Goal: Task Accomplishment & Management: Manage account settings

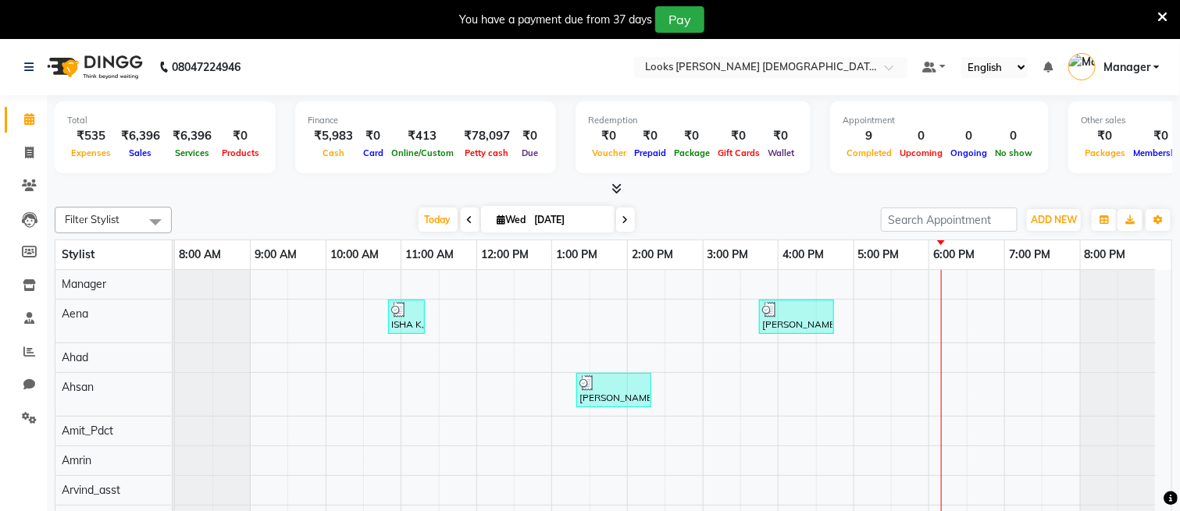
drag, startPoint x: 1159, startPoint y: 15, endPoint x: 849, endPoint y: 48, distance: 312.6
click at [1159, 15] on icon at bounding box center [1162, 17] width 10 height 14
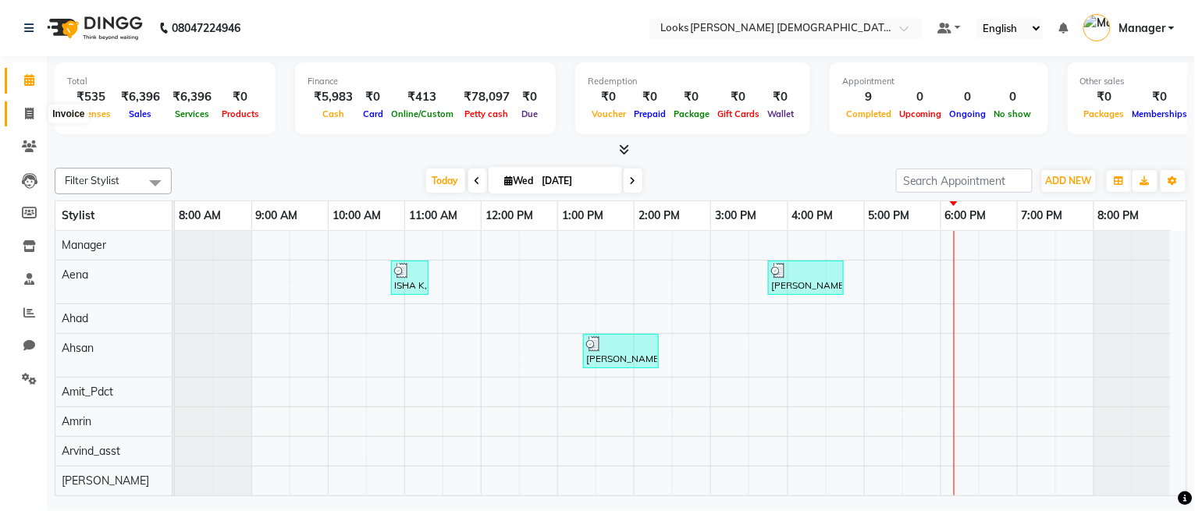
click at [12, 118] on link "Invoice" at bounding box center [23, 115] width 37 height 26
select select "service"
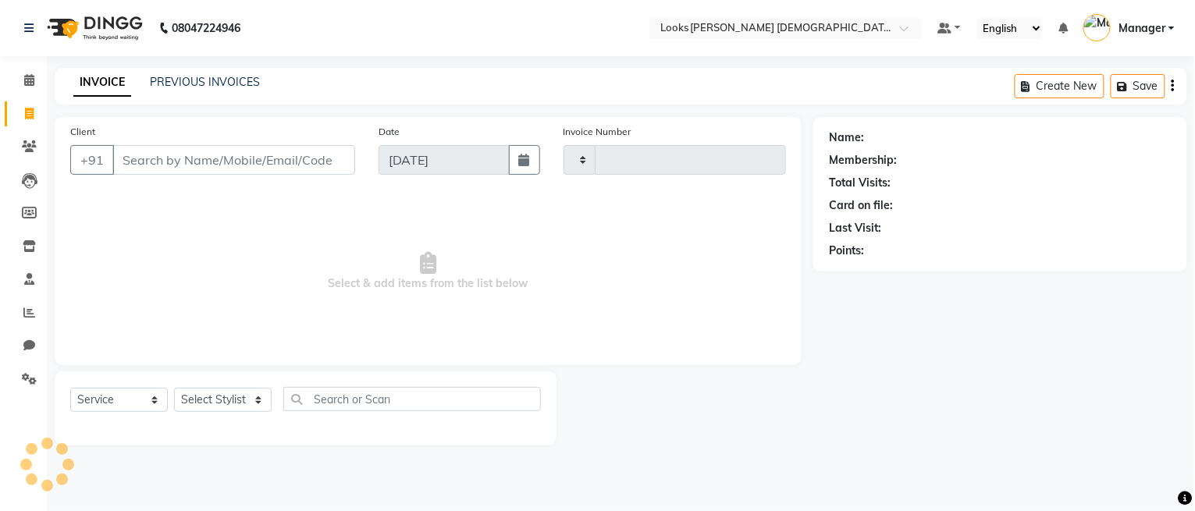
type input "2763"
select select "8706"
click at [25, 83] on icon at bounding box center [29, 80] width 10 height 12
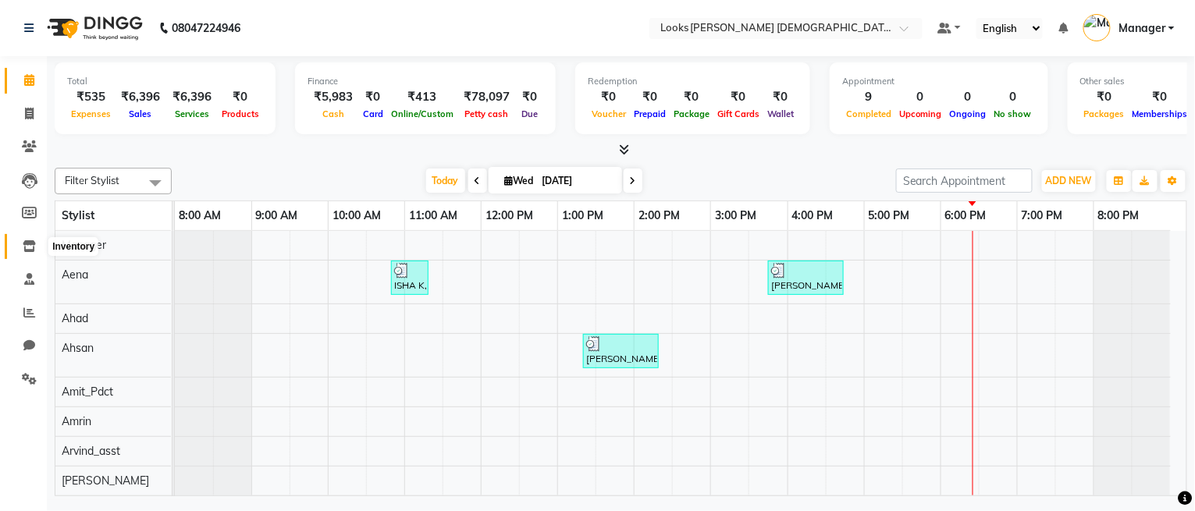
click at [27, 248] on icon at bounding box center [29, 246] width 13 height 12
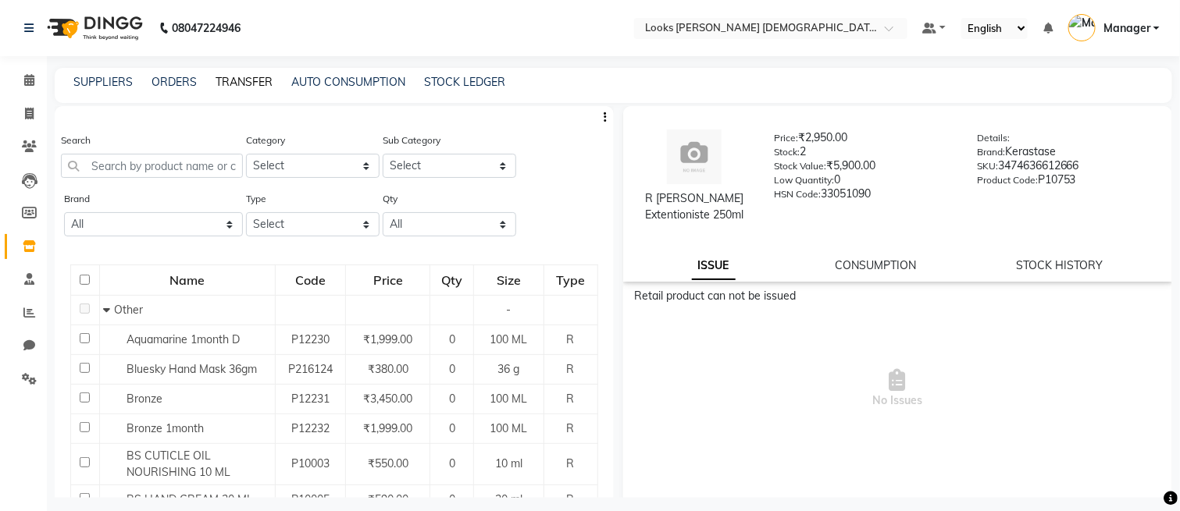
click at [233, 87] on link "TRANSFER" at bounding box center [243, 82] width 57 height 14
select select "sender"
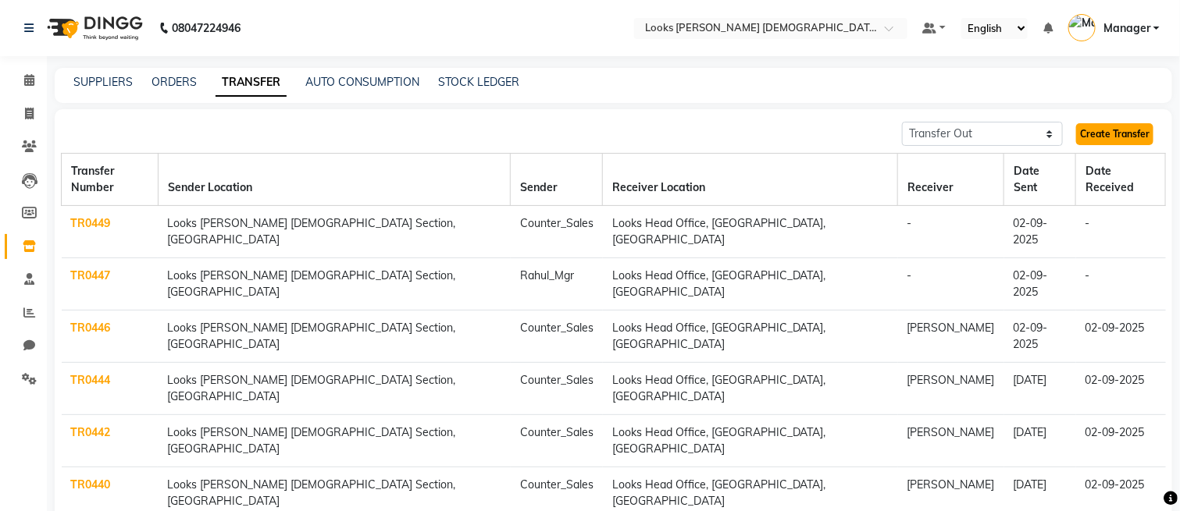
click at [1079, 136] on link "Create Transfer" at bounding box center [1114, 134] width 77 height 22
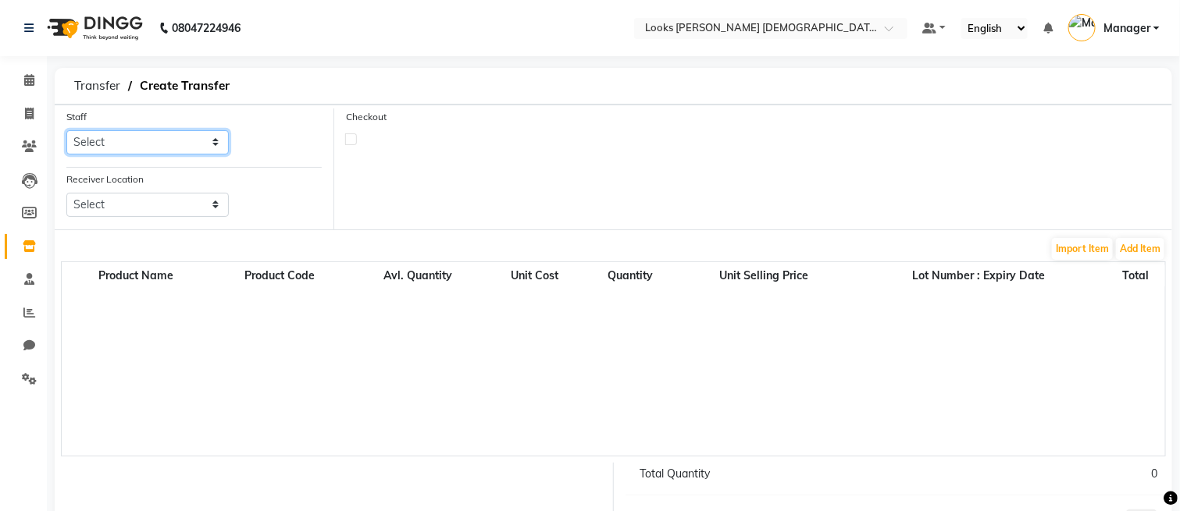
click at [124, 148] on select "Select Aena [PERSON_NAME] Amit_Pdct [PERSON_NAME] [PERSON_NAME] Counter_Sales […" at bounding box center [147, 142] width 162 height 24
select select "87715"
click at [66, 130] on select "Select Aena [PERSON_NAME] Amit_Pdct [PERSON_NAME] [PERSON_NAME] Counter_Sales […" at bounding box center [147, 142] width 162 height 24
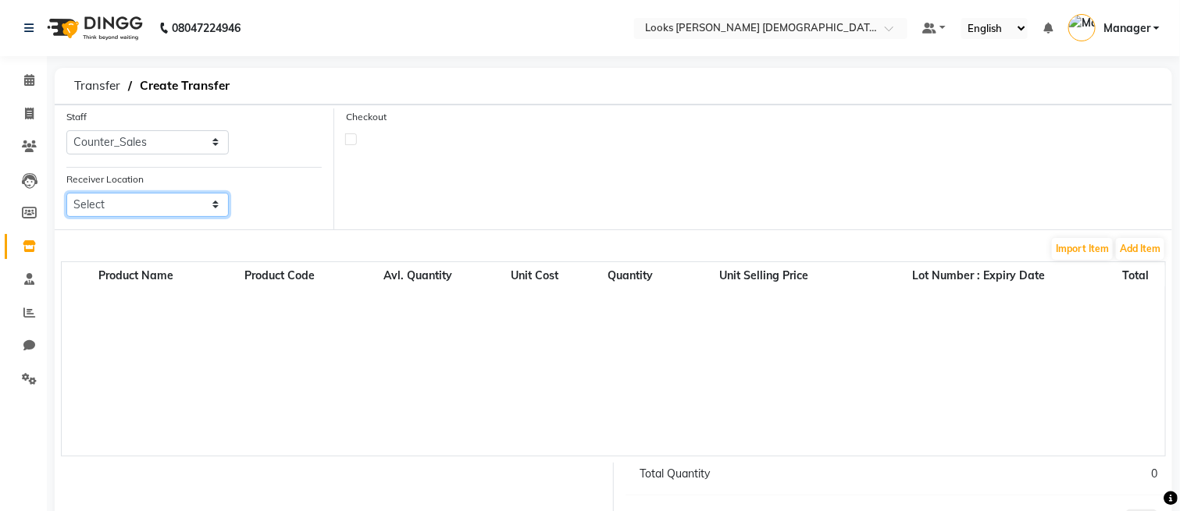
click at [151, 202] on select "Select Looks New [PERSON_NAME] Nagar(f), [GEOGRAPHIC_DATA] Looks [GEOGRAPHIC_DA…" at bounding box center [147, 205] width 162 height 24
select select "1780"
click at [66, 193] on select "Select Looks New [PERSON_NAME] Nagar(f), [GEOGRAPHIC_DATA] Looks [GEOGRAPHIC_DA…" at bounding box center [147, 205] width 162 height 24
click at [1141, 252] on button "Add Item" at bounding box center [1140, 249] width 48 height 22
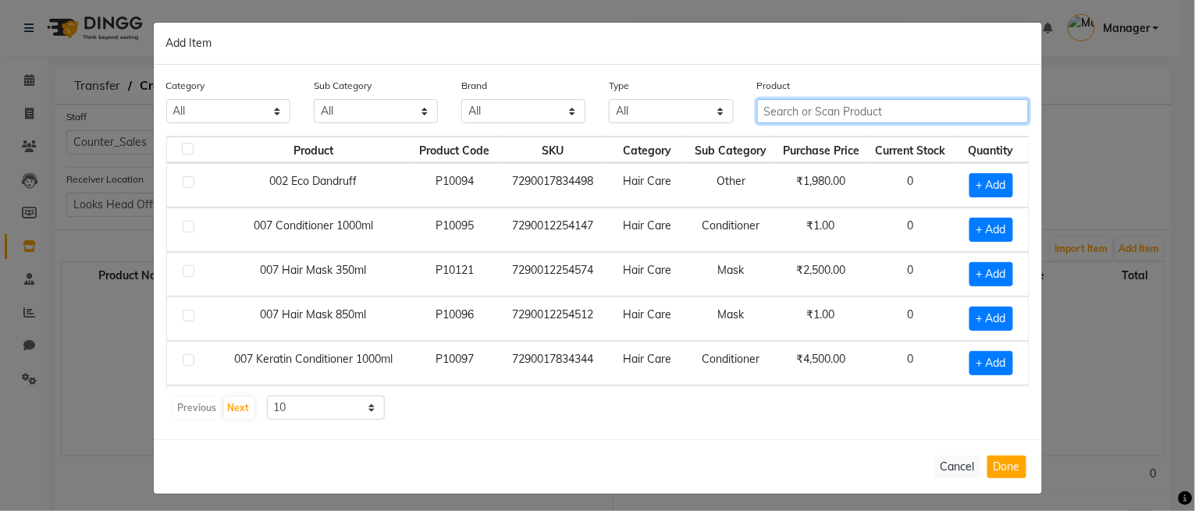
click at [808, 114] on input "text" at bounding box center [893, 111] width 272 height 24
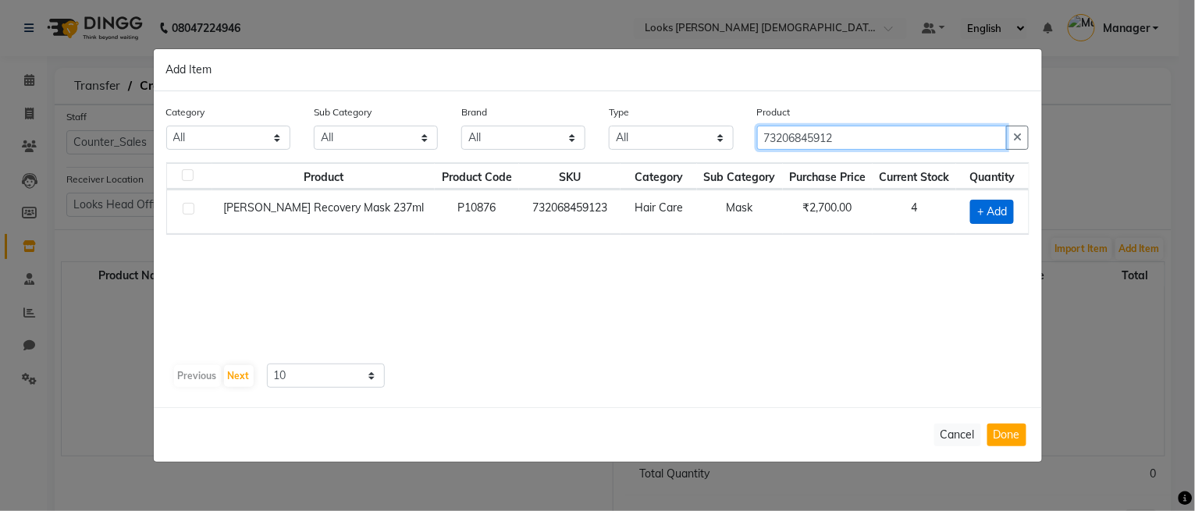
type input "73206845912"
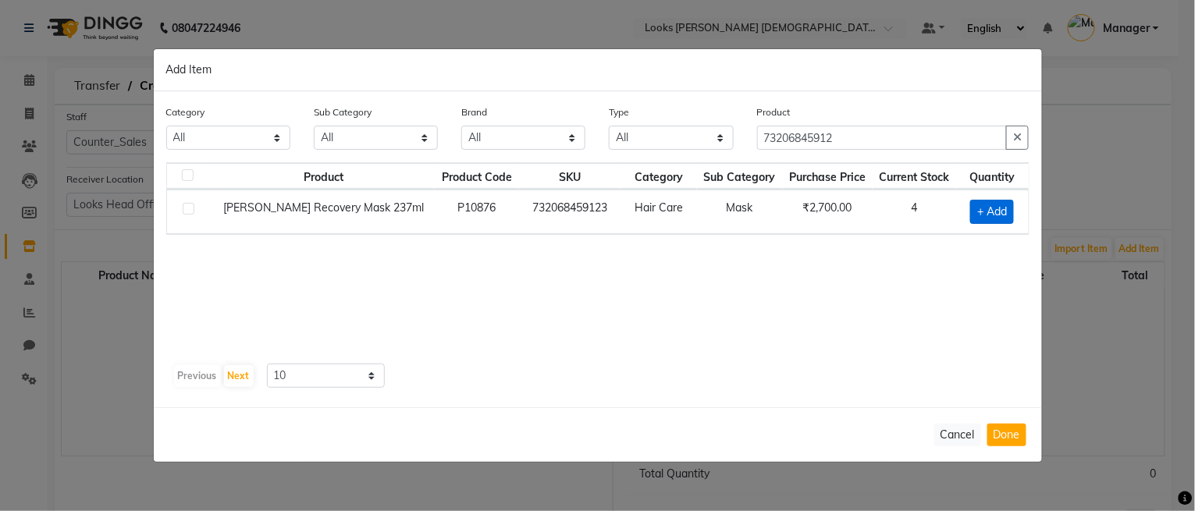
click at [996, 212] on span "+ Add" at bounding box center [993, 212] width 44 height 24
checkbox input "true"
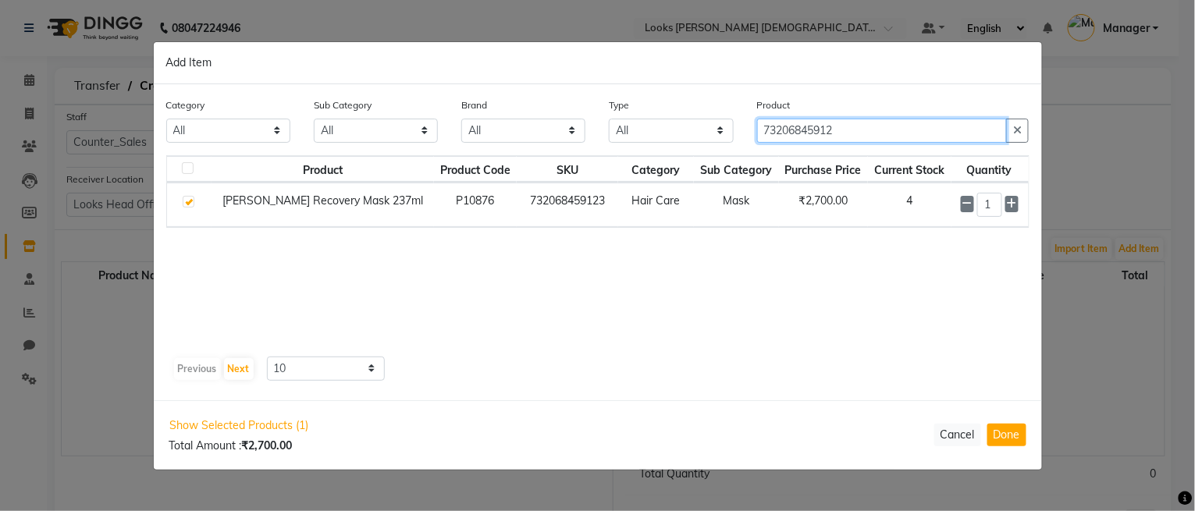
drag, startPoint x: 869, startPoint y: 127, endPoint x: 511, endPoint y: 126, distance: 357.6
click at [518, 127] on div "Category All Skin Personal Care Hair Threading Loreal Bio Top Cons. Bio Top Ret…" at bounding box center [598, 126] width 887 height 59
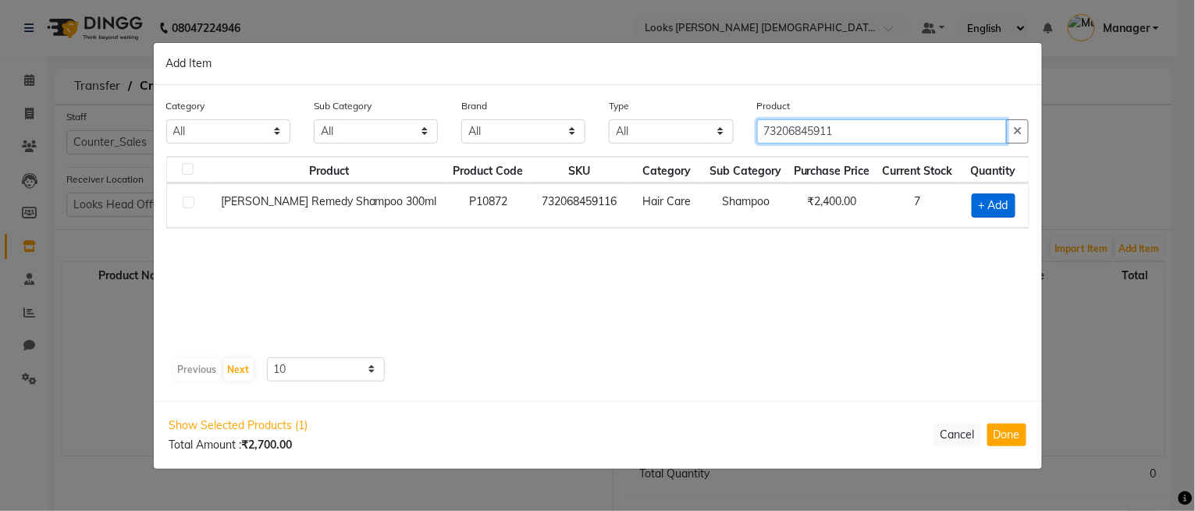
type input "73206845911"
click at [989, 208] on span "+ Add" at bounding box center [994, 206] width 44 height 24
checkbox input "true"
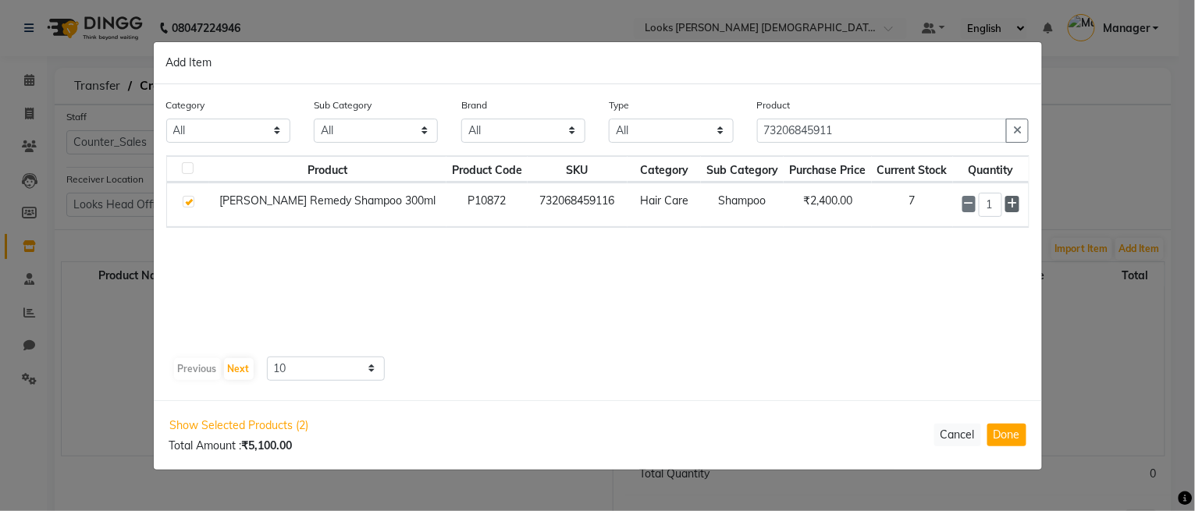
click at [1013, 204] on icon at bounding box center [1012, 203] width 10 height 11
type input "3"
click at [1005, 441] on button "Done" at bounding box center [1007, 435] width 39 height 23
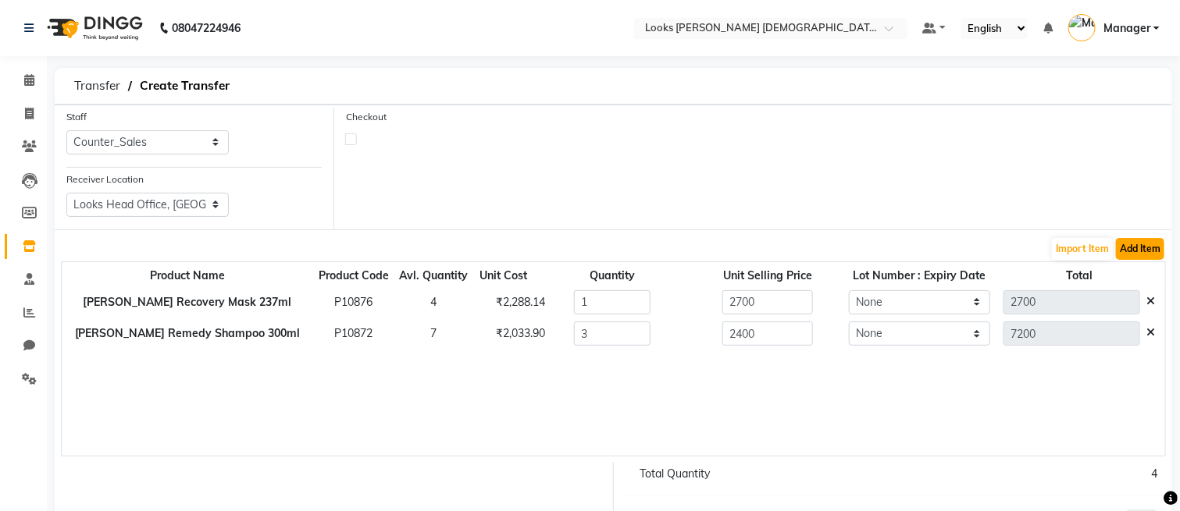
click at [1139, 251] on button "Add Item" at bounding box center [1140, 249] width 48 height 22
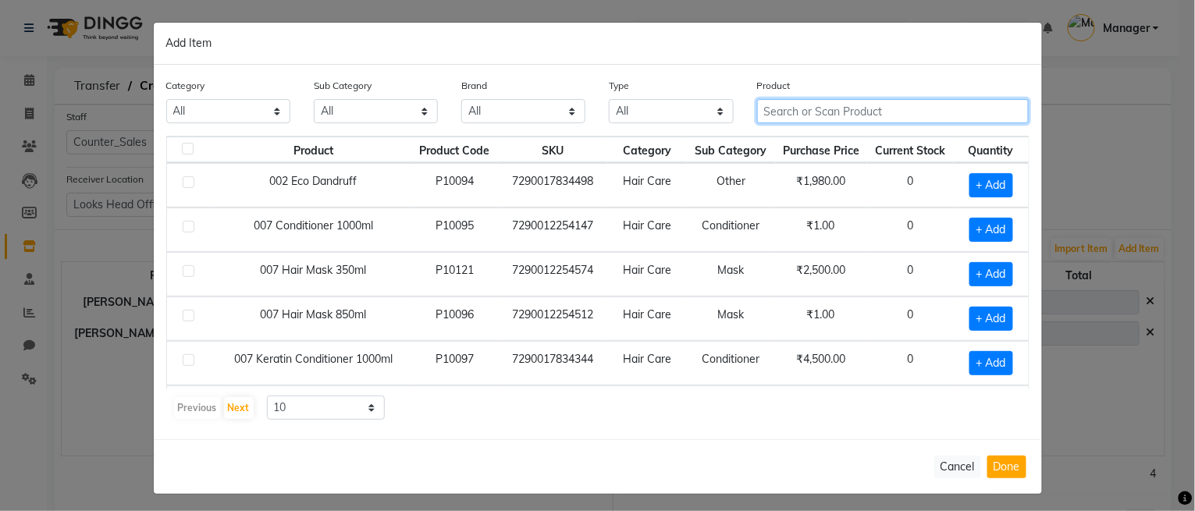
click at [802, 119] on input "text" at bounding box center [893, 111] width 272 height 24
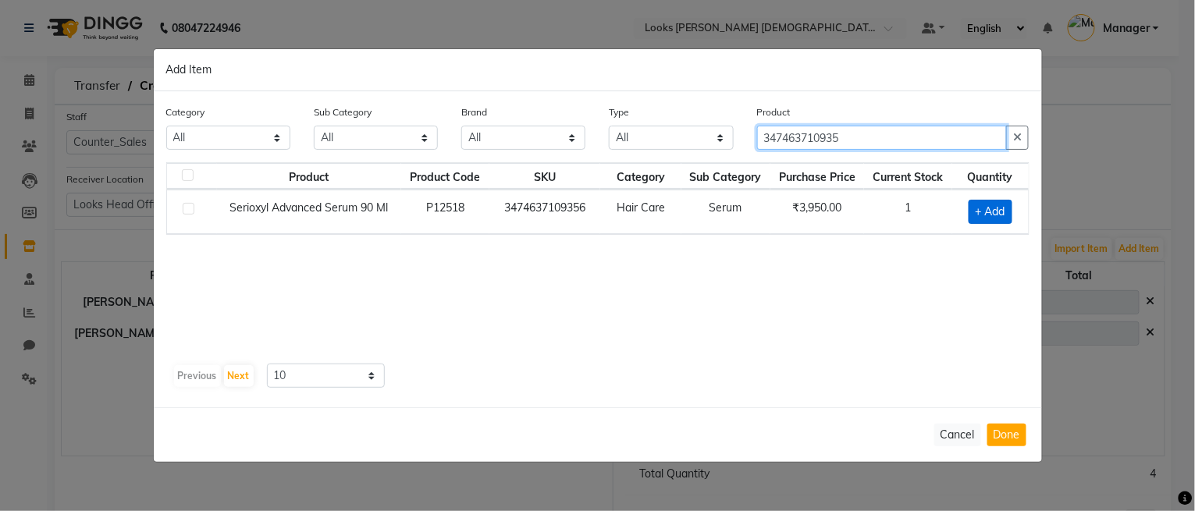
type input "347463710935"
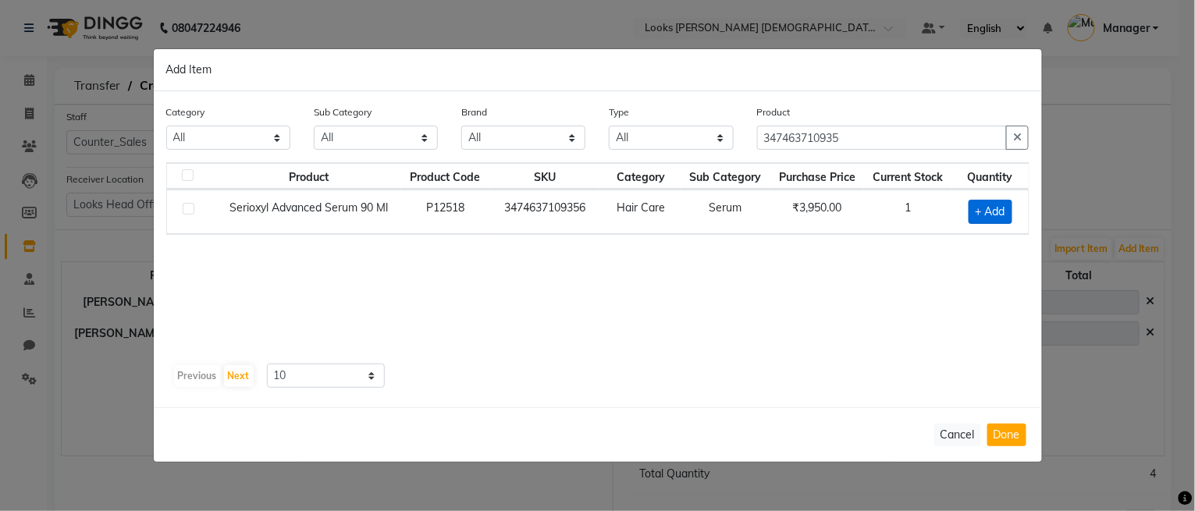
click at [991, 212] on span "+ Add" at bounding box center [991, 212] width 44 height 24
checkbox input "true"
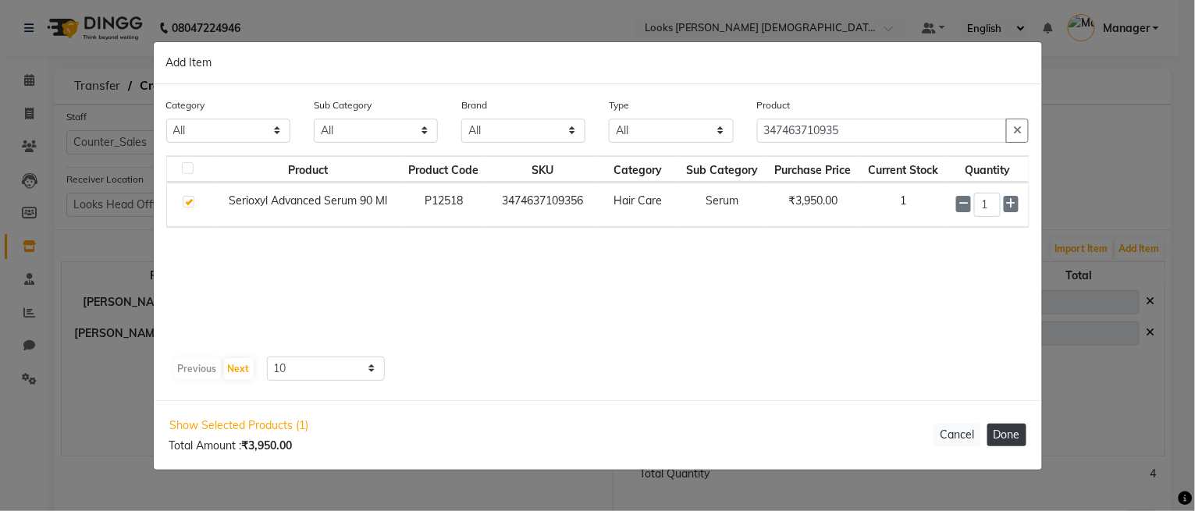
click at [1020, 440] on button "Done" at bounding box center [1007, 435] width 39 height 23
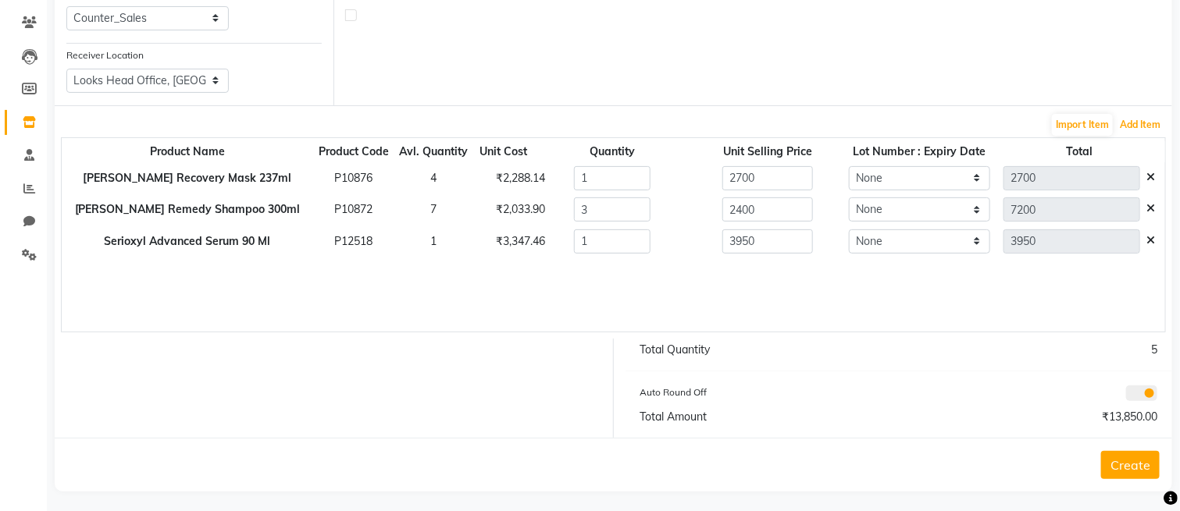
scroll to position [131, 0]
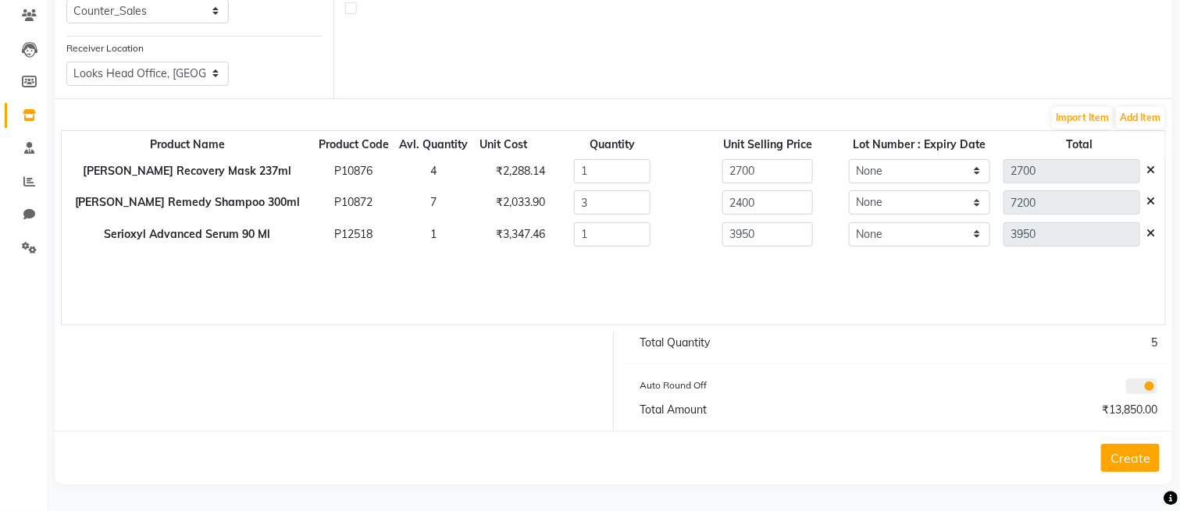
click at [1134, 459] on button "Create" at bounding box center [1130, 458] width 59 height 28
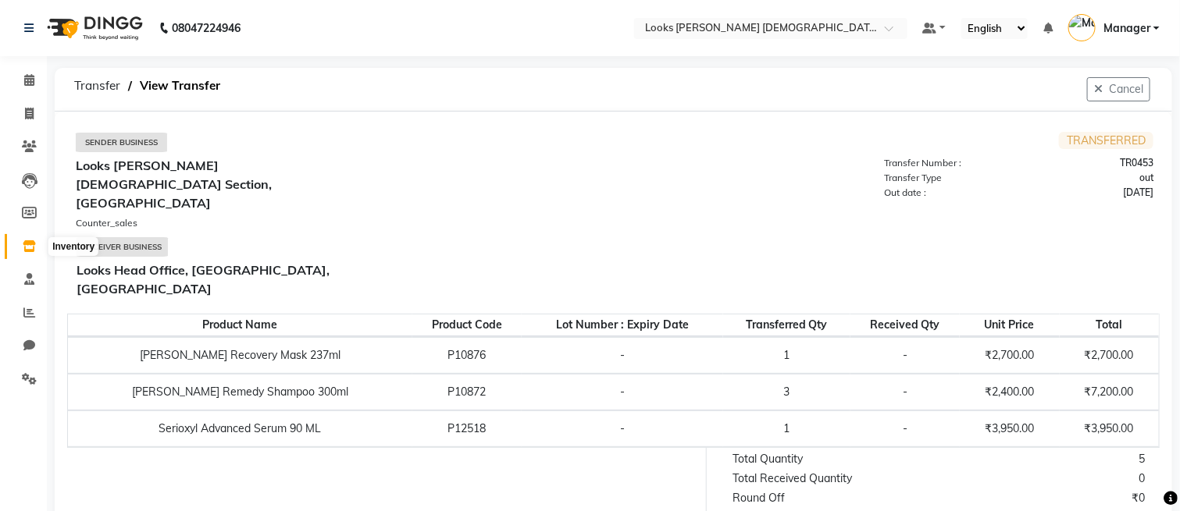
click at [28, 242] on icon at bounding box center [29, 246] width 13 height 12
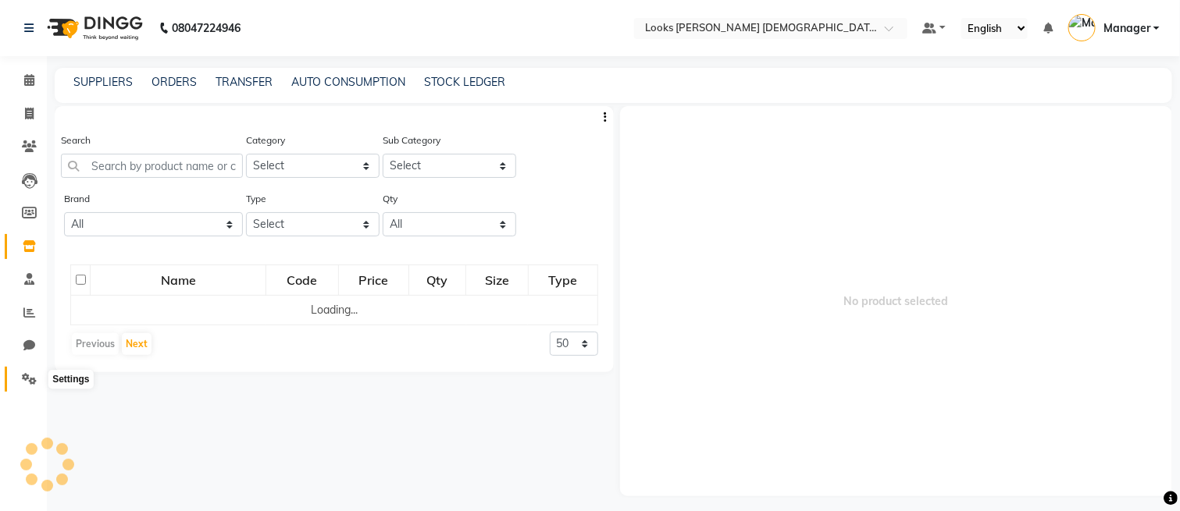
click at [24, 381] on icon at bounding box center [29, 379] width 15 height 12
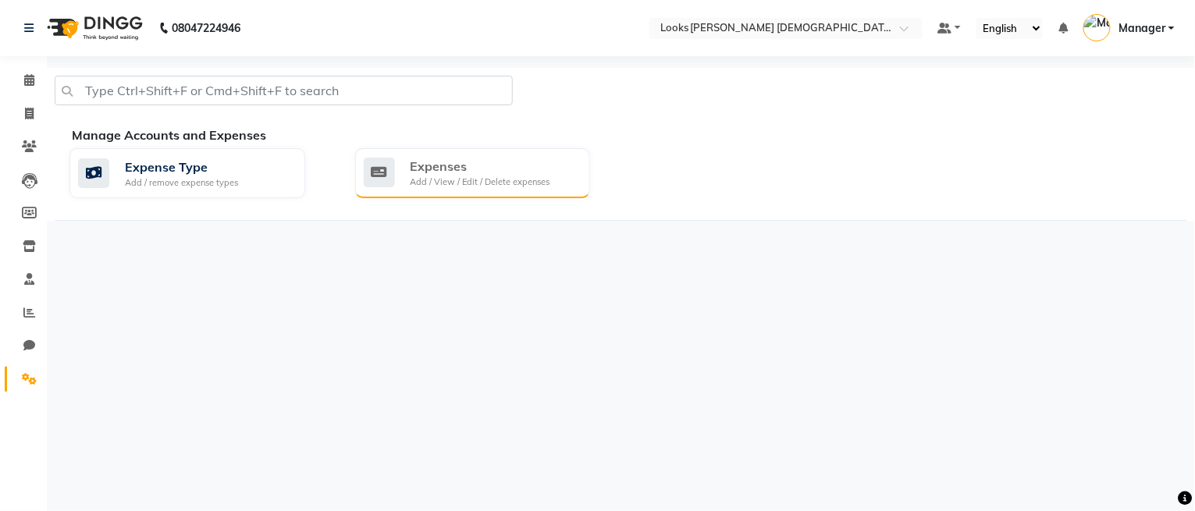
click at [436, 172] on div "Expenses" at bounding box center [481, 166] width 140 height 19
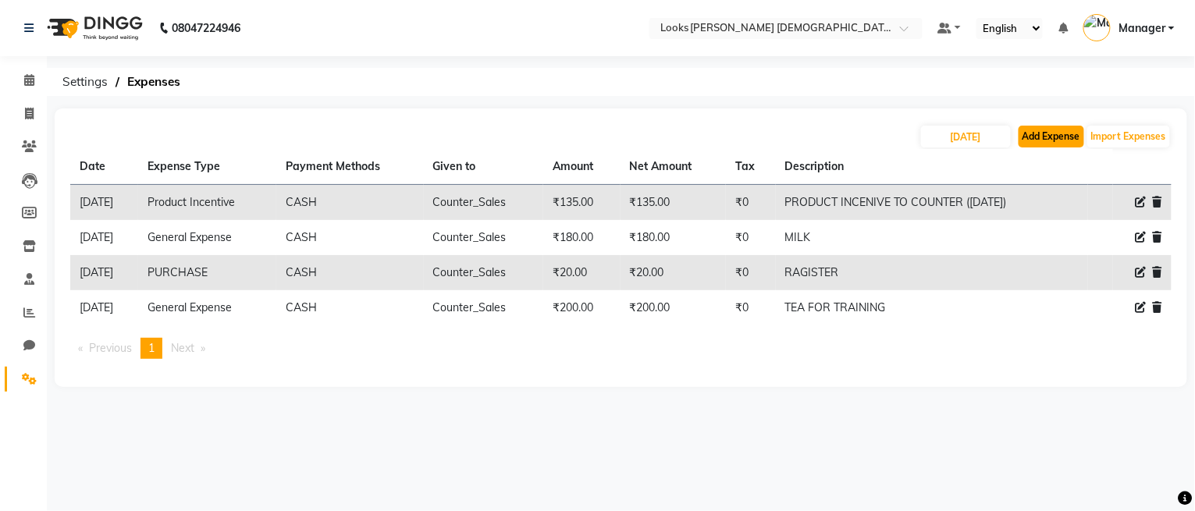
click at [1053, 128] on button "Add Expense" at bounding box center [1052, 137] width 66 height 22
select select "1"
select select "7940"
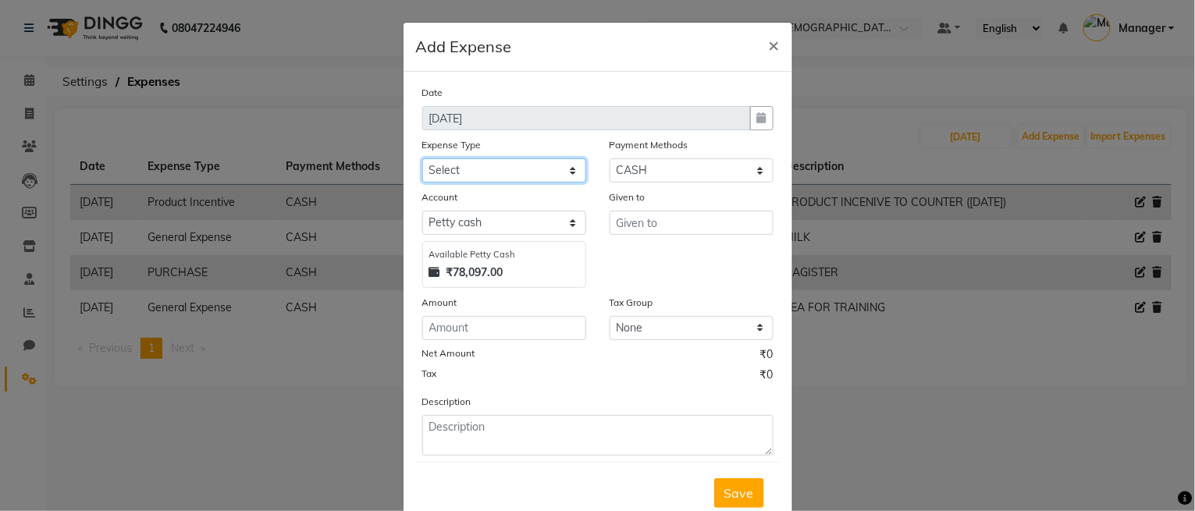
click at [507, 169] on select "Select Bank Deposit Blinkit Cash Handover CLIENT Client ordered food Client Ref…" at bounding box center [504, 170] width 164 height 24
select select "23704"
click at [422, 158] on select "Select Bank Deposit Blinkit Cash Handover CLIENT Client ordered food Client Ref…" at bounding box center [504, 170] width 164 height 24
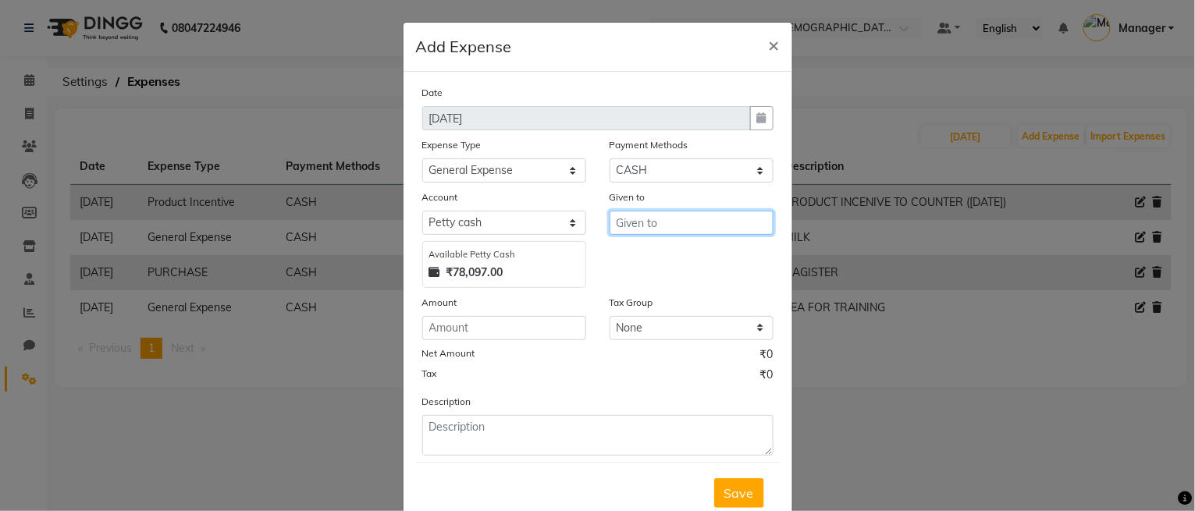
click at [635, 223] on input "text" at bounding box center [692, 223] width 164 height 24
click at [643, 256] on ngb-highlight "Cou nter_Sales" at bounding box center [671, 257] width 85 height 16
type input "Counter_Sales"
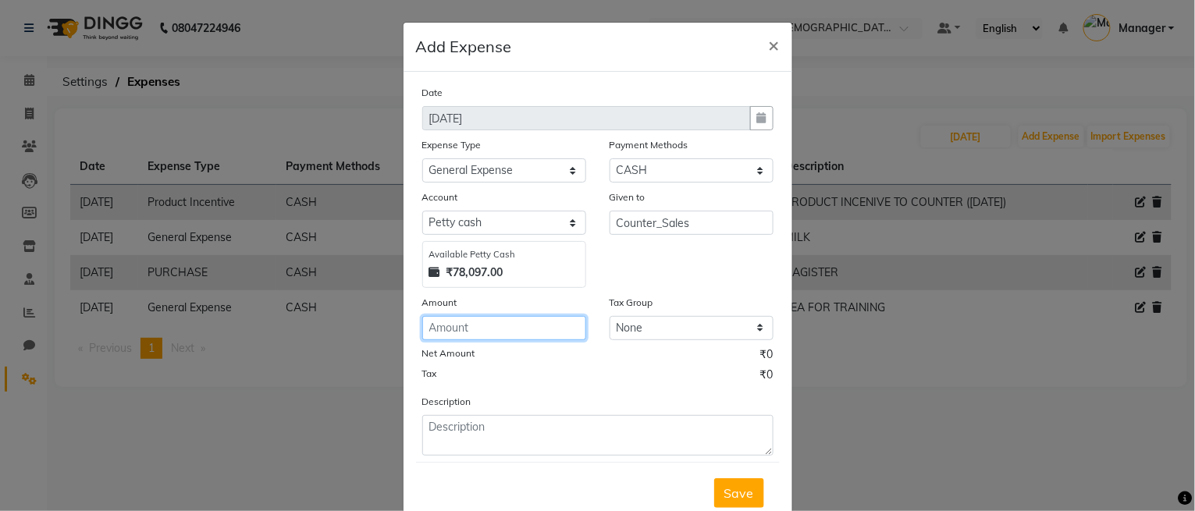
click at [437, 326] on input "number" at bounding box center [504, 328] width 164 height 24
type input "10"
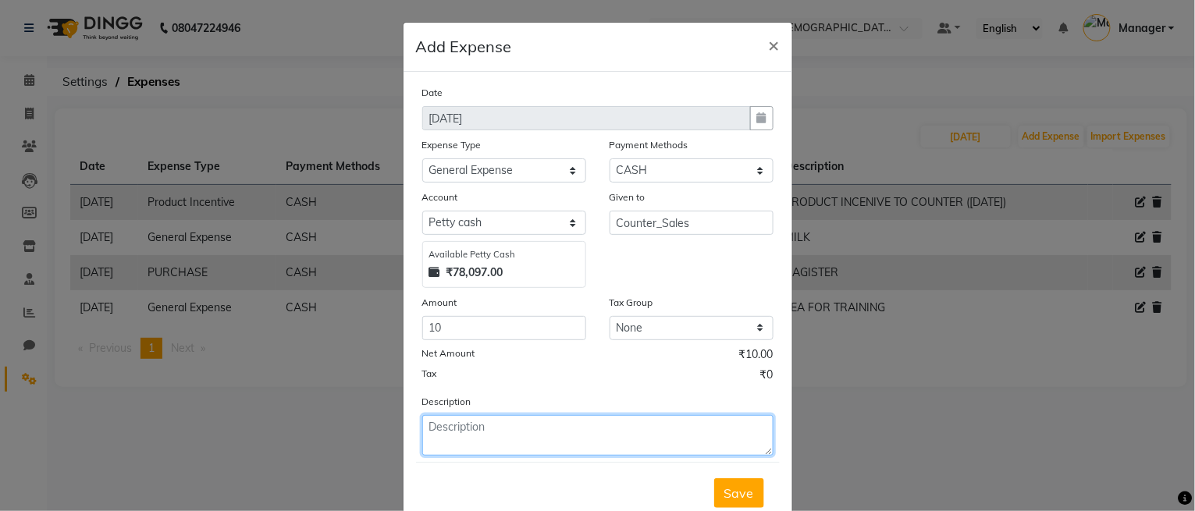
click at [458, 432] on textarea at bounding box center [597, 435] width 351 height 41
type textarea "LEMON FOR NIMBU PANI"
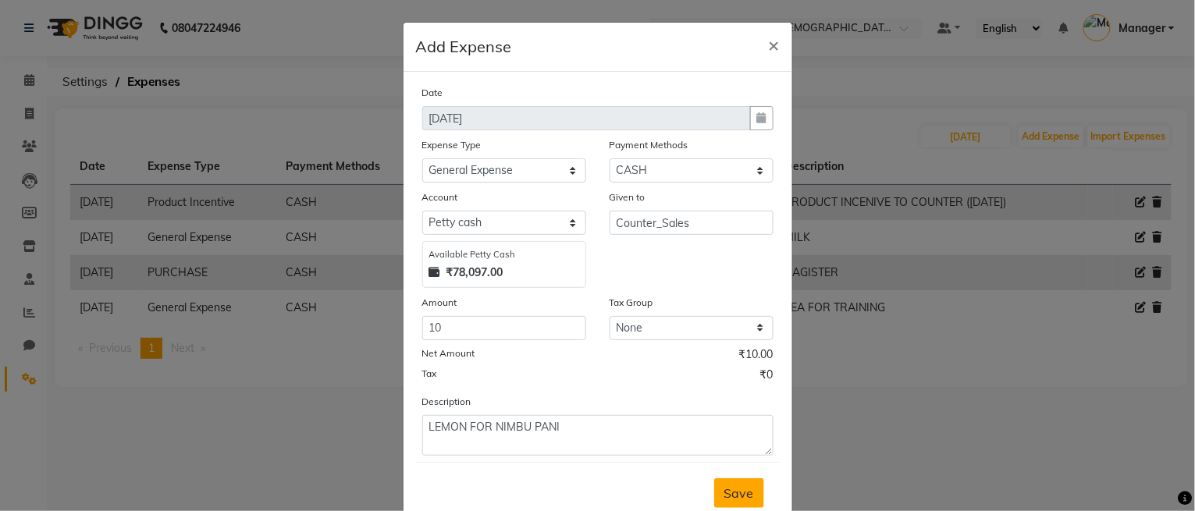
click at [728, 489] on span "Save" at bounding box center [740, 494] width 30 height 16
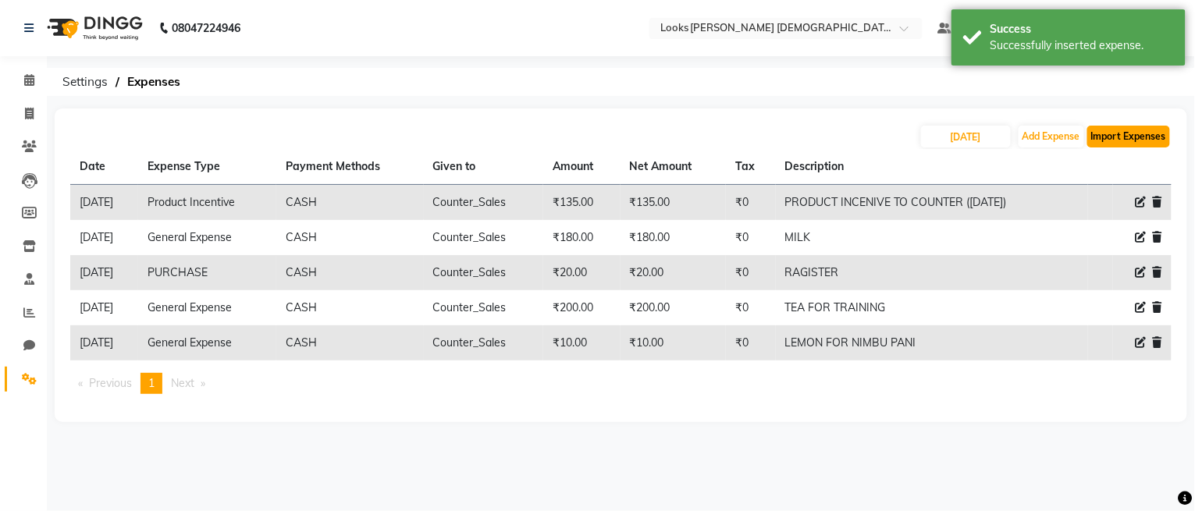
click at [1124, 139] on button "Import Expenses" at bounding box center [1129, 137] width 83 height 22
click at [1066, 137] on button "Add Expense" at bounding box center [1052, 137] width 66 height 22
select select "1"
select select "7940"
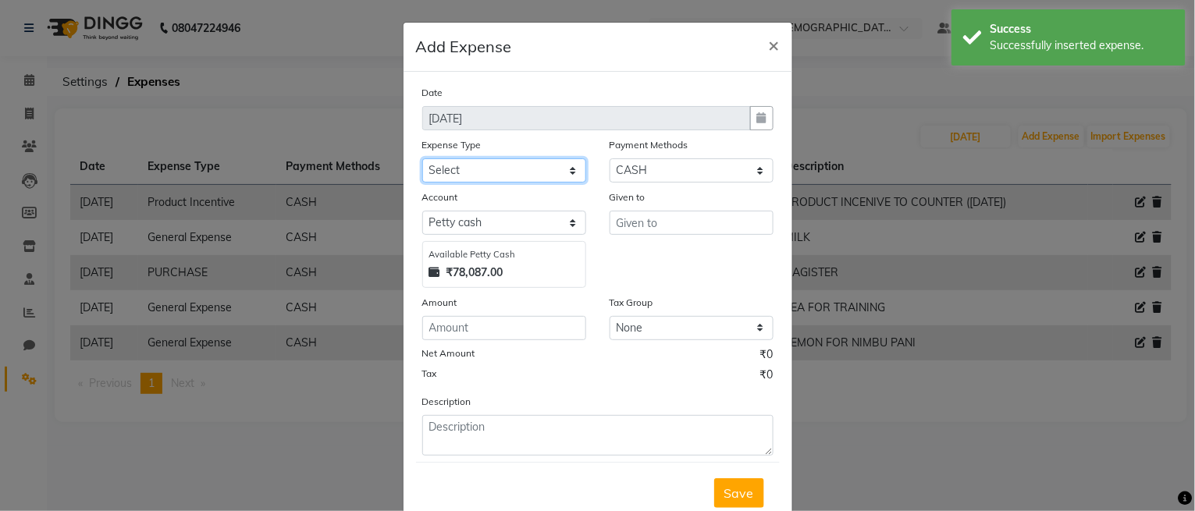
click at [474, 169] on select "Select Bank Deposit Blinkit Cash Handover CLIENT Client ordered food Client Ref…" at bounding box center [504, 170] width 164 height 24
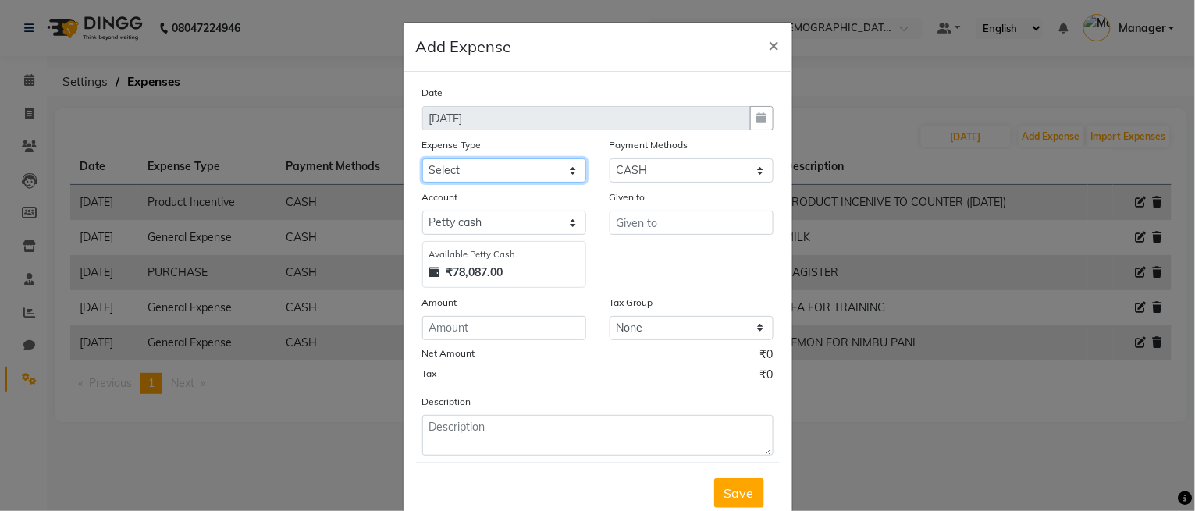
select select "24164"
click at [422, 158] on select "Select Bank Deposit Blinkit Cash Handover CLIENT Client ordered food Client Ref…" at bounding box center [504, 170] width 164 height 24
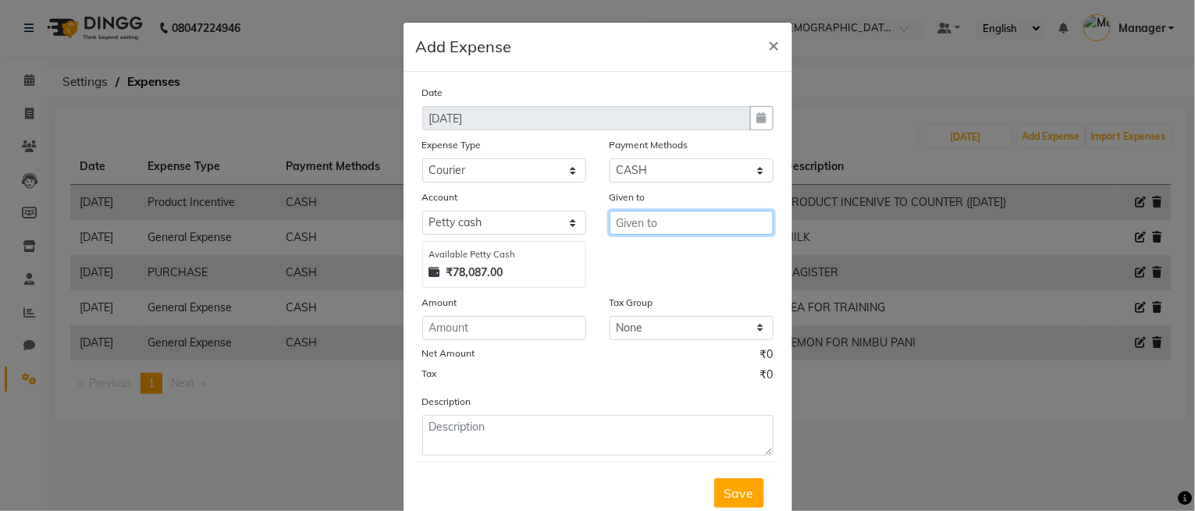
click at [634, 218] on input "text" at bounding box center [692, 223] width 164 height 24
type input "[PERSON_NAME]"
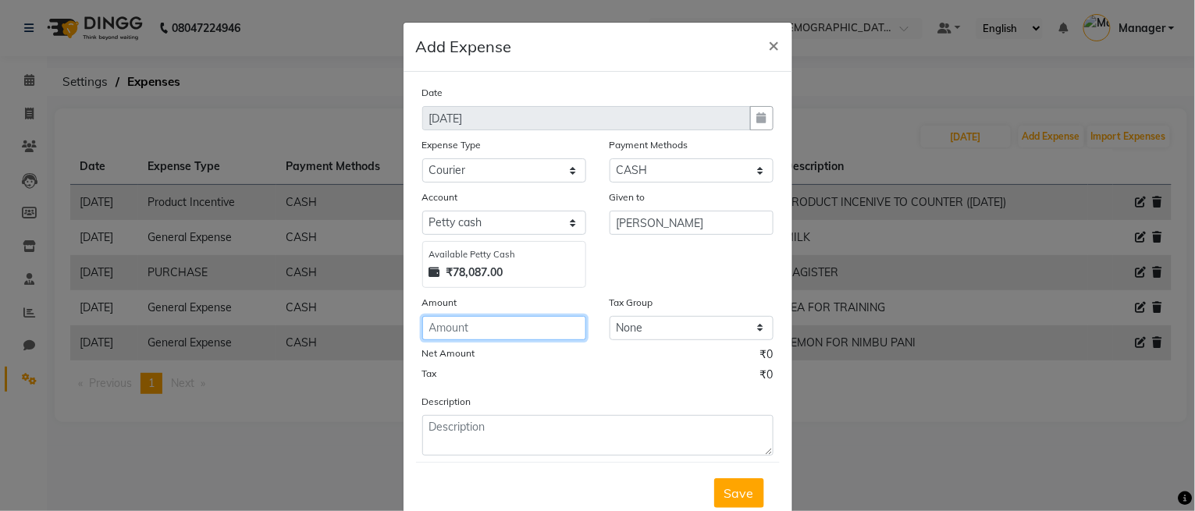
click at [511, 329] on input "number" at bounding box center [504, 328] width 164 height 24
type input "350"
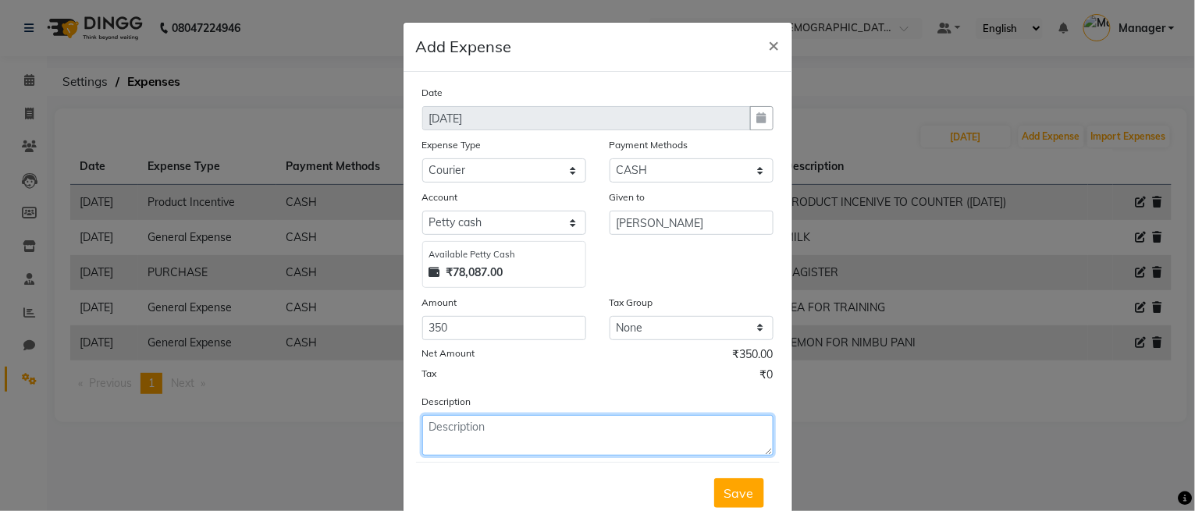
click at [489, 446] on textarea at bounding box center [597, 435] width 351 height 41
type textarea "TO NOIDA-50"
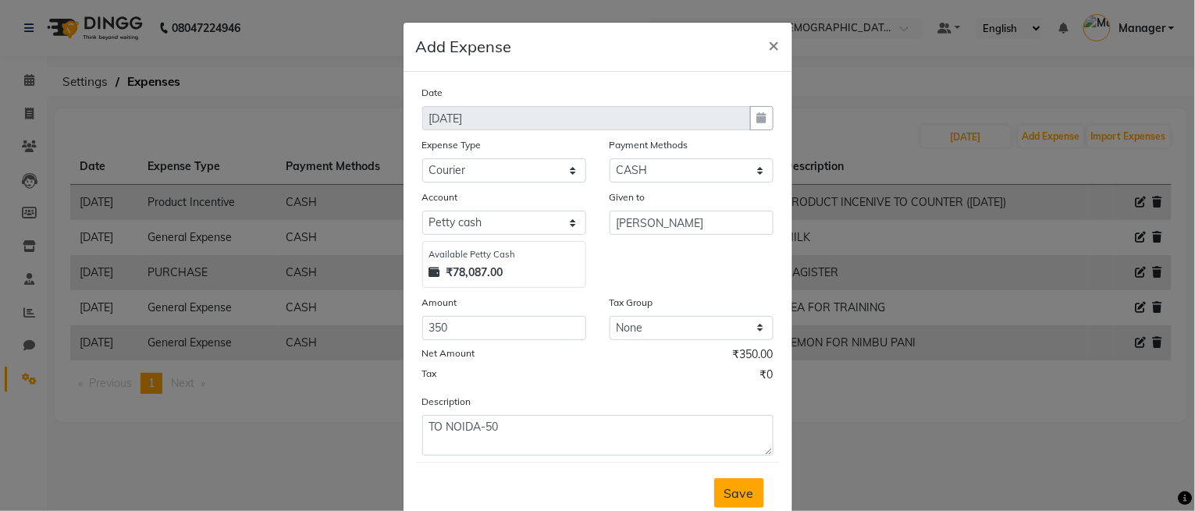
click at [737, 483] on button "Save" at bounding box center [739, 494] width 50 height 30
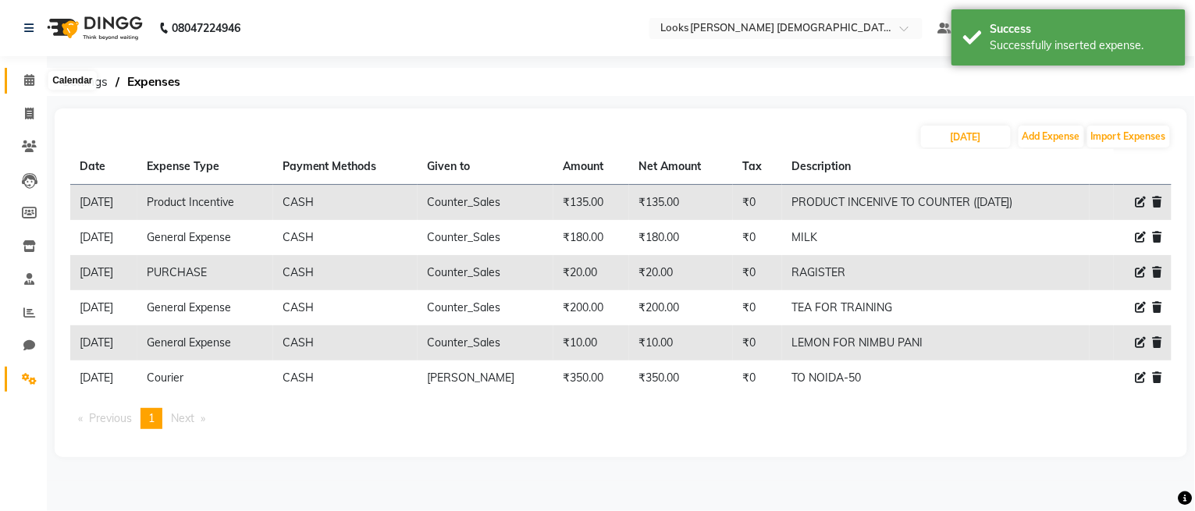
click at [27, 83] on icon at bounding box center [29, 80] width 10 height 12
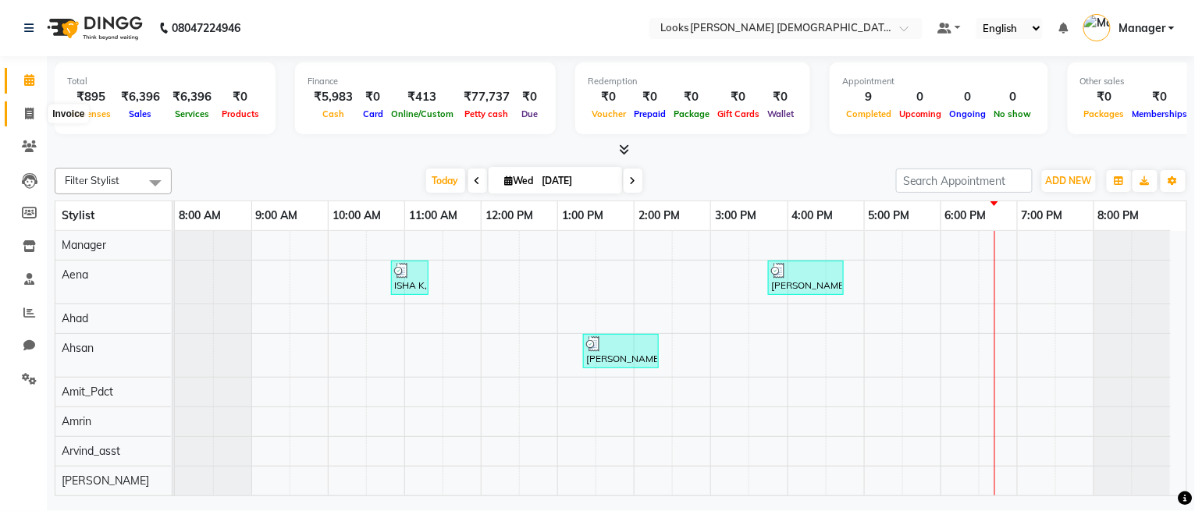
drag, startPoint x: 35, startPoint y: 113, endPoint x: 30, endPoint y: 100, distance: 14.1
click at [34, 113] on span at bounding box center [29, 114] width 27 height 18
select select "service"
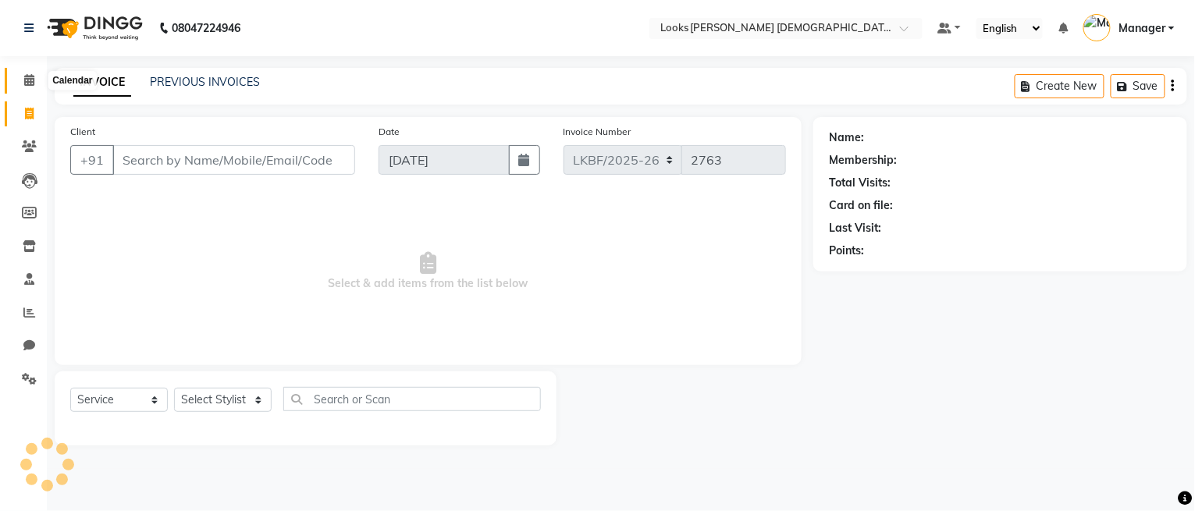
click at [30, 86] on icon at bounding box center [29, 80] width 10 height 12
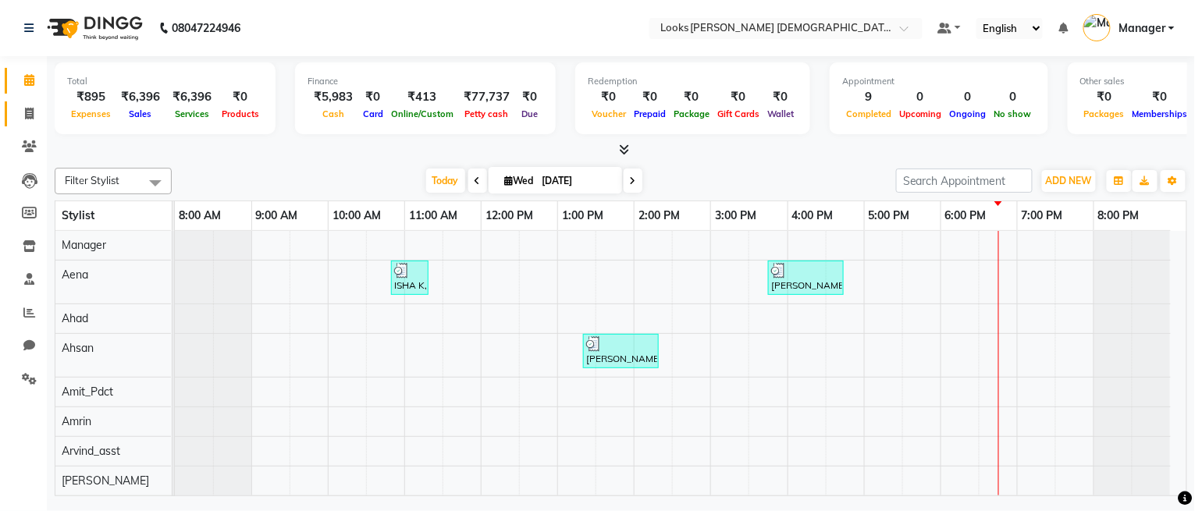
click at [31, 102] on link "Invoice" at bounding box center [23, 115] width 37 height 26
select select "service"
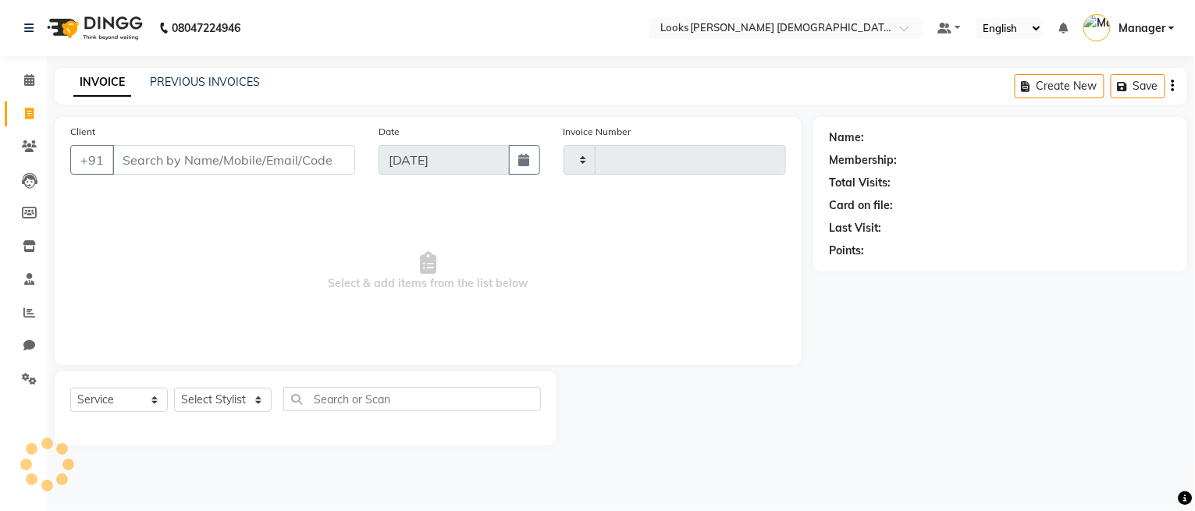
type input "2763"
select select "8706"
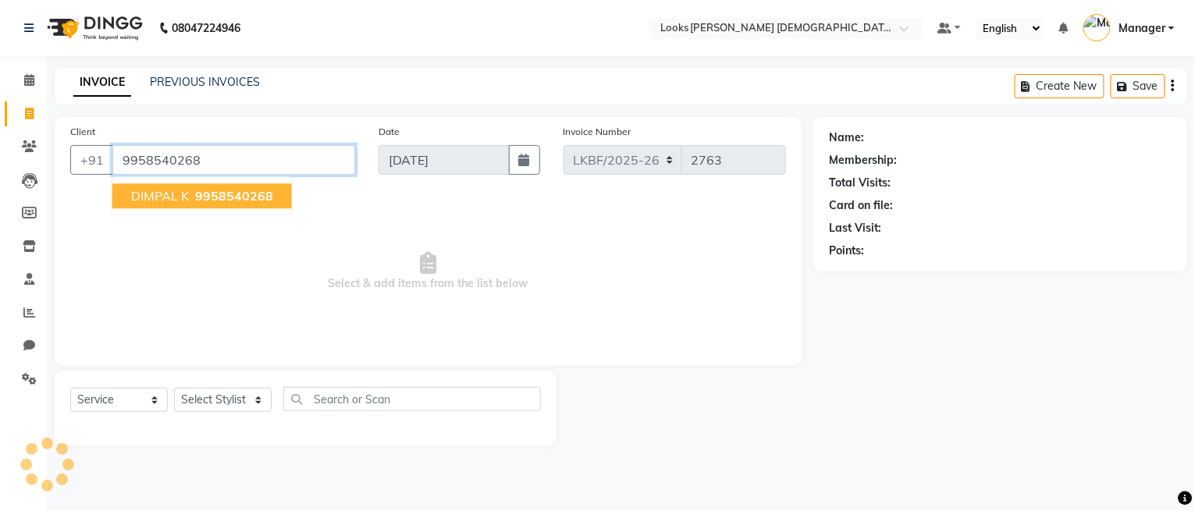
type input "9958540268"
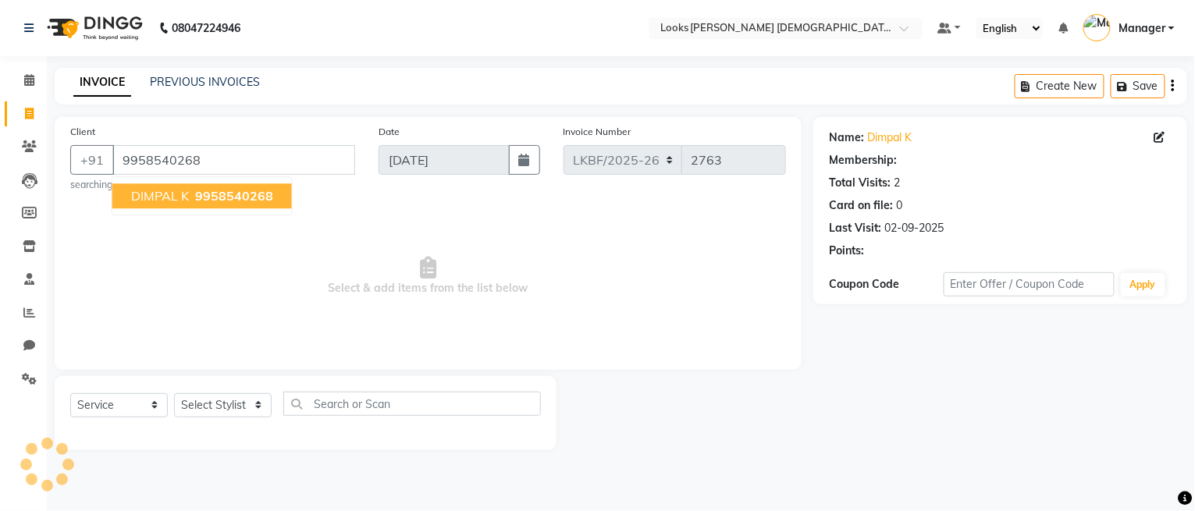
select select "1: Object"
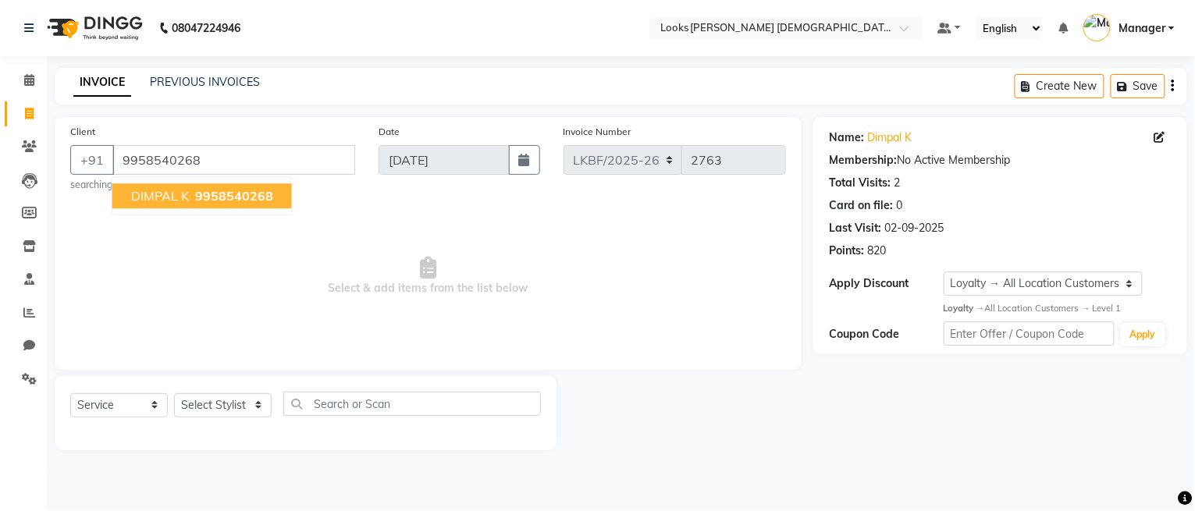
drag, startPoint x: 582, startPoint y: 340, endPoint x: 504, endPoint y: 347, distance: 78.4
click at [575, 340] on span "Select & add items from the list below" at bounding box center [428, 276] width 716 height 156
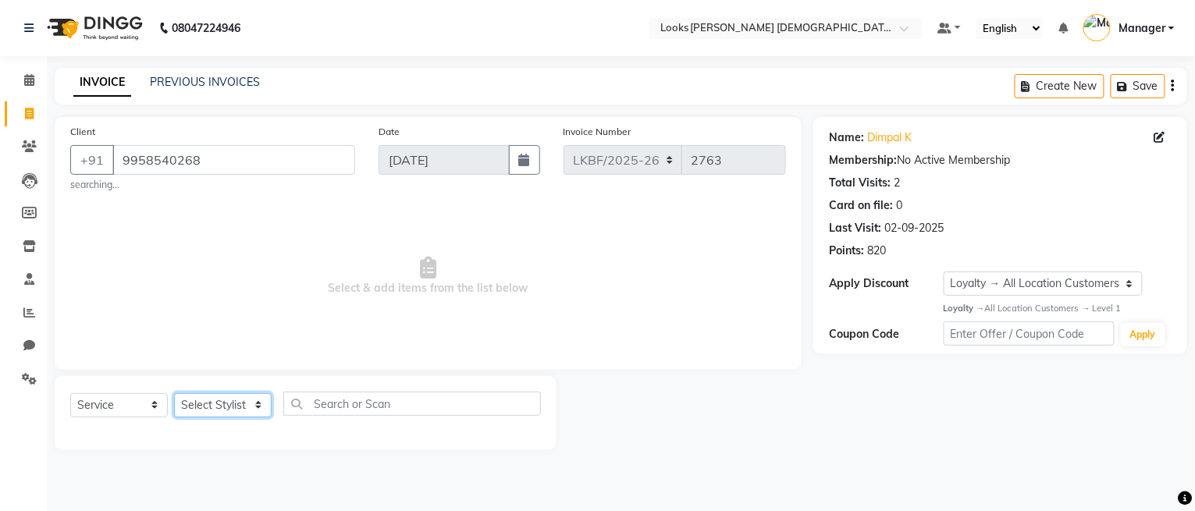
click at [226, 404] on select "Select Stylist Aena [PERSON_NAME] Amit_Pdct [PERSON_NAME] [PERSON_NAME] Counter…" at bounding box center [223, 406] width 98 height 24
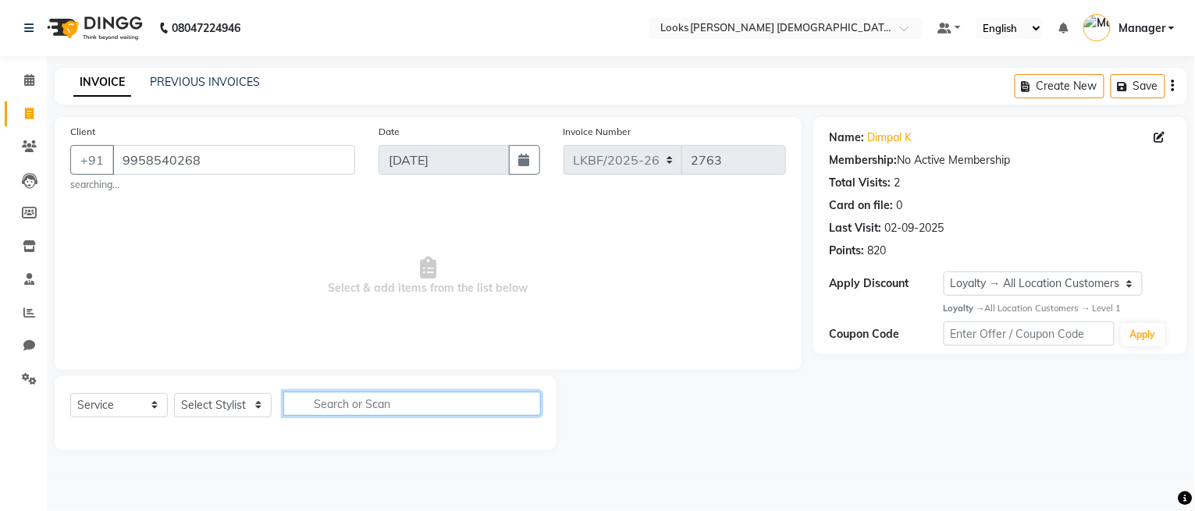
click at [306, 404] on input "text" at bounding box center [412, 404] width 258 height 24
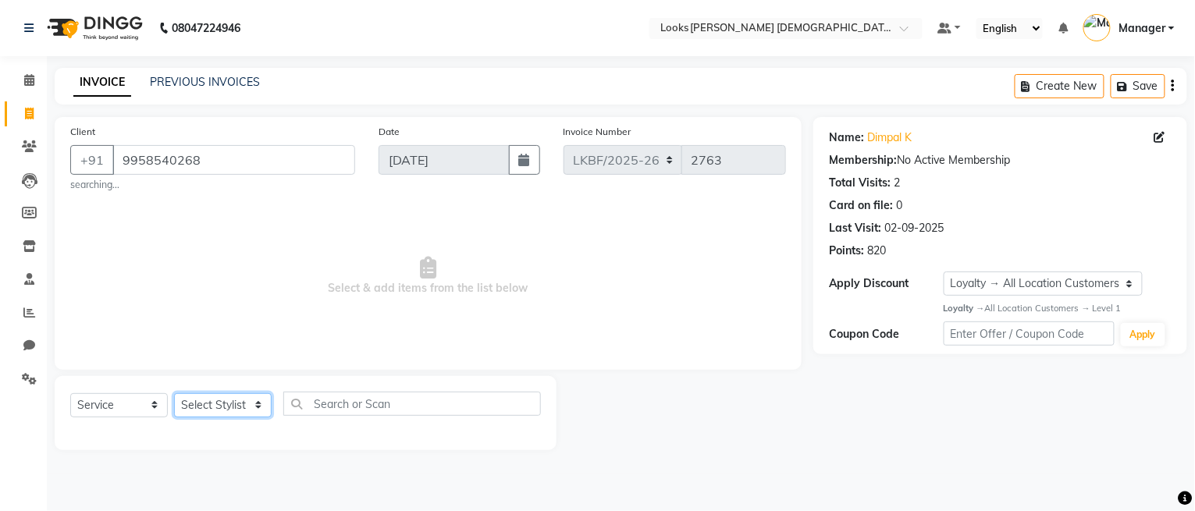
click at [253, 398] on select "Select Stylist Aena [PERSON_NAME] Amit_Pdct [PERSON_NAME] [PERSON_NAME] Counter…" at bounding box center [223, 406] width 98 height 24
select select "89629"
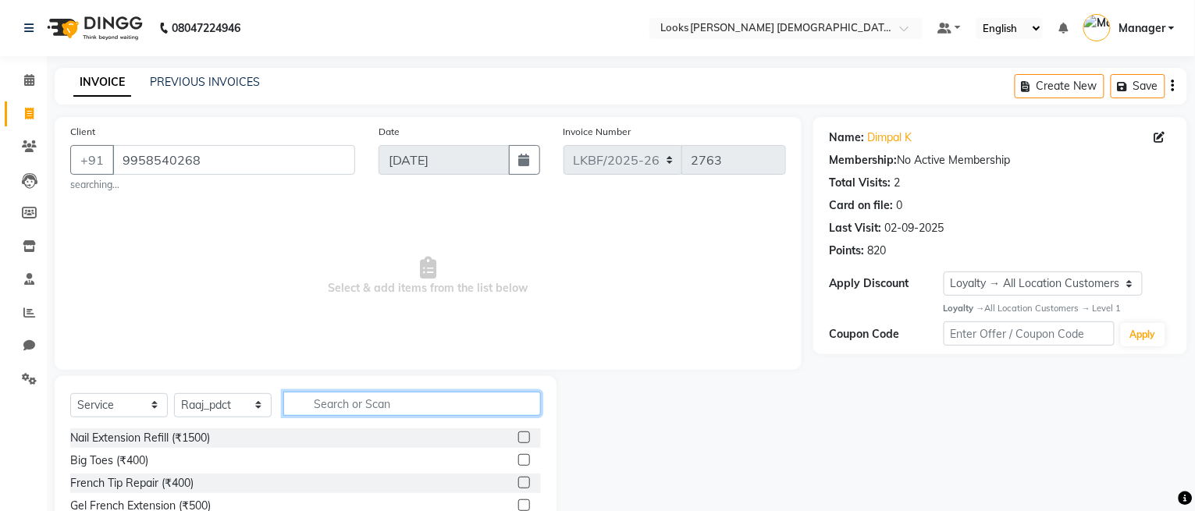
click at [331, 415] on input "text" at bounding box center [412, 404] width 258 height 24
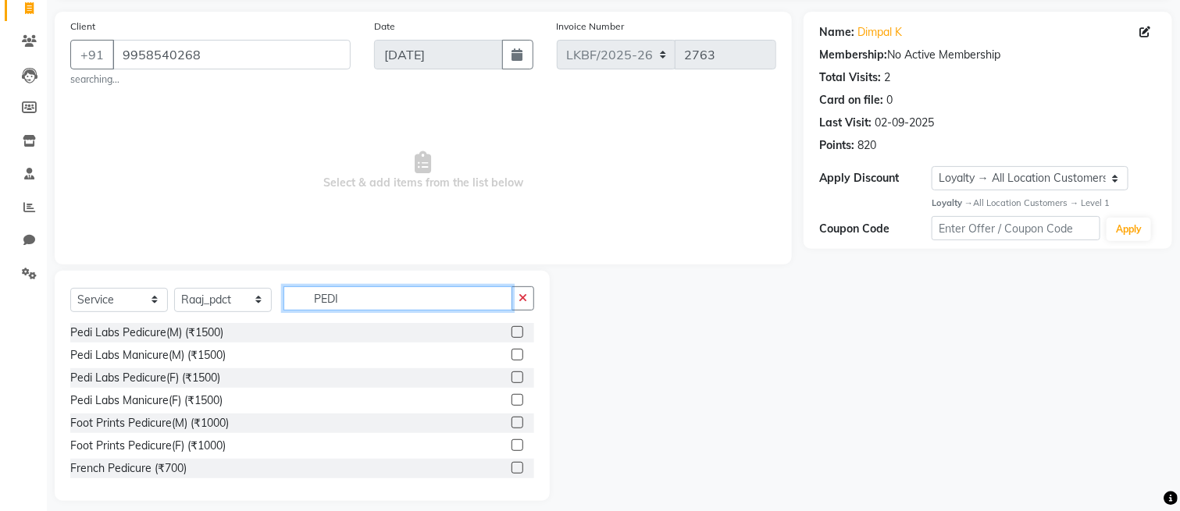
scroll to position [119, 0]
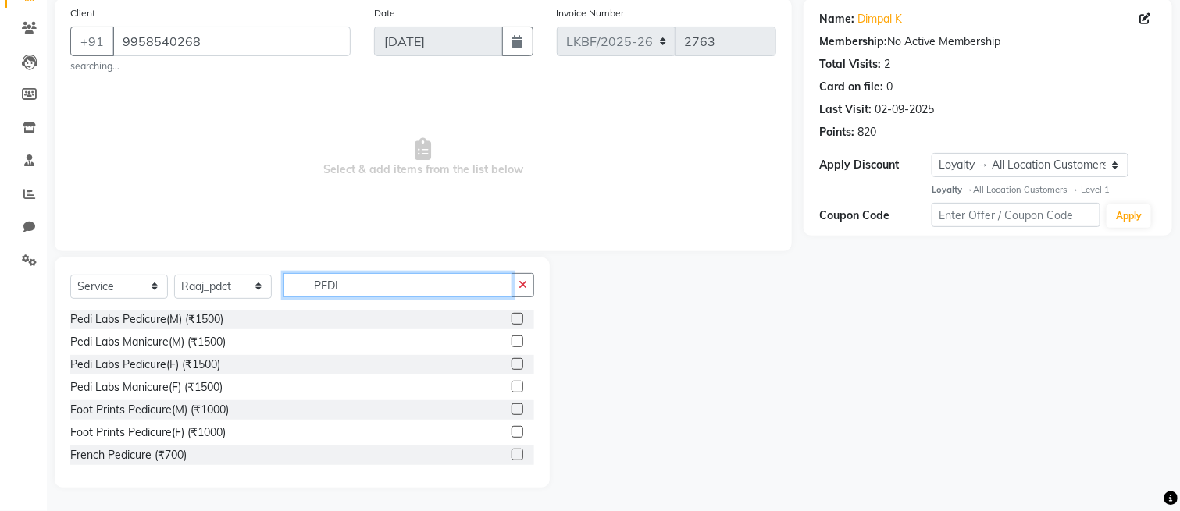
type input "PEDI"
click at [511, 410] on label at bounding box center [517, 410] width 12 height 12
click at [511, 410] on input "checkbox" at bounding box center [516, 410] width 10 height 10
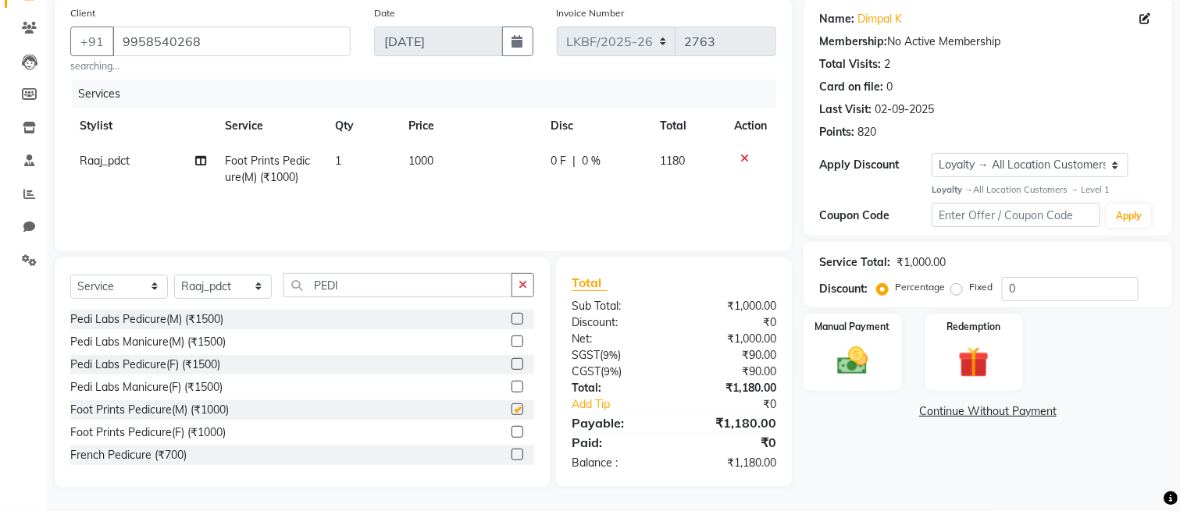
checkbox input "false"
click at [524, 276] on button "button" at bounding box center [522, 285] width 23 height 24
type input "MANI"
click at [511, 362] on div at bounding box center [522, 365] width 23 height 20
click at [511, 365] on label at bounding box center [517, 364] width 12 height 12
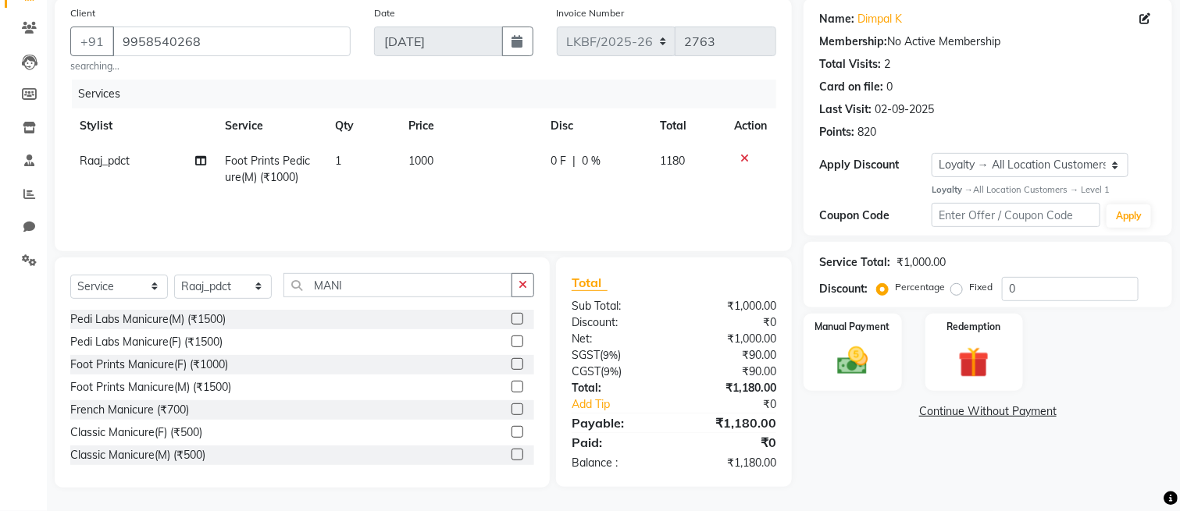
click at [511, 365] on input "checkbox" at bounding box center [516, 365] width 10 height 10
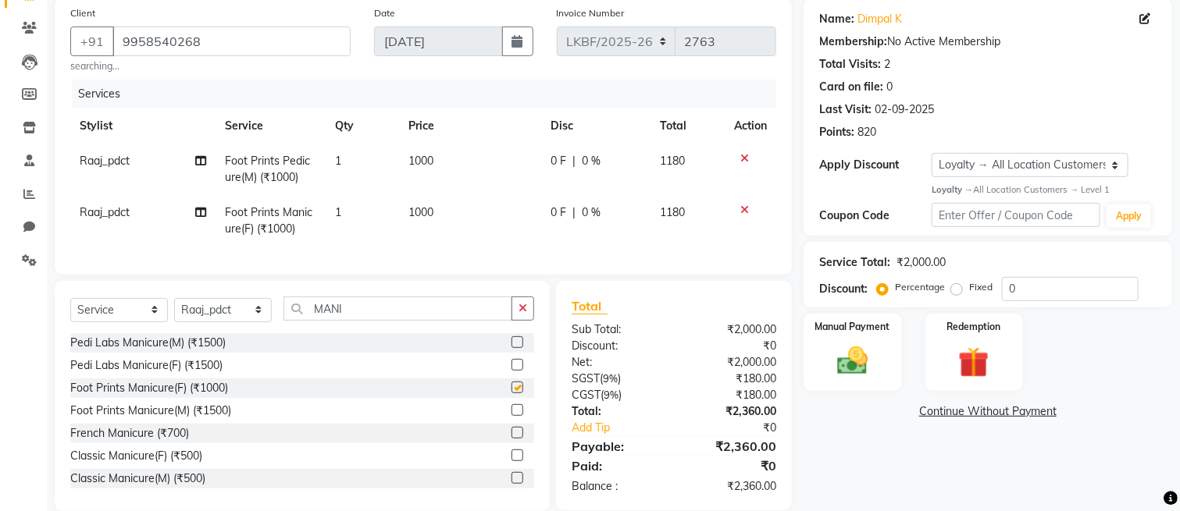
checkbox input "false"
click at [522, 314] on icon "button" at bounding box center [522, 308] width 9 height 11
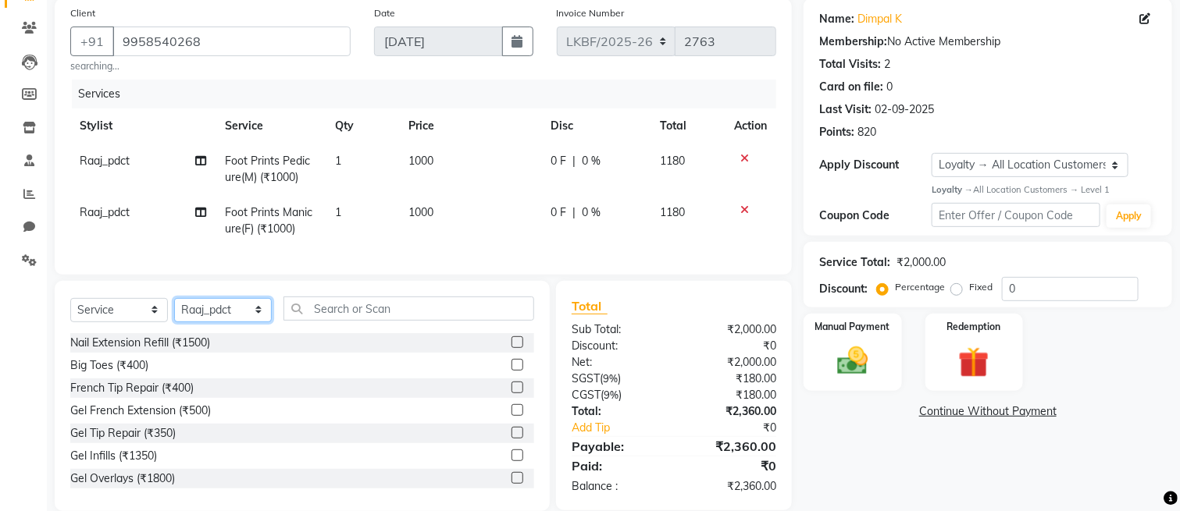
click at [244, 322] on select "Select Stylist Aena [PERSON_NAME] Amit_Pdct [PERSON_NAME] [PERSON_NAME] Counter…" at bounding box center [223, 310] width 98 height 24
select select "87720"
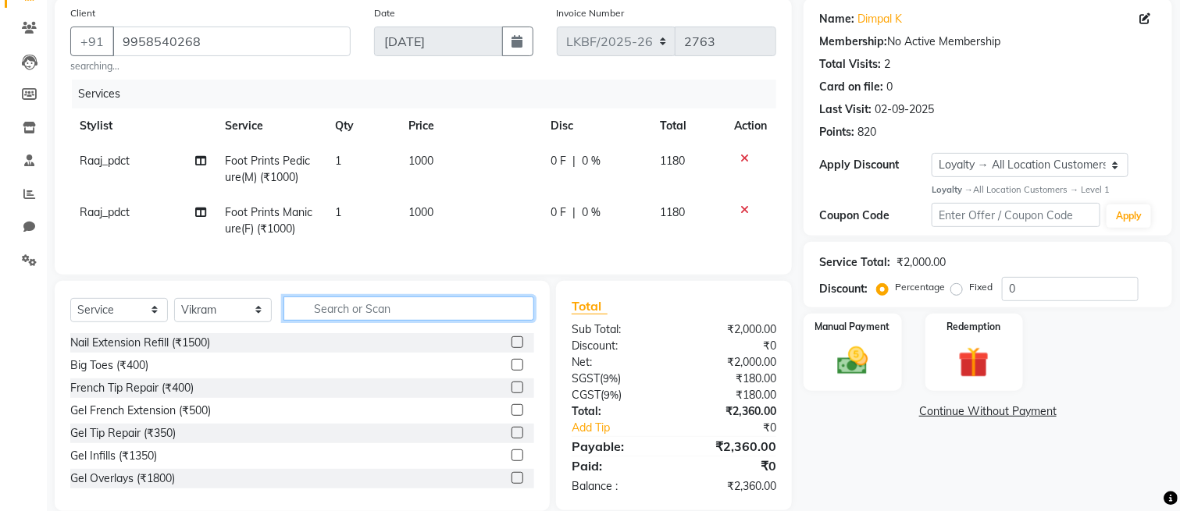
click at [389, 321] on input "text" at bounding box center [408, 309] width 251 height 24
type input "T"
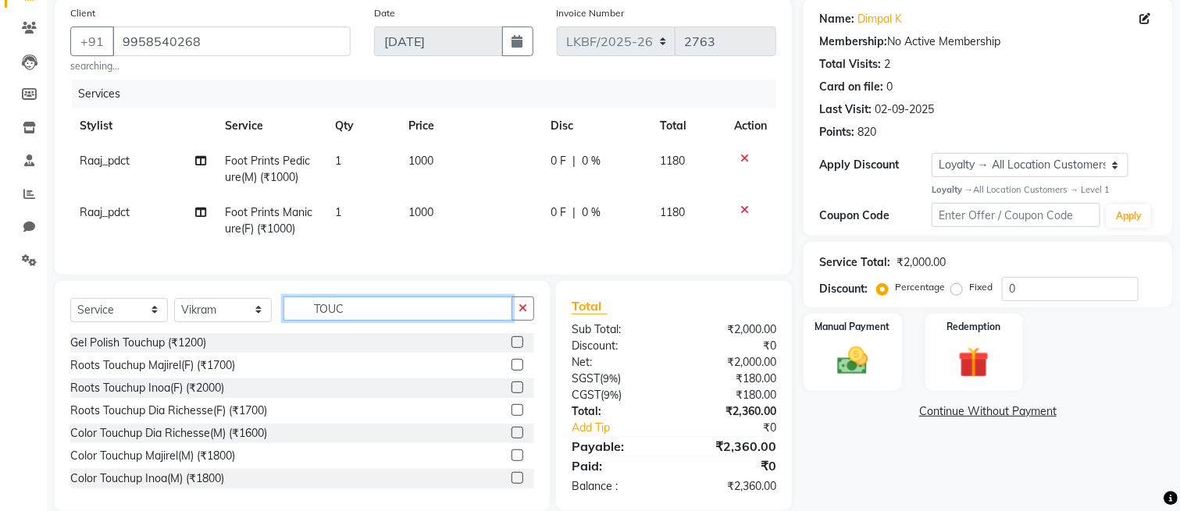
type input "TOUC"
click at [511, 371] on label at bounding box center [517, 365] width 12 height 12
click at [511, 371] on input "checkbox" at bounding box center [516, 366] width 10 height 10
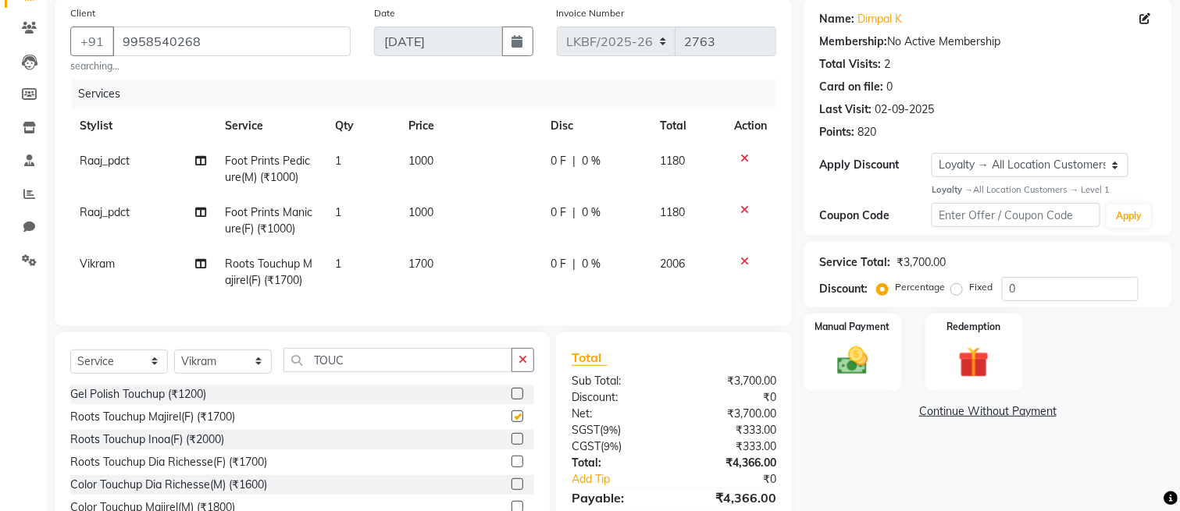
checkbox input "false"
click at [425, 274] on td "1700" at bounding box center [470, 273] width 143 height 52
select select "87720"
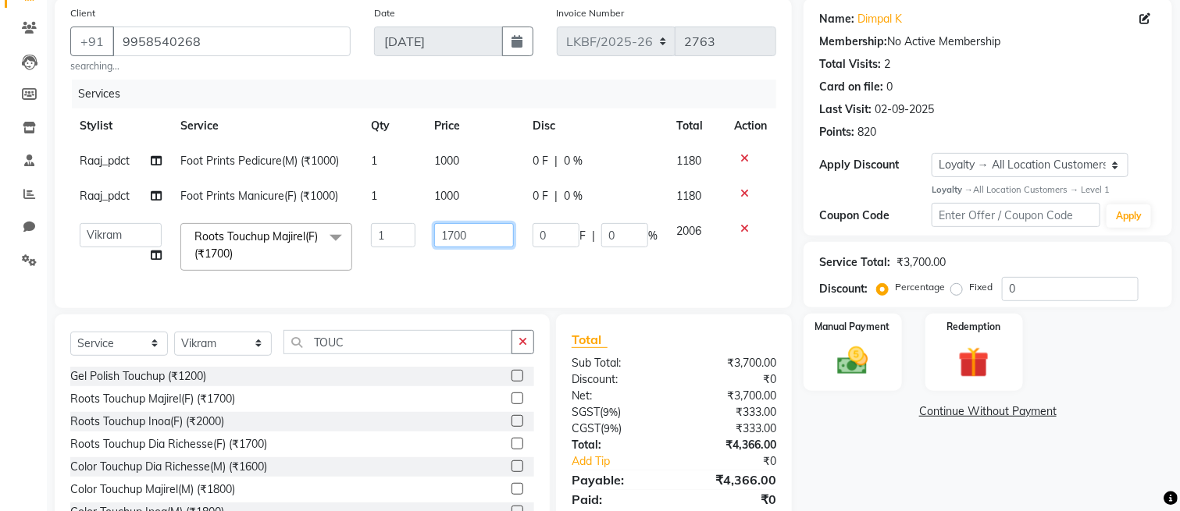
click at [454, 243] on input "1700" at bounding box center [474, 235] width 80 height 24
type input "1500"
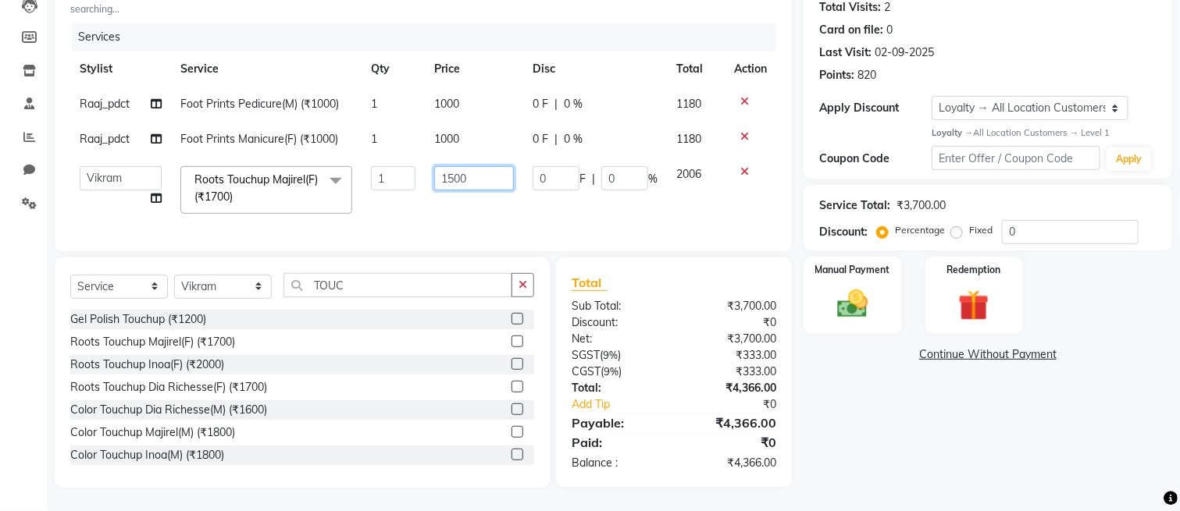
scroll to position [191, 0]
click at [857, 315] on div "Manual Payment" at bounding box center [852, 295] width 102 height 80
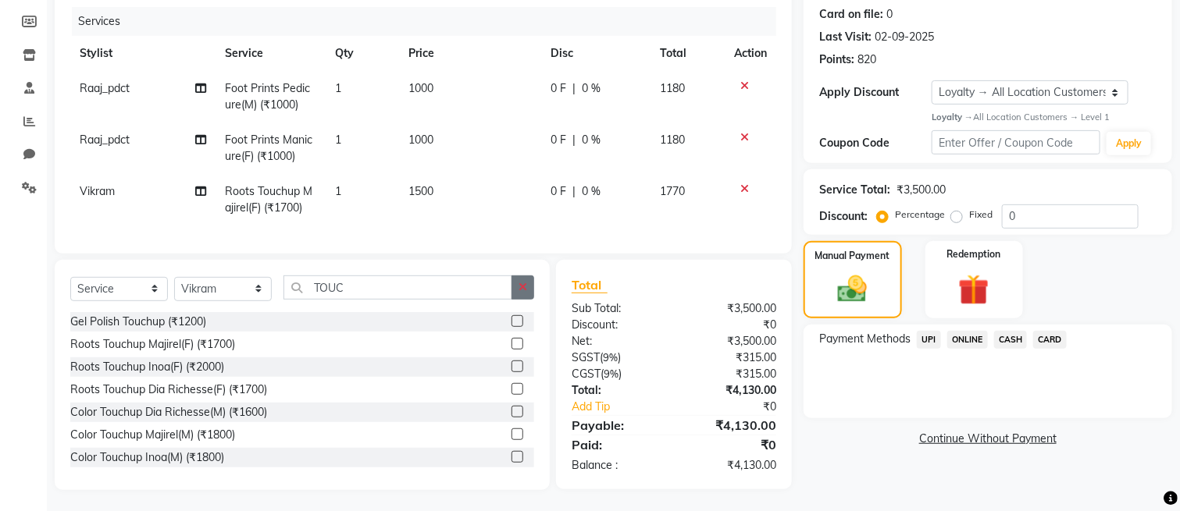
click at [521, 293] on icon "button" at bounding box center [522, 287] width 9 height 11
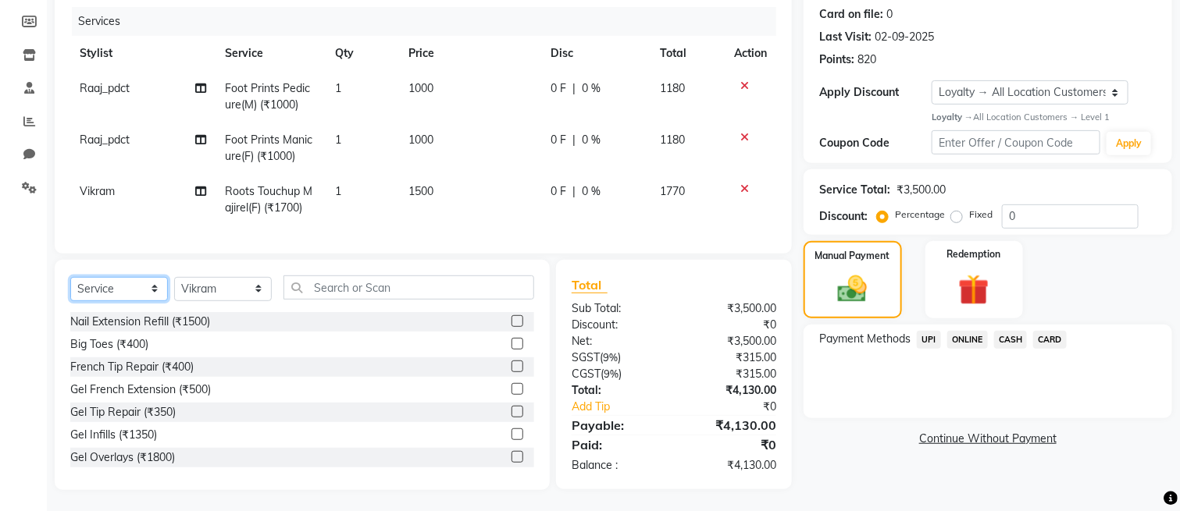
click at [142, 300] on select "Select Service Product Membership Package Voucher Prepaid Gift Card" at bounding box center [119, 289] width 98 height 24
select select "product"
click at [70, 293] on select "Select Service Product Membership Package Voucher Prepaid Gift Card" at bounding box center [119, 289] width 98 height 24
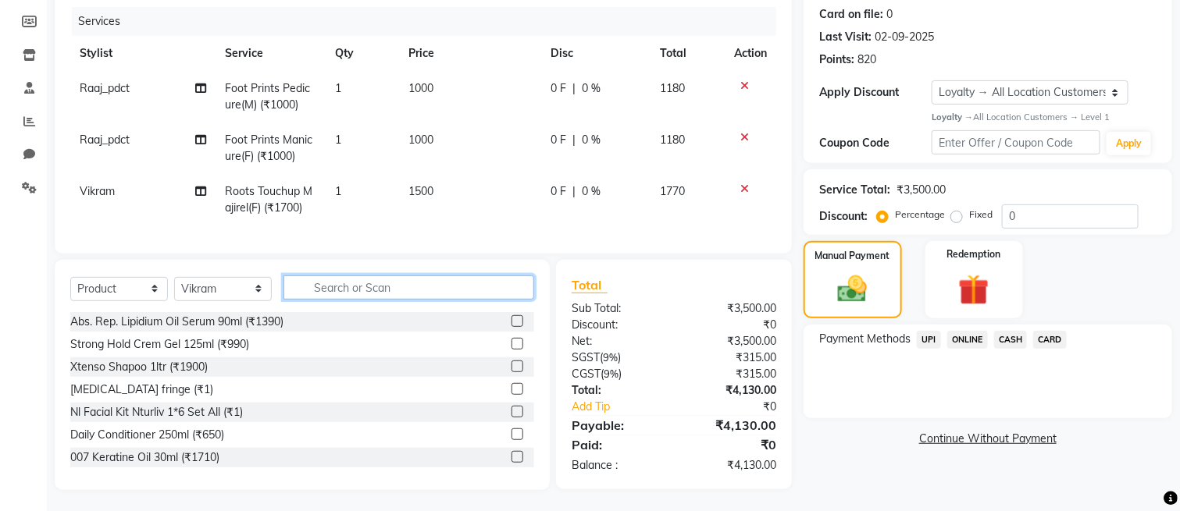
click at [376, 291] on input "text" at bounding box center [408, 288] width 251 height 24
type input "3474637154967"
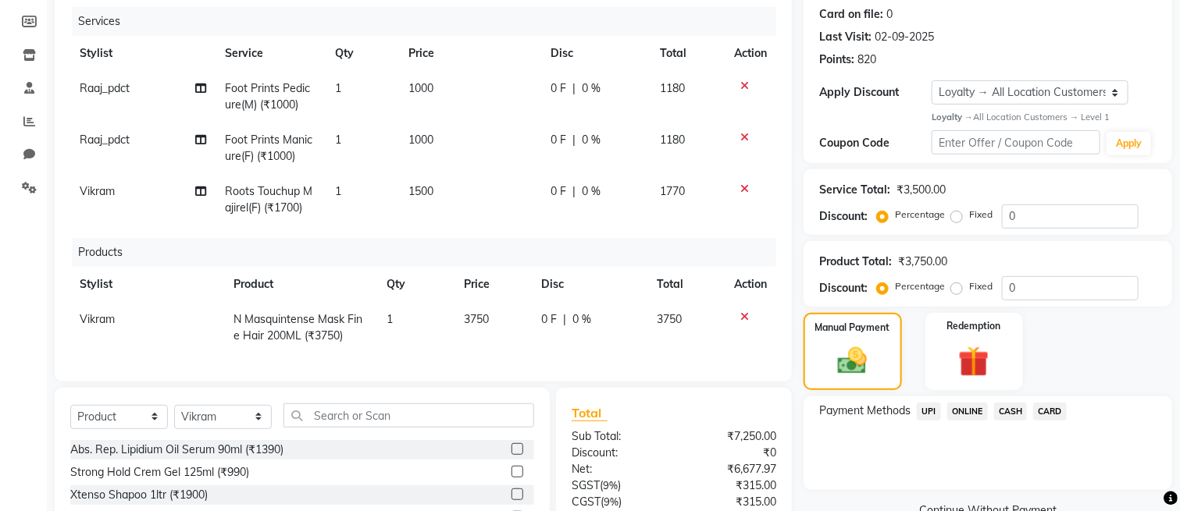
click at [481, 322] on span "3750" at bounding box center [476, 319] width 25 height 14
select select "87720"
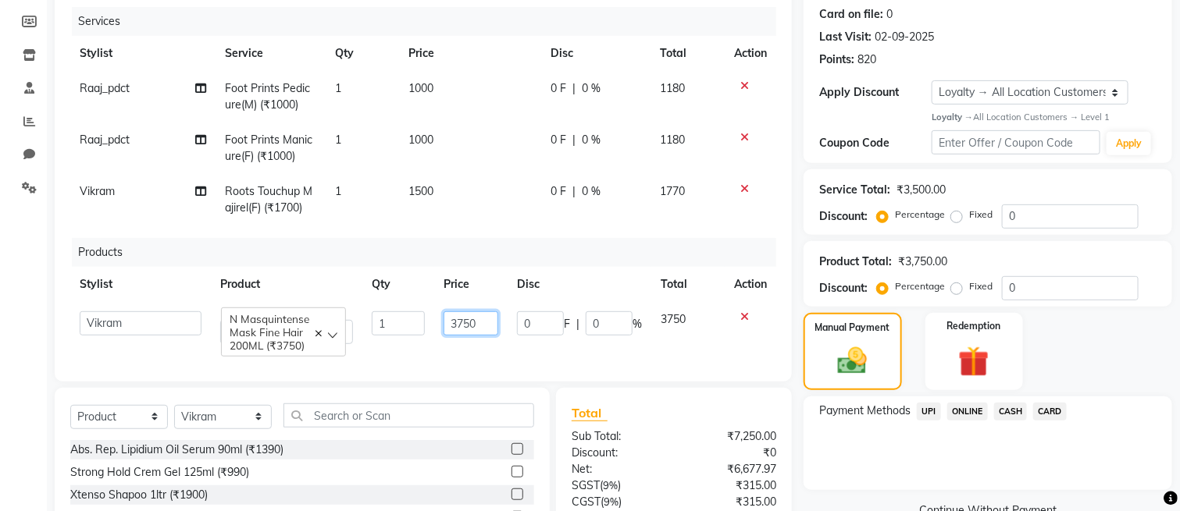
click at [463, 327] on input "3750" at bounding box center [470, 324] width 55 height 24
type input "3550"
click at [830, 462] on div "Payment Methods UPI ONLINE CASH CARD" at bounding box center [987, 444] width 369 height 94
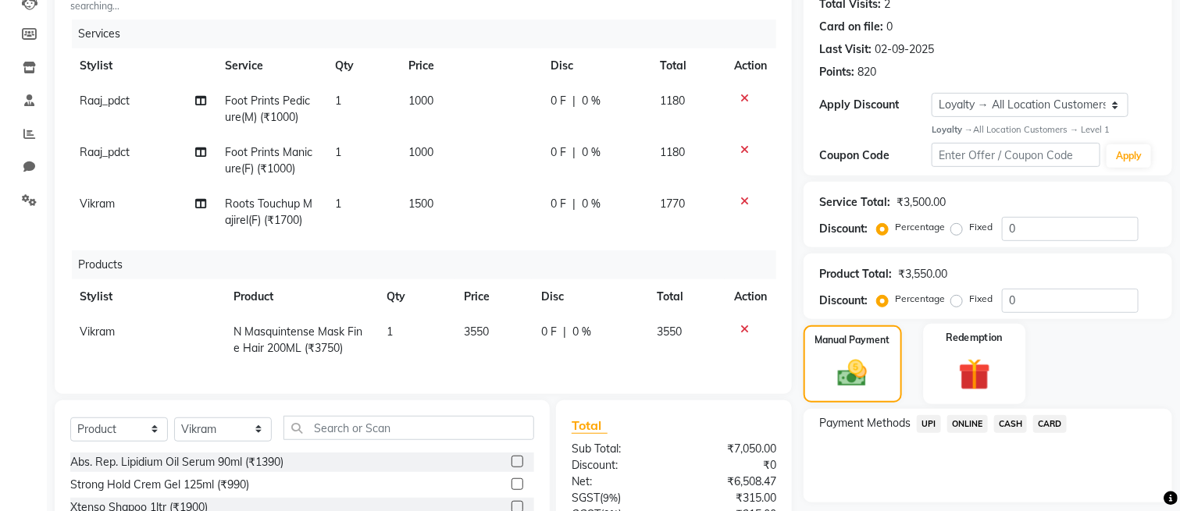
scroll to position [298, 0]
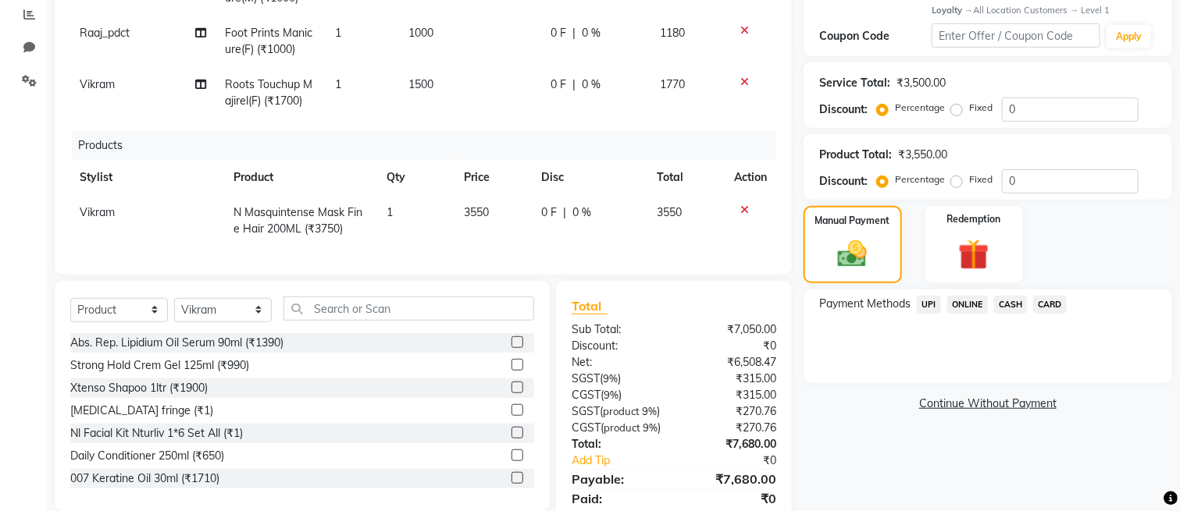
click at [1039, 305] on span "CARD" at bounding box center [1050, 305] width 34 height 18
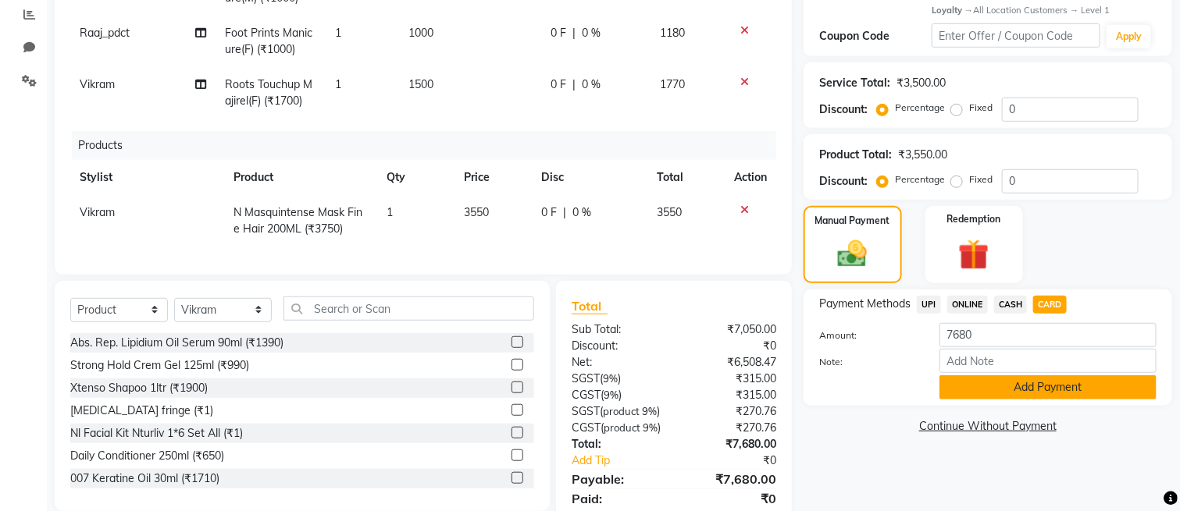
click at [1037, 390] on button "Add Payment" at bounding box center [1047, 388] width 217 height 24
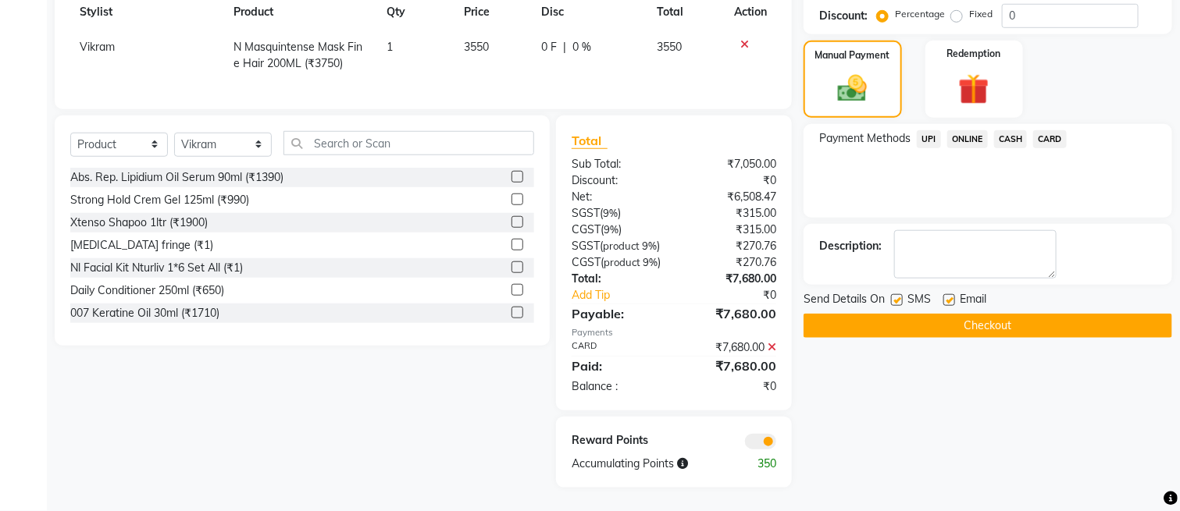
scroll to position [512, 0]
click at [956, 314] on button "Checkout" at bounding box center [987, 326] width 369 height 24
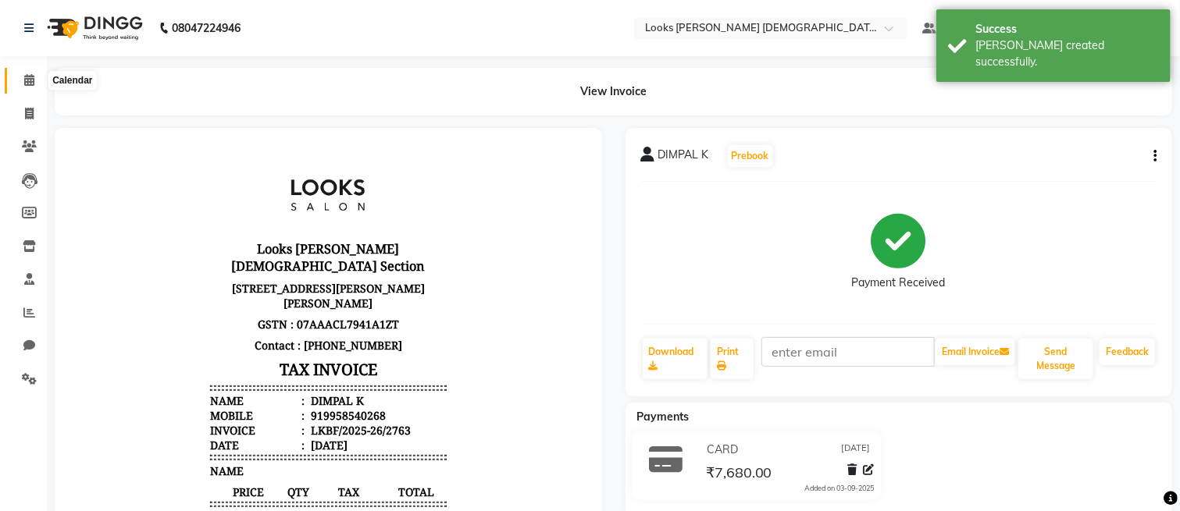
click at [27, 88] on span at bounding box center [29, 81] width 27 height 18
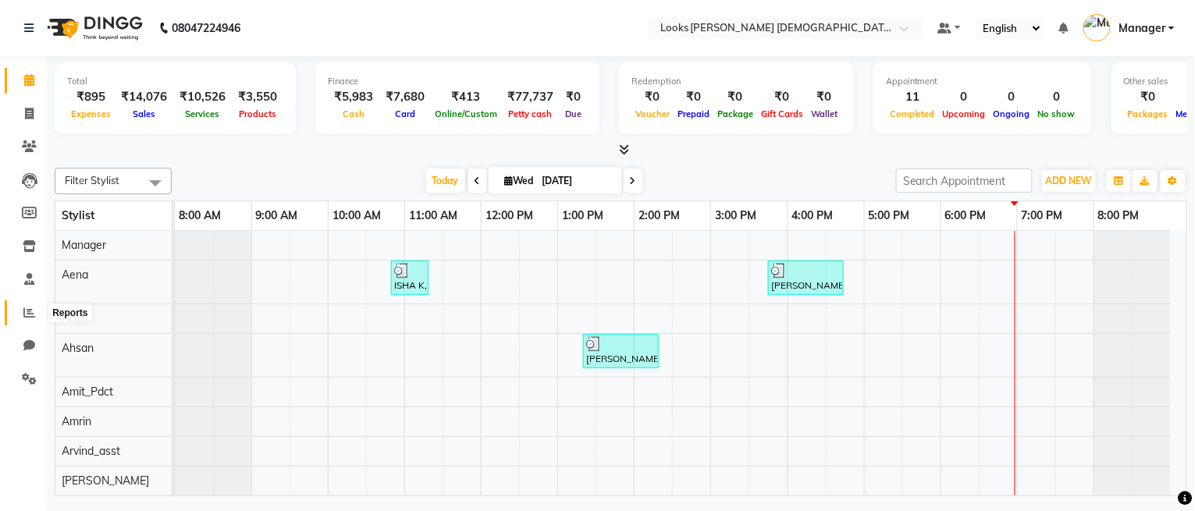
click at [30, 316] on icon at bounding box center [29, 313] width 12 height 12
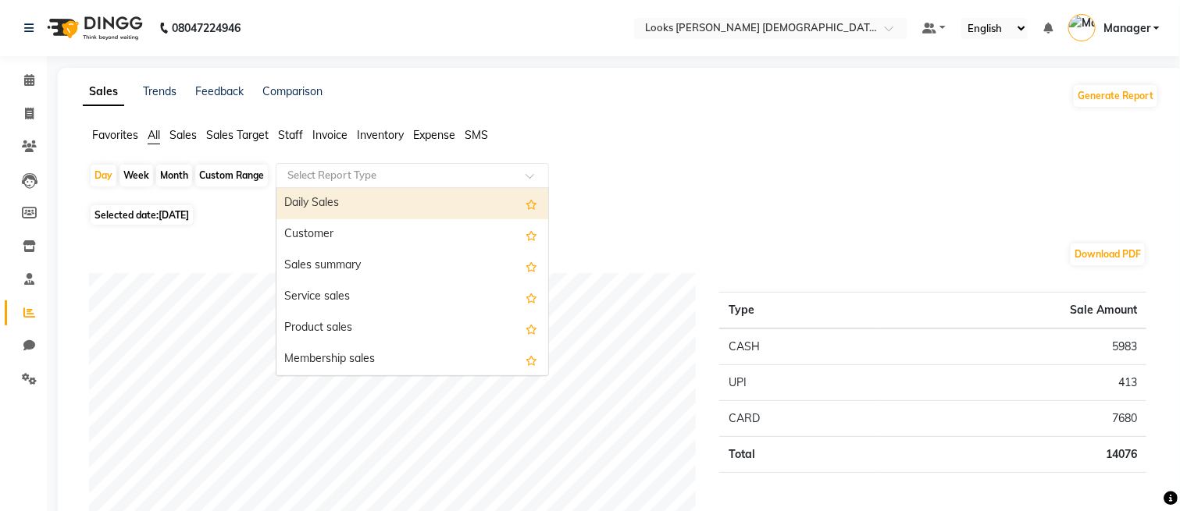
click at [415, 177] on input "text" at bounding box center [396, 176] width 225 height 16
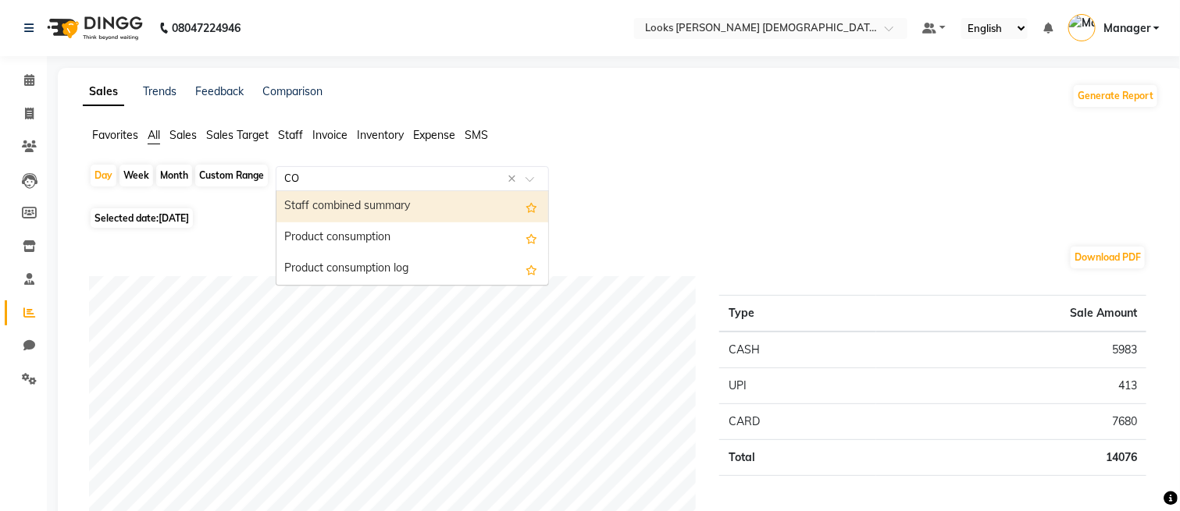
type input "COM"
click at [408, 206] on div "Staff combined summary" at bounding box center [412, 206] width 272 height 31
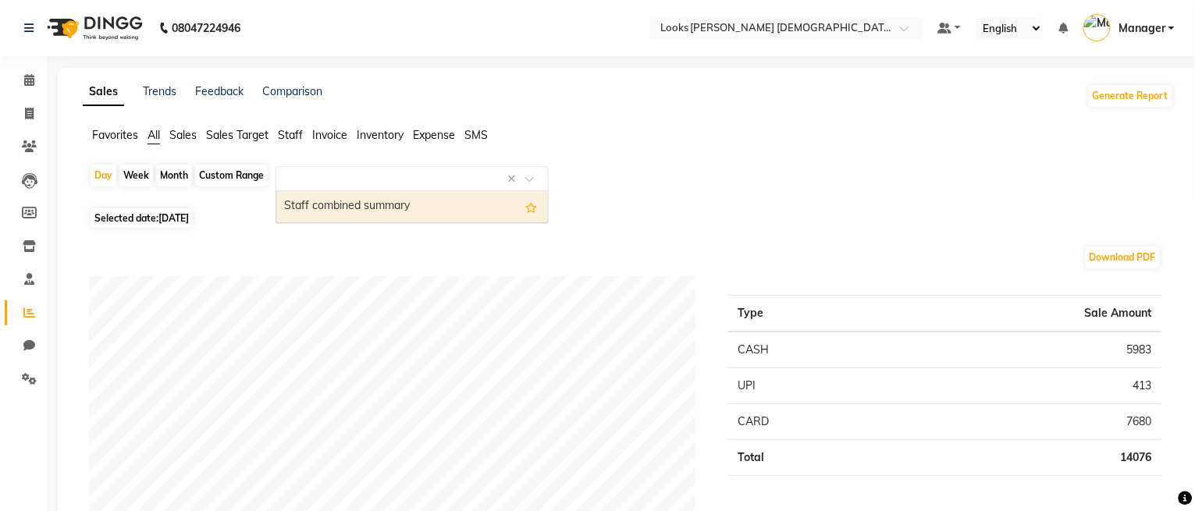
select select "full_report"
select select "csv"
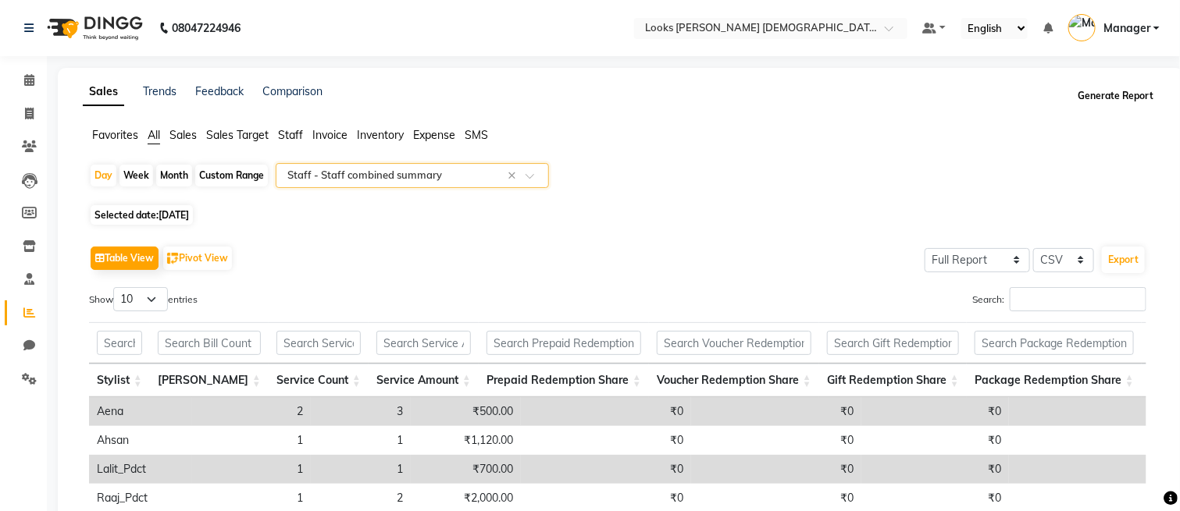
click at [1112, 103] on button "Generate Report" at bounding box center [1116, 96] width 84 height 22
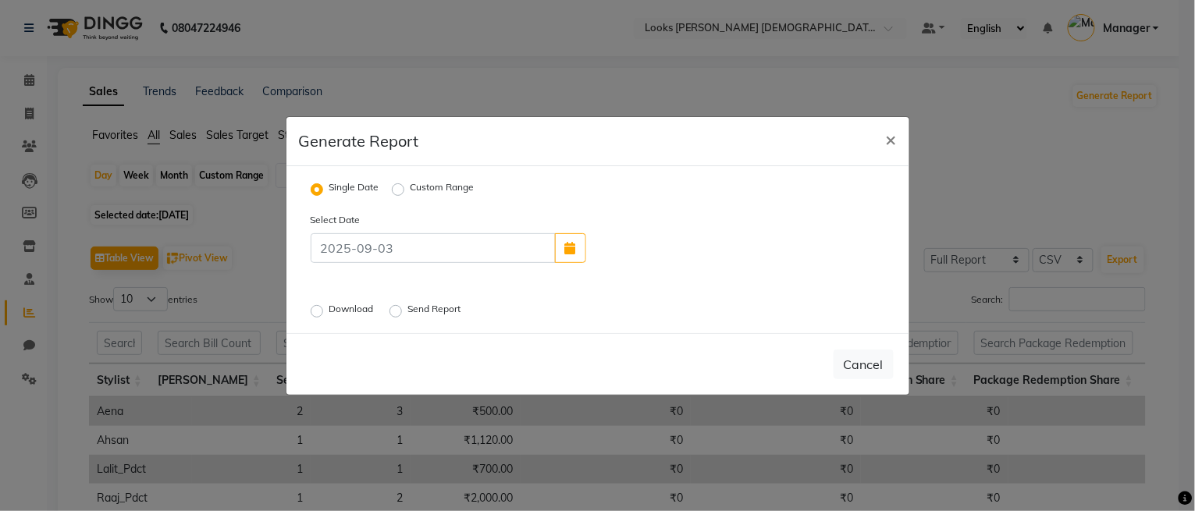
click at [349, 307] on label "Download" at bounding box center [353, 311] width 48 height 19
click at [325, 307] on input "Download" at bounding box center [319, 310] width 11 height 11
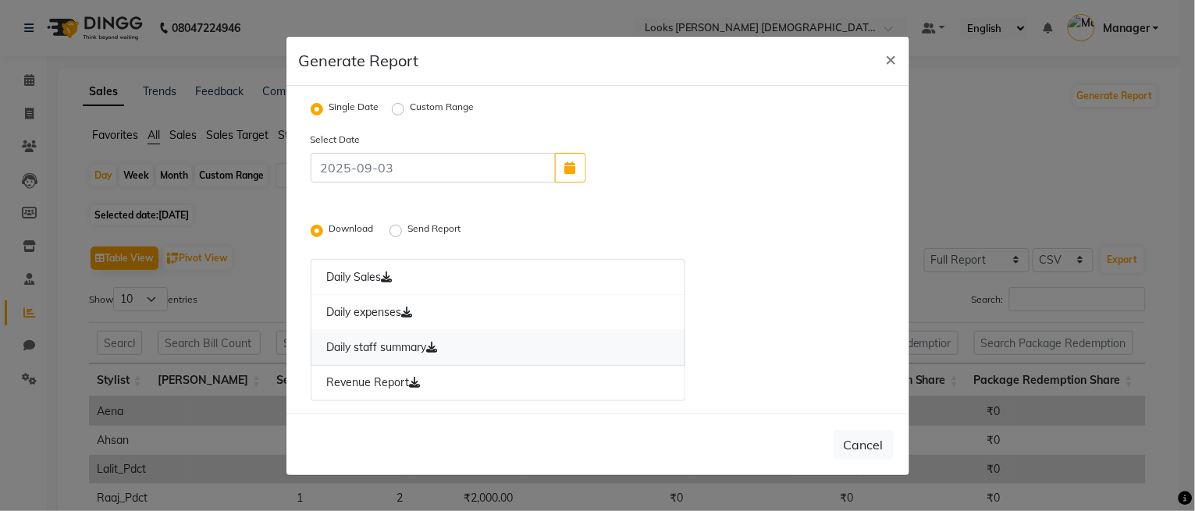
click at [369, 354] on link "Daily staff summary" at bounding box center [499, 348] width 376 height 36
click at [880, 62] on button "×" at bounding box center [892, 59] width 36 height 44
radio input "false"
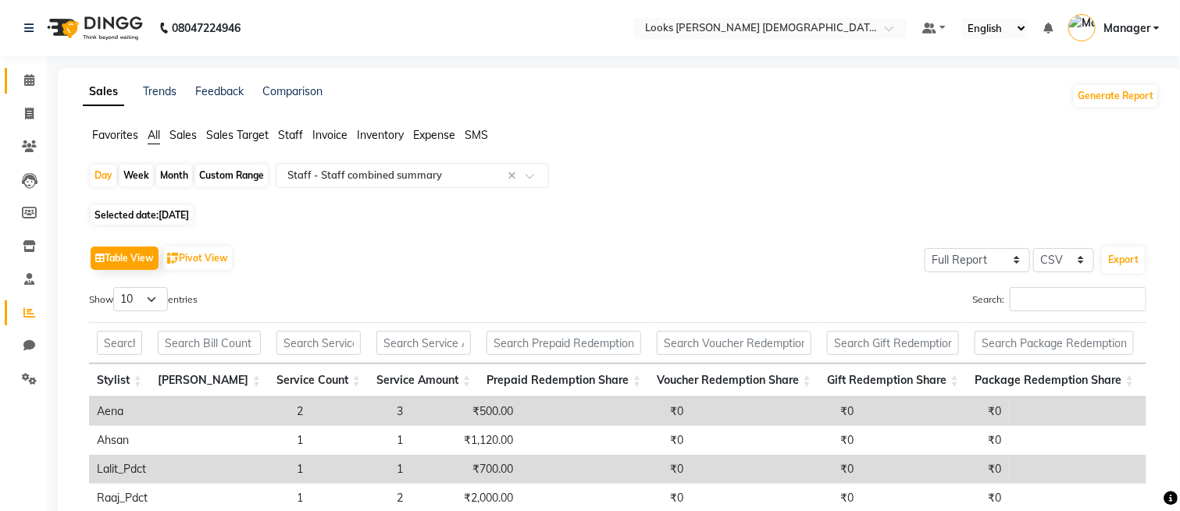
click at [11, 89] on link "Calendar" at bounding box center [23, 81] width 37 height 26
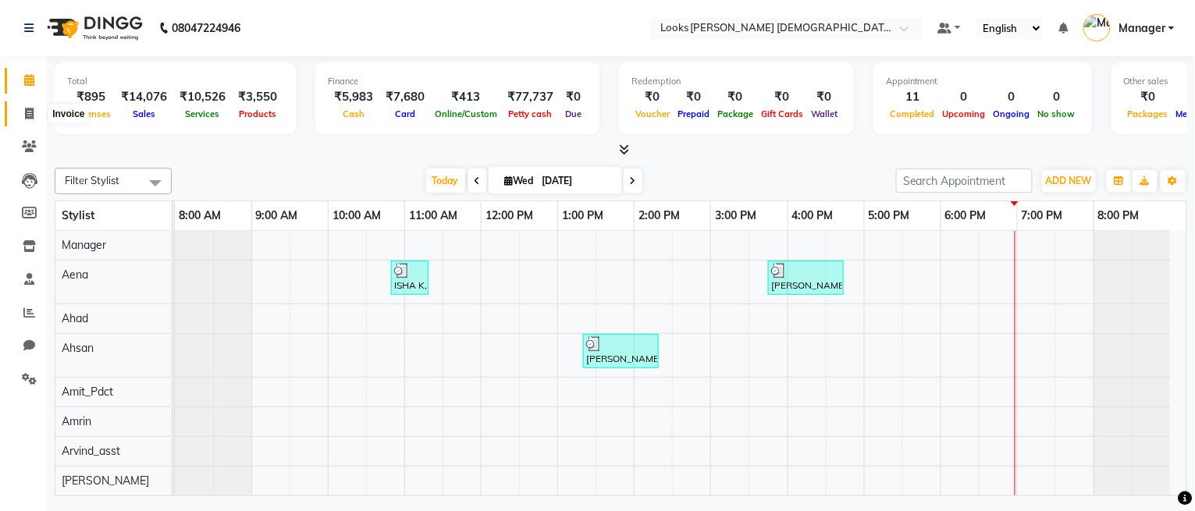
click at [25, 112] on icon at bounding box center [29, 114] width 9 height 12
select select "service"
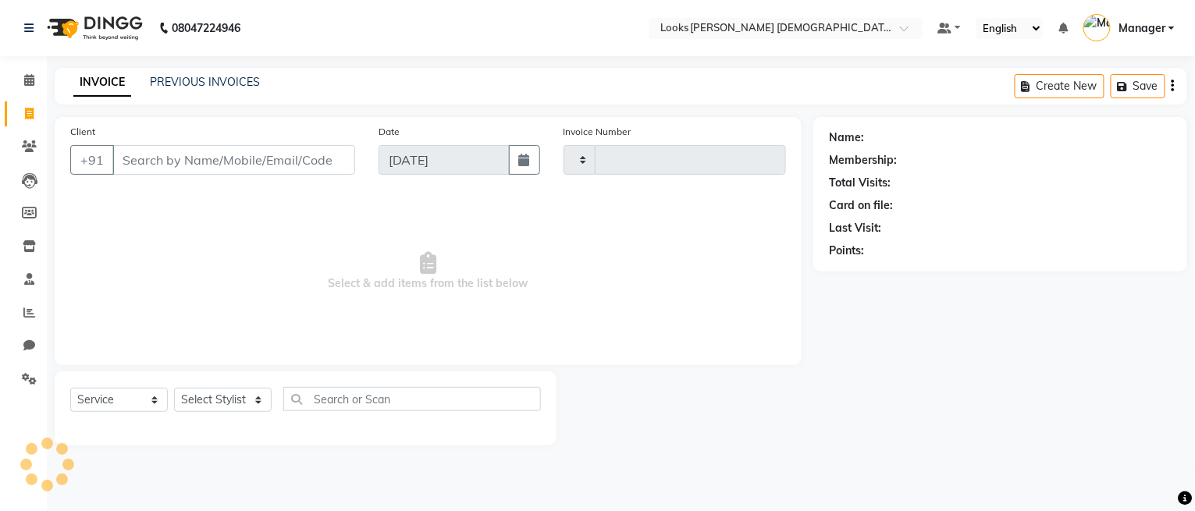
type input "2764"
select select "8706"
click at [200, 397] on select "Select Stylist" at bounding box center [223, 400] width 98 height 24
select select "87723"
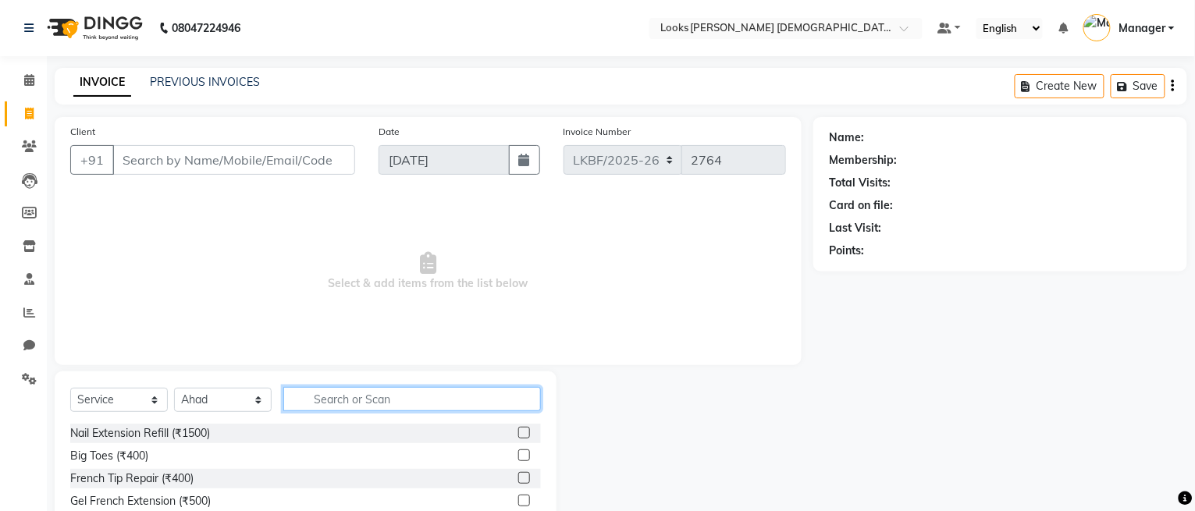
click at [329, 402] on input "text" at bounding box center [412, 399] width 258 height 24
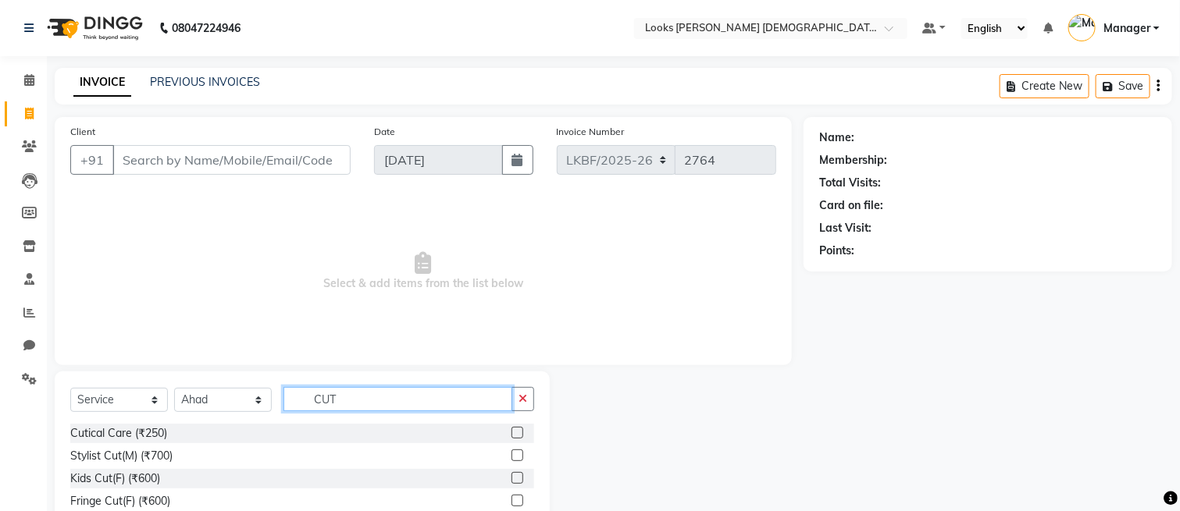
type input "CUT"
click at [511, 453] on label at bounding box center [517, 456] width 12 height 12
click at [511, 453] on input "checkbox" at bounding box center [516, 456] width 10 height 10
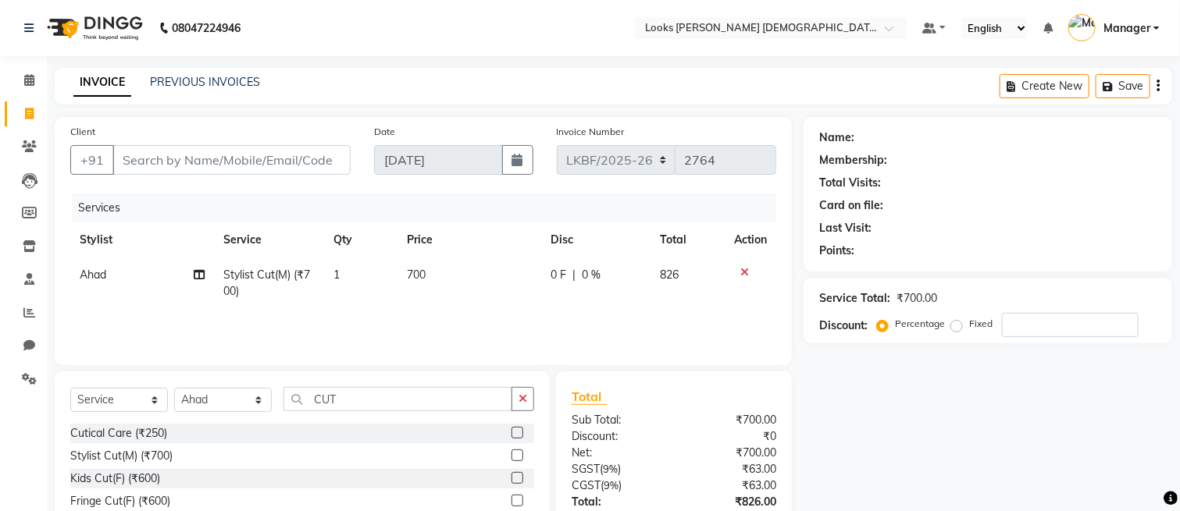
checkbox input "false"
click at [442, 280] on td "700" at bounding box center [468, 284] width 143 height 52
select select "87723"
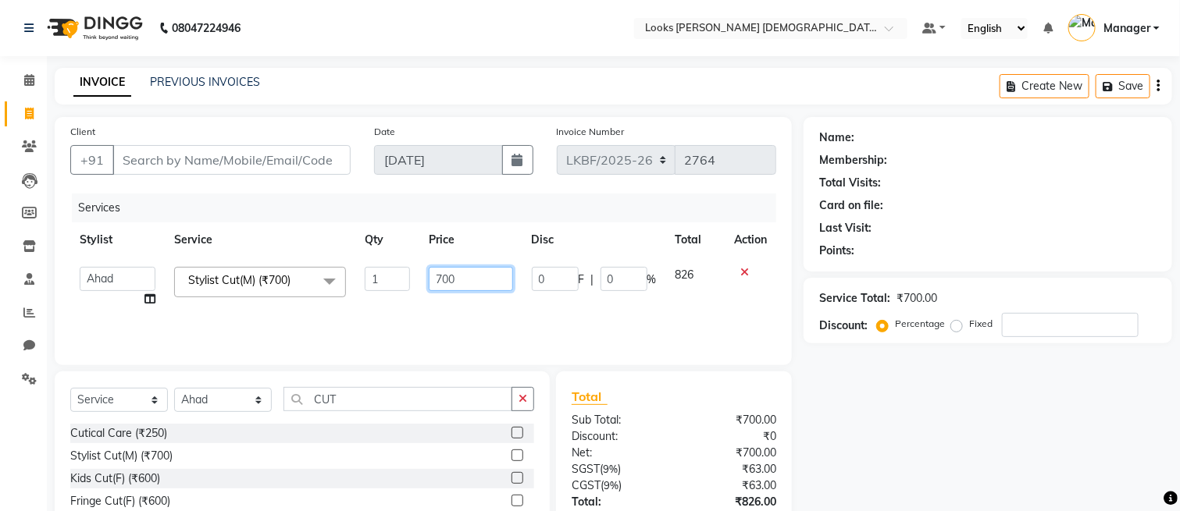
drag, startPoint x: 468, startPoint y: 287, endPoint x: 362, endPoint y: 294, distance: 106.5
click at [362, 294] on tr "Aena [PERSON_NAME] Amit_Pdct [PERSON_NAME] [PERSON_NAME] Counter_Sales [PERSON_…" at bounding box center [423, 287] width 706 height 59
type input "850"
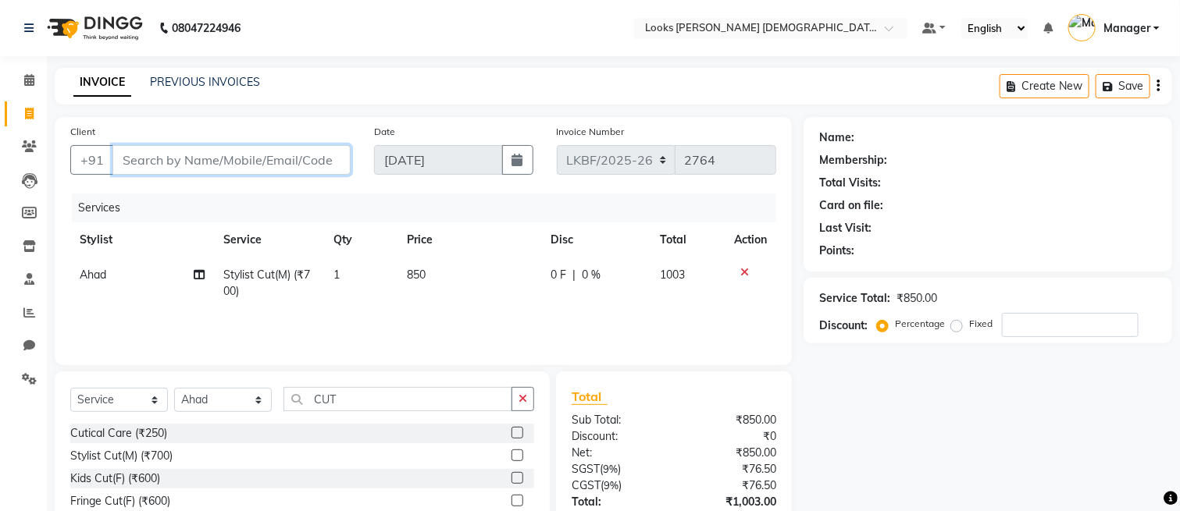
click at [187, 151] on input "Client" at bounding box center [231, 160] width 238 height 30
type input "8"
type input "0"
type input "8287337633"
click at [315, 169] on button "Add Client" at bounding box center [310, 160] width 80 height 30
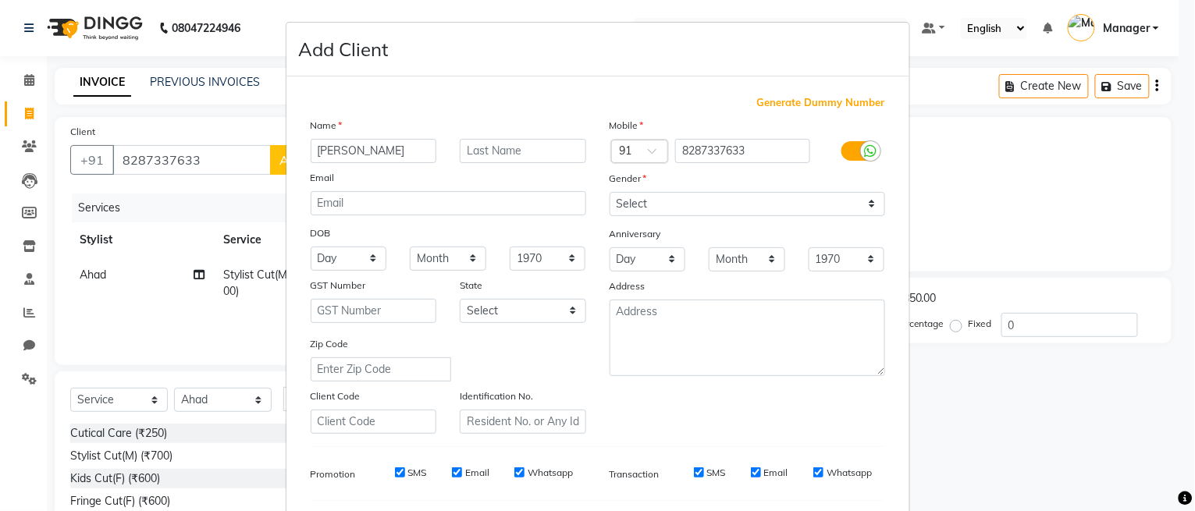
type input "[PERSON_NAME]"
type input "K"
drag, startPoint x: 790, startPoint y: 200, endPoint x: 780, endPoint y: 214, distance: 17.3
click at [789, 199] on select "Select [DEMOGRAPHIC_DATA] [DEMOGRAPHIC_DATA] Other Prefer Not To Say" at bounding box center [748, 204] width 276 height 24
click at [610, 192] on select "Select [DEMOGRAPHIC_DATA] [DEMOGRAPHIC_DATA] Other Prefer Not To Say" at bounding box center [748, 204] width 276 height 24
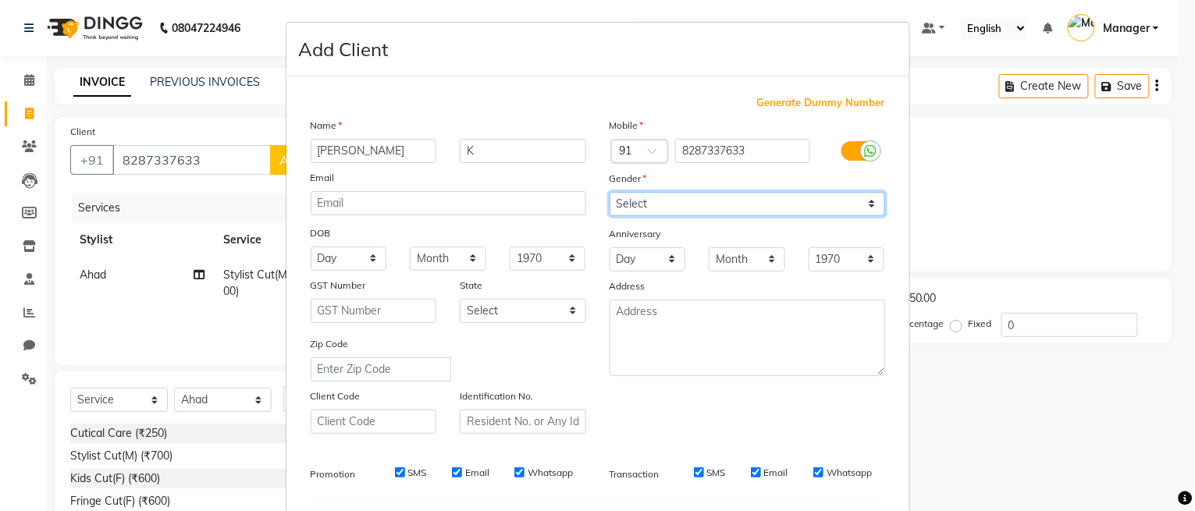
click at [756, 205] on select "Select [DEMOGRAPHIC_DATA] [DEMOGRAPHIC_DATA] Other Prefer Not To Say" at bounding box center [748, 204] width 276 height 24
click at [610, 192] on select "Select [DEMOGRAPHIC_DATA] [DEMOGRAPHIC_DATA] Other Prefer Not To Say" at bounding box center [748, 204] width 276 height 24
click at [734, 202] on select "Select [DEMOGRAPHIC_DATA] [DEMOGRAPHIC_DATA] Other Prefer Not To Say" at bounding box center [748, 204] width 276 height 24
select select "[DEMOGRAPHIC_DATA]"
click at [610, 192] on select "Select [DEMOGRAPHIC_DATA] [DEMOGRAPHIC_DATA] Other Prefer Not To Say" at bounding box center [748, 204] width 276 height 24
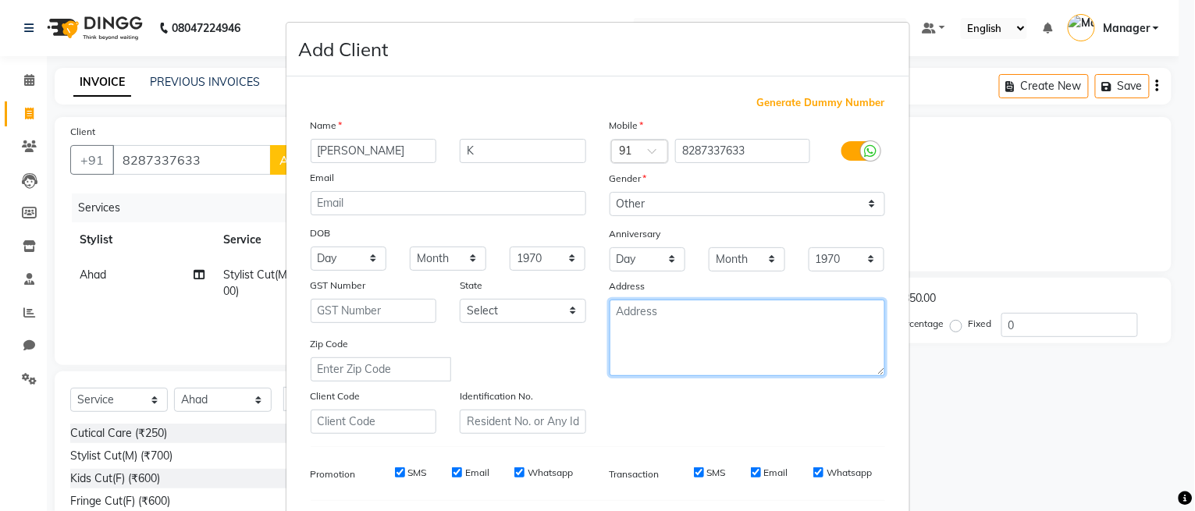
click at [709, 333] on textarea at bounding box center [748, 338] width 276 height 77
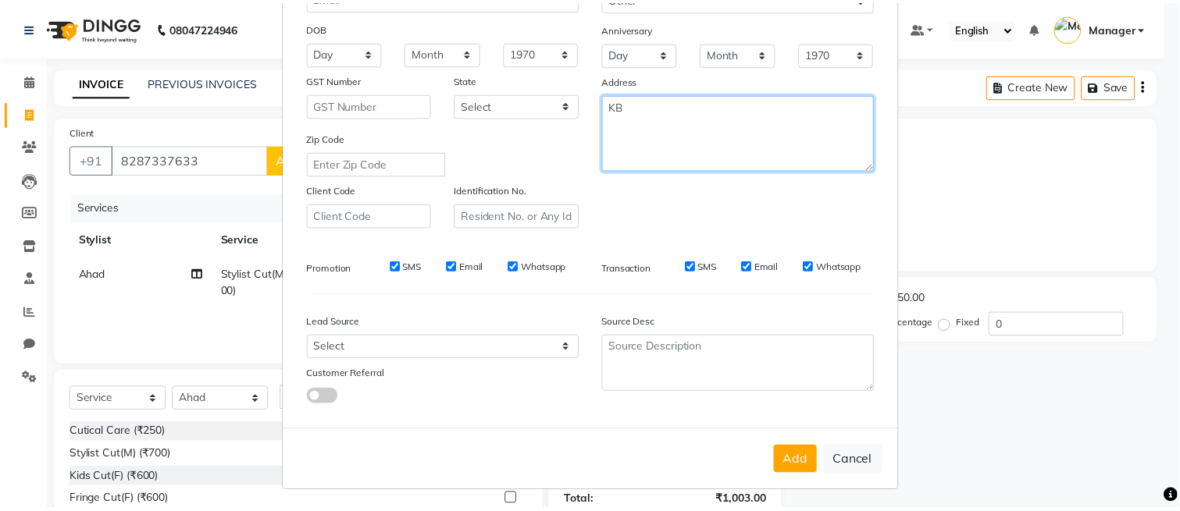
scroll to position [211, 0]
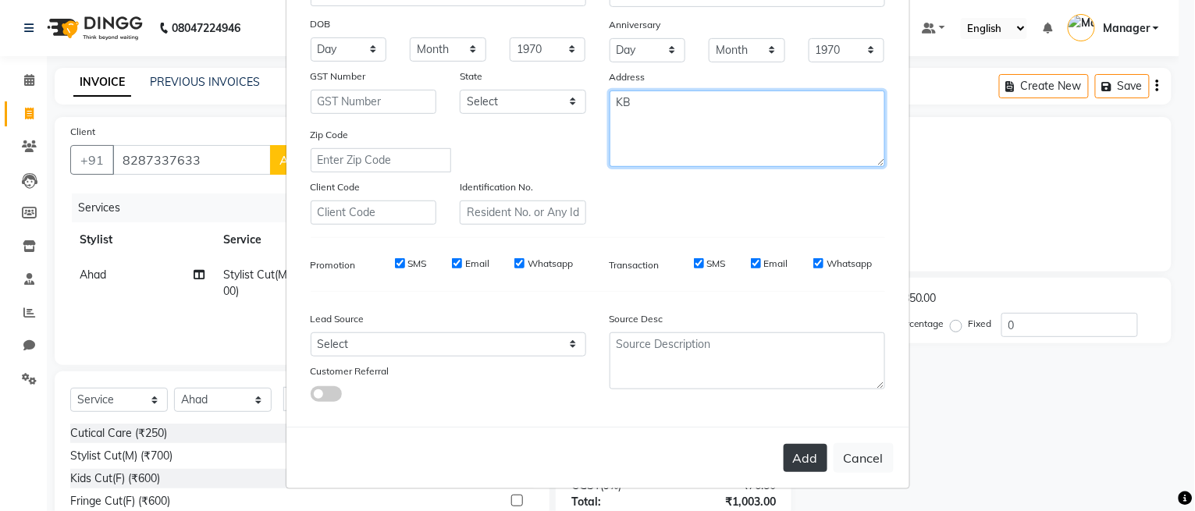
type textarea "KB"
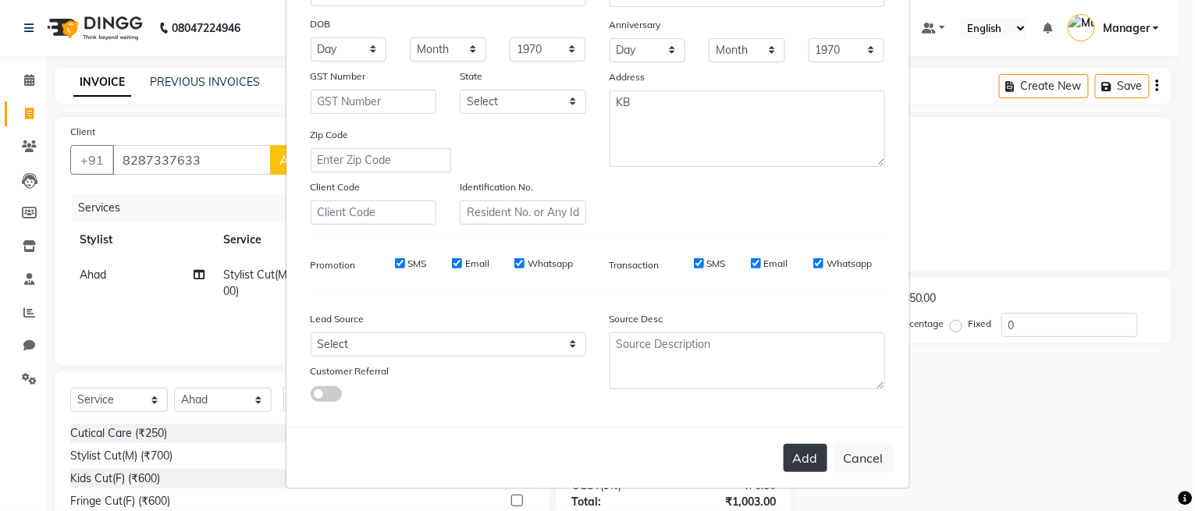
click at [803, 460] on button "Add" at bounding box center [806, 458] width 44 height 28
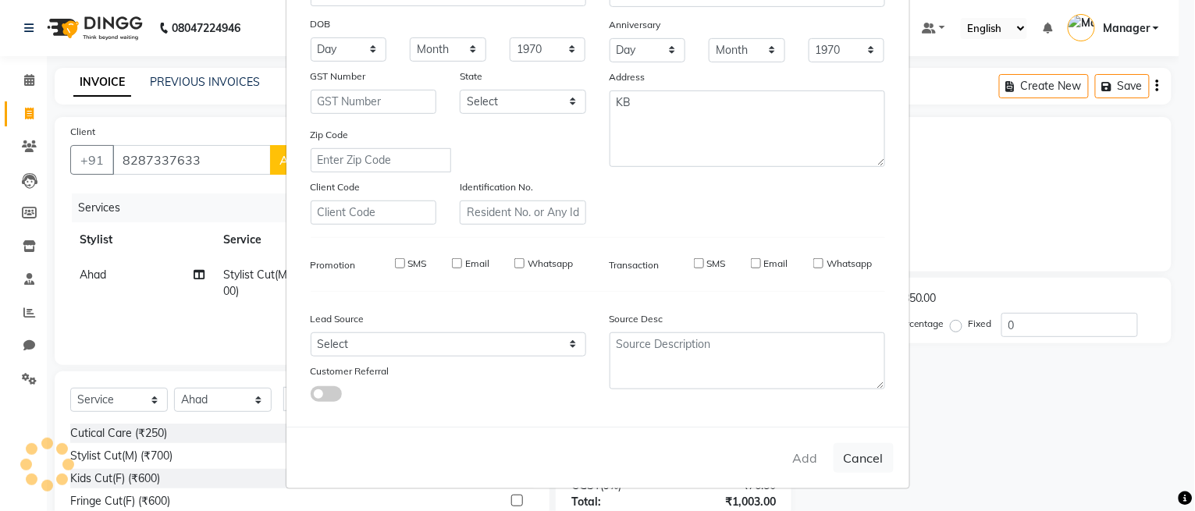
select select
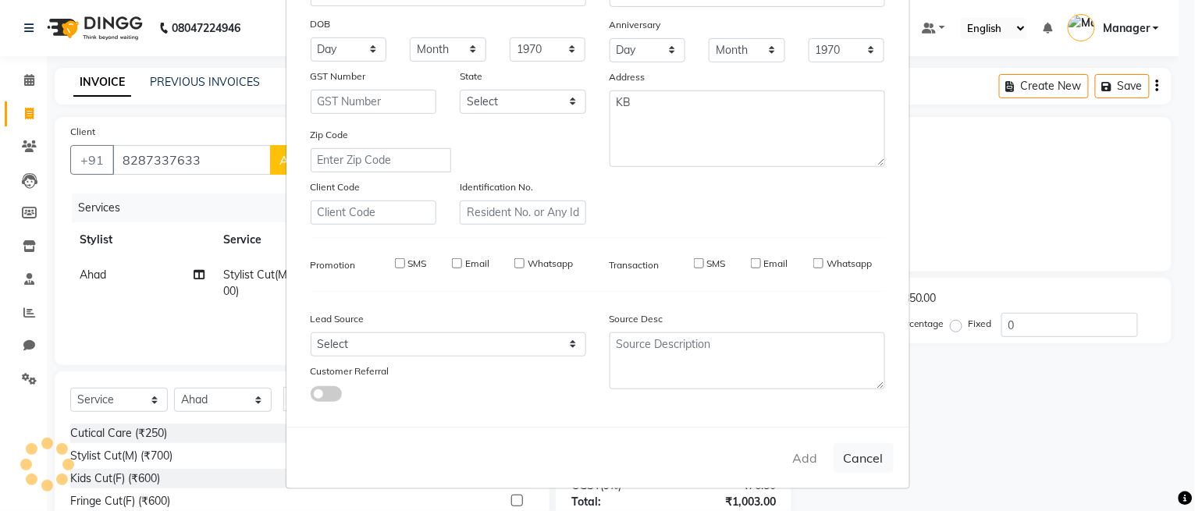
select select
checkbox input "false"
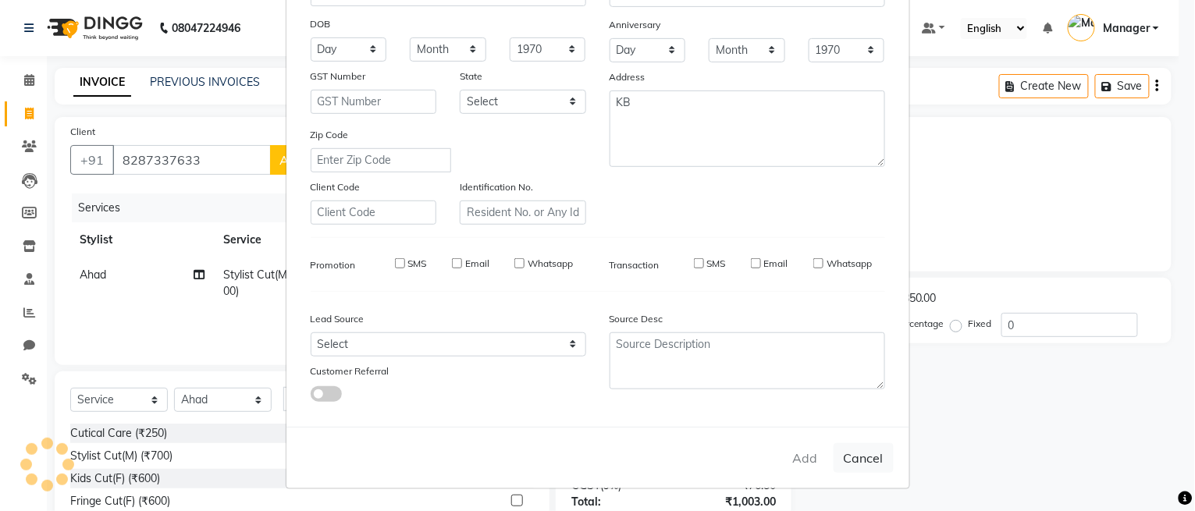
checkbox input "false"
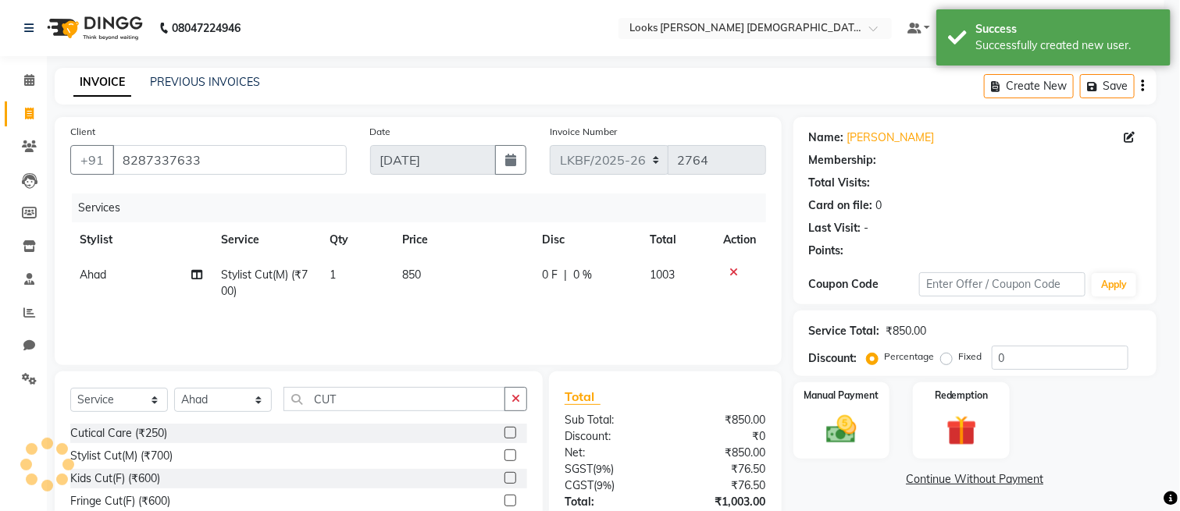
select select "1: Object"
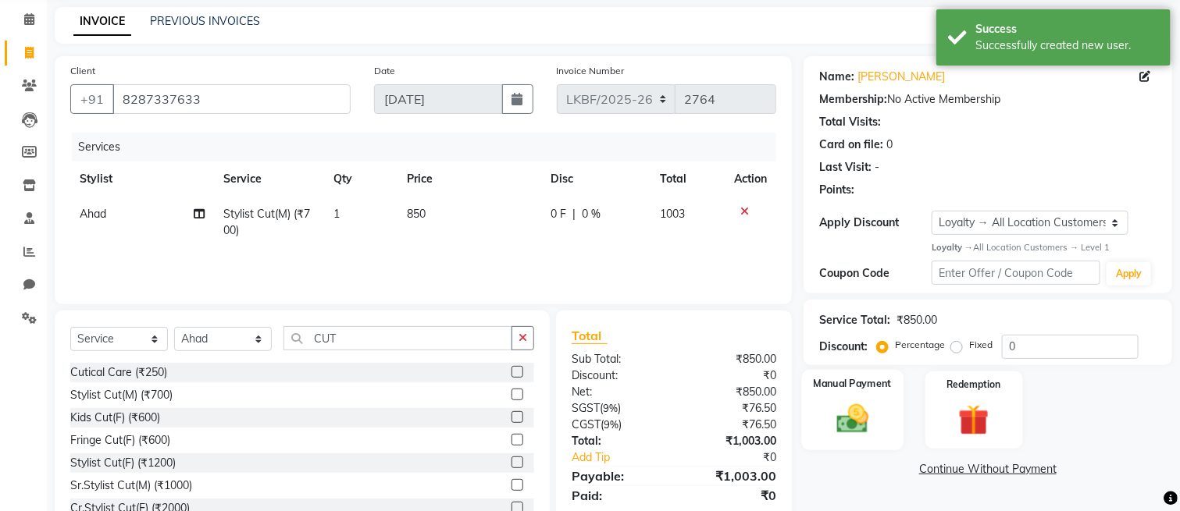
scroll to position [113, 0]
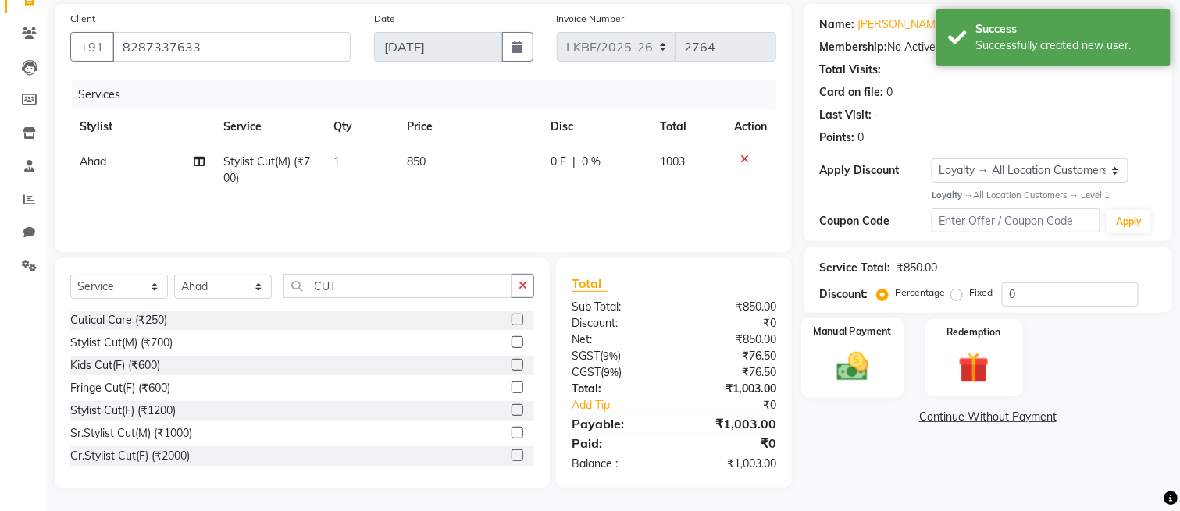
click at [860, 346] on div "Manual Payment" at bounding box center [852, 358] width 102 height 80
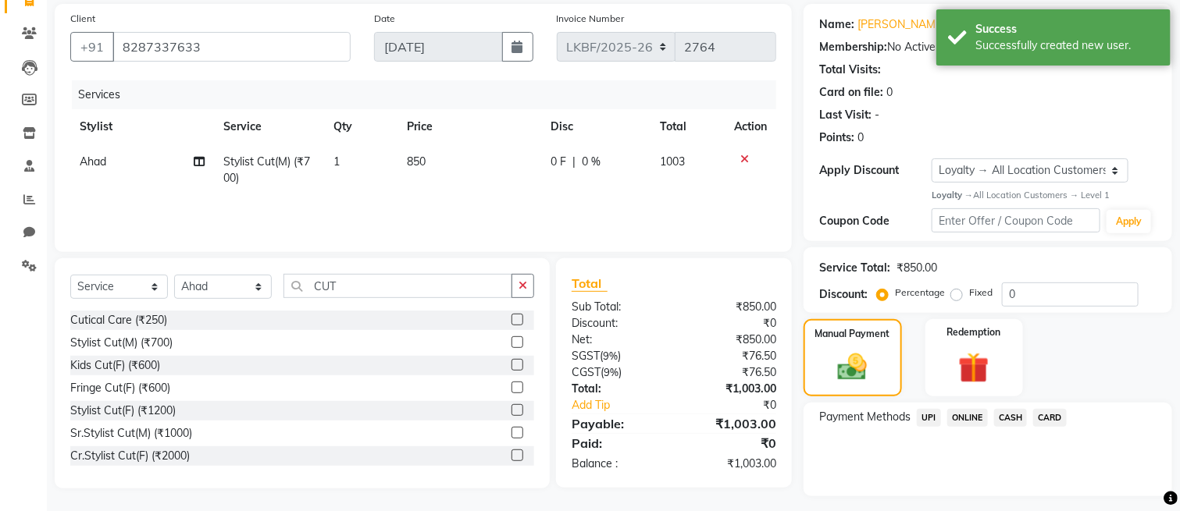
click at [931, 415] on span "UPI" at bounding box center [929, 418] width 24 height 18
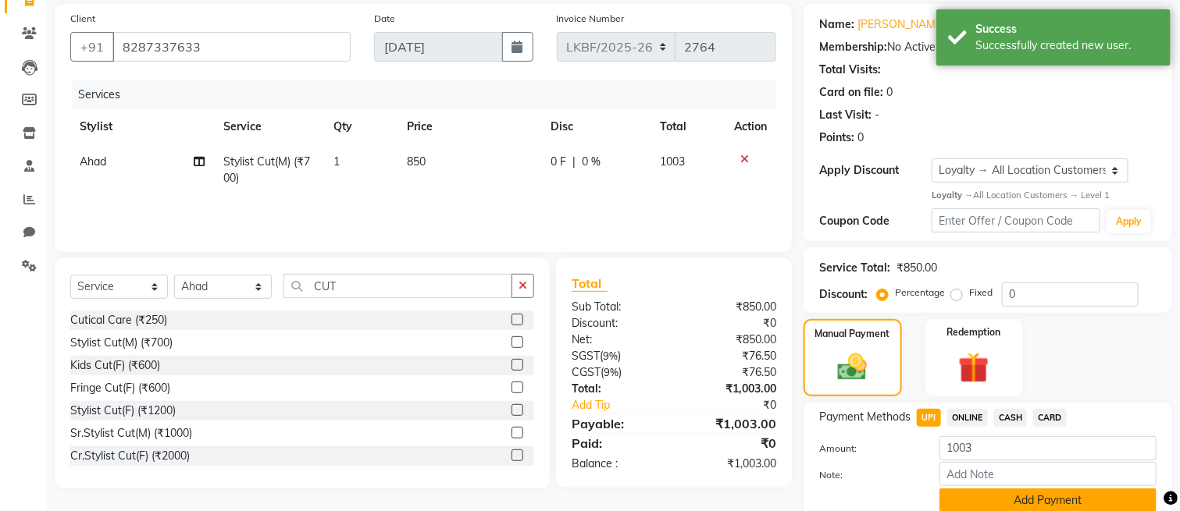
click at [987, 490] on button "Add Payment" at bounding box center [1047, 501] width 217 height 24
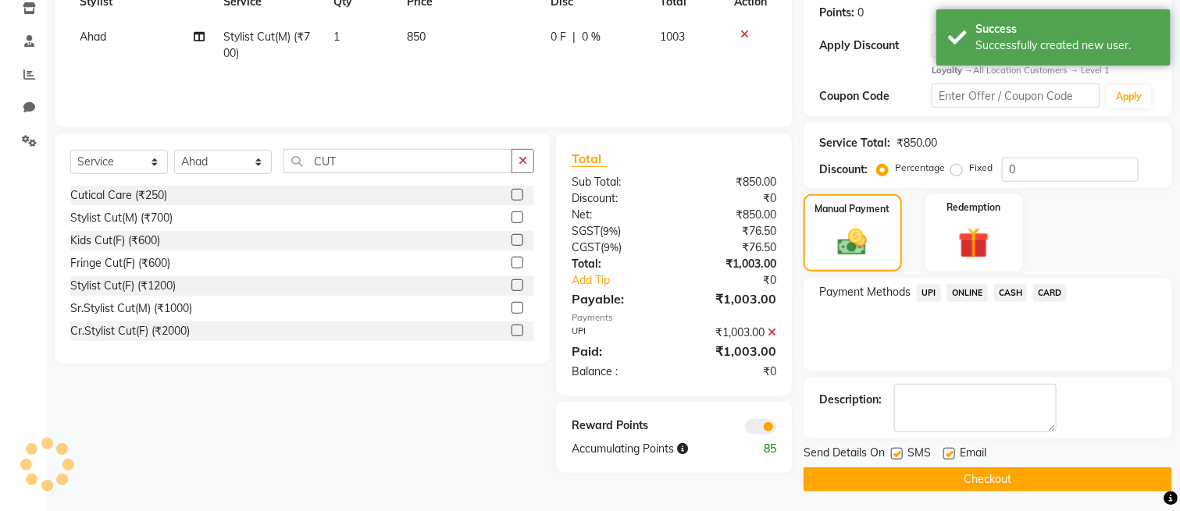
scroll to position [241, 0]
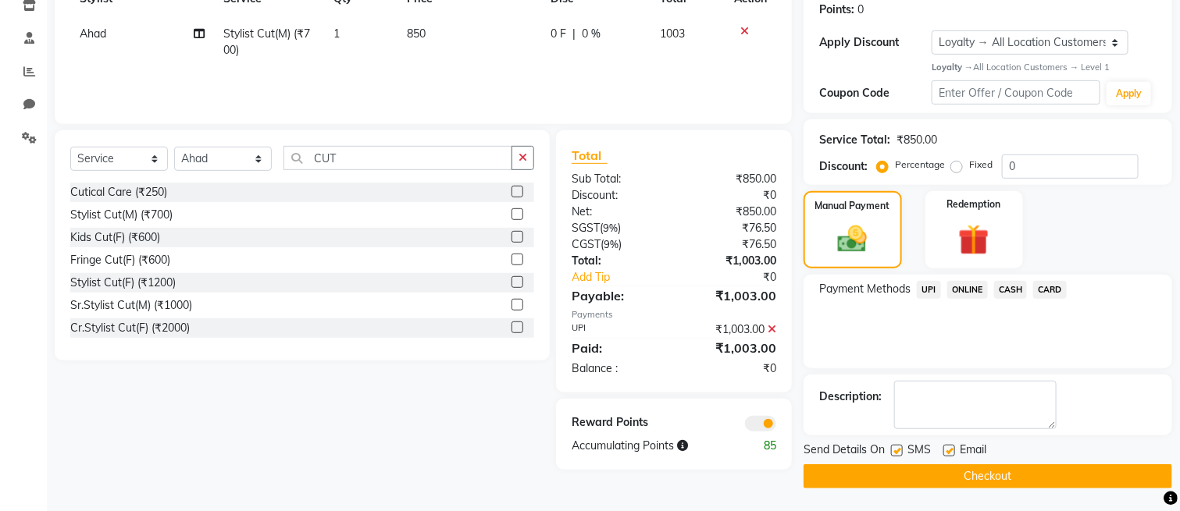
click at [913, 479] on button "Checkout" at bounding box center [987, 477] width 369 height 24
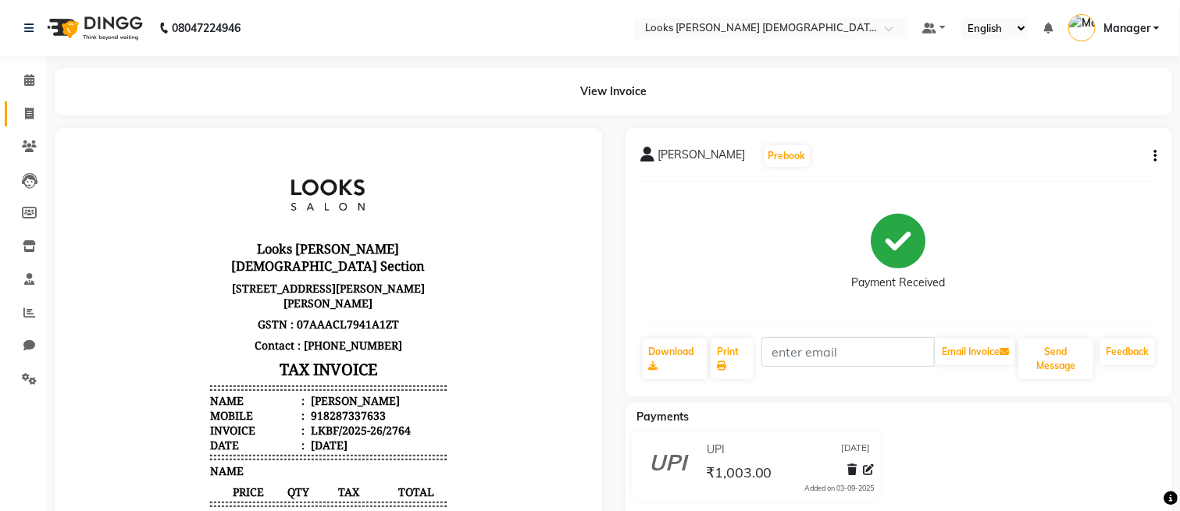
click at [39, 109] on span at bounding box center [29, 114] width 27 height 18
select select "service"
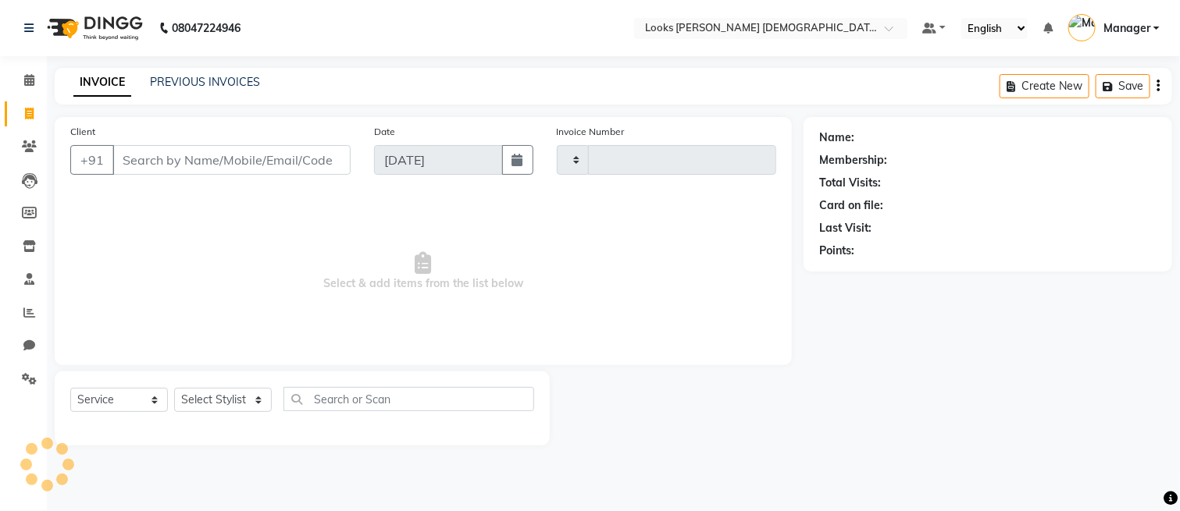
type input "2765"
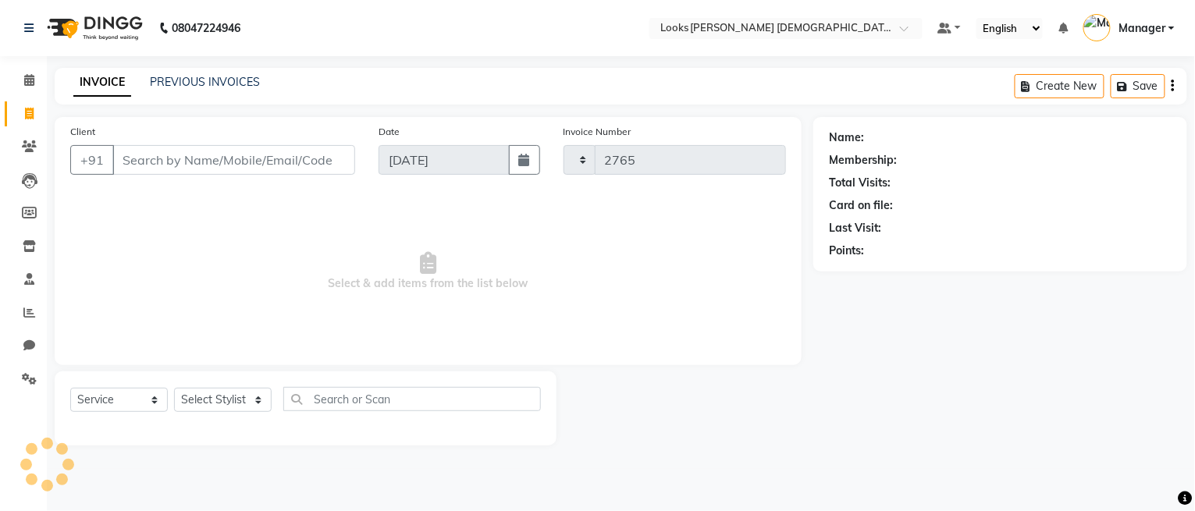
select select "8706"
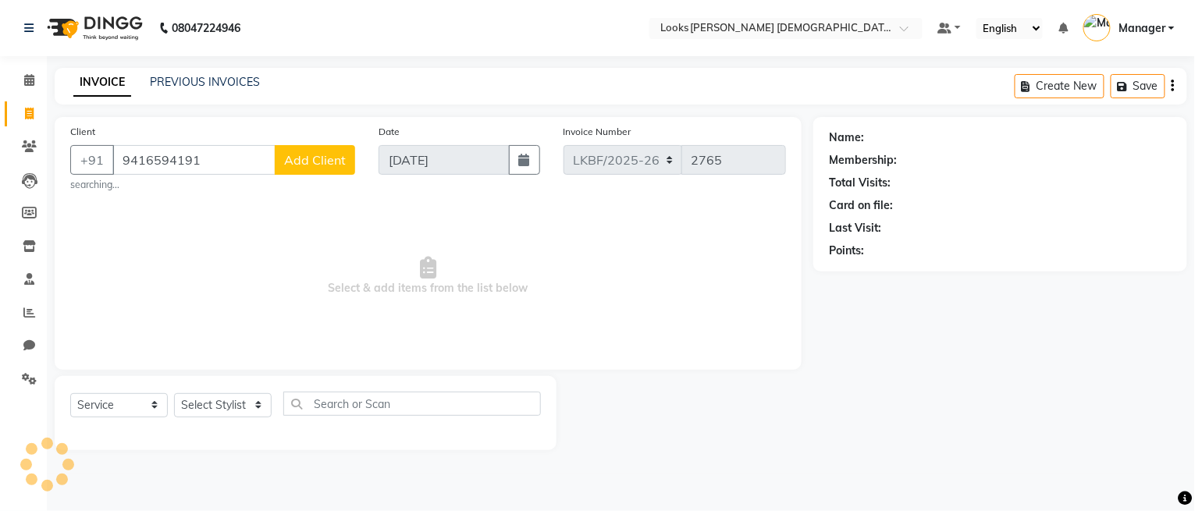
type input "9416594191"
click at [314, 155] on span "Add Client" at bounding box center [315, 160] width 62 height 16
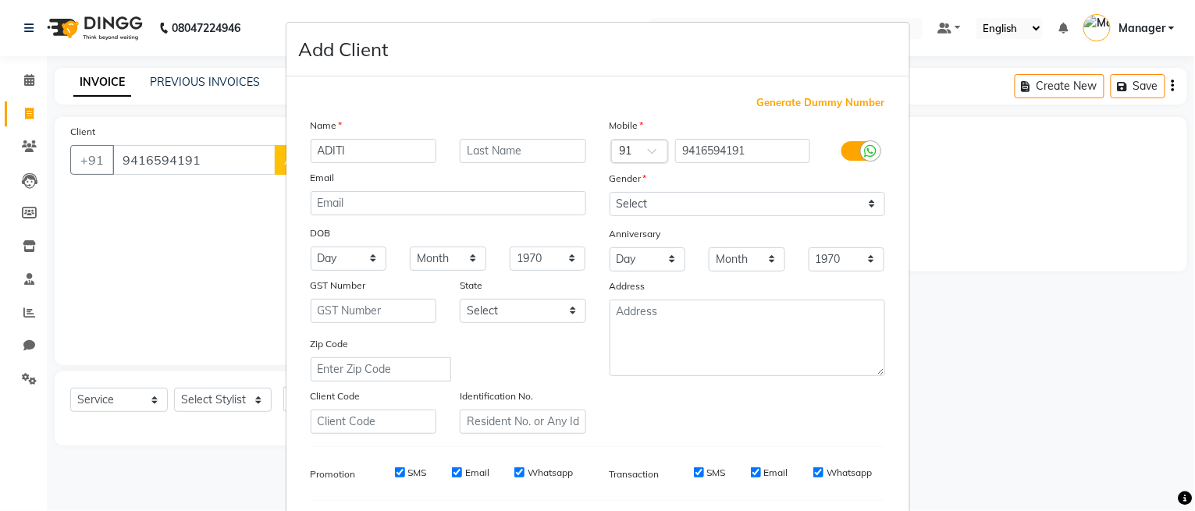
type input "ADITI"
type input "K"
click at [664, 207] on select "Select [DEMOGRAPHIC_DATA] [DEMOGRAPHIC_DATA] Other Prefer Not To Say" at bounding box center [748, 204] width 276 height 24
select select "[DEMOGRAPHIC_DATA]"
click at [610, 192] on select "Select [DEMOGRAPHIC_DATA] [DEMOGRAPHIC_DATA] Other Prefer Not To Say" at bounding box center [748, 204] width 276 height 24
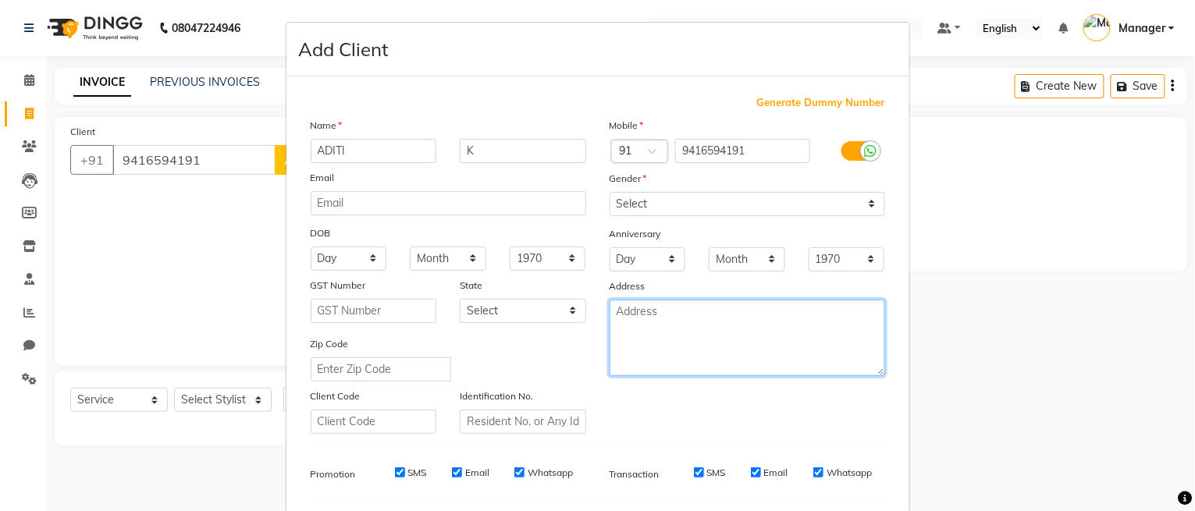
click at [700, 345] on textarea at bounding box center [748, 338] width 276 height 77
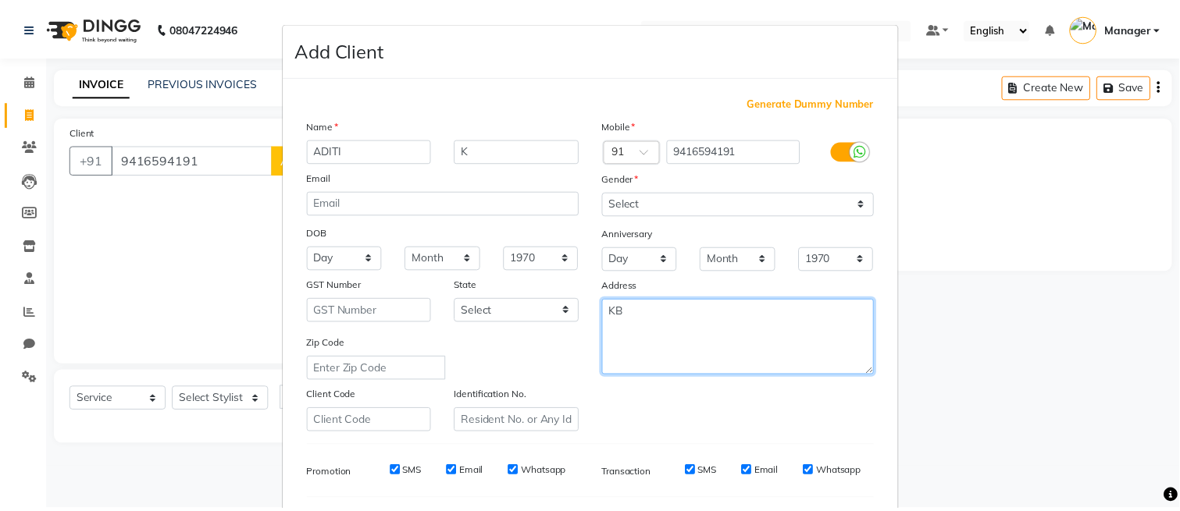
scroll to position [211, 0]
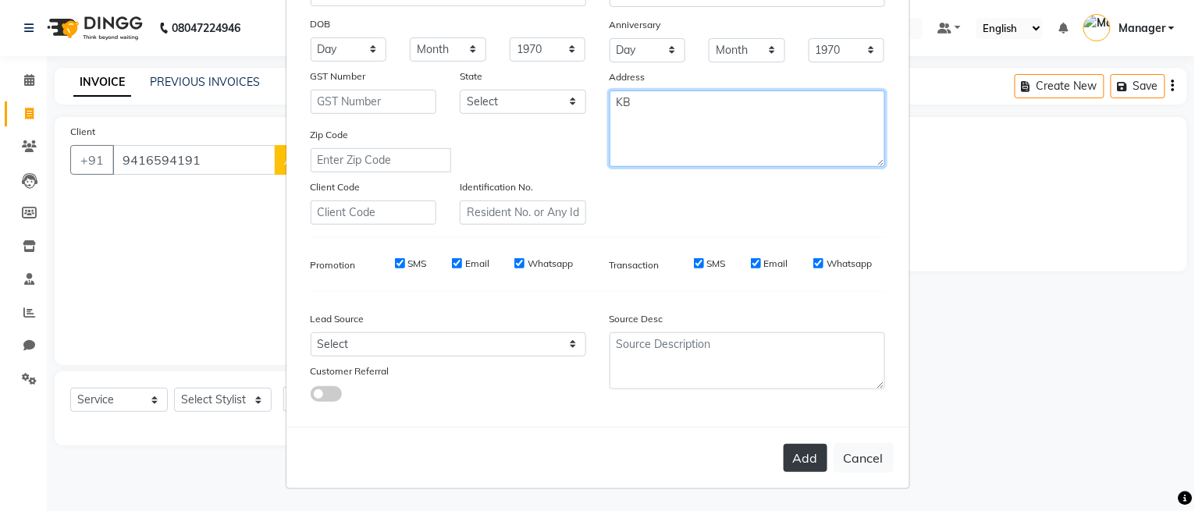
type textarea "KB"
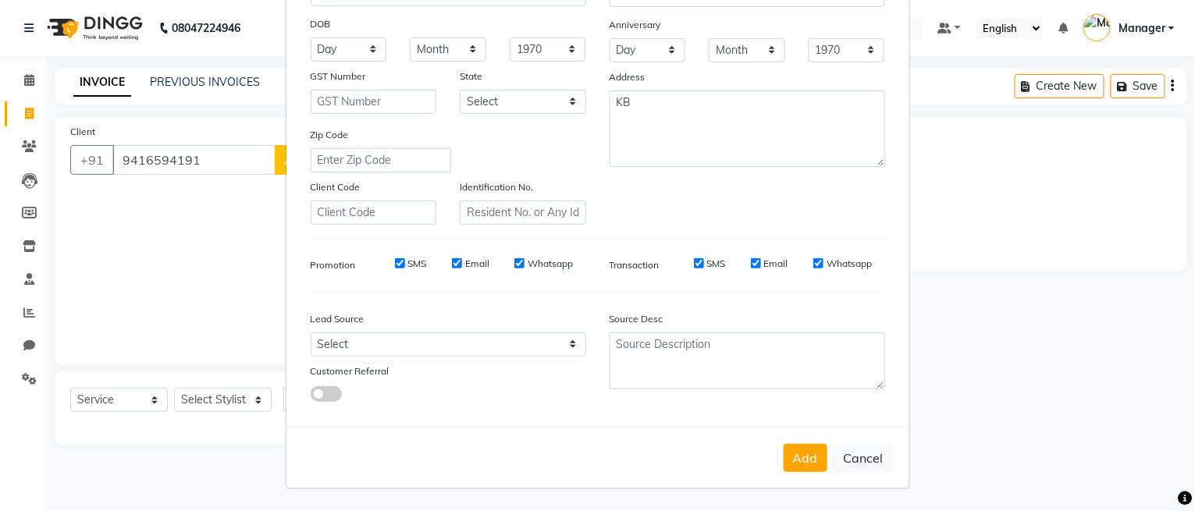
click at [803, 453] on button "Add" at bounding box center [806, 458] width 44 height 28
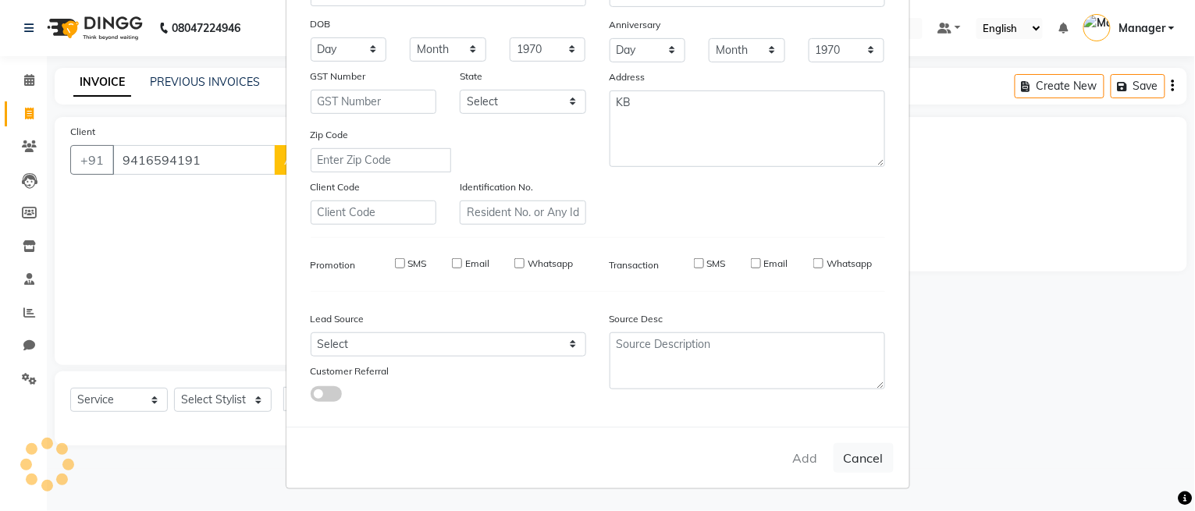
select select
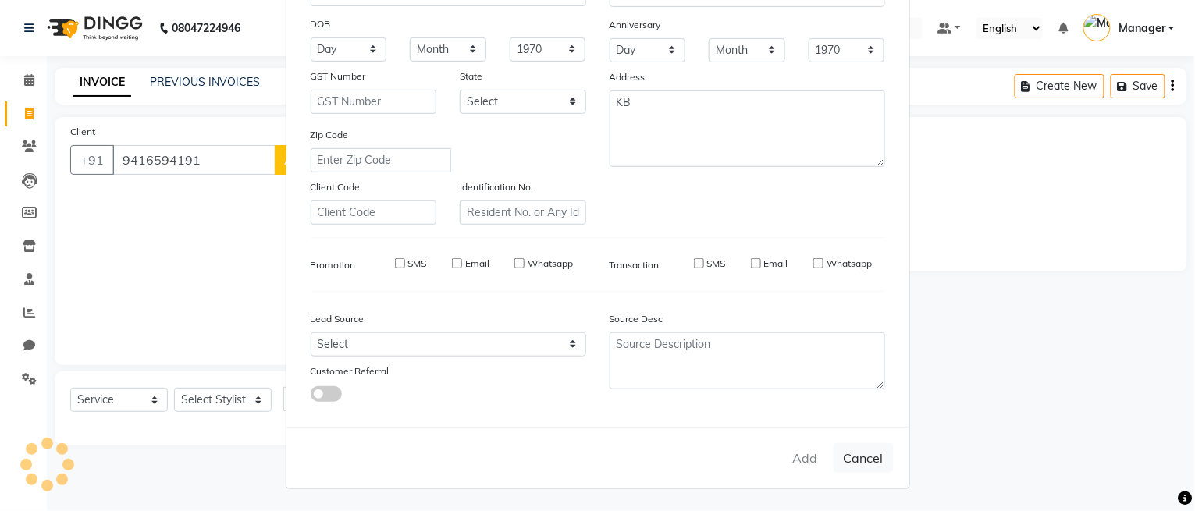
select select
checkbox input "false"
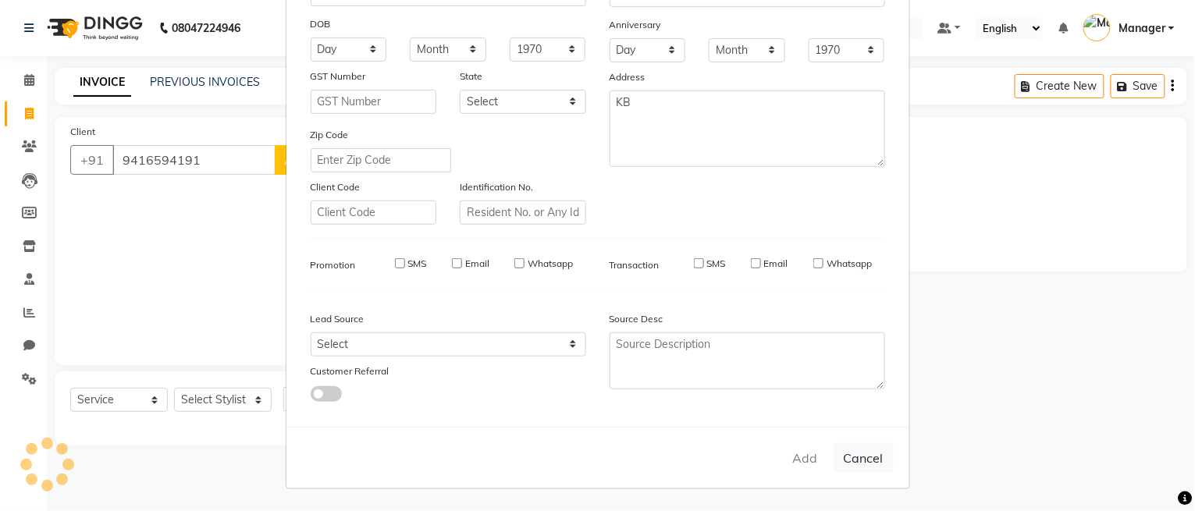
checkbox input "false"
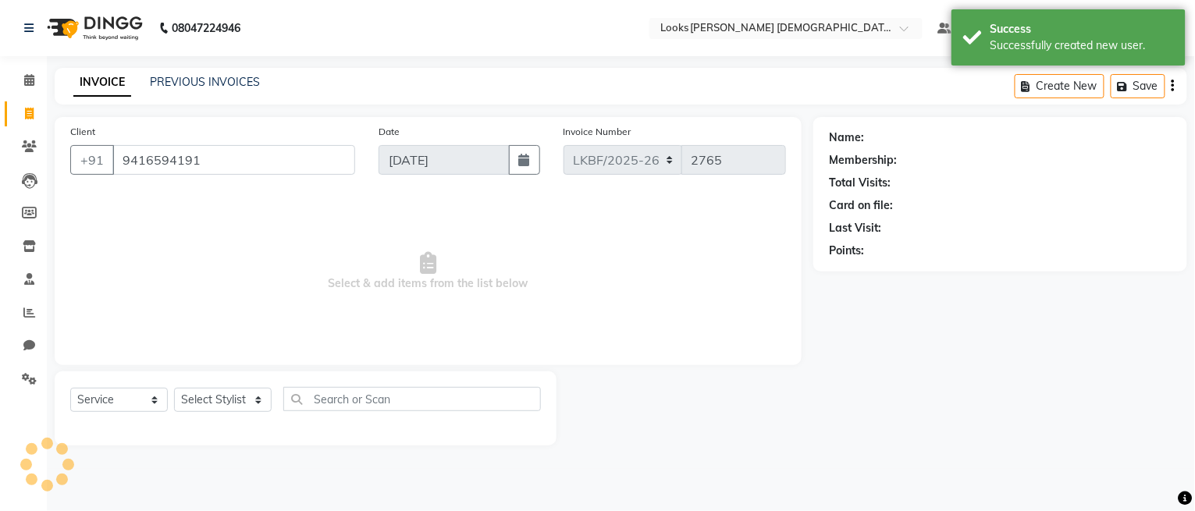
click at [215, 401] on ngb-modal-window "Add Client Generate Dummy Number Name Email DOB Day 01 02 03 04 05 06 07 08 09 …" at bounding box center [597, 255] width 1195 height 511
select select "1: Object"
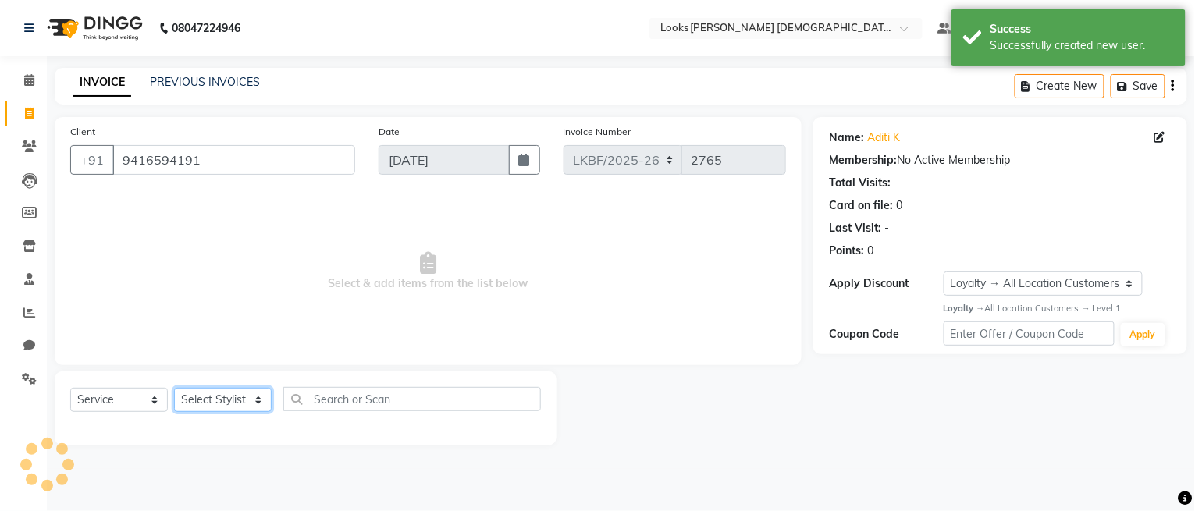
click at [215, 401] on select "Select Stylist Aena [PERSON_NAME] Amit_Pdct [PERSON_NAME] [PERSON_NAME] Counter…" at bounding box center [223, 400] width 98 height 24
select select "87726"
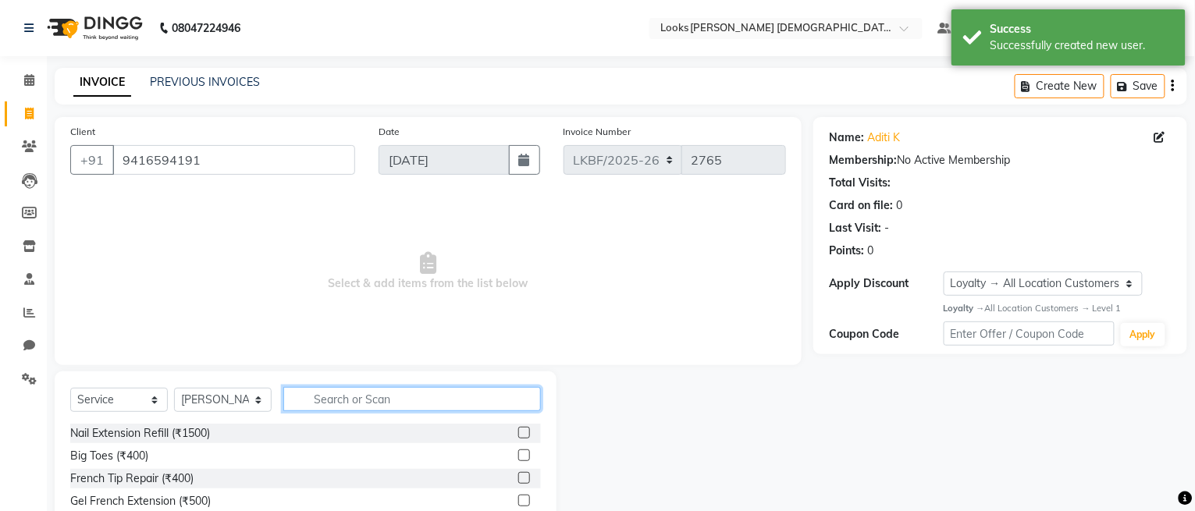
click at [362, 403] on input "text" at bounding box center [412, 399] width 258 height 24
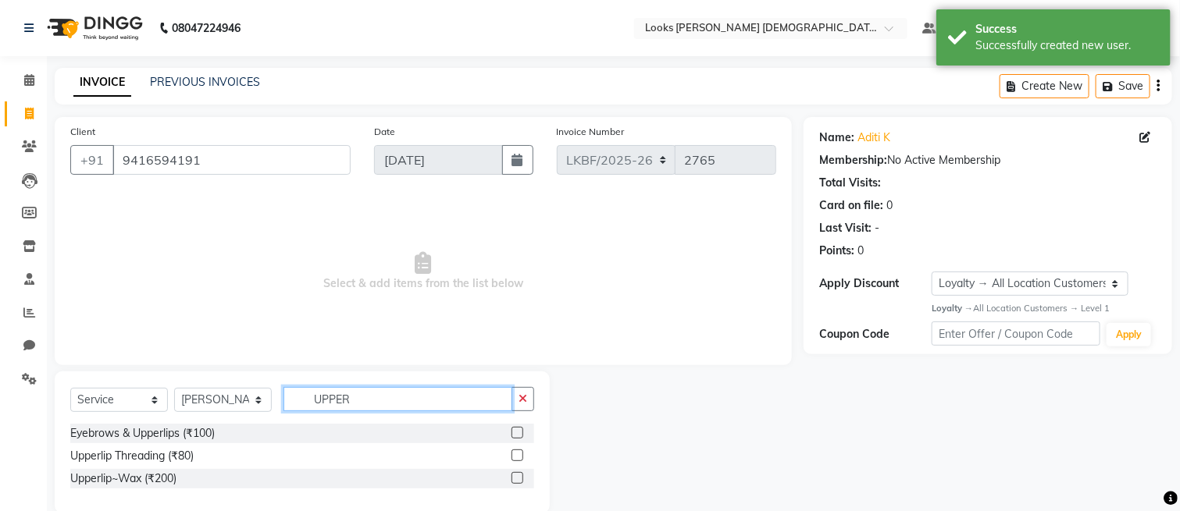
type input "UPPER"
click at [517, 454] on label at bounding box center [517, 456] width 12 height 12
click at [517, 454] on input "checkbox" at bounding box center [516, 456] width 10 height 10
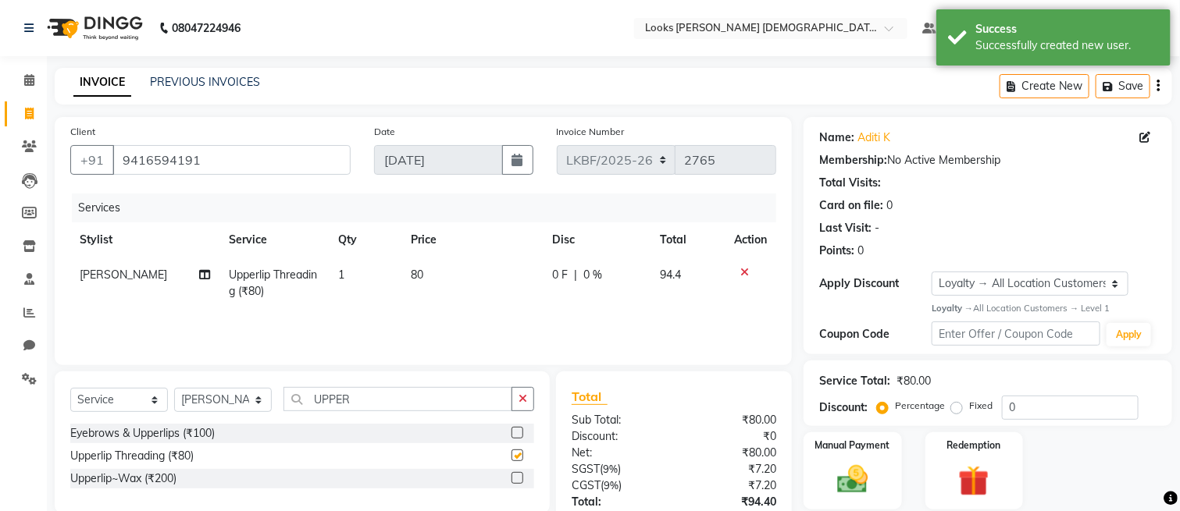
checkbox input "false"
click at [515, 479] on label at bounding box center [517, 478] width 12 height 12
click at [515, 479] on input "checkbox" at bounding box center [516, 479] width 10 height 10
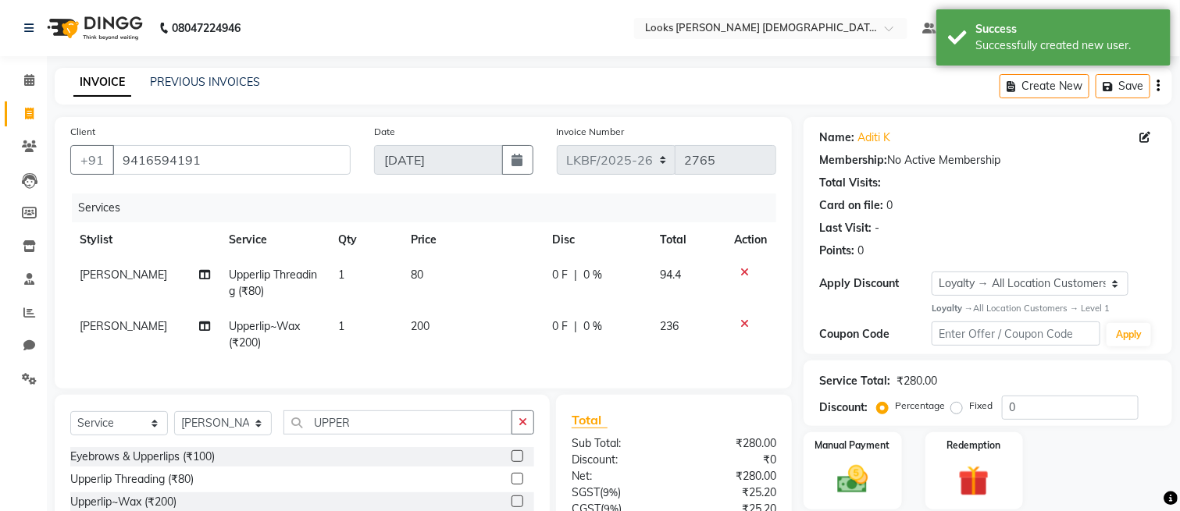
checkbox input "false"
click at [436, 299] on td "80" at bounding box center [471, 284] width 141 height 52
select select "87726"
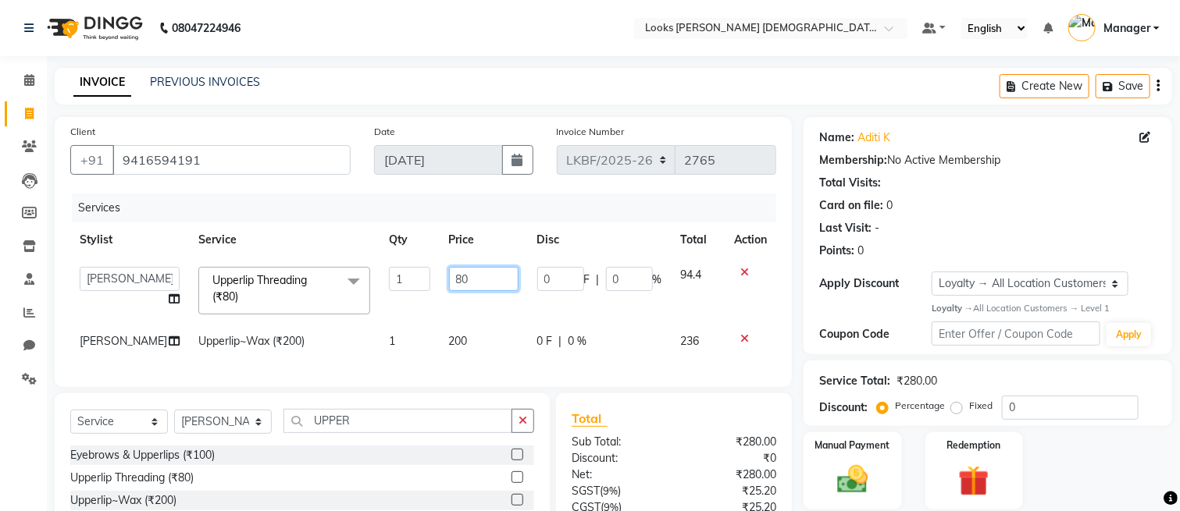
drag, startPoint x: 467, startPoint y: 285, endPoint x: 388, endPoint y: 287, distance: 78.9
click at [388, 287] on tr "Aena [PERSON_NAME] Amit_Pdct [PERSON_NAME] [PERSON_NAME] Counter_Sales [PERSON_…" at bounding box center [423, 291] width 706 height 66
type input "50"
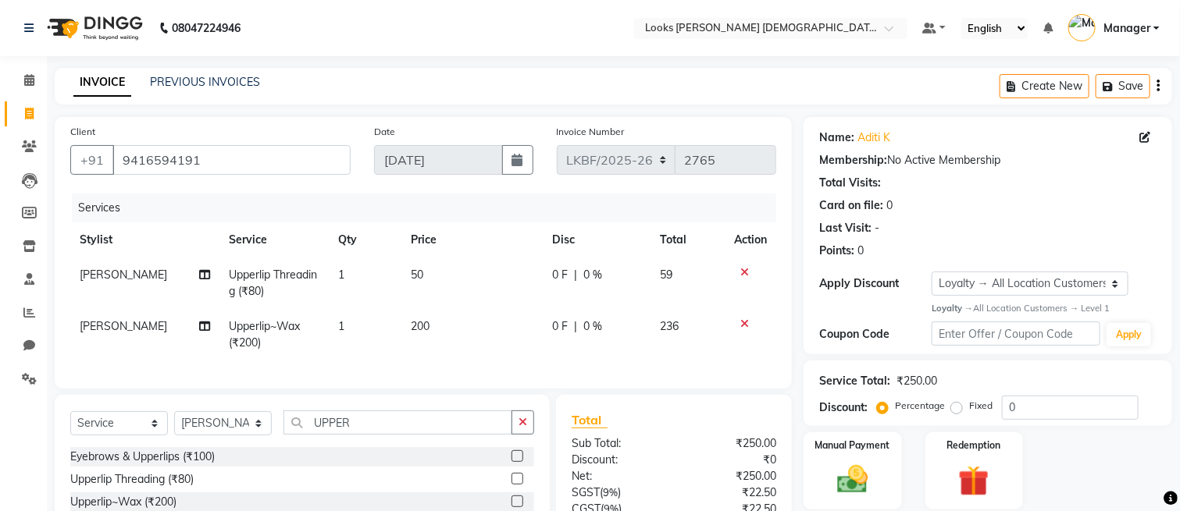
click at [454, 347] on td "200" at bounding box center [471, 335] width 141 height 52
select select "87726"
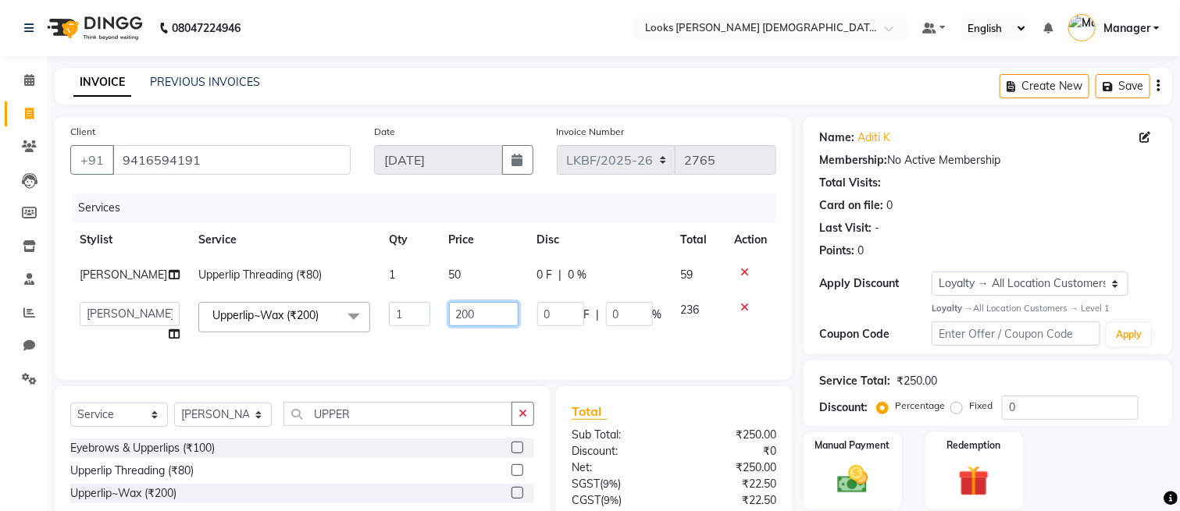
drag, startPoint x: 488, startPoint y: 302, endPoint x: 409, endPoint y: 322, distance: 81.4
click at [409, 322] on tr "Aena [PERSON_NAME] Amit_Pdct [PERSON_NAME] [PERSON_NAME] Counter_Sales [PERSON_…" at bounding box center [423, 322] width 706 height 59
type input "150"
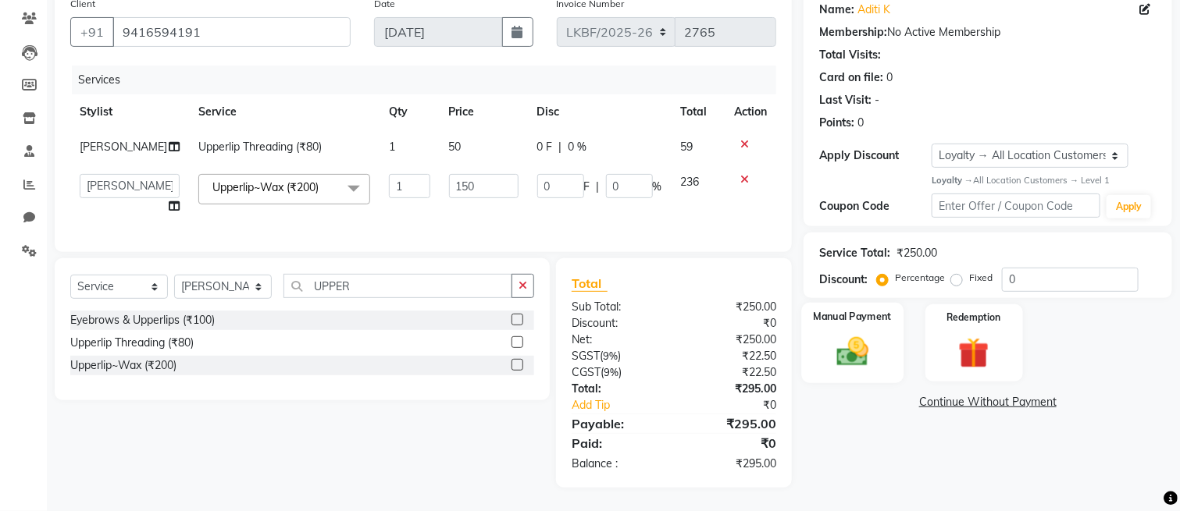
click at [867, 333] on img at bounding box center [852, 351] width 52 height 37
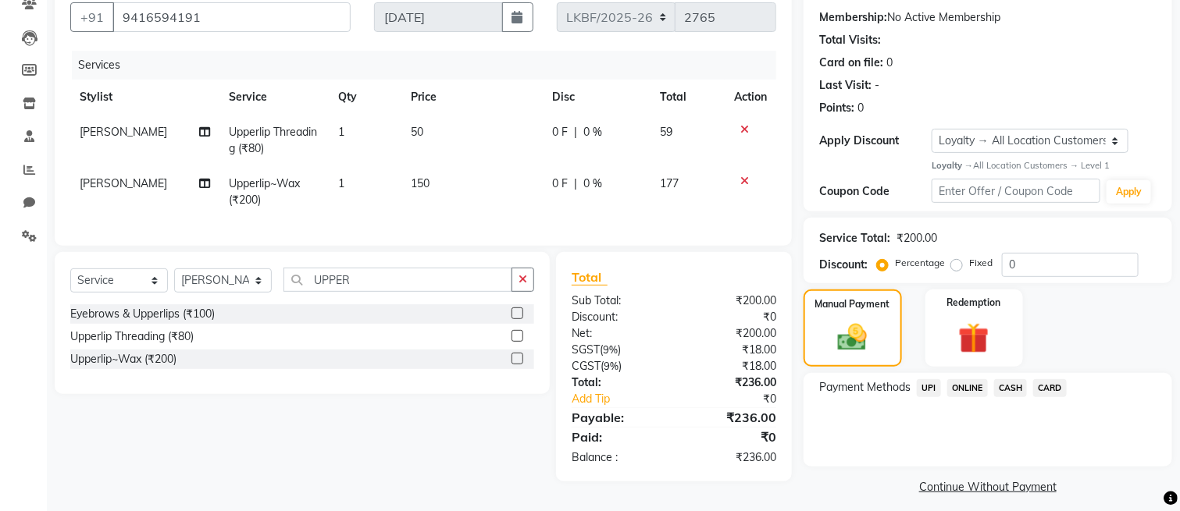
click at [1013, 385] on span "CASH" at bounding box center [1011, 388] width 34 height 18
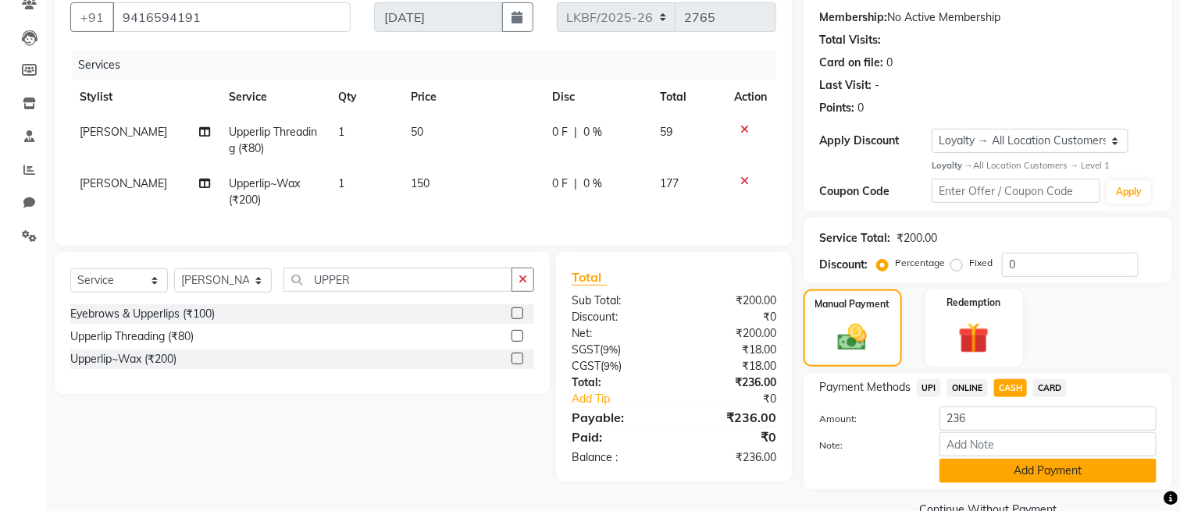
click at [991, 459] on button "Add Payment" at bounding box center [1047, 471] width 217 height 24
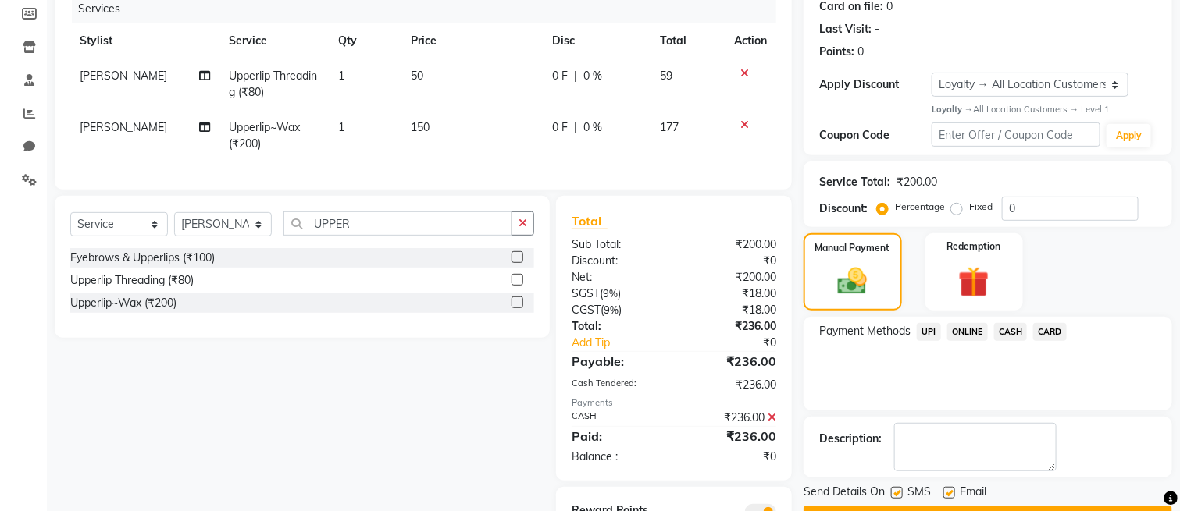
scroll to position [285, 0]
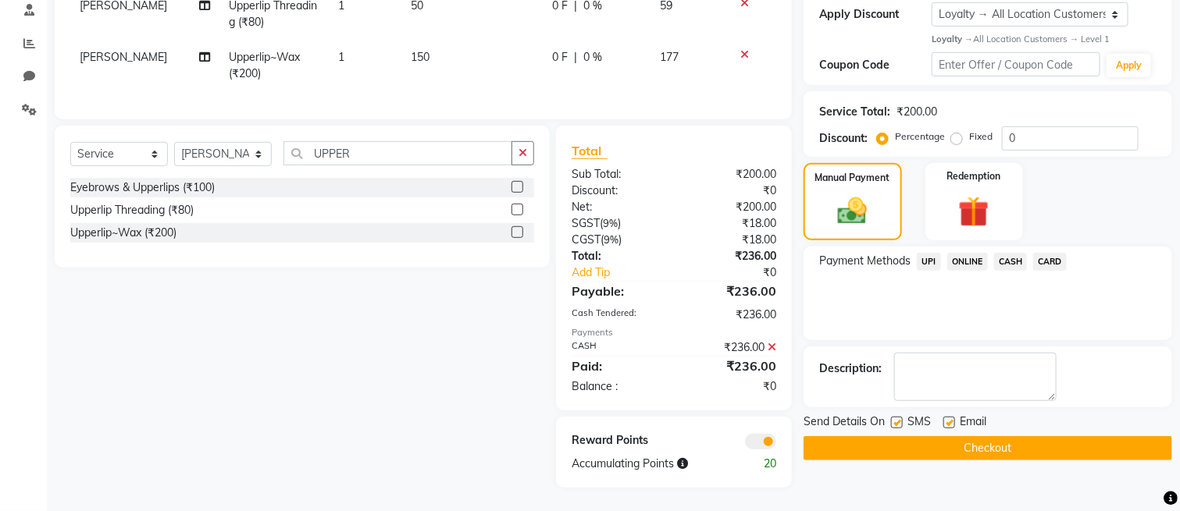
click at [967, 438] on button "Checkout" at bounding box center [987, 448] width 369 height 24
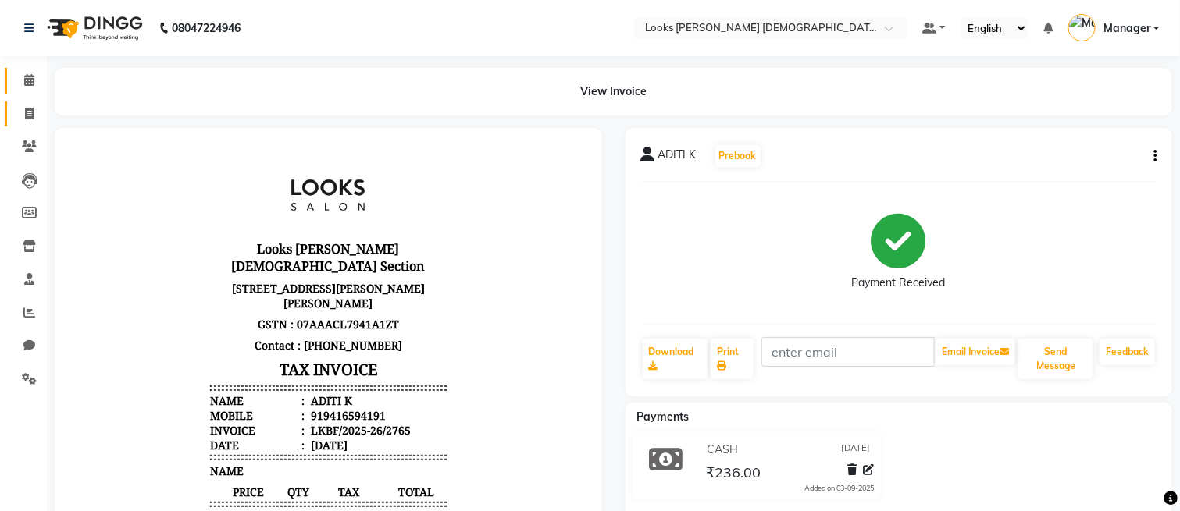
drag, startPoint x: 10, startPoint y: 84, endPoint x: 34, endPoint y: 119, distance: 42.0
click at [12, 84] on link "Calendar" at bounding box center [23, 81] width 37 height 26
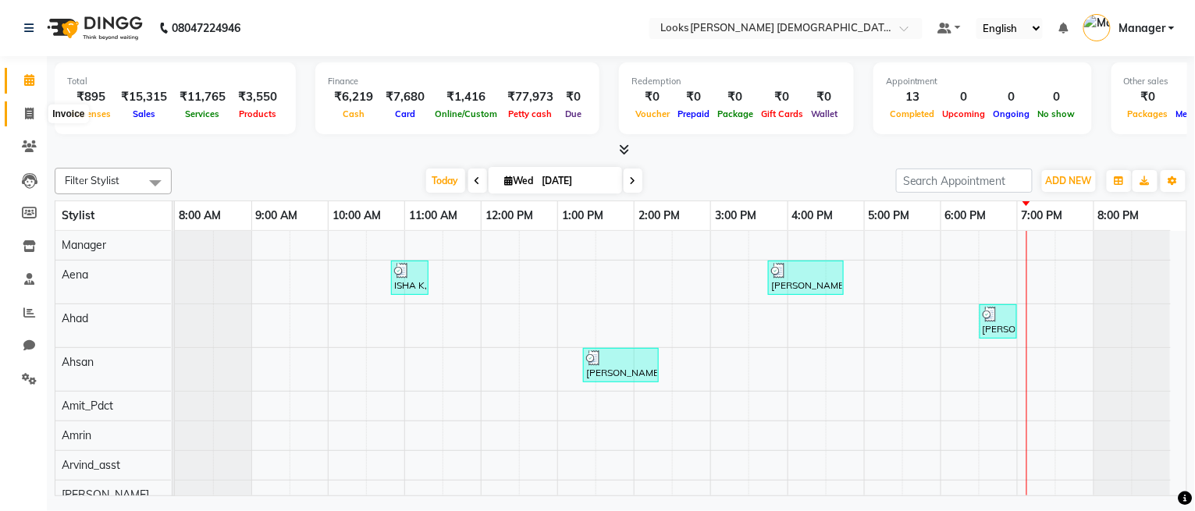
click at [25, 114] on icon at bounding box center [29, 114] width 9 height 12
select select "service"
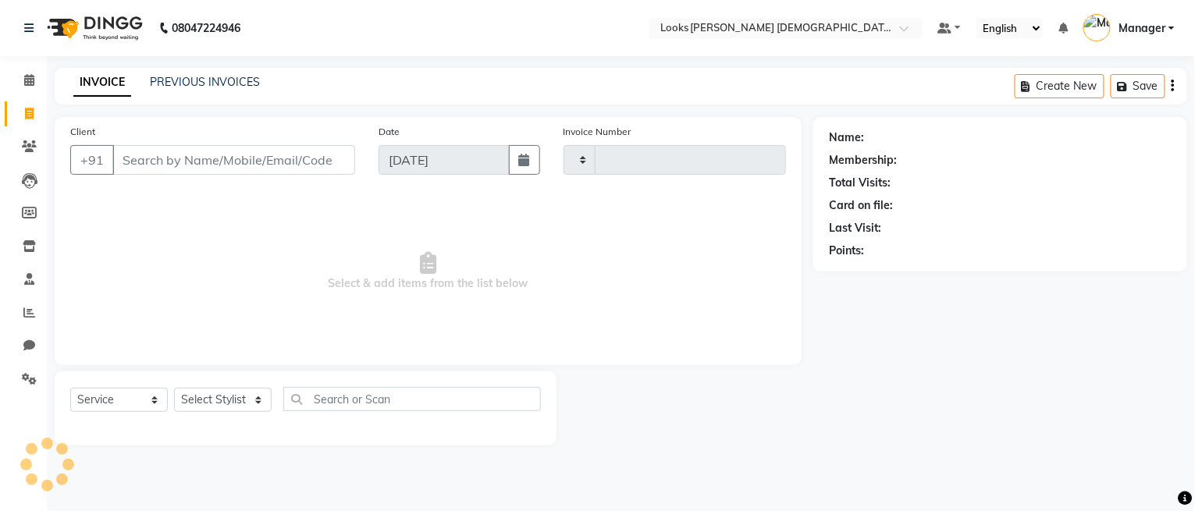
type input "2766"
select select "8706"
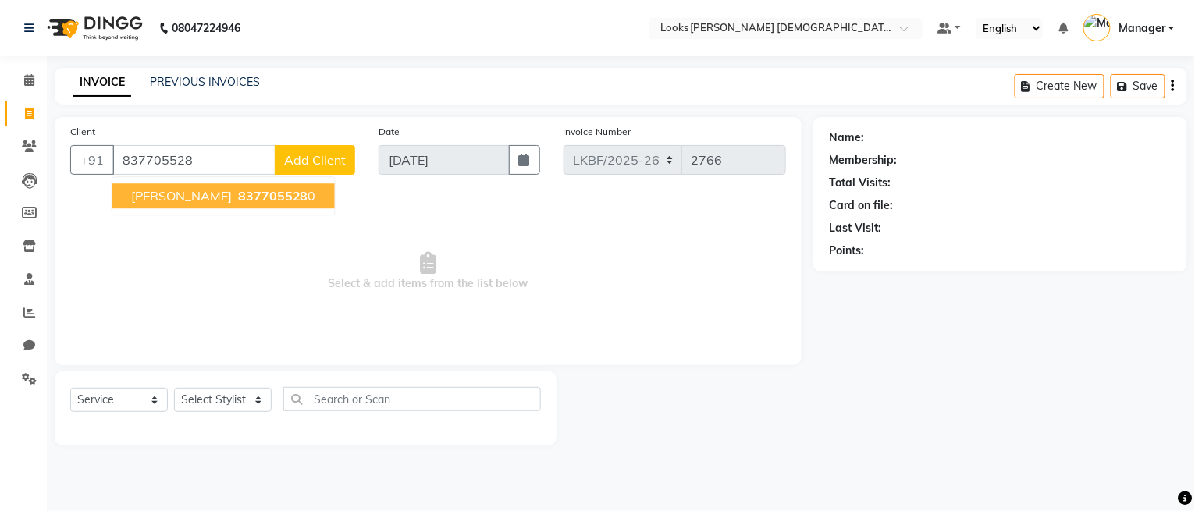
type input "837705528"
click at [334, 156] on span "Add Client" at bounding box center [315, 160] width 62 height 16
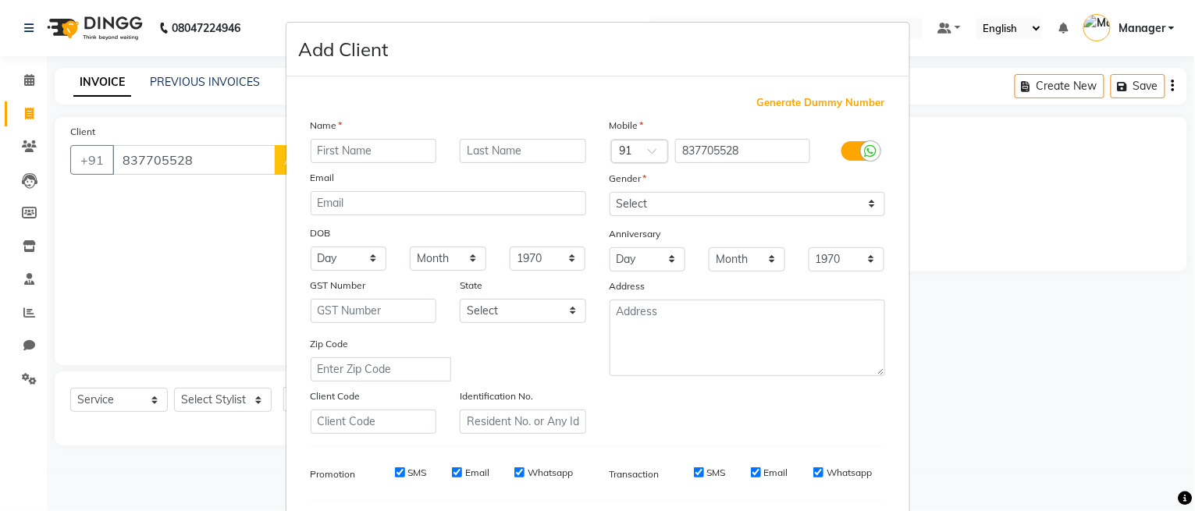
click at [954, 268] on ngb-modal-window "Add Client Generate Dummy Number Name Email DOB Day 01 02 03 04 05 06 07 08 09 …" at bounding box center [597, 255] width 1195 height 511
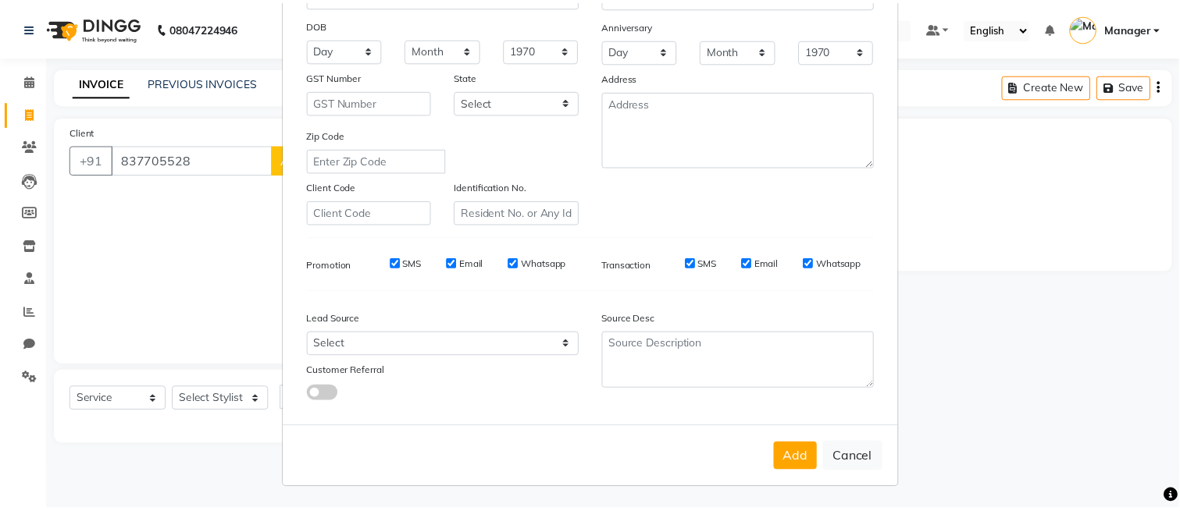
scroll to position [211, 0]
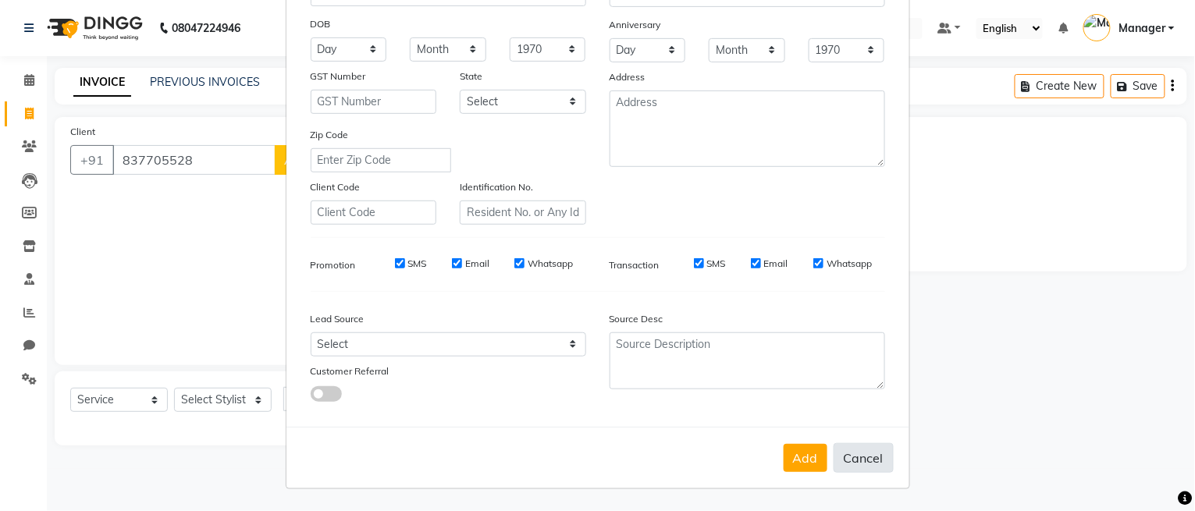
click at [862, 454] on button "Cancel" at bounding box center [864, 458] width 60 height 30
select select
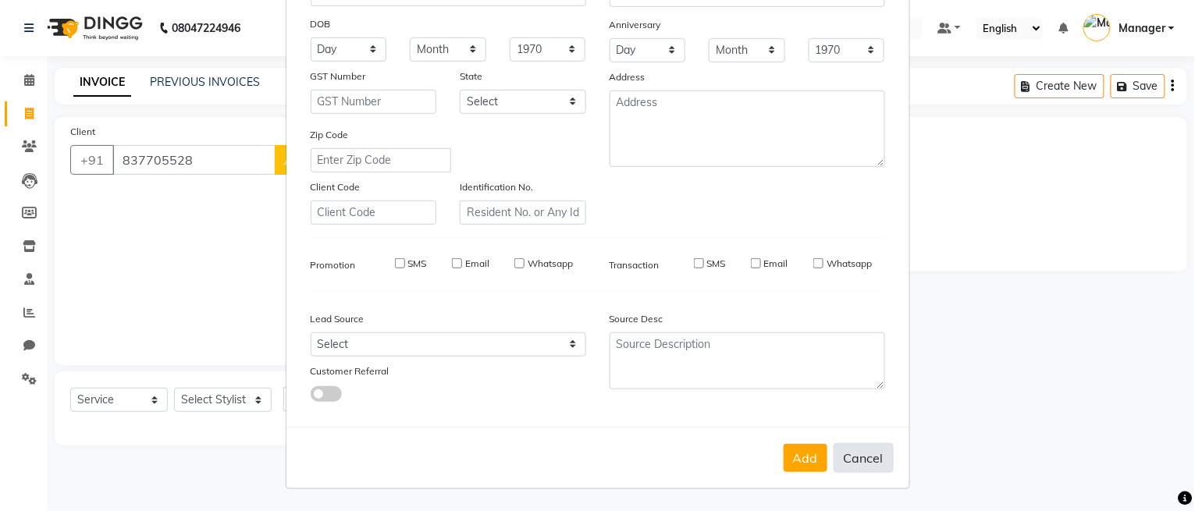
select select
checkbox input "false"
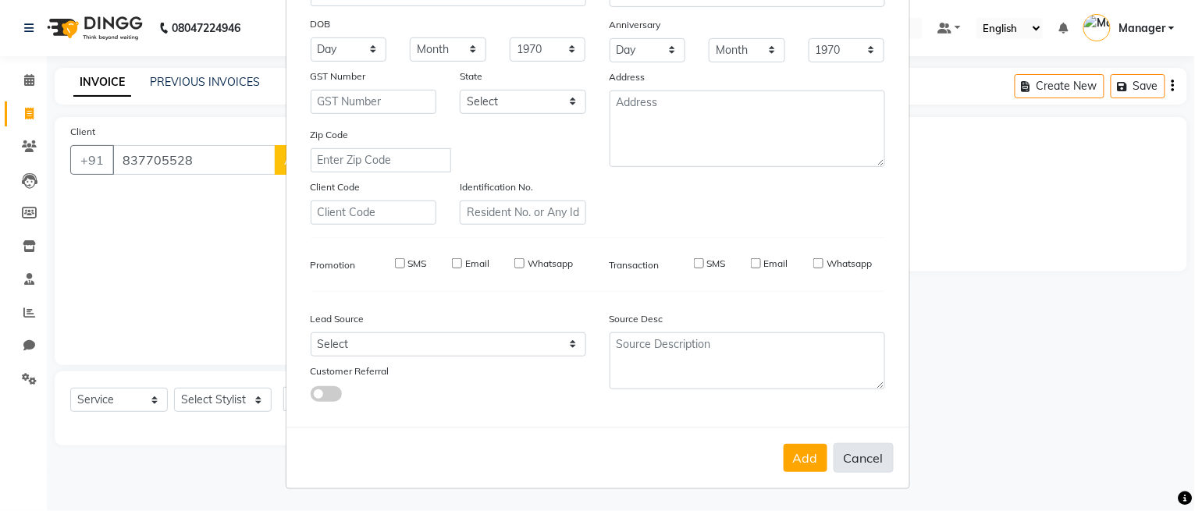
checkbox input "false"
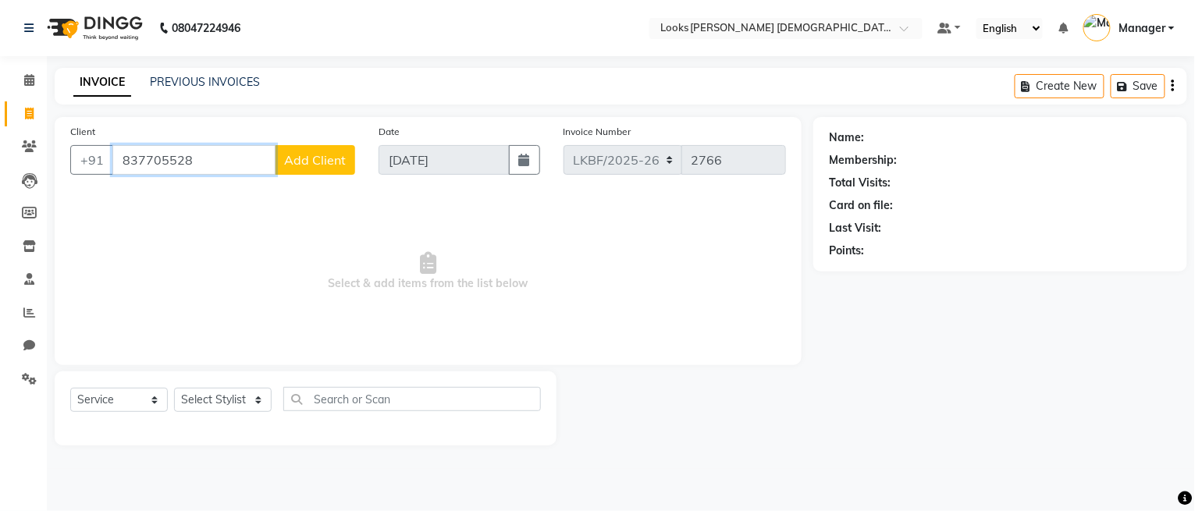
click at [204, 162] on input "837705528" at bounding box center [193, 160] width 163 height 30
click at [258, 201] on span "837705528" at bounding box center [273, 196] width 70 height 16
type input "8377055280"
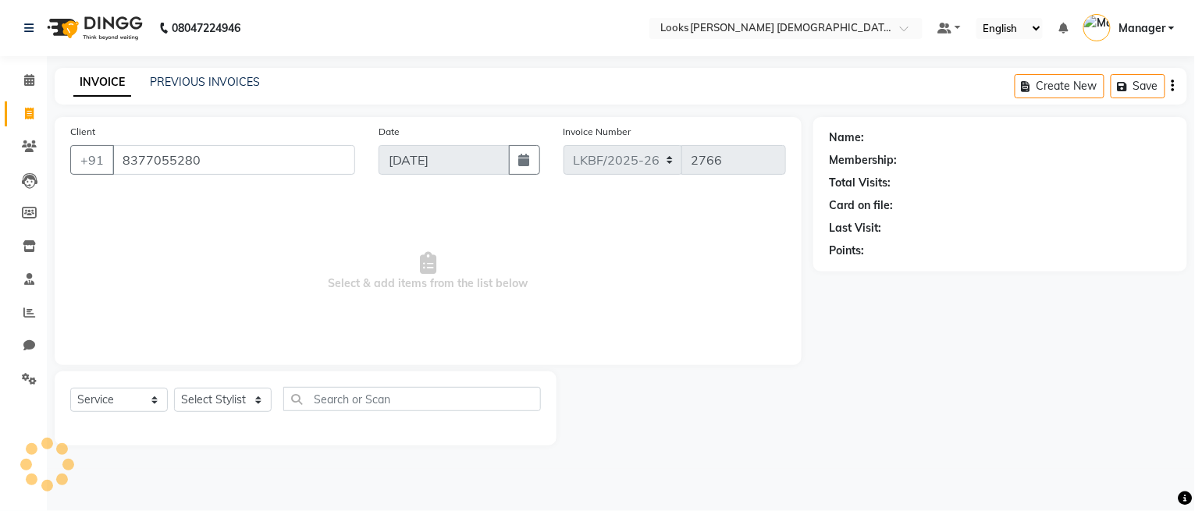
select select "1: Object"
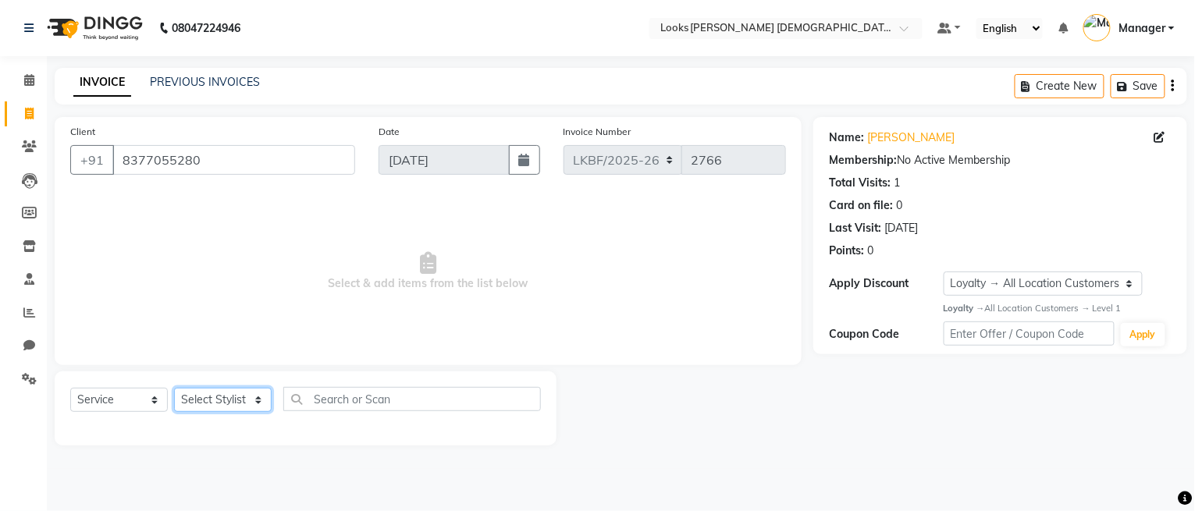
click at [235, 394] on select "Select Stylist Aena [PERSON_NAME] Amit_Pdct [PERSON_NAME] [PERSON_NAME] Counter…" at bounding box center [223, 400] width 98 height 24
select select "87726"
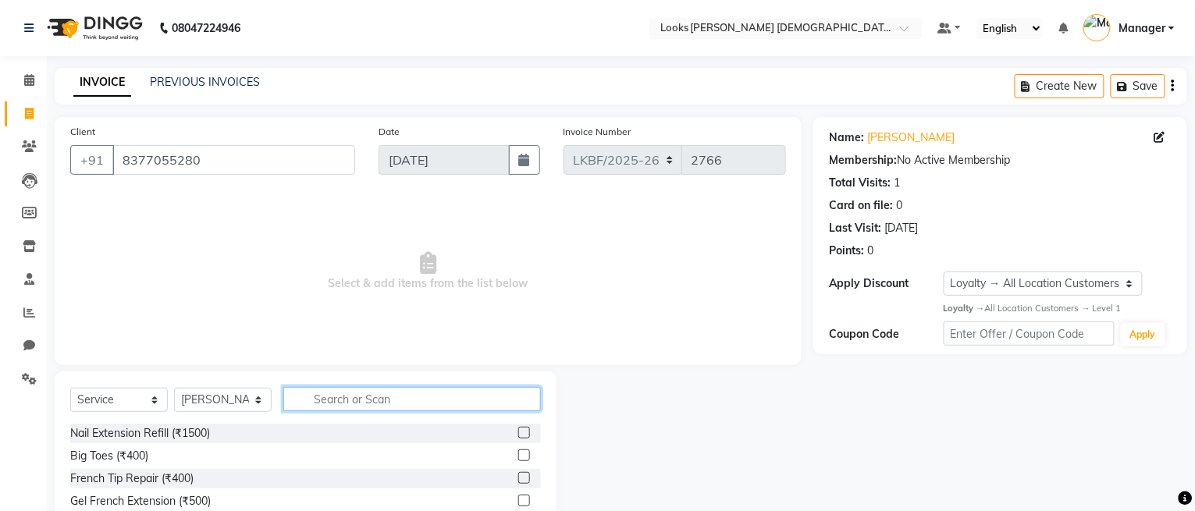
click at [344, 401] on input "text" at bounding box center [412, 399] width 258 height 24
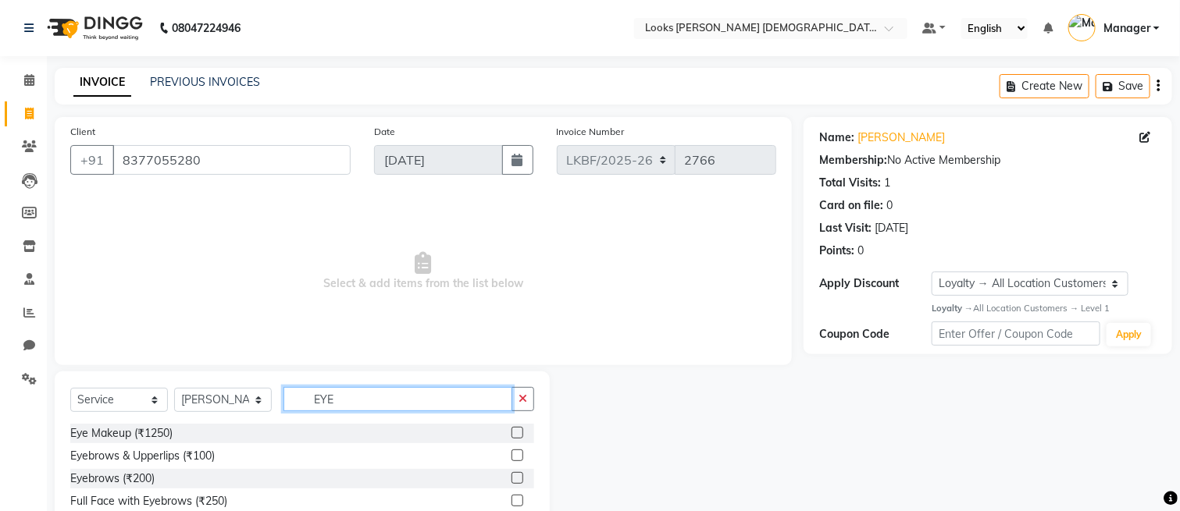
type input "EYE"
click at [511, 479] on label at bounding box center [517, 478] width 12 height 12
click at [511, 479] on input "checkbox" at bounding box center [516, 479] width 10 height 10
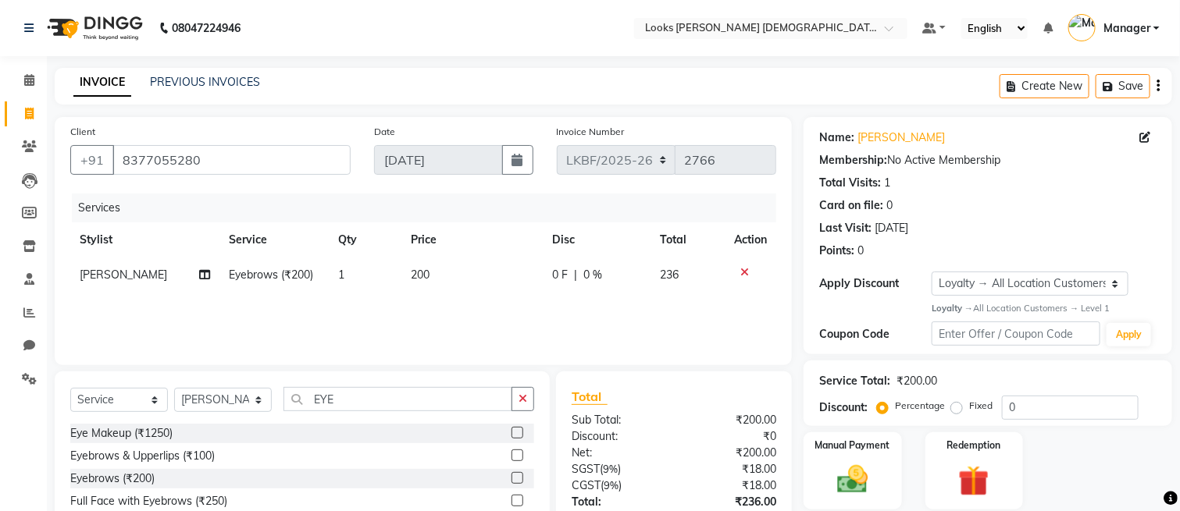
checkbox input "false"
click at [447, 285] on td "200" at bounding box center [471, 275] width 141 height 35
select select "87726"
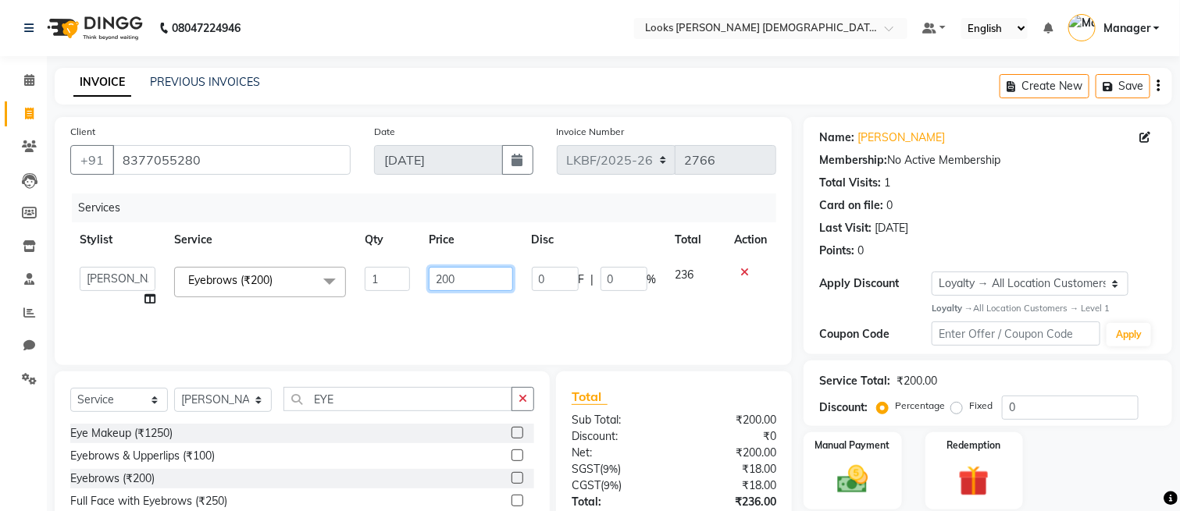
drag, startPoint x: 491, startPoint y: 275, endPoint x: 424, endPoint y: 284, distance: 67.8
click at [424, 284] on td "200" at bounding box center [470, 287] width 103 height 59
type input "100"
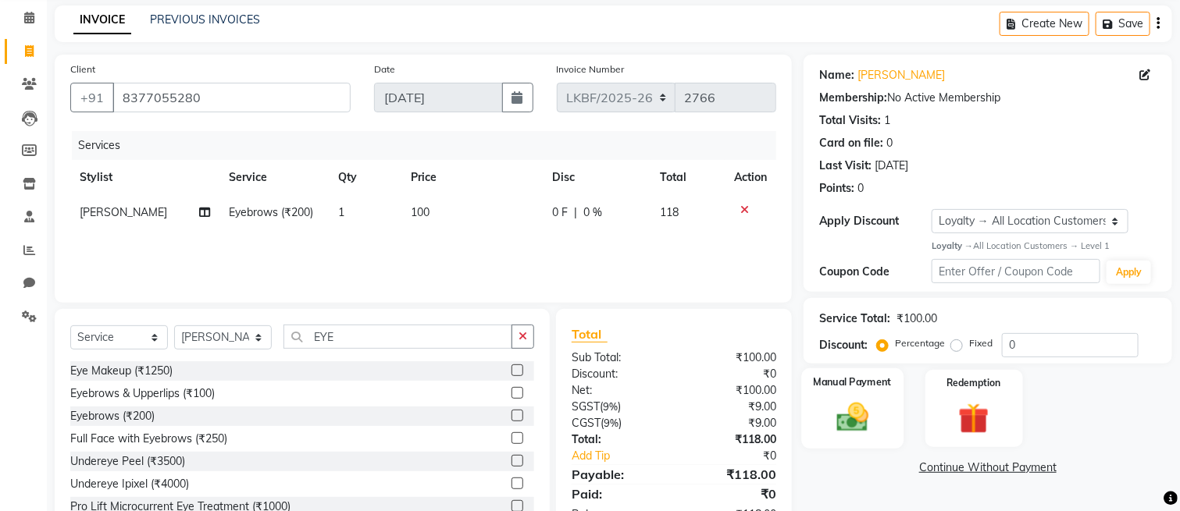
scroll to position [113, 0]
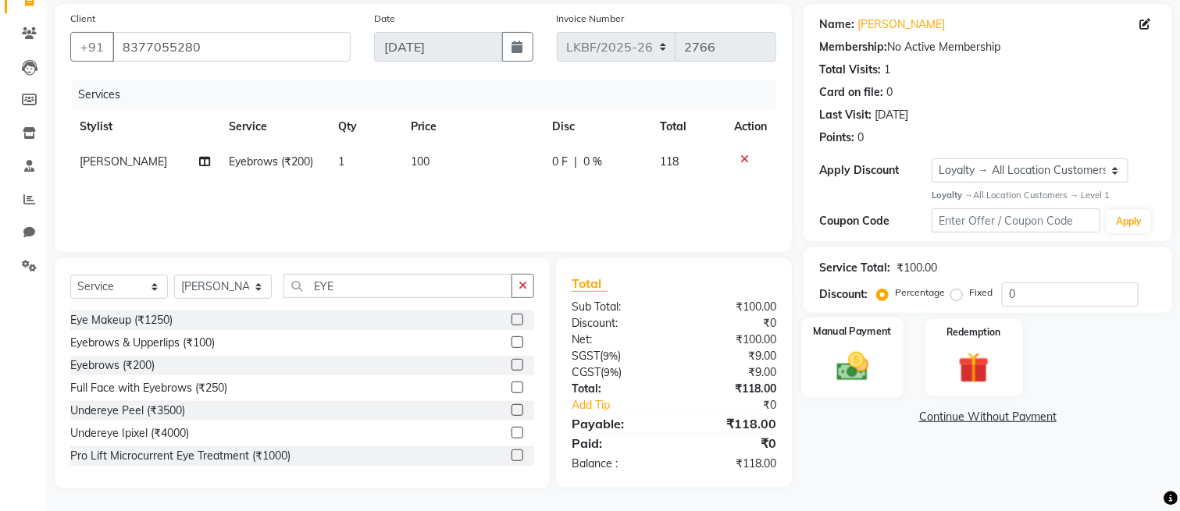
click at [862, 367] on img at bounding box center [852, 366] width 52 height 37
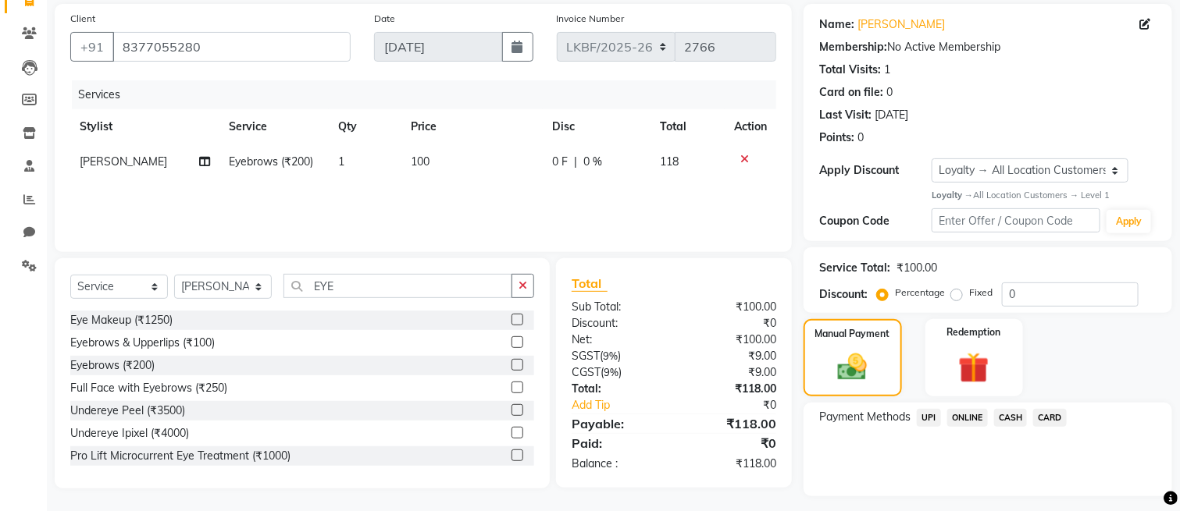
click at [924, 416] on span "UPI" at bounding box center [929, 418] width 24 height 18
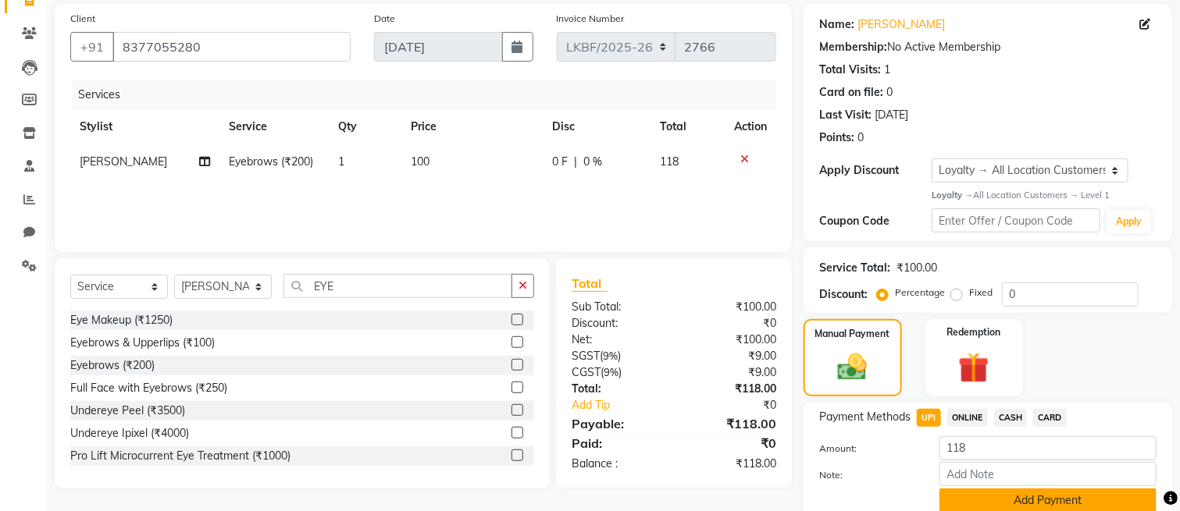
click at [981, 509] on button "Add Payment" at bounding box center [1047, 501] width 217 height 24
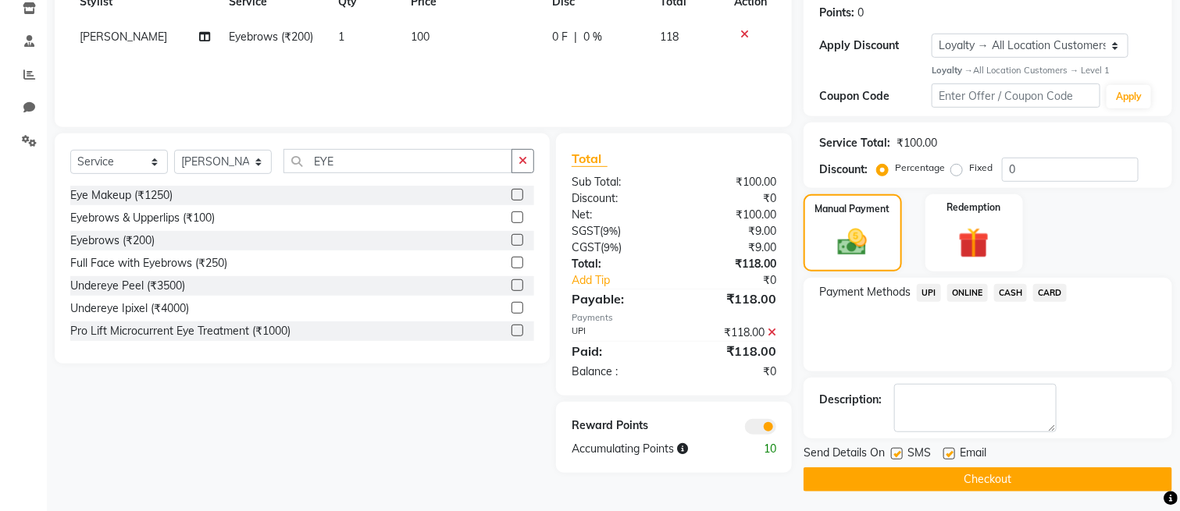
scroll to position [241, 0]
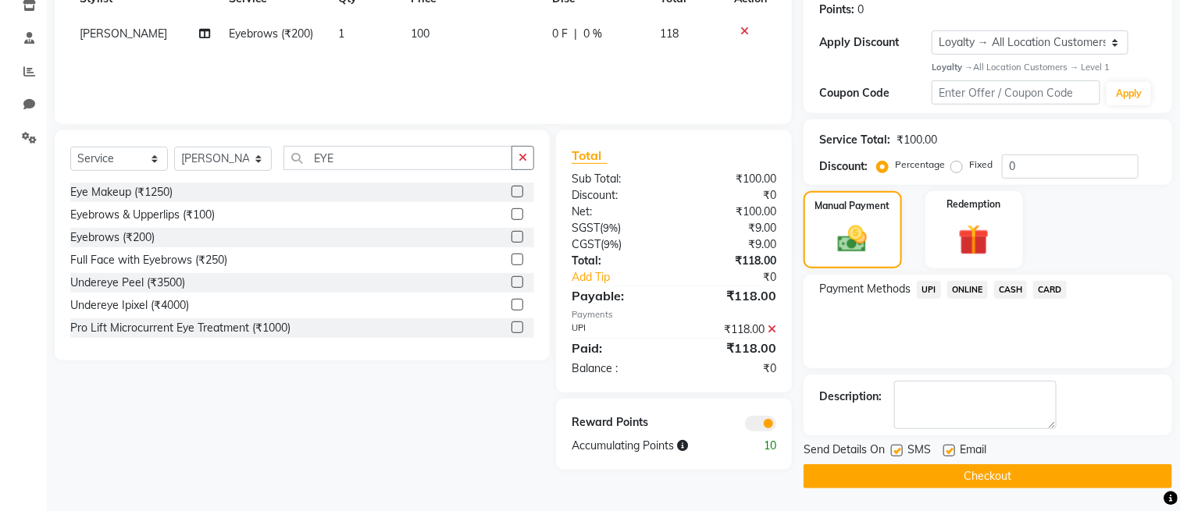
click at [961, 484] on button "Checkout" at bounding box center [987, 477] width 369 height 24
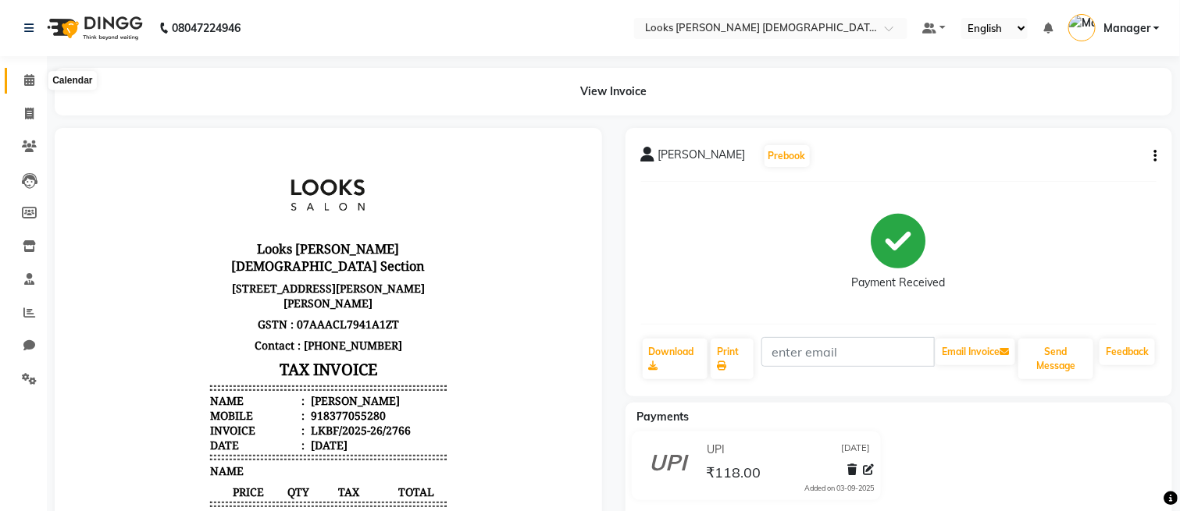
click at [28, 84] on icon at bounding box center [29, 80] width 10 height 12
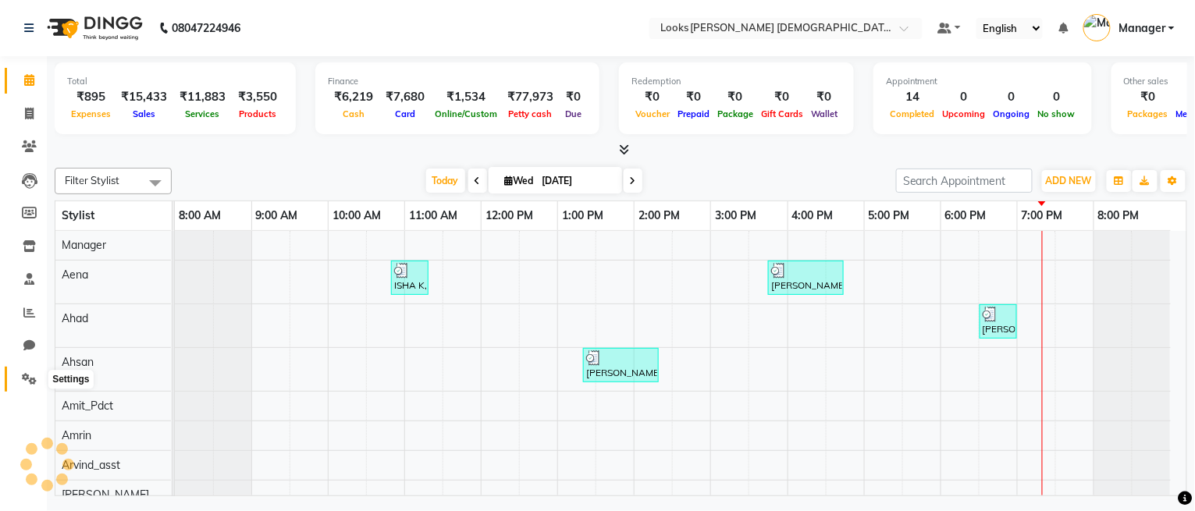
click at [23, 379] on icon at bounding box center [29, 379] width 15 height 12
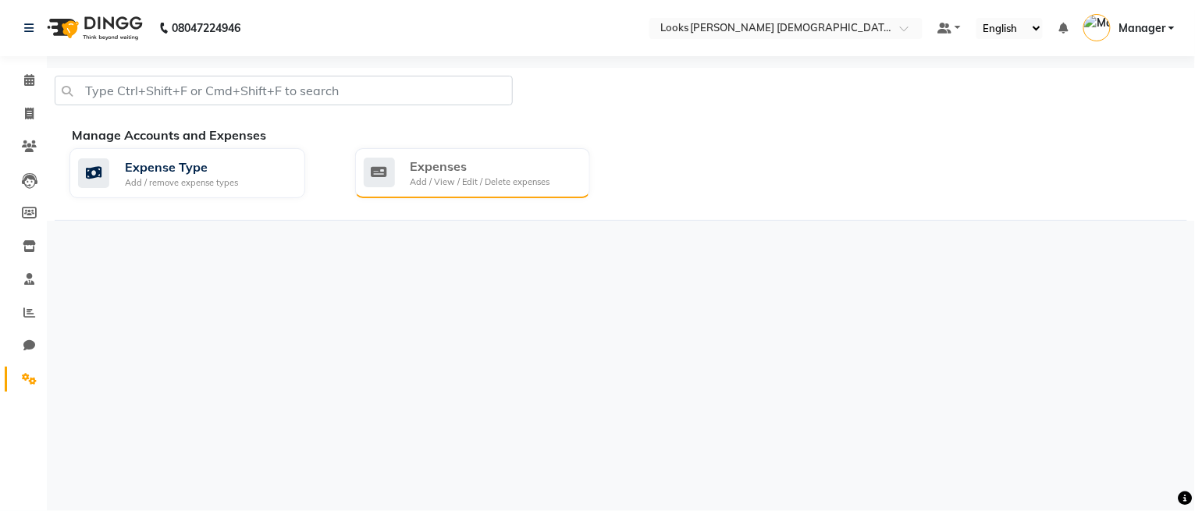
click at [433, 179] on div "Add / View / Edit / Delete expenses" at bounding box center [481, 182] width 140 height 13
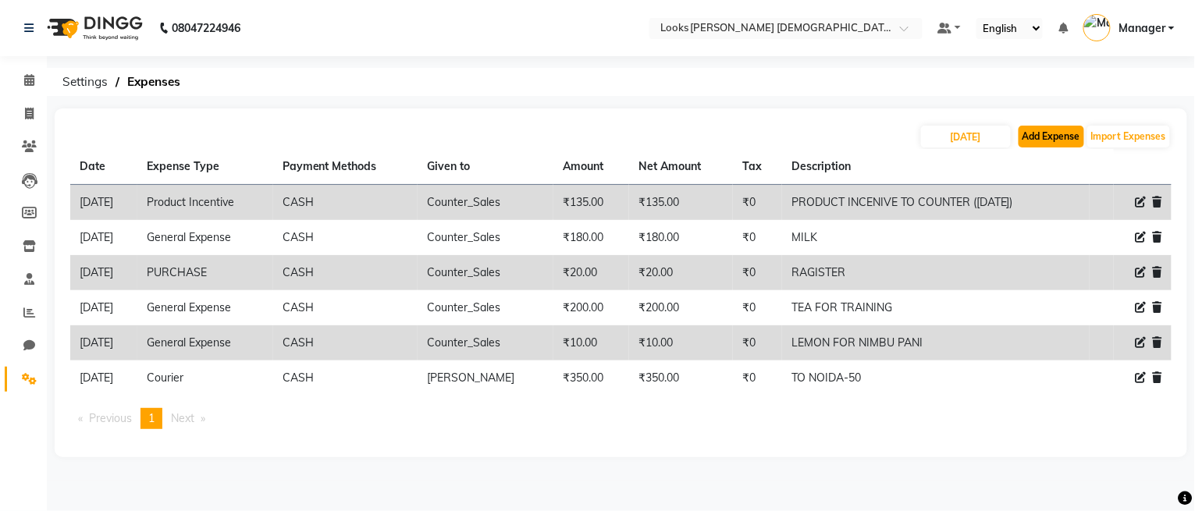
click at [1033, 131] on button "Add Expense" at bounding box center [1052, 137] width 66 height 22
select select "1"
select select "7940"
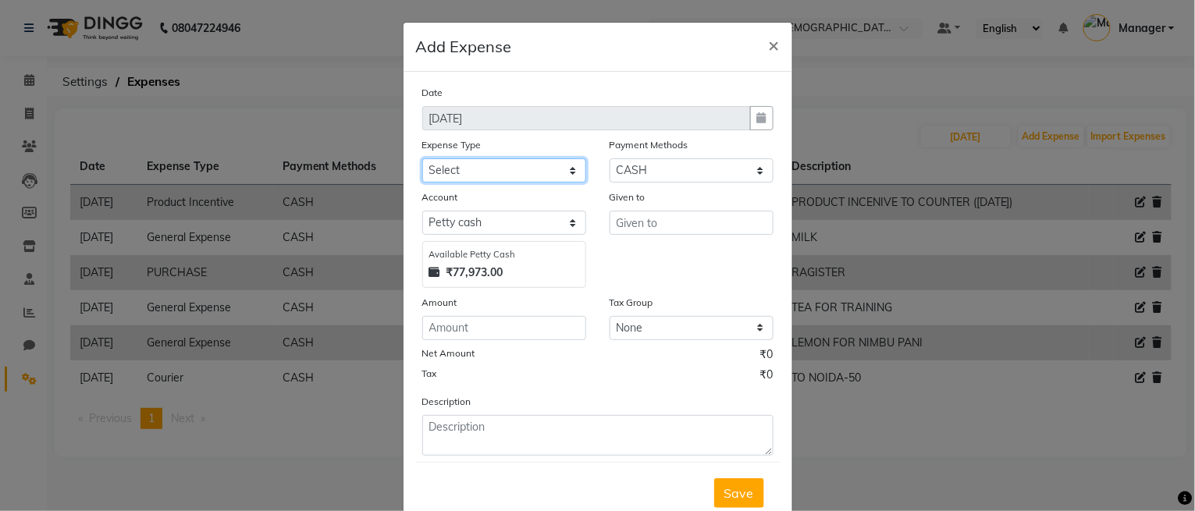
click at [492, 165] on select "Select Bank Deposit Blinkit Cash Handover CLIENT Client ordered food Client Ref…" at bounding box center [504, 170] width 164 height 24
select select "23749"
click at [422, 158] on select "Select Bank Deposit Blinkit Cash Handover CLIENT Client ordered food Client Ref…" at bounding box center [504, 170] width 164 height 24
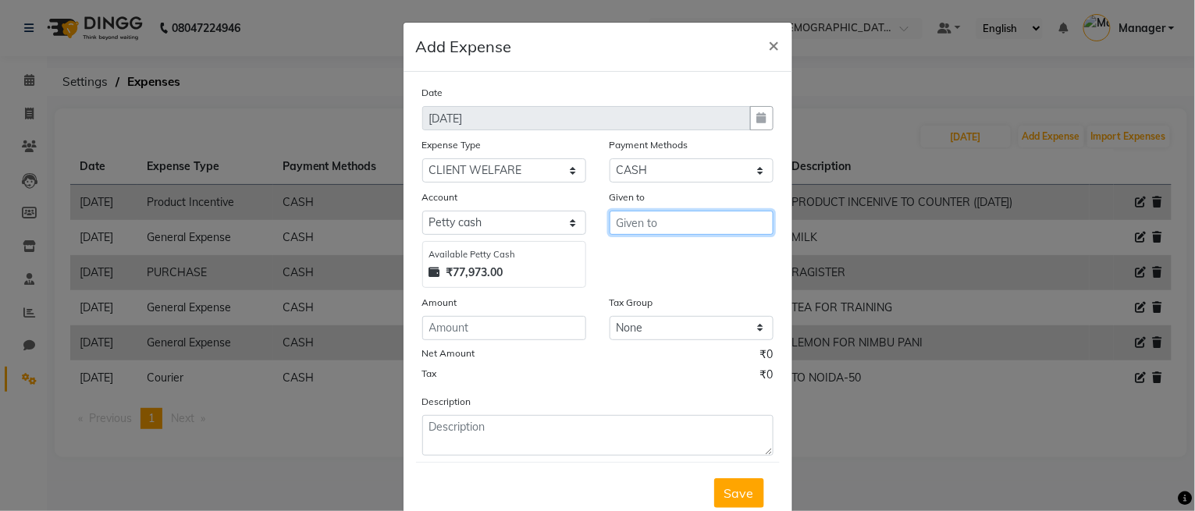
click at [610, 226] on input "text" at bounding box center [692, 223] width 164 height 24
type input "Counter_Sales"
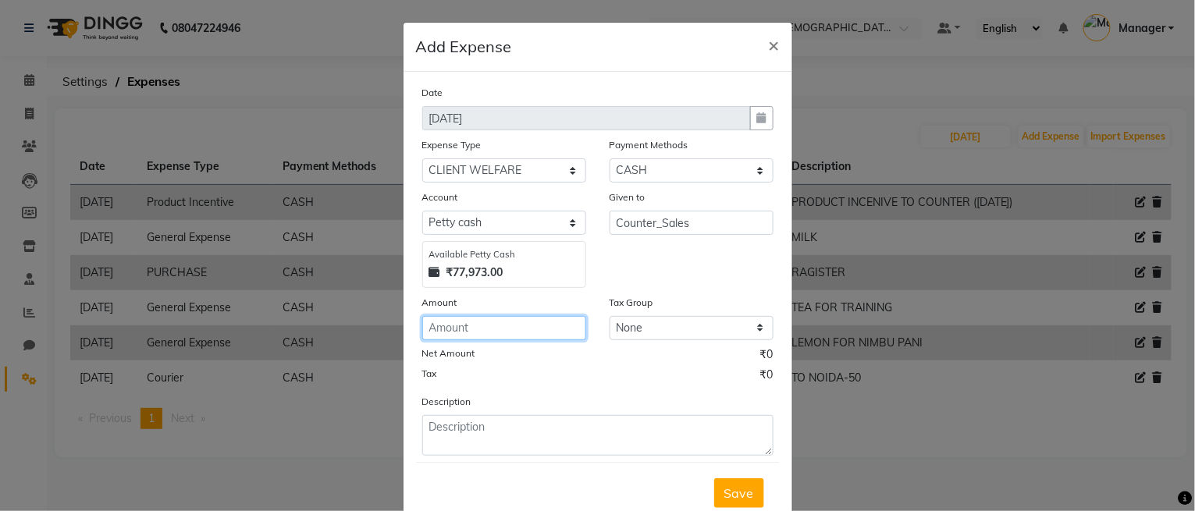
click at [479, 333] on input "number" at bounding box center [504, 328] width 164 height 24
type input "50"
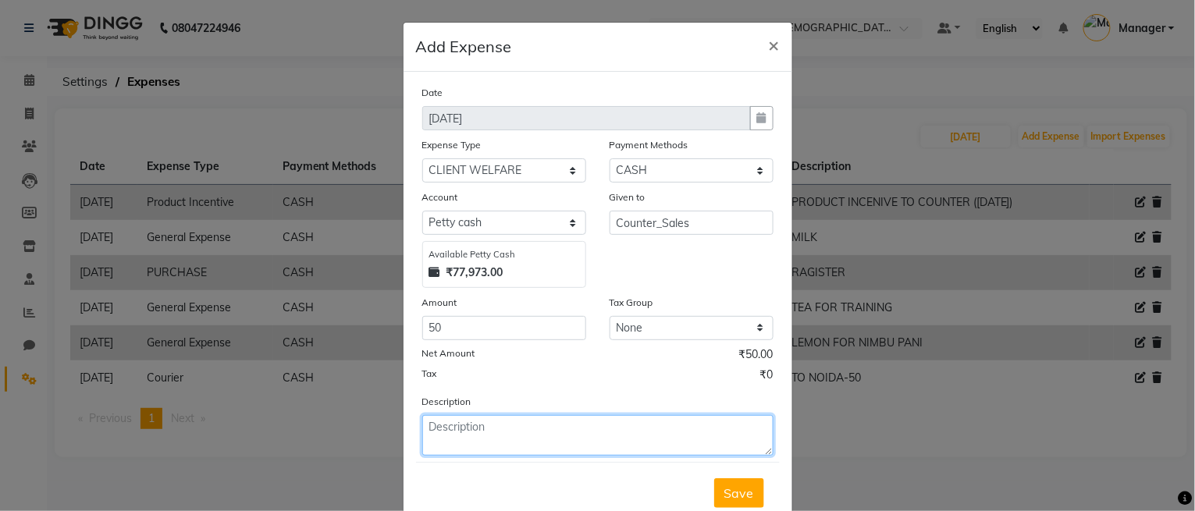
click at [448, 429] on textarea at bounding box center [597, 435] width 351 height 41
type textarea "SSANDWICH"
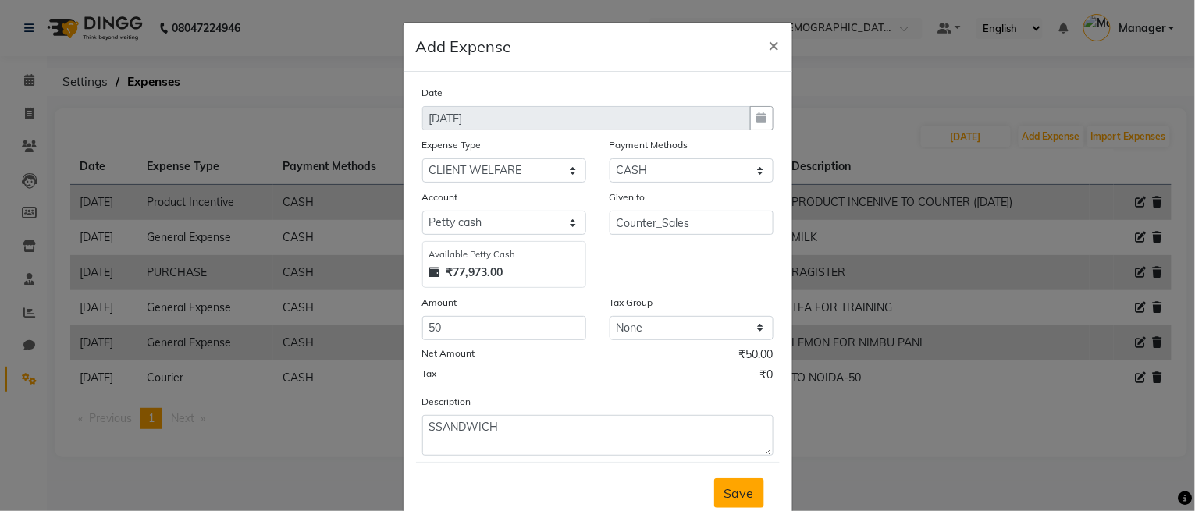
click at [732, 486] on span "Save" at bounding box center [740, 494] width 30 height 16
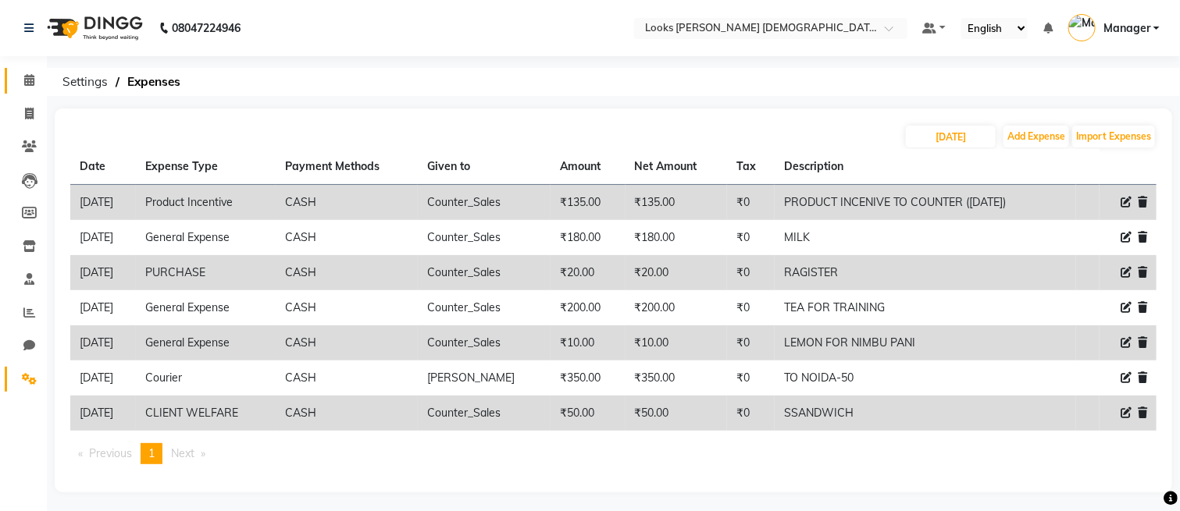
click at [17, 69] on link "Calendar" at bounding box center [23, 81] width 37 height 26
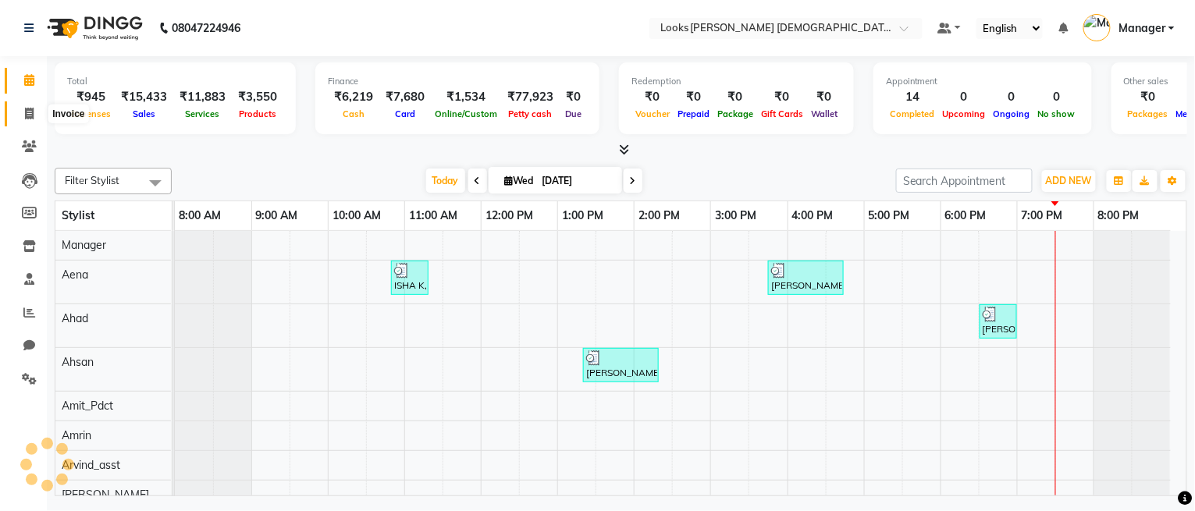
click at [16, 119] on span at bounding box center [29, 114] width 27 height 18
select select "service"
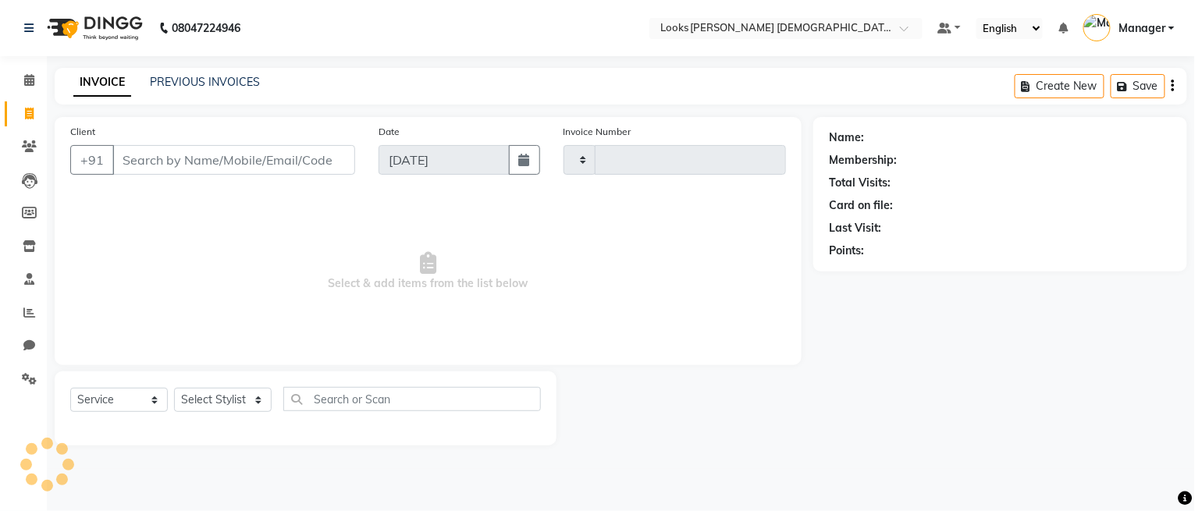
type input "2767"
select select "8706"
click at [222, 158] on input "Client" at bounding box center [233, 160] width 243 height 30
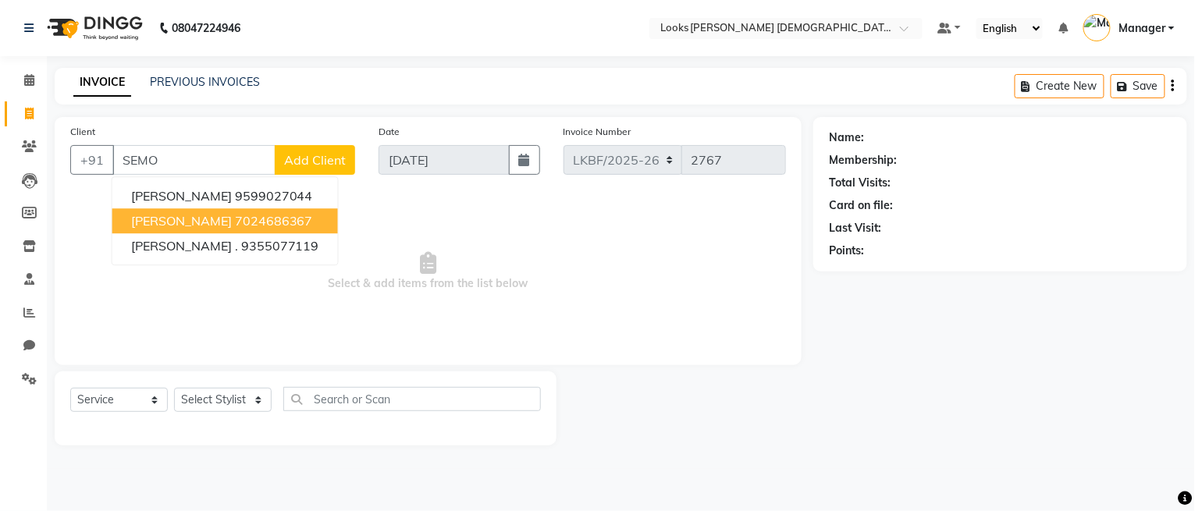
click at [240, 219] on ngb-highlight "7024686367" at bounding box center [274, 221] width 78 height 16
type input "7024686367"
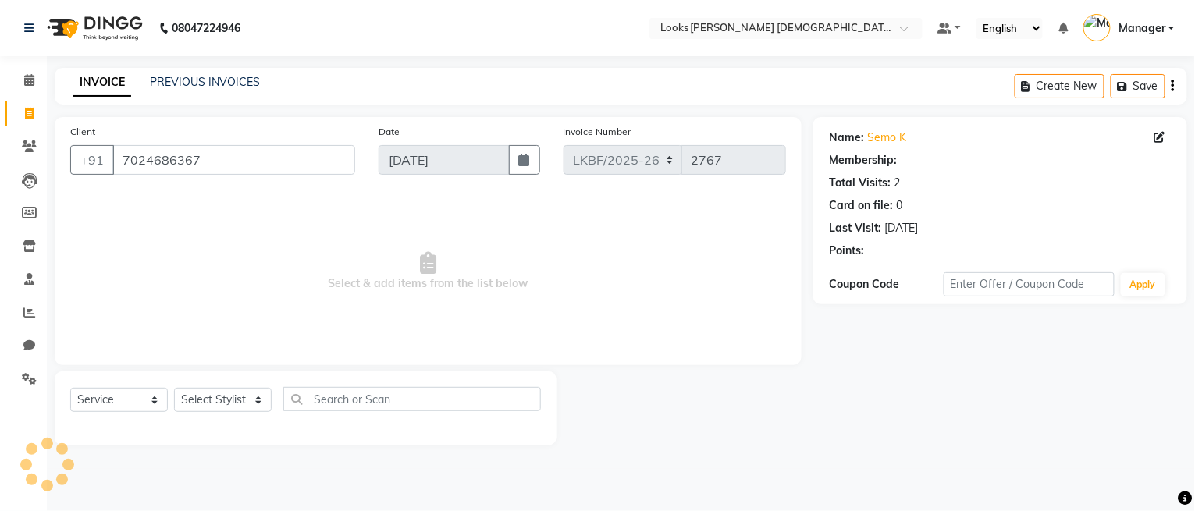
select select "1: Object"
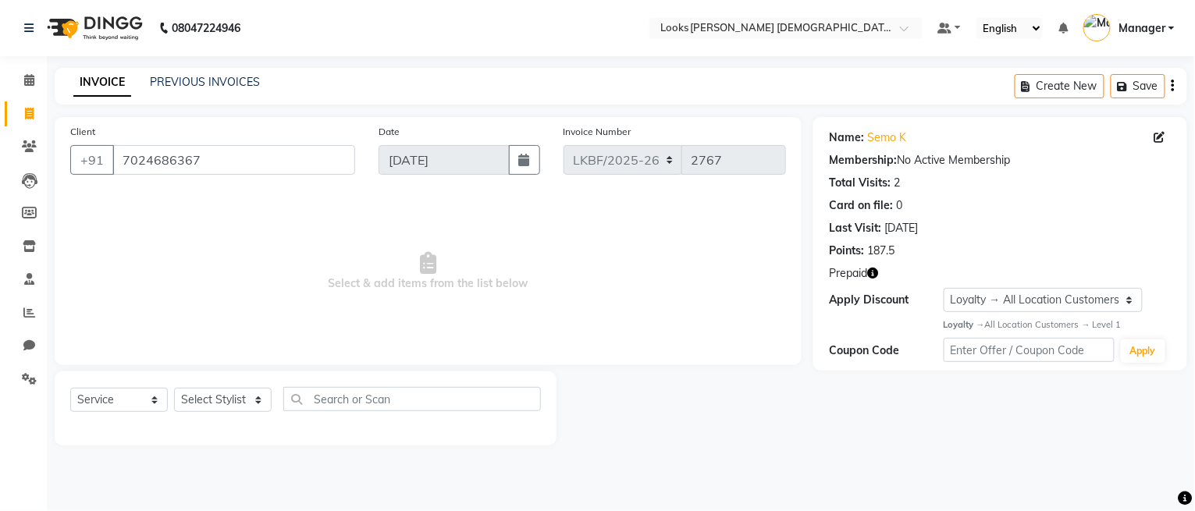
click at [874, 272] on icon "button" at bounding box center [872, 273] width 11 height 11
drag, startPoint x: 817, startPoint y: 286, endPoint x: 838, endPoint y: 287, distance: 20.3
click at [838, 287] on span "(₹775.00)" at bounding box center [829, 287] width 48 height 12
click at [873, 276] on icon "button" at bounding box center [872, 273] width 11 height 11
click at [686, 226] on span "Select & add items from the list below" at bounding box center [428, 272] width 716 height 156
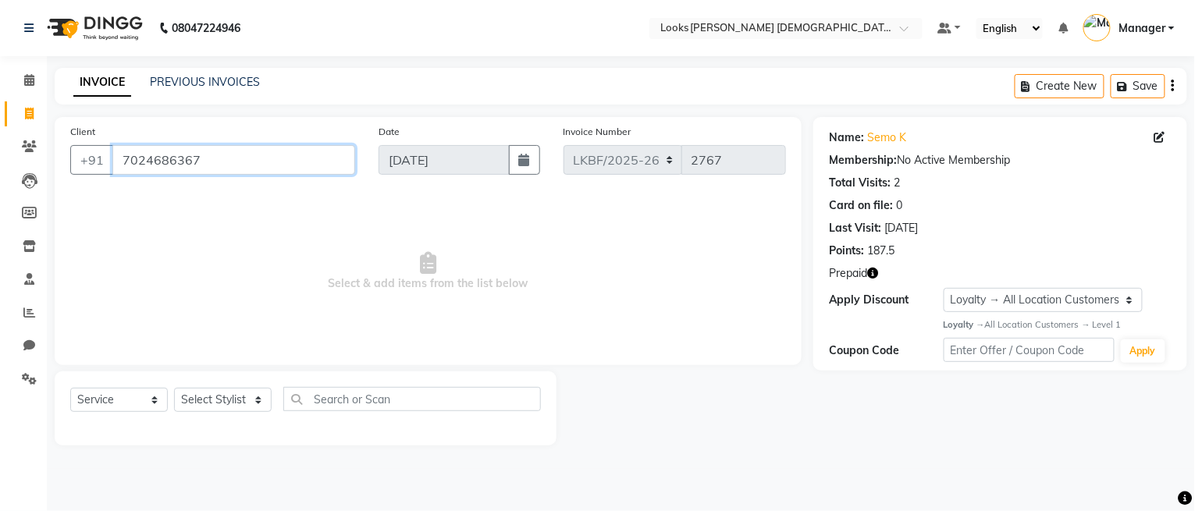
click at [296, 157] on input "7024686367" at bounding box center [233, 160] width 243 height 30
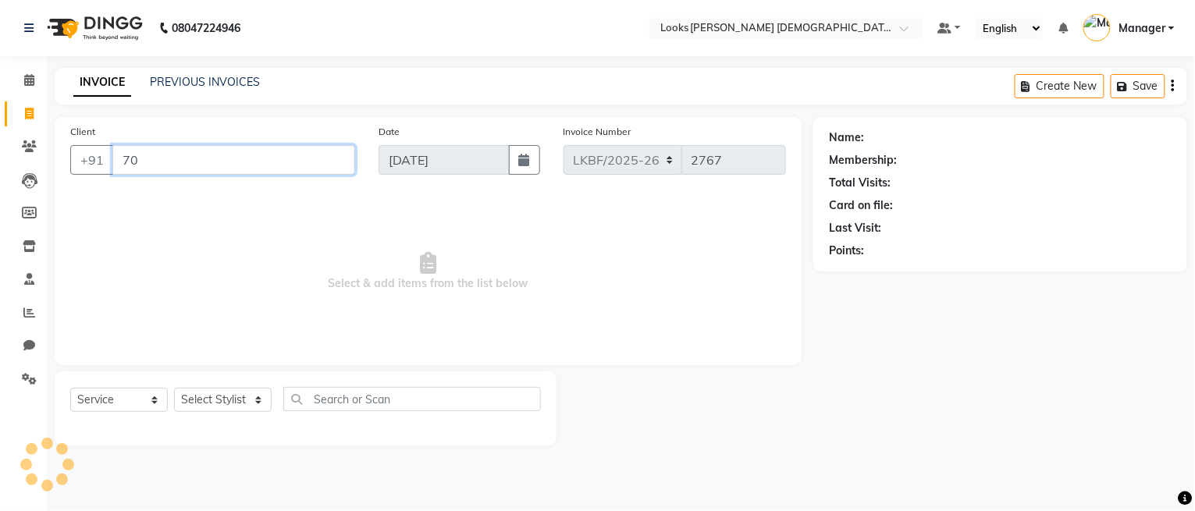
type input "7"
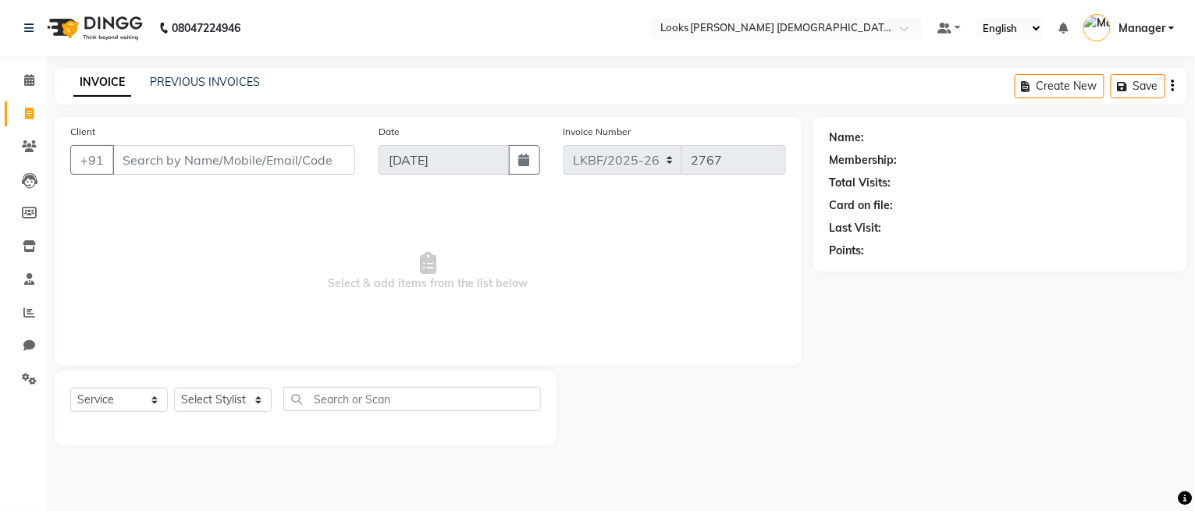
click at [262, 244] on span "Select & add items from the list below" at bounding box center [428, 272] width 716 height 156
click at [24, 84] on icon at bounding box center [29, 80] width 10 height 12
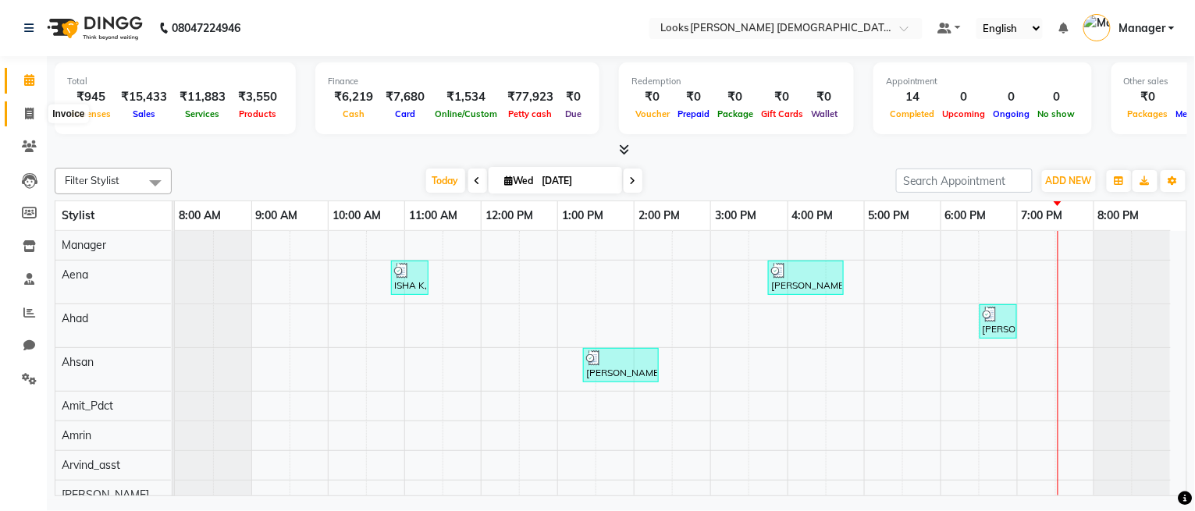
click at [28, 110] on icon at bounding box center [29, 114] width 9 height 12
select select "service"
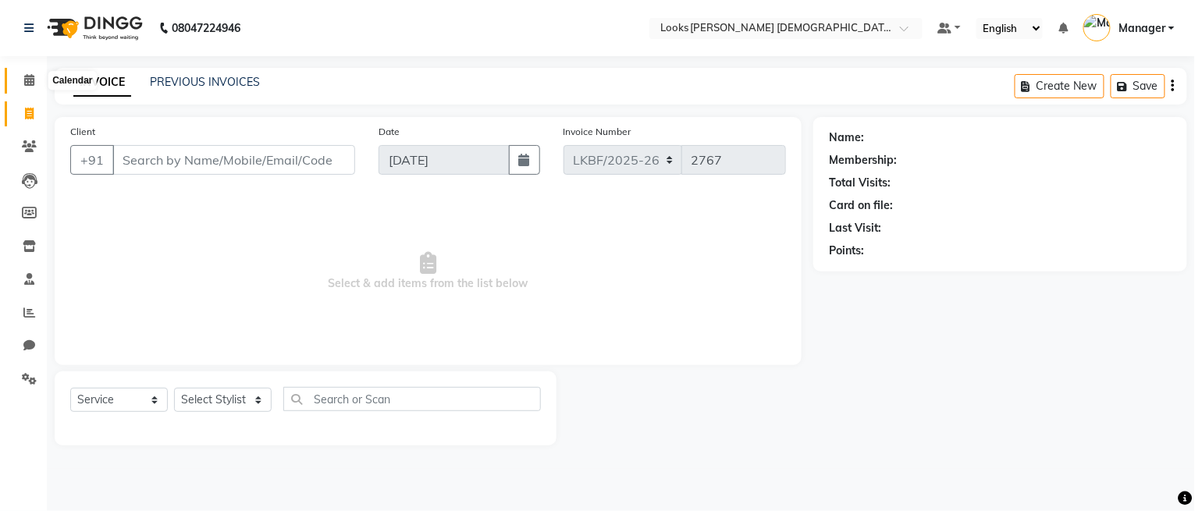
click at [30, 82] on icon at bounding box center [29, 80] width 10 height 12
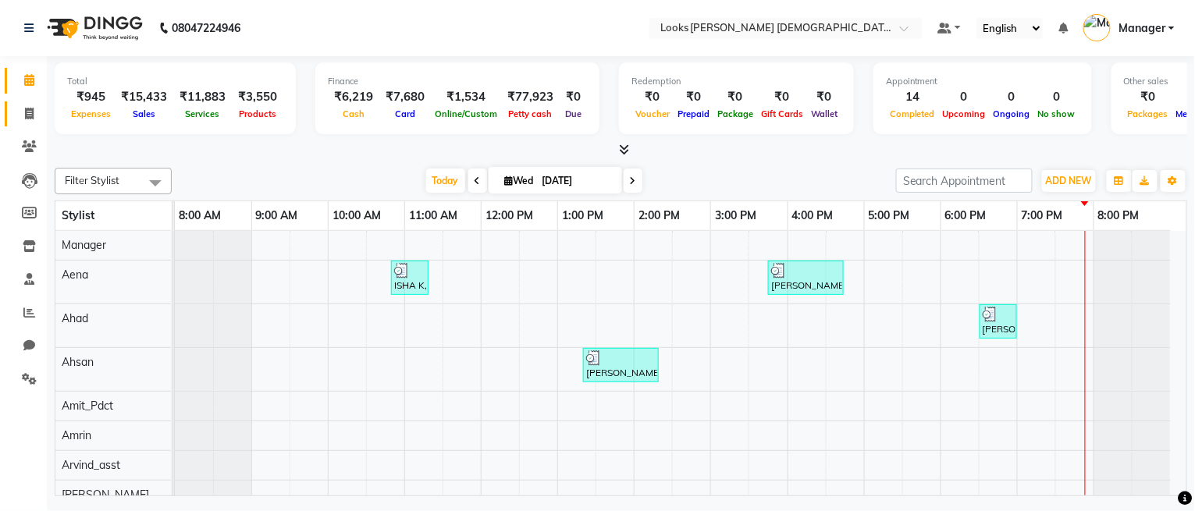
click at [11, 118] on link "Invoice" at bounding box center [23, 115] width 37 height 26
select select "service"
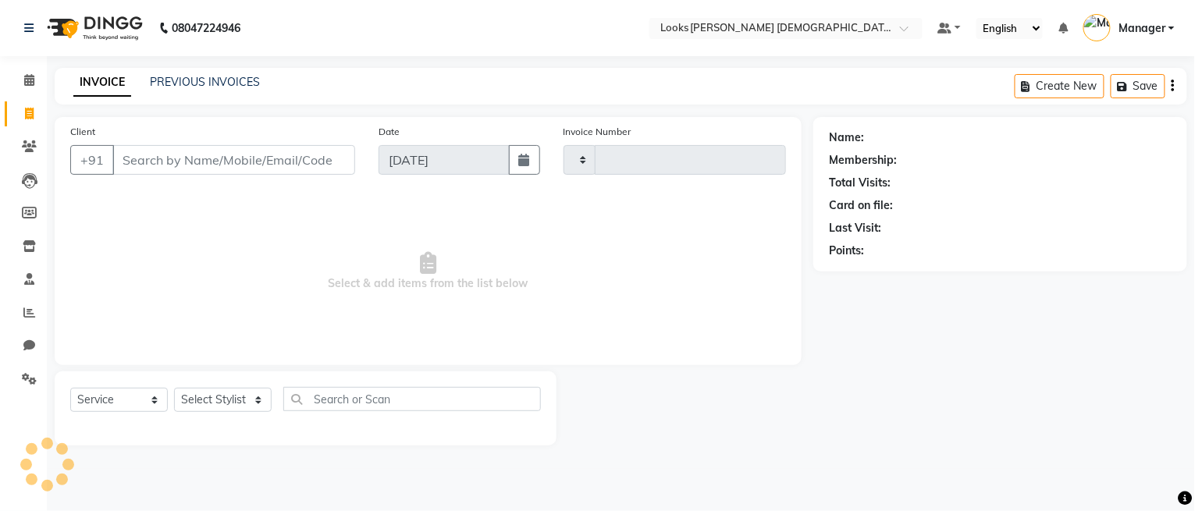
type input "2767"
select select "8706"
click at [219, 404] on select "Select Stylist Aena [PERSON_NAME] Amit_Pdct [PERSON_NAME] [PERSON_NAME] Counter…" at bounding box center [223, 400] width 98 height 24
select select "87727"
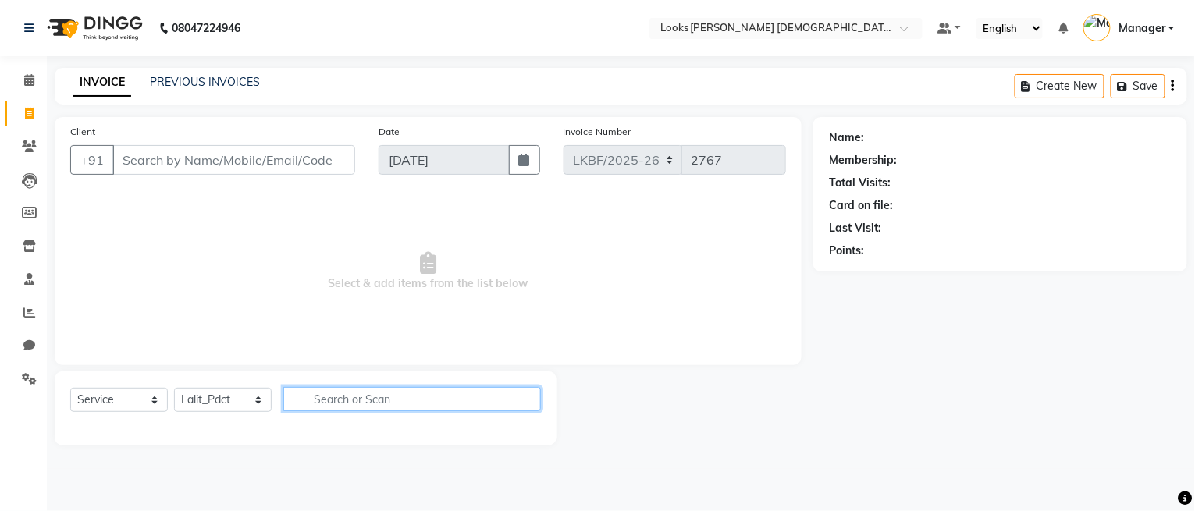
click at [365, 400] on input "text" at bounding box center [412, 399] width 258 height 24
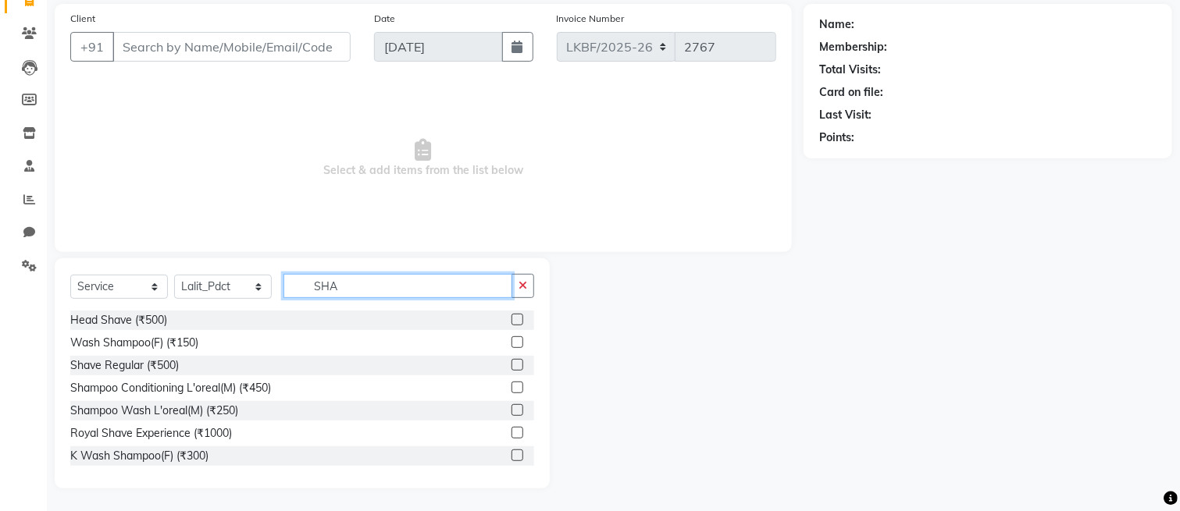
scroll to position [104, 0]
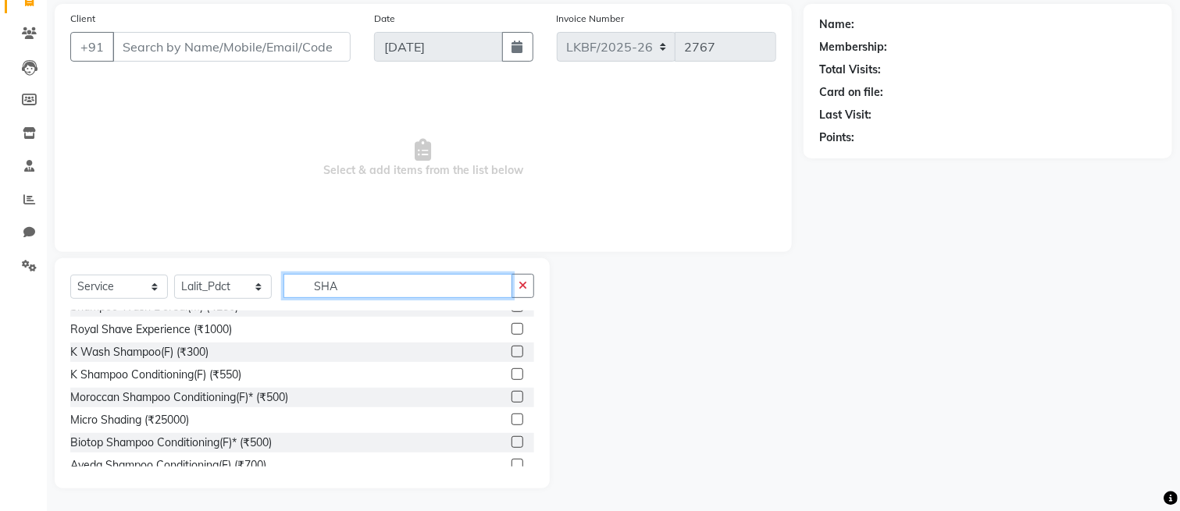
type input "SHA"
click at [511, 379] on label at bounding box center [517, 375] width 12 height 12
click at [511, 379] on input "checkbox" at bounding box center [516, 375] width 10 height 10
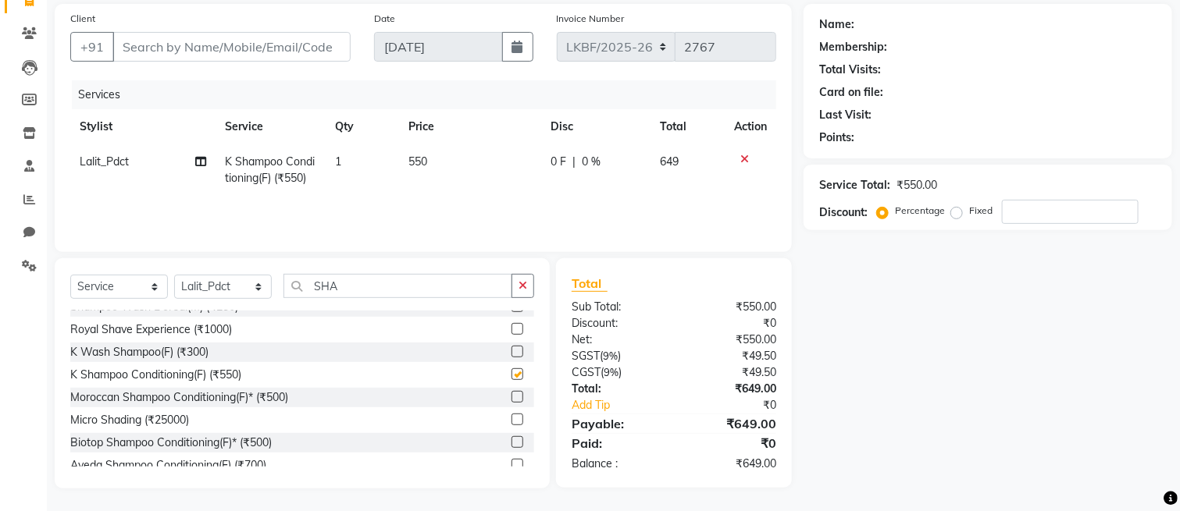
checkbox input "false"
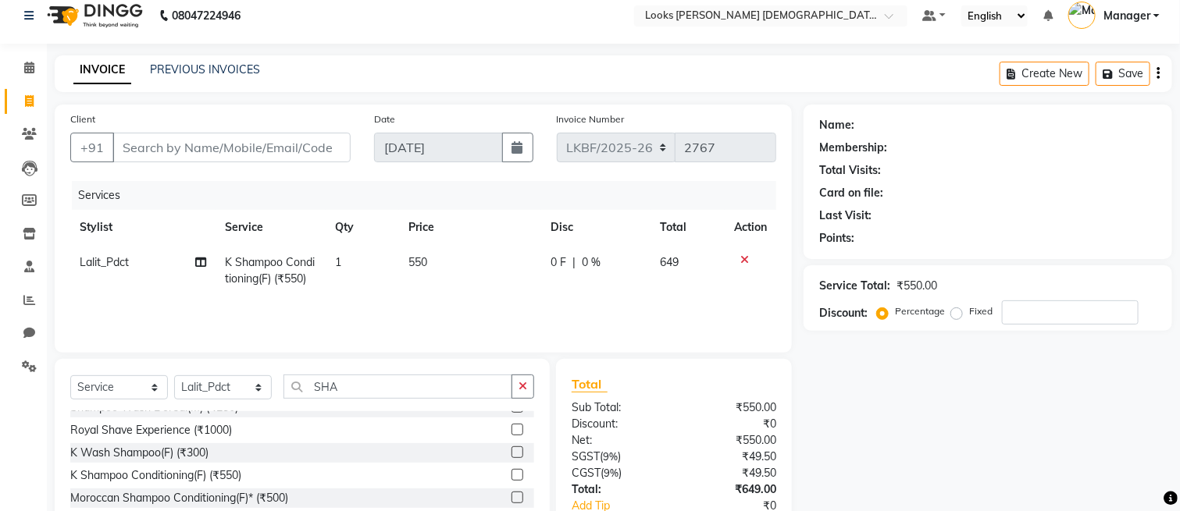
scroll to position [0, 0]
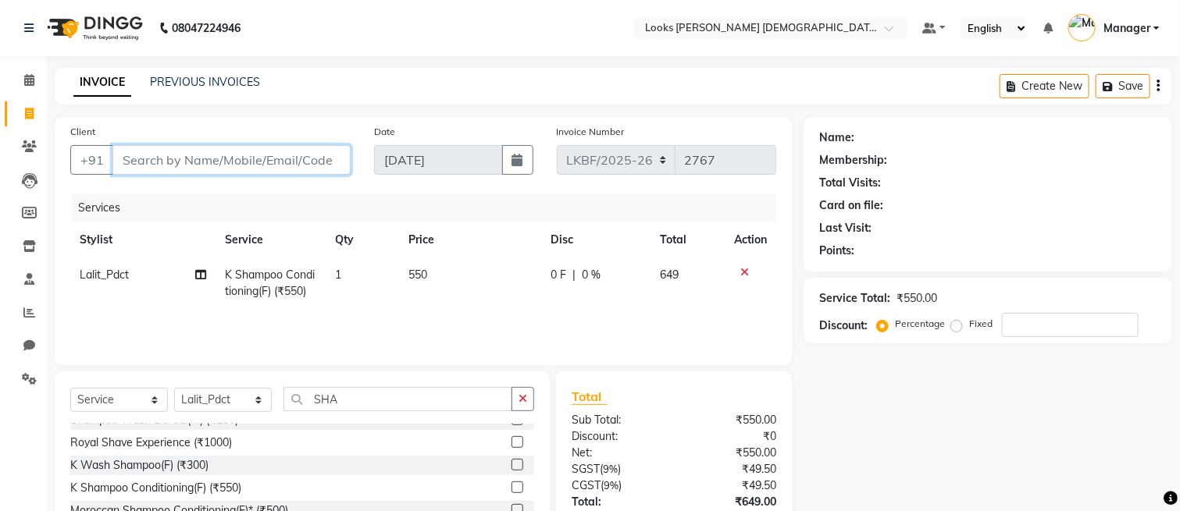
click at [315, 166] on input "Client" at bounding box center [231, 160] width 238 height 30
type input "9"
type input "0"
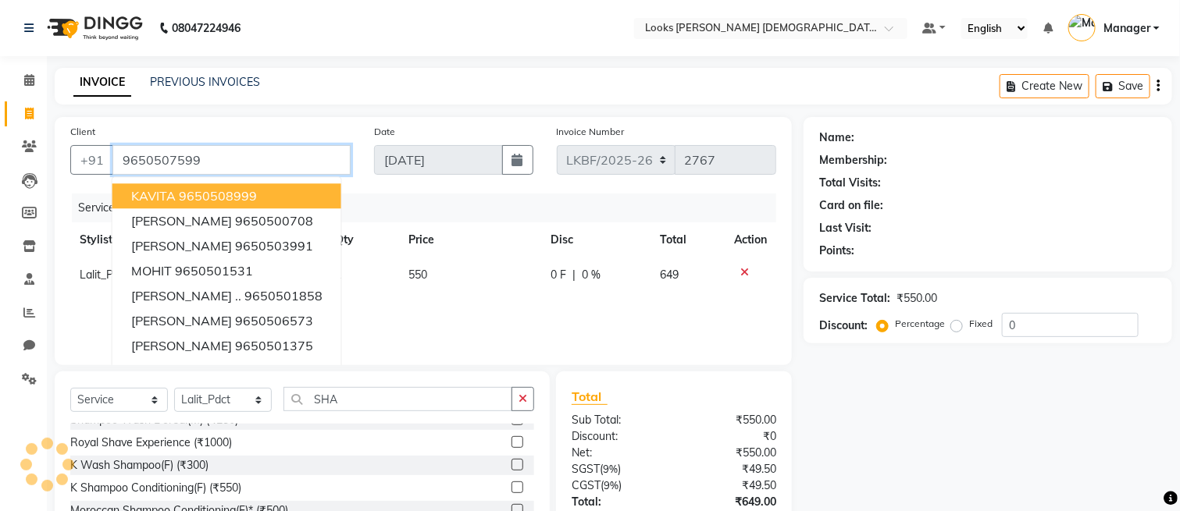
type input "9650507599"
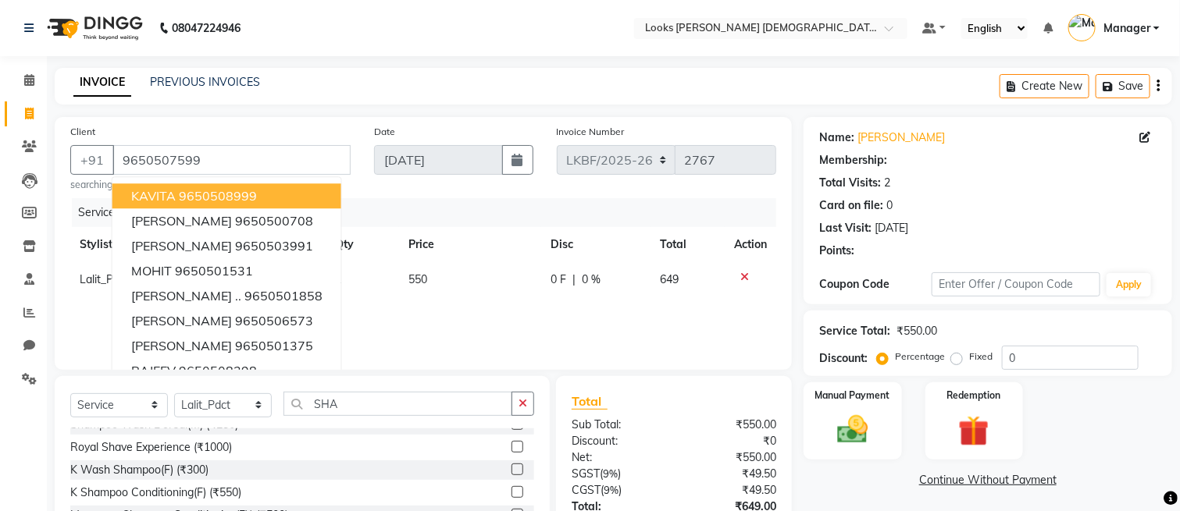
select select "1: Object"
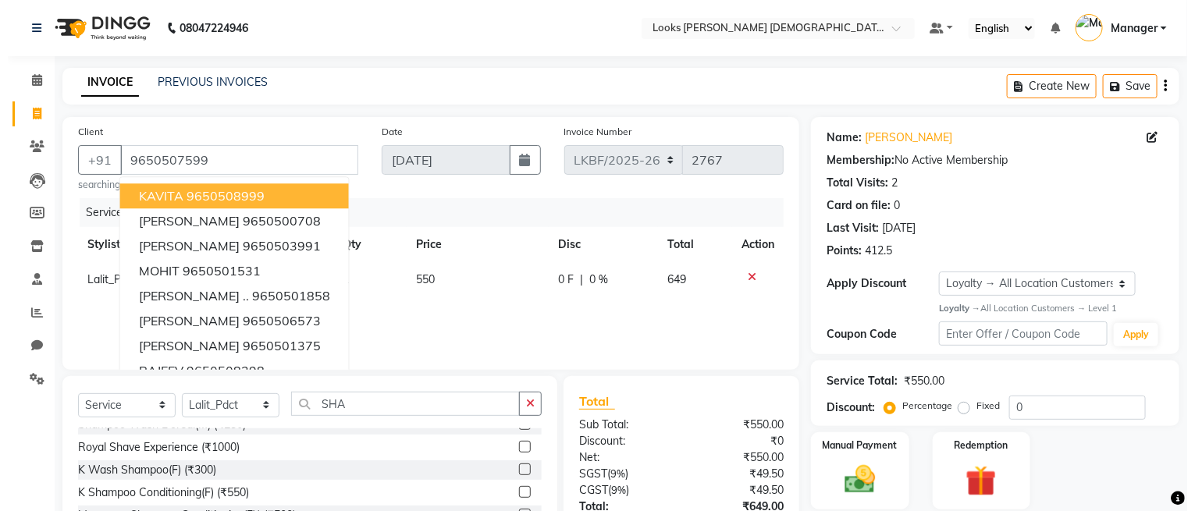
scroll to position [119, 0]
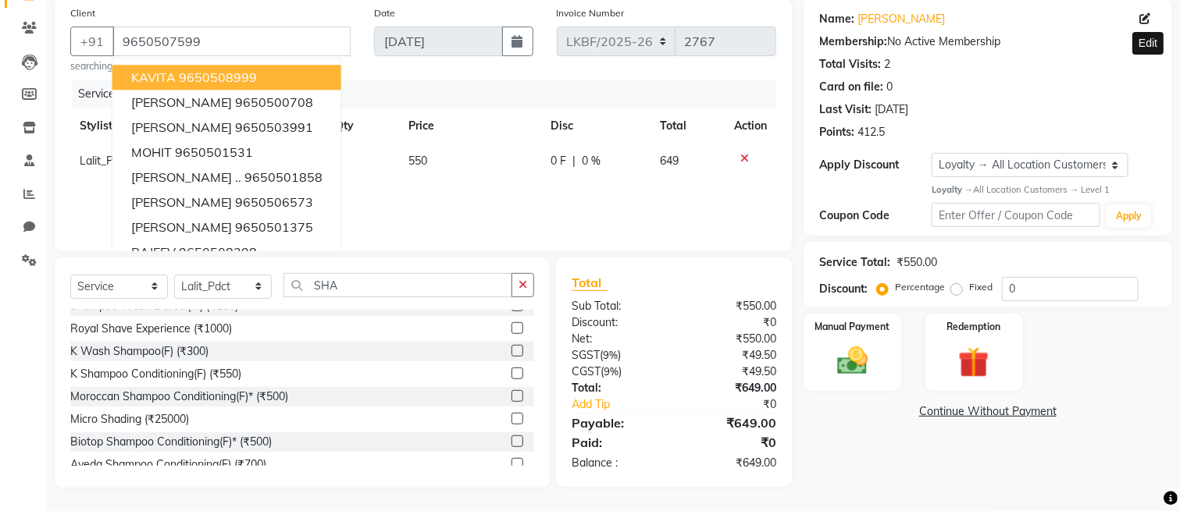
click at [1144, 19] on icon at bounding box center [1144, 18] width 11 height 11
select select "[DEMOGRAPHIC_DATA]"
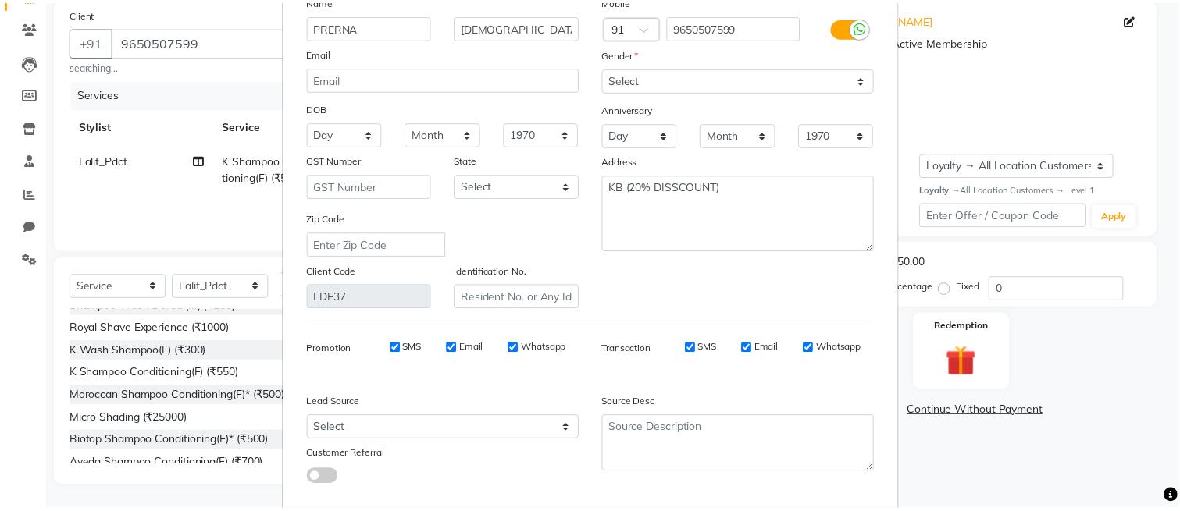
scroll to position [183, 0]
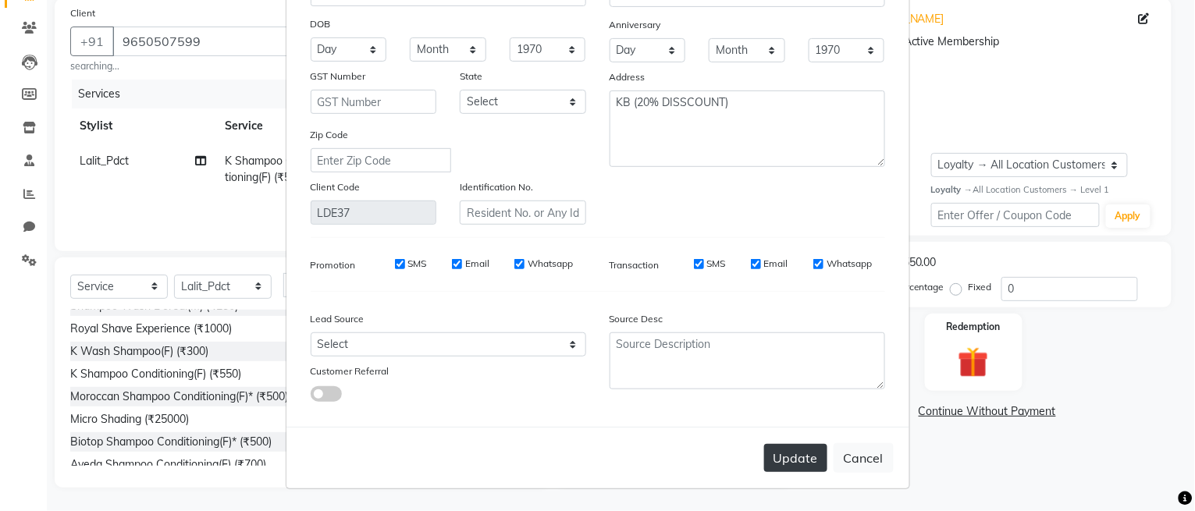
click at [781, 456] on button "Update" at bounding box center [795, 458] width 63 height 28
select select
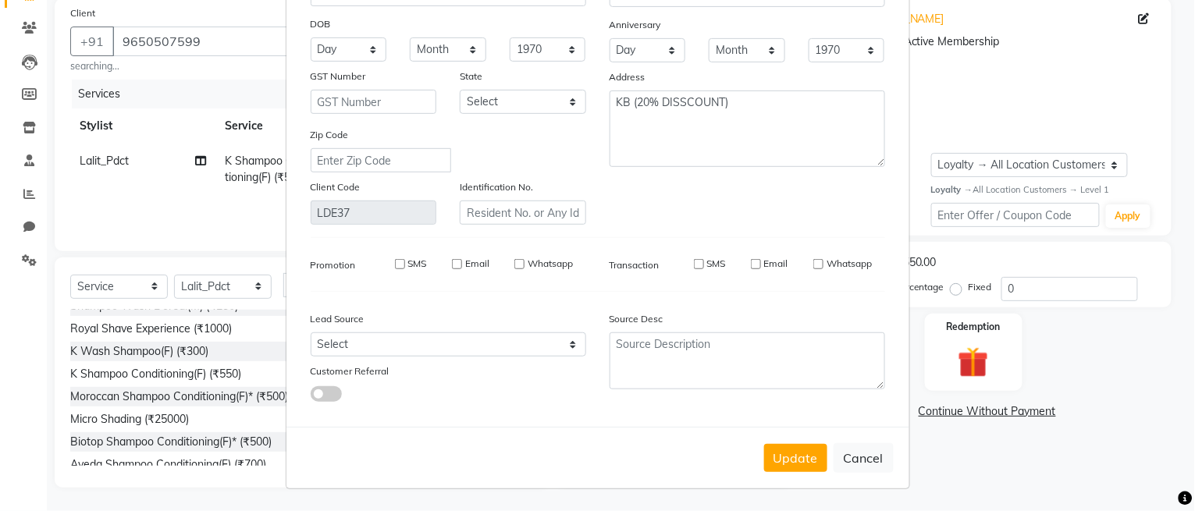
select select
checkbox input "false"
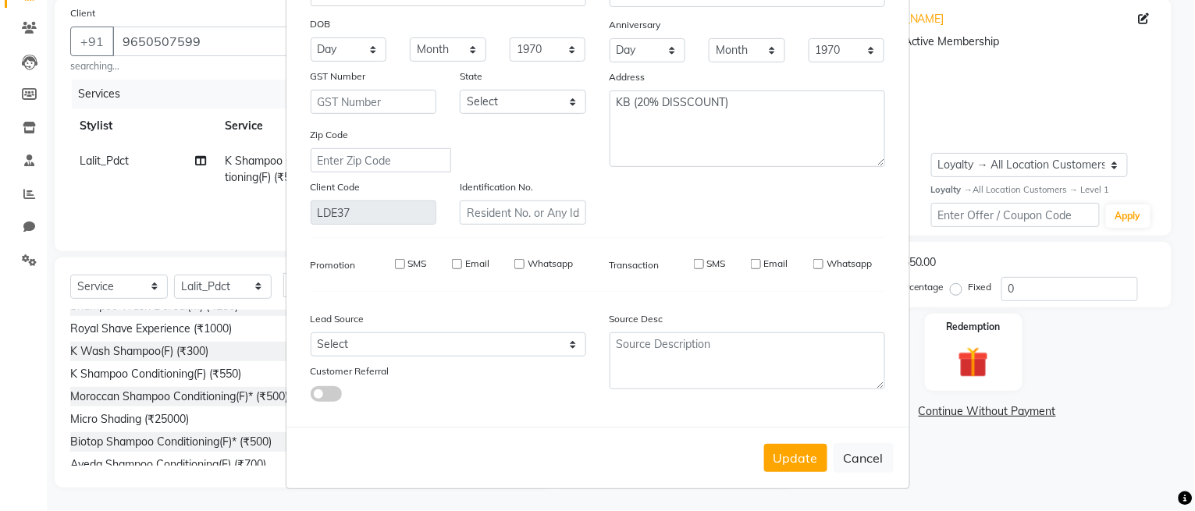
checkbox input "false"
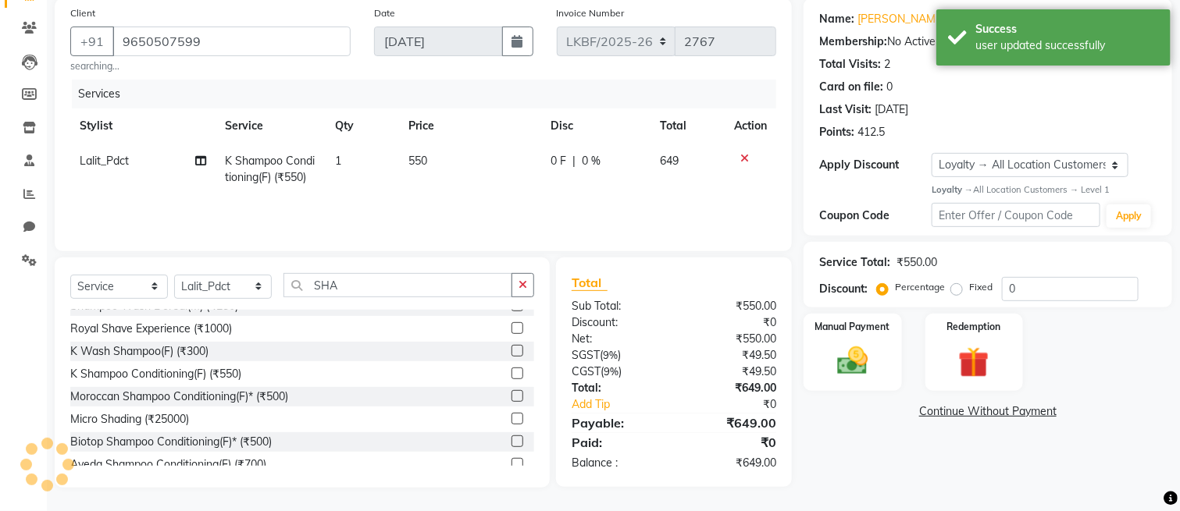
select select "1: Object"
click at [1038, 272] on div "Service Total: ₹550.00 Discount: Percentage Fixed 0" at bounding box center [987, 274] width 337 height 53
click at [1036, 284] on input "0" at bounding box center [1070, 289] width 137 height 24
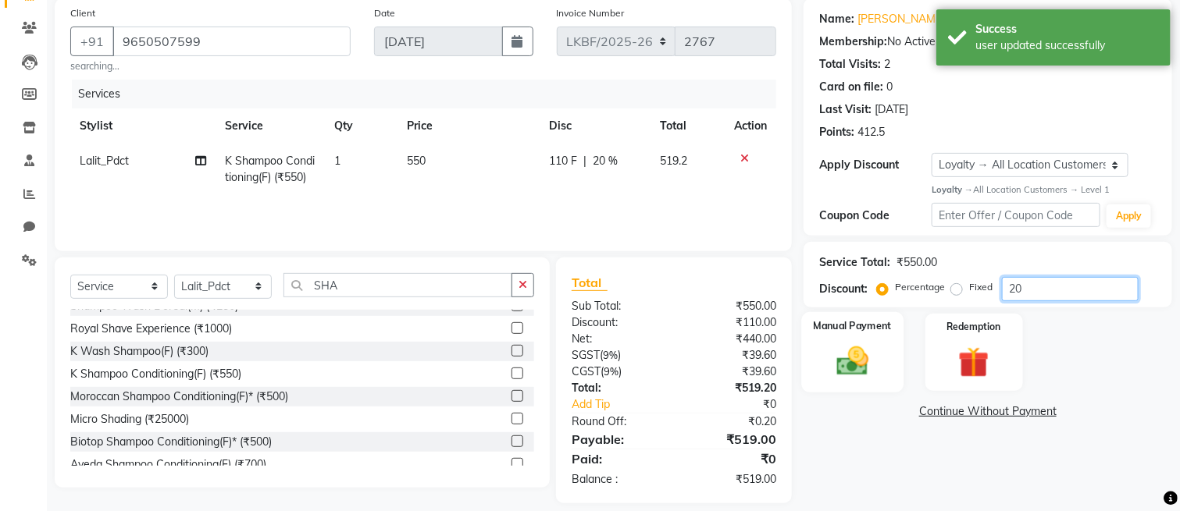
type input "20"
click at [859, 373] on img at bounding box center [852, 361] width 52 height 37
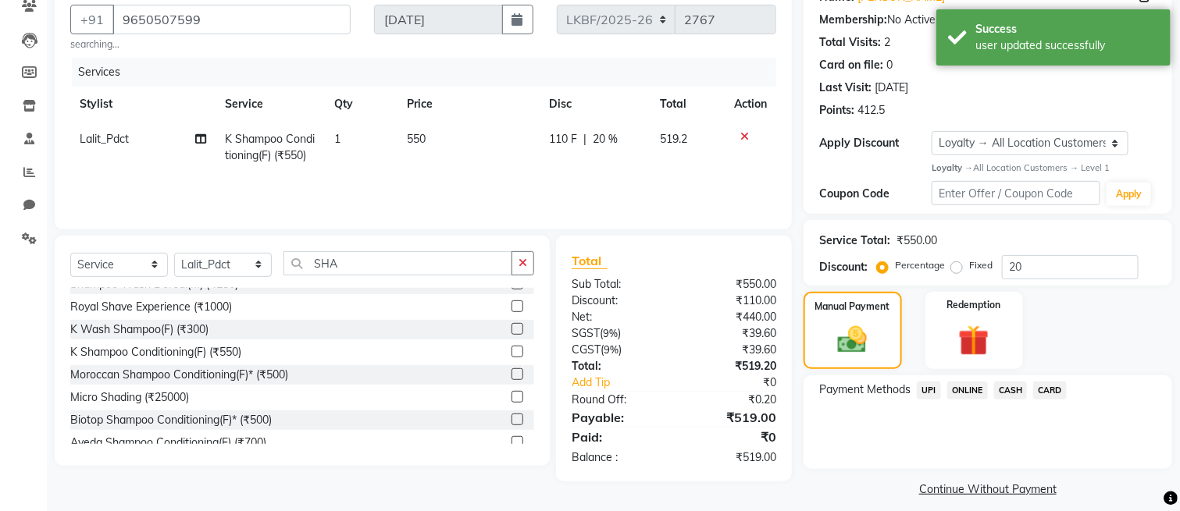
scroll to position [153, 0]
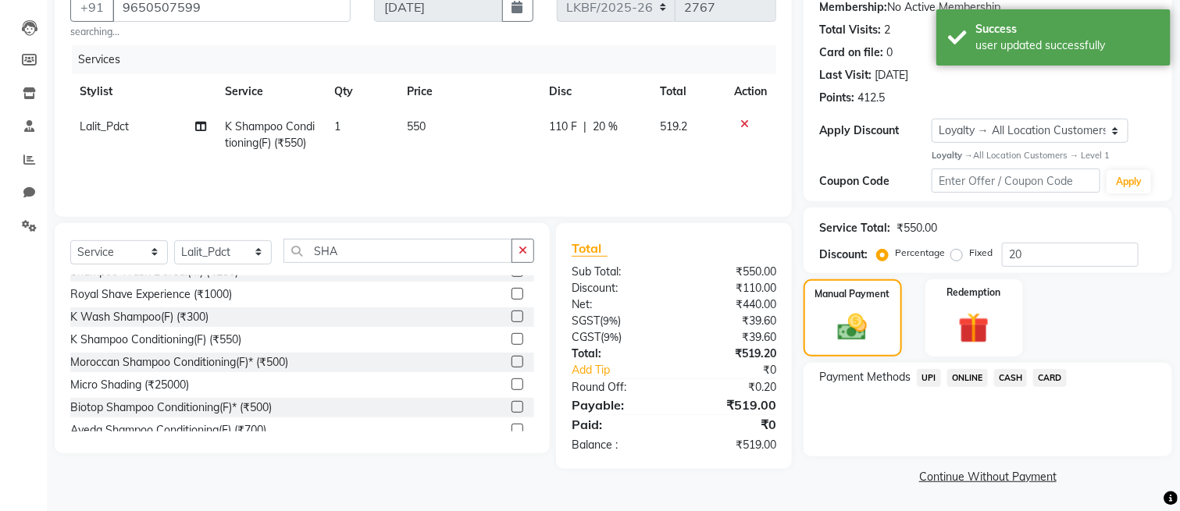
click at [1015, 374] on span "CASH" at bounding box center [1011, 378] width 34 height 18
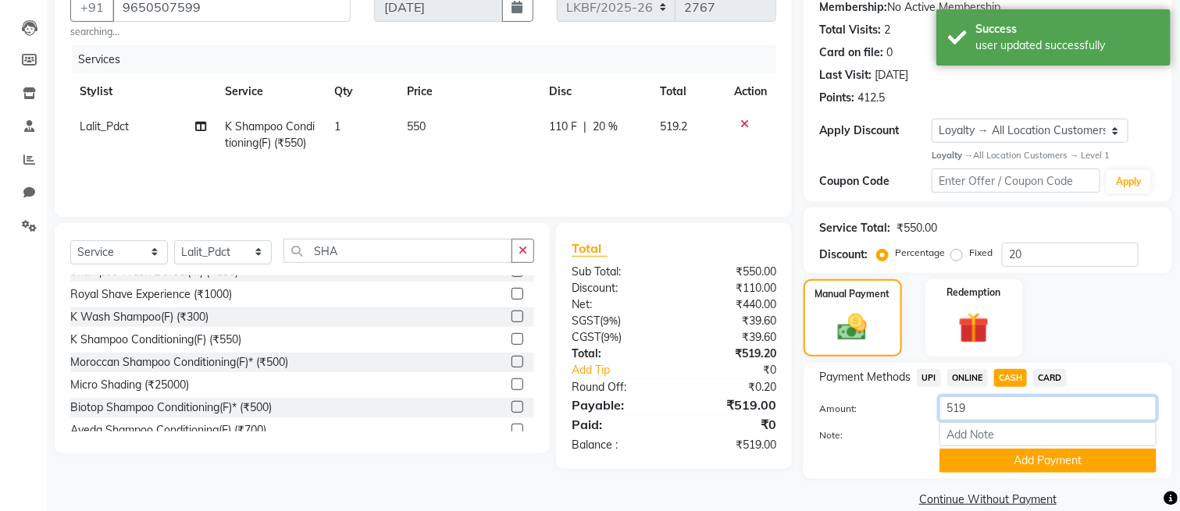
drag, startPoint x: 1007, startPoint y: 415, endPoint x: 835, endPoint y: 432, distance: 172.6
click at [835, 432] on div "Amount: 519 Note: Add Payment" at bounding box center [987, 435] width 337 height 77
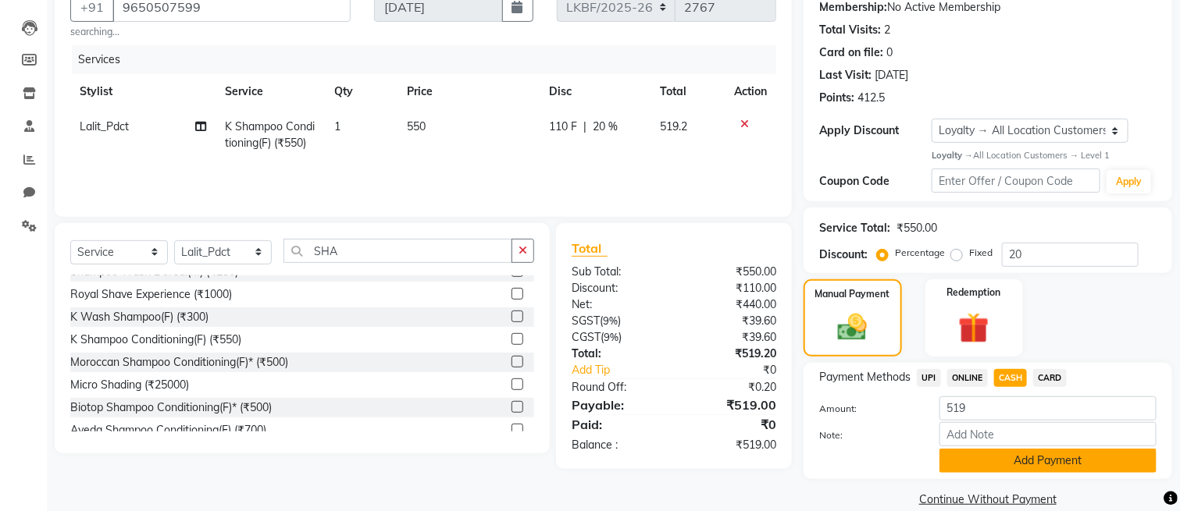
click at [1003, 468] on button "Add Payment" at bounding box center [1047, 461] width 217 height 24
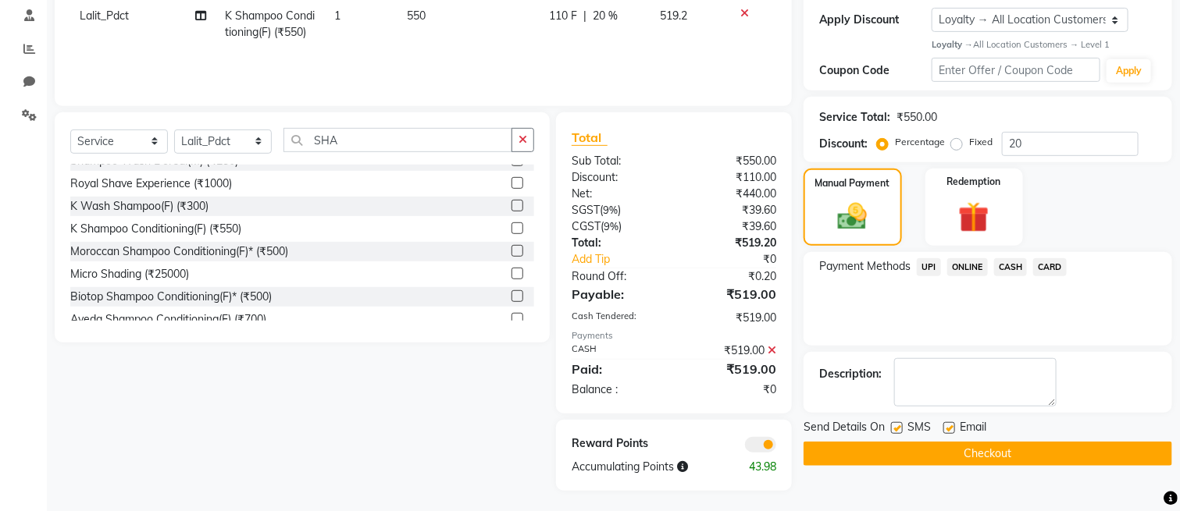
scroll to position [267, 0]
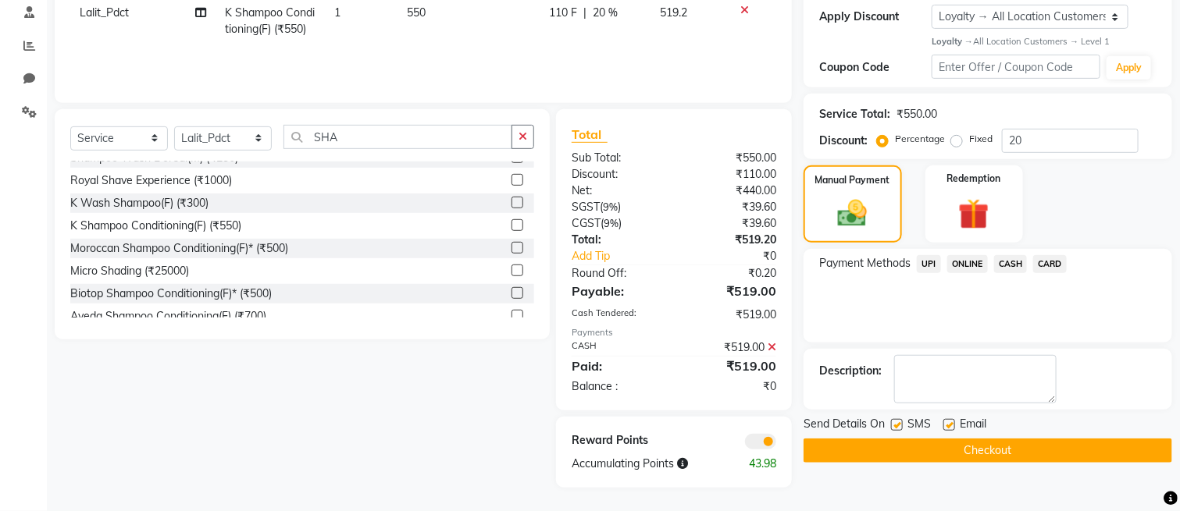
click at [1011, 443] on button "Checkout" at bounding box center [987, 451] width 369 height 24
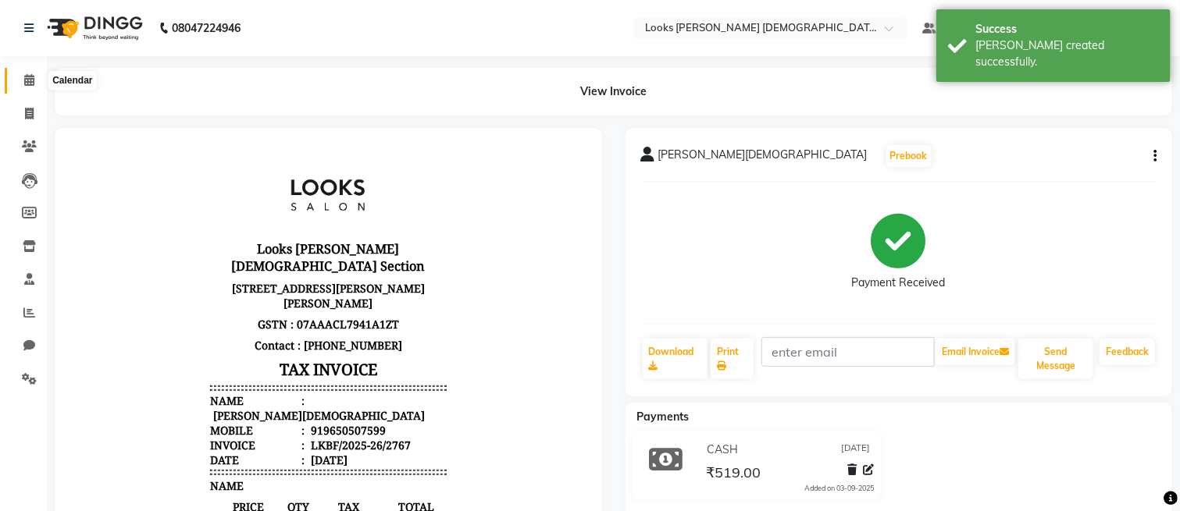
click at [34, 84] on span at bounding box center [29, 81] width 27 height 18
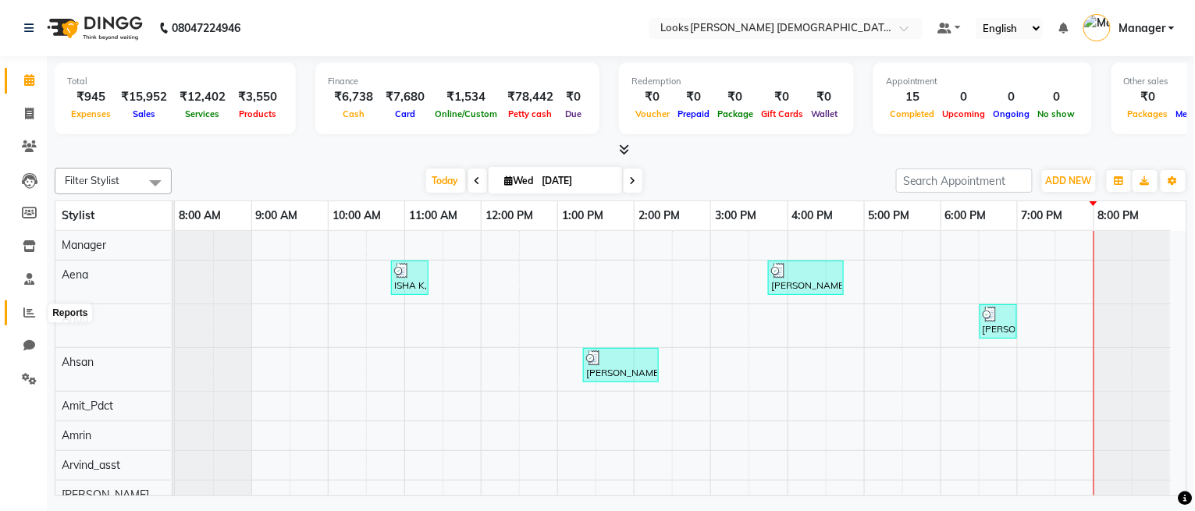
click at [31, 315] on icon at bounding box center [29, 313] width 12 height 12
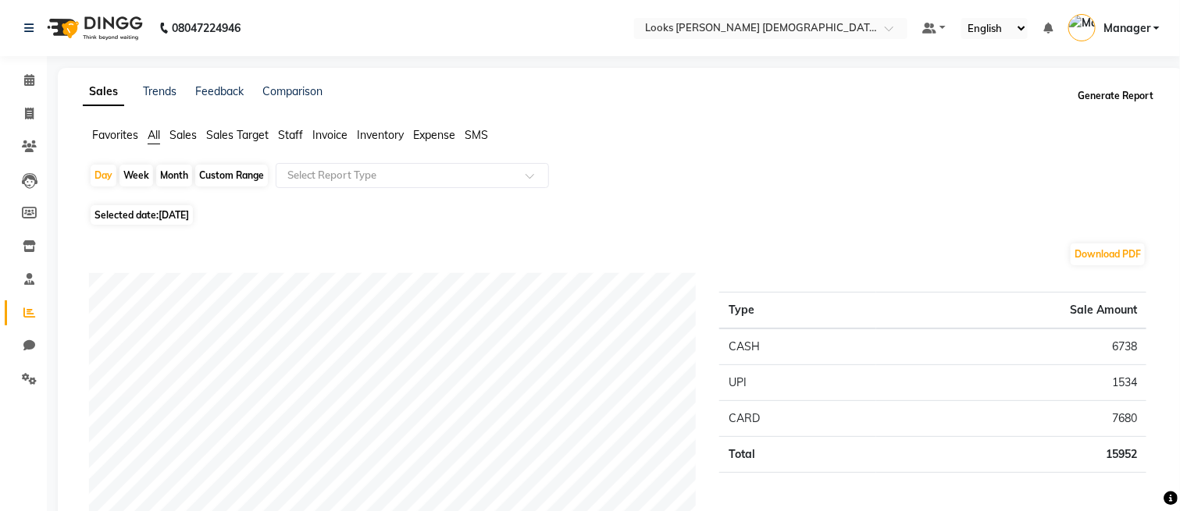
click at [1137, 98] on button "Generate Report" at bounding box center [1116, 96] width 84 height 22
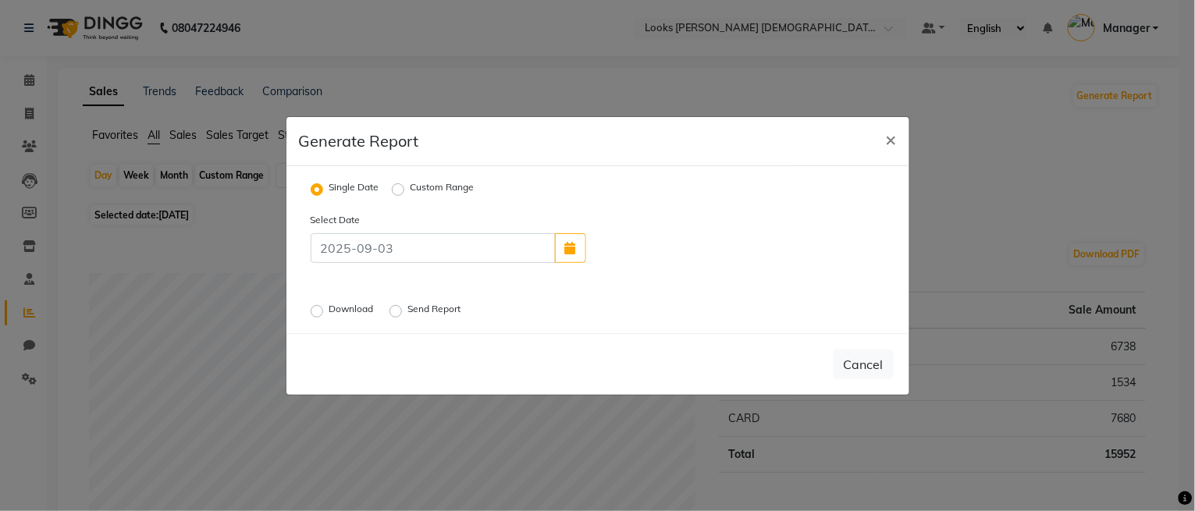
click at [340, 308] on label "Download" at bounding box center [353, 311] width 48 height 19
click at [325, 308] on input "Download" at bounding box center [319, 310] width 11 height 11
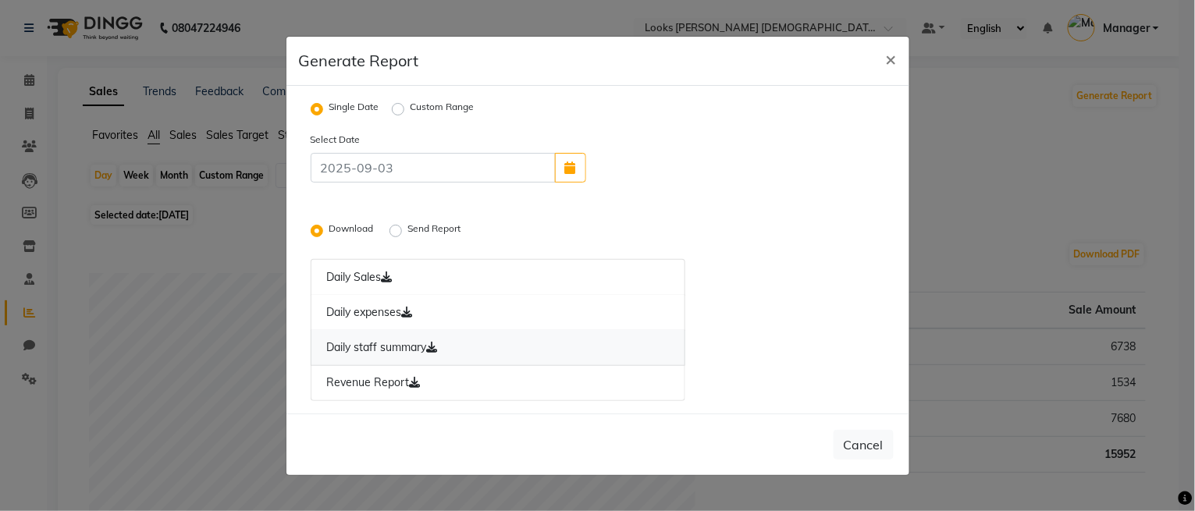
click at [411, 340] on link "Daily staff summary" at bounding box center [499, 348] width 376 height 36
click at [896, 59] on span "×" at bounding box center [891, 58] width 11 height 23
radio input "false"
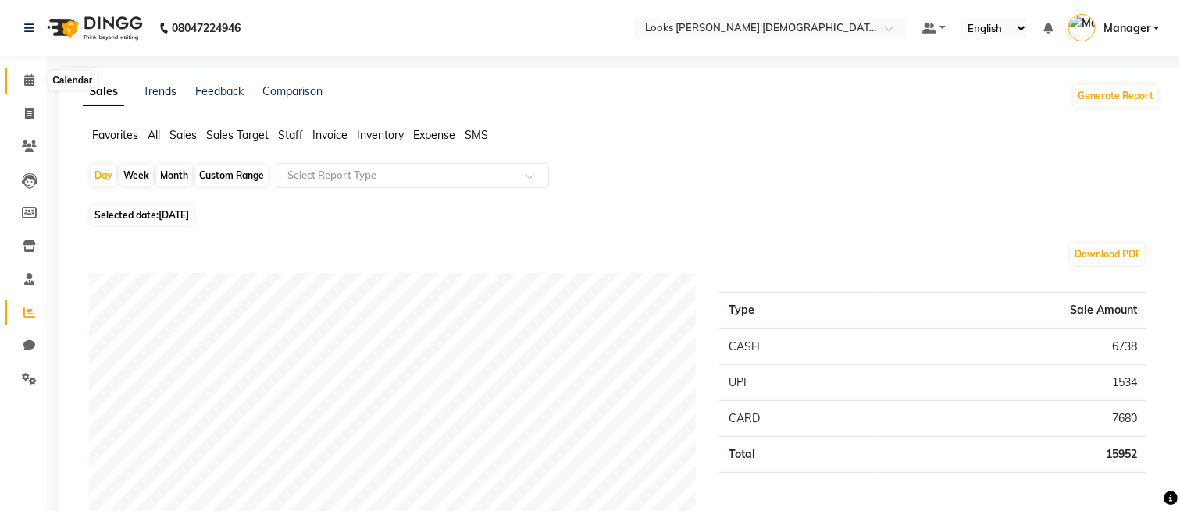
click at [27, 86] on icon at bounding box center [29, 80] width 10 height 12
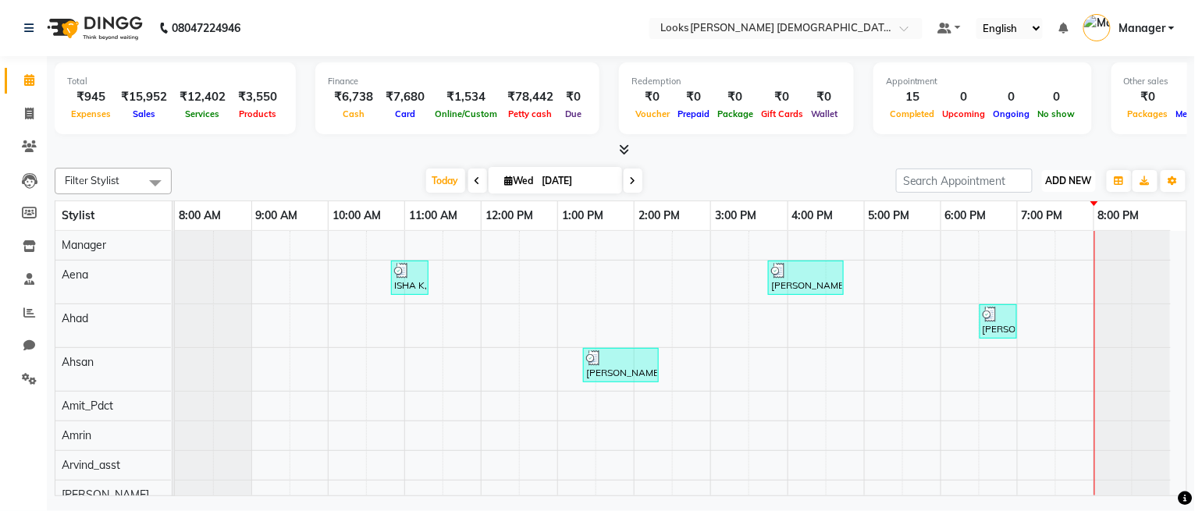
click at [1075, 172] on button "ADD NEW Toggle Dropdown" at bounding box center [1069, 181] width 54 height 22
click at [1035, 248] on link "Add Expense" at bounding box center [1034, 250] width 123 height 20
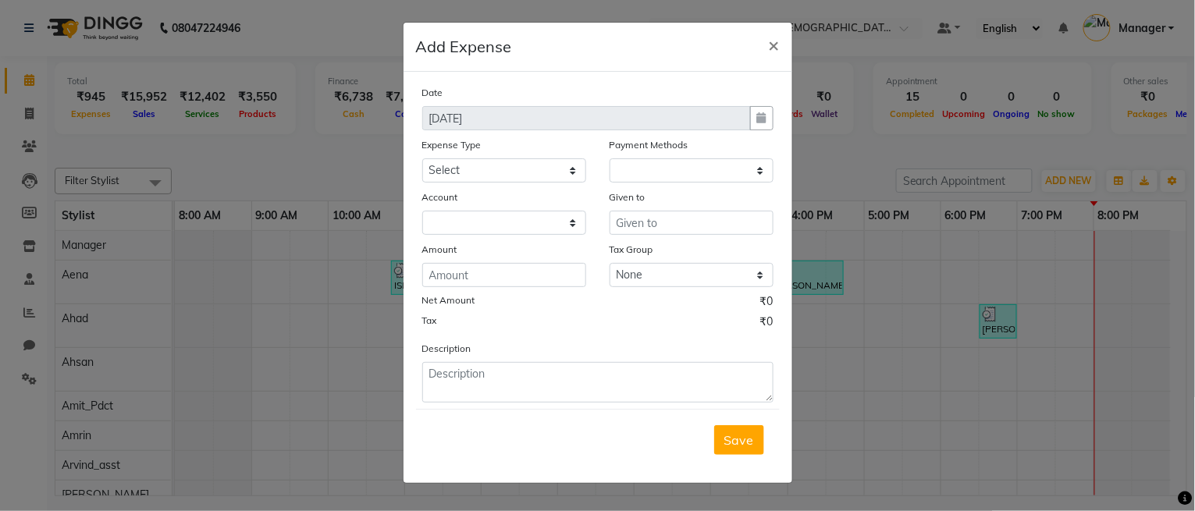
select select "1"
select select "7940"
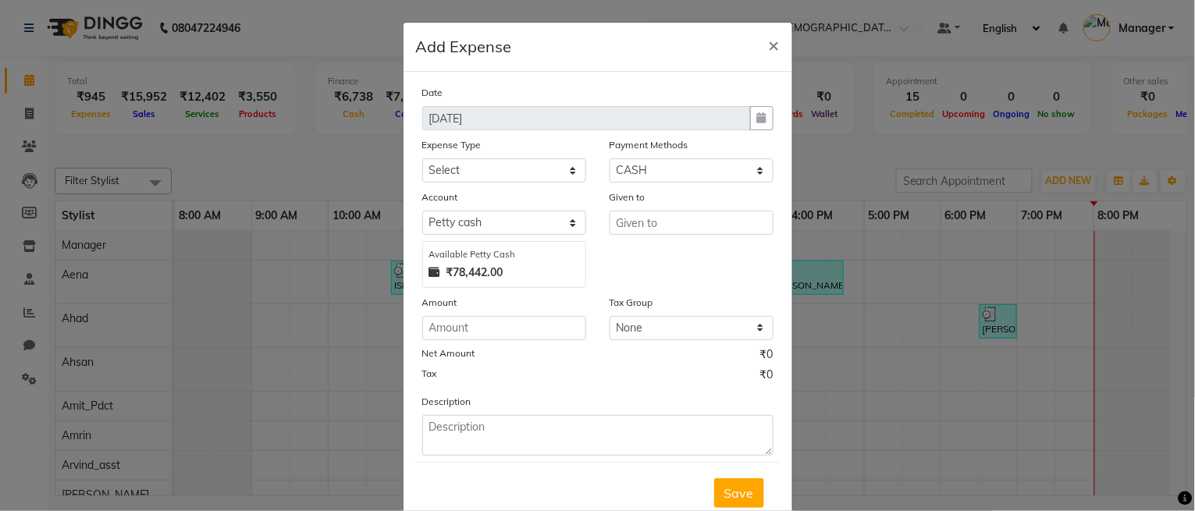
click at [501, 156] on div "Expense Type" at bounding box center [504, 148] width 164 height 22
click at [504, 169] on select "Select Bank Deposit Blinkit Cash Handover CLIENT Client ordered food Client Ref…" at bounding box center [504, 170] width 164 height 24
select select "24170"
click at [422, 158] on select "Select Bank Deposit Blinkit Cash Handover CLIENT Client ordered food Client Ref…" at bounding box center [504, 170] width 164 height 24
click at [610, 218] on input "text" at bounding box center [692, 223] width 164 height 24
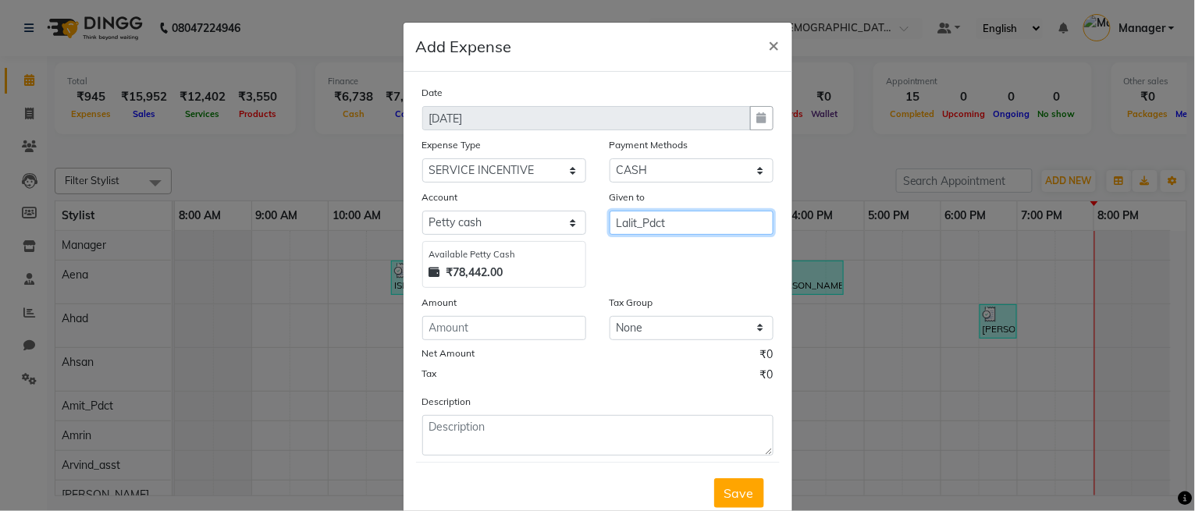
type input "Lalit_Pdct"
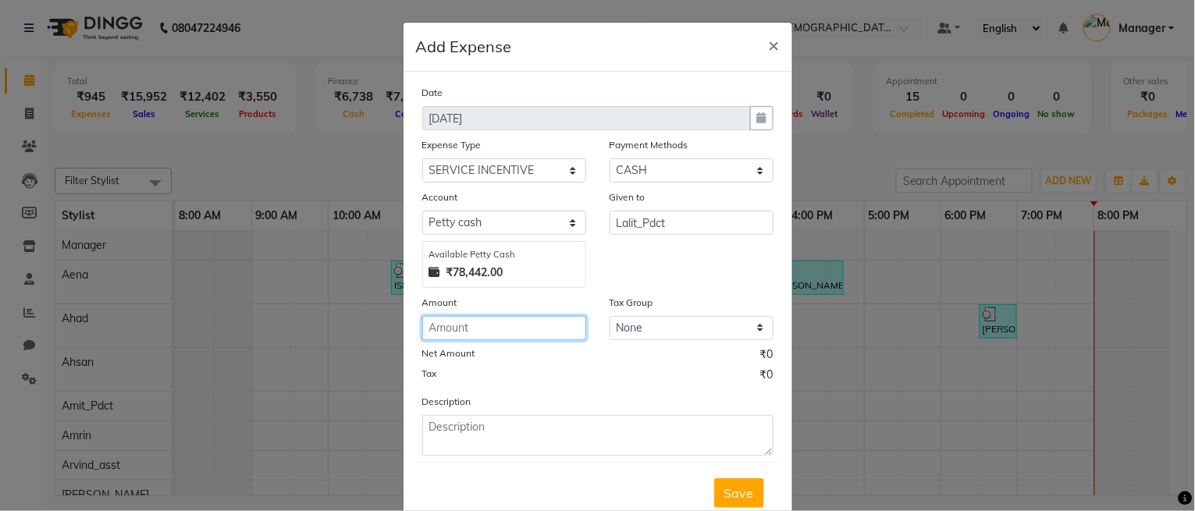
click at [523, 319] on input "number" at bounding box center [504, 328] width 164 height 24
type input "100"
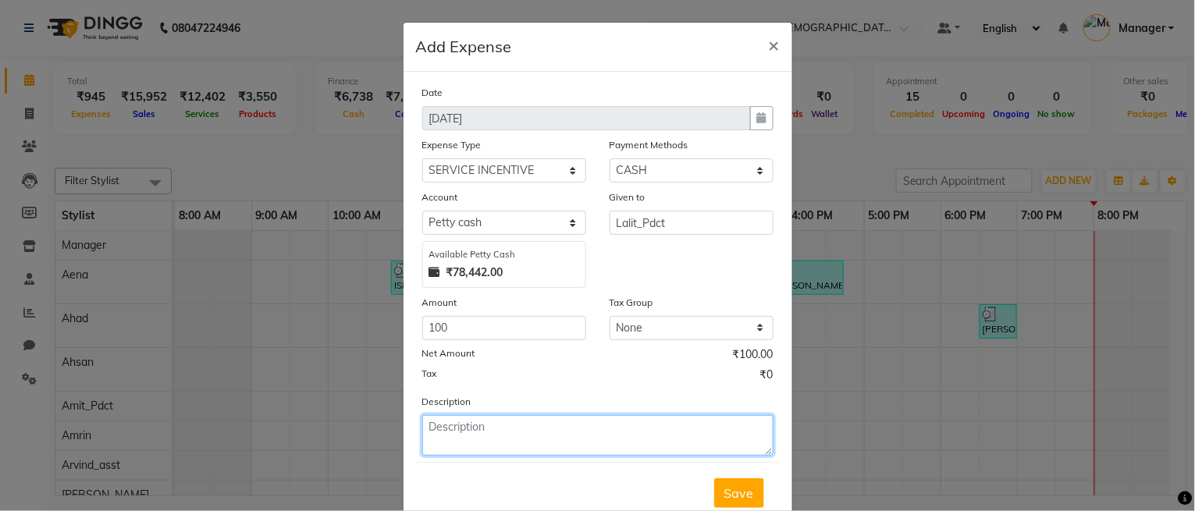
click at [535, 443] on textarea at bounding box center [597, 435] width 351 height 41
type textarea "SERVICE INCENTIVE FOR LALIT"
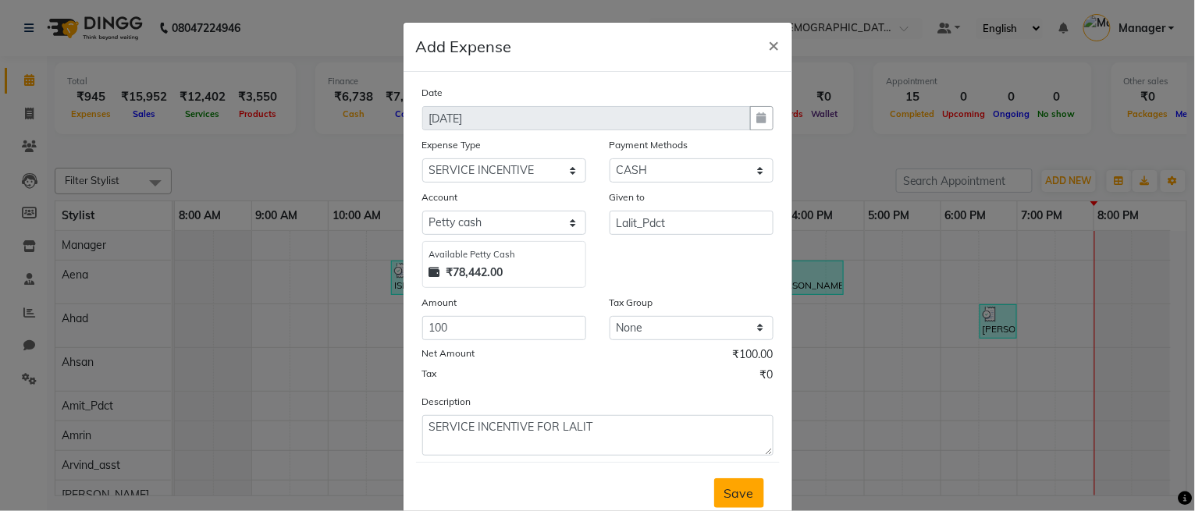
click at [725, 491] on span "Save" at bounding box center [740, 494] width 30 height 16
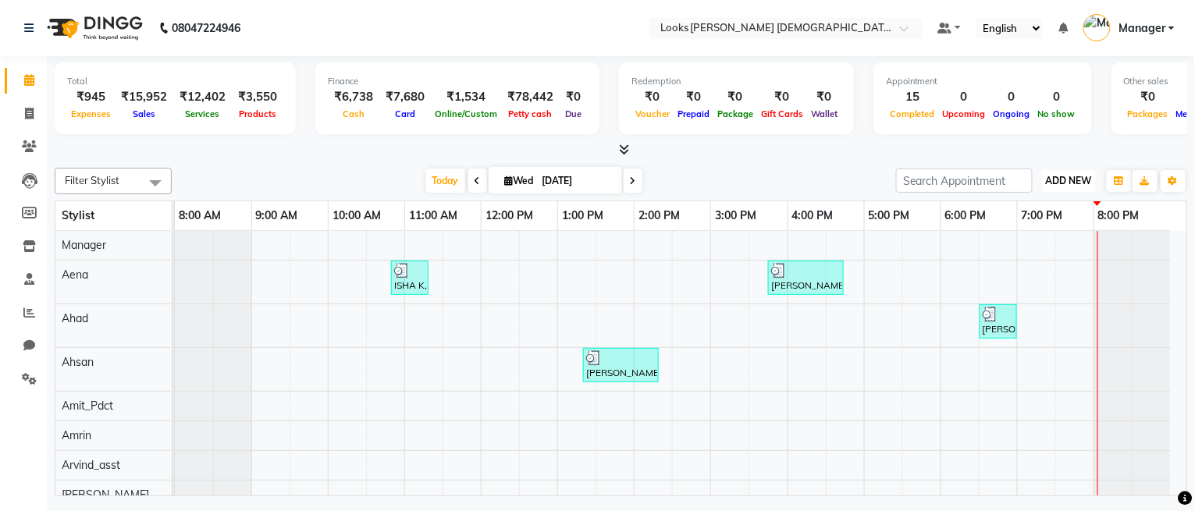
click at [1070, 177] on span "ADD NEW" at bounding box center [1069, 181] width 46 height 12
click at [1003, 249] on link "Add Expense" at bounding box center [1034, 250] width 123 height 20
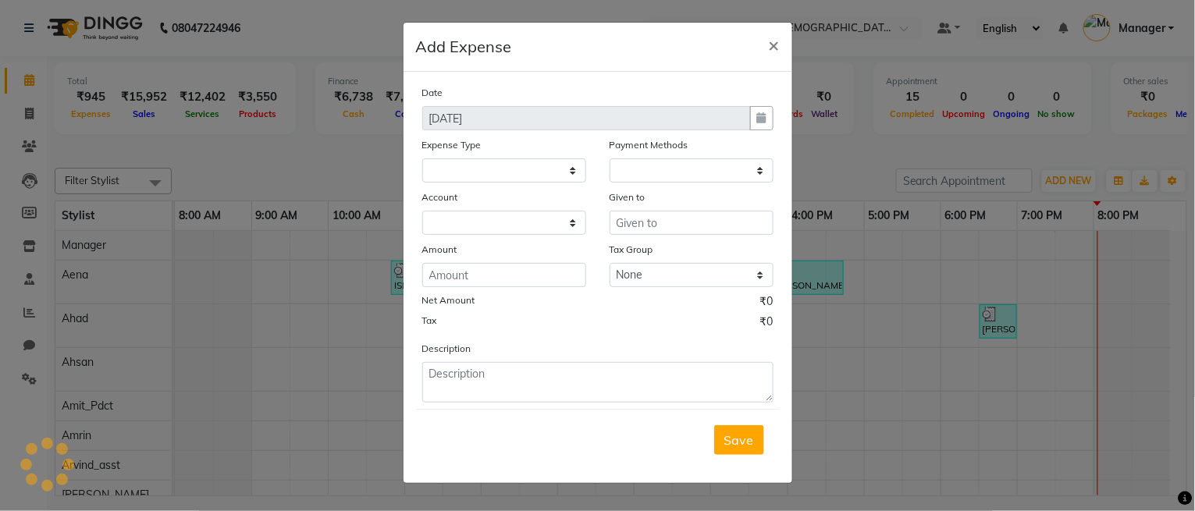
select select "1"
select select "7940"
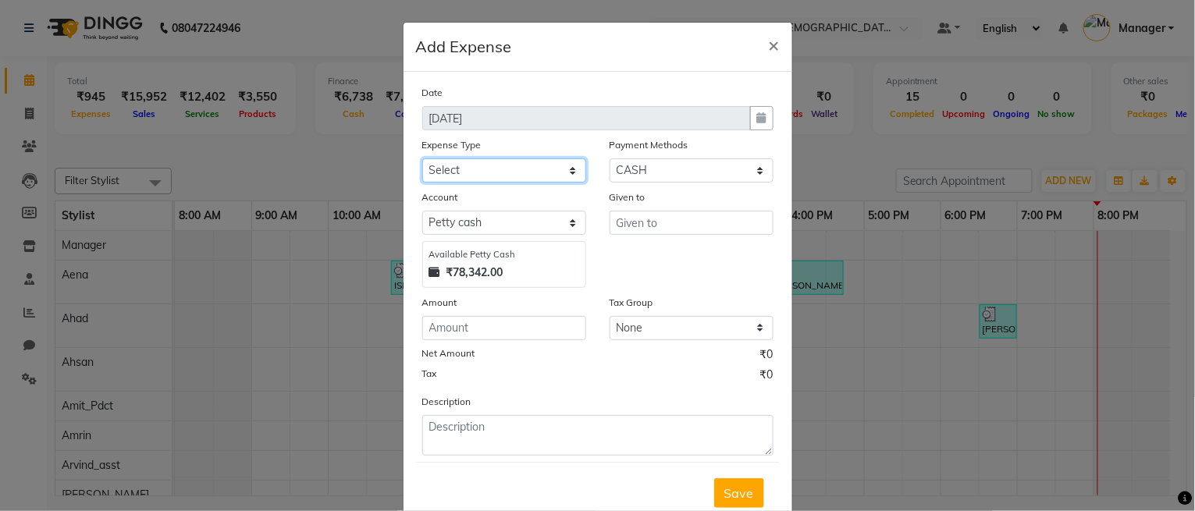
click at [470, 165] on select "Select Bank Deposit Blinkit Cash Handover CLIENT Client ordered food Client Ref…" at bounding box center [504, 170] width 164 height 24
select select "19910"
click at [422, 158] on select "Select Bank Deposit Blinkit Cash Handover CLIENT Client ordered food Client Ref…" at bounding box center [504, 170] width 164 height 24
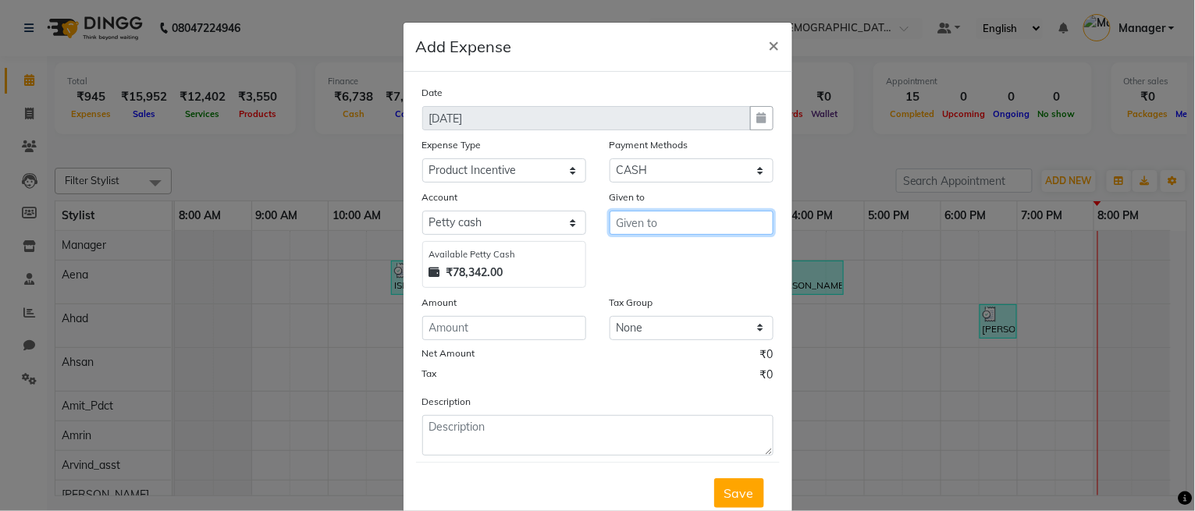
click at [682, 223] on input "text" at bounding box center [692, 223] width 164 height 24
type input "Vikram"
click at [509, 308] on div "Amount" at bounding box center [504, 305] width 164 height 22
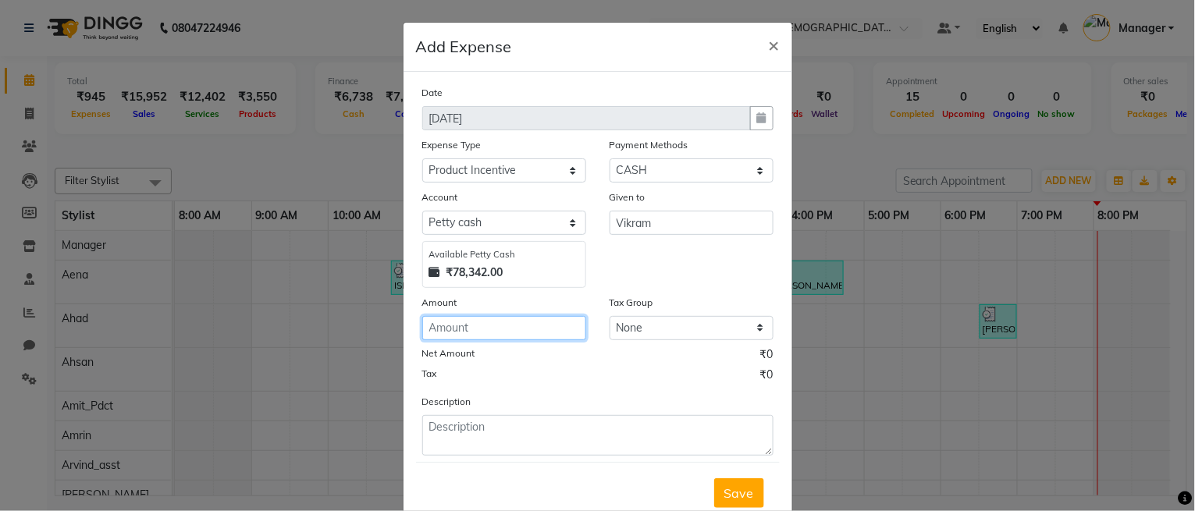
click at [494, 320] on input "number" at bounding box center [504, 328] width 164 height 24
type input "180"
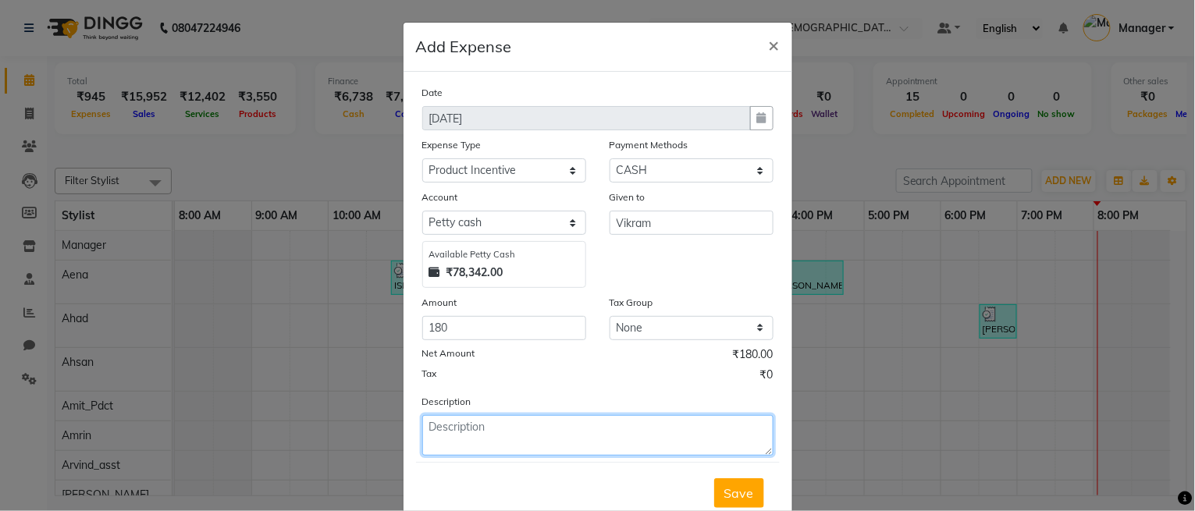
click at [486, 446] on textarea at bounding box center [597, 435] width 351 height 41
type textarea "P"
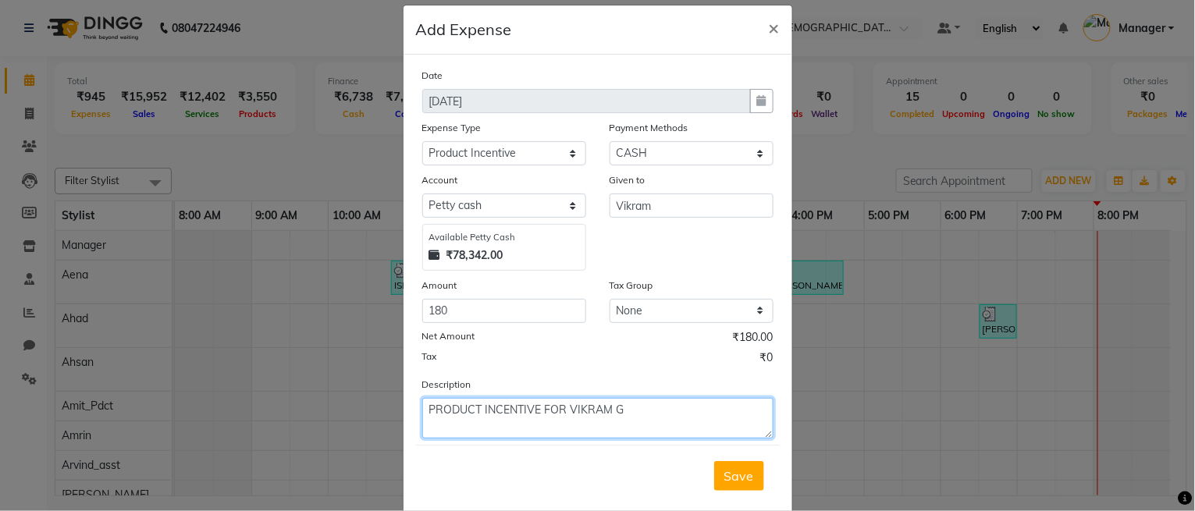
scroll to position [48, 0]
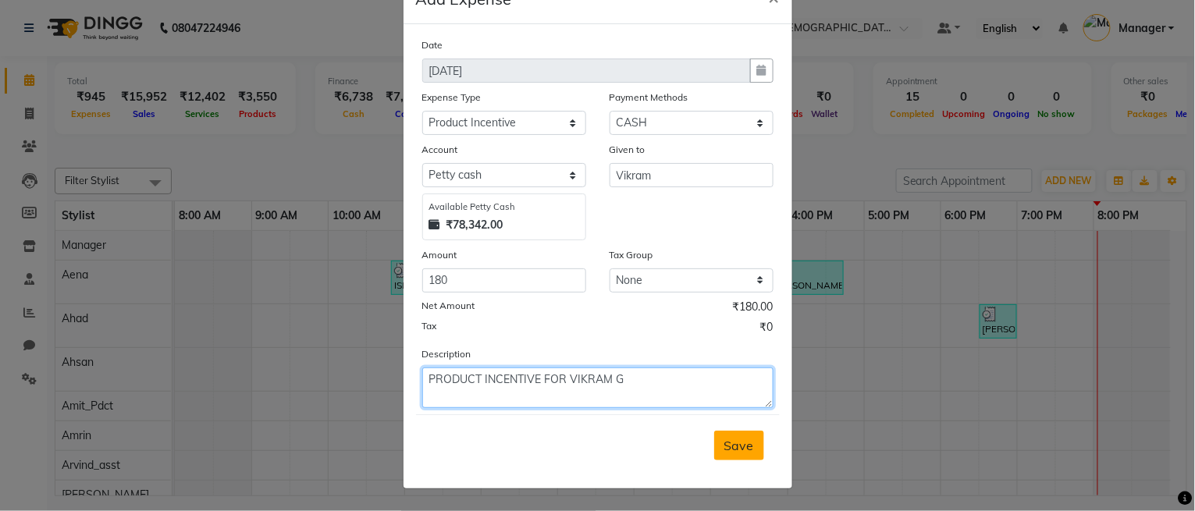
type textarea "PRODUCT INCENTIVE FOR VIKRAM G"
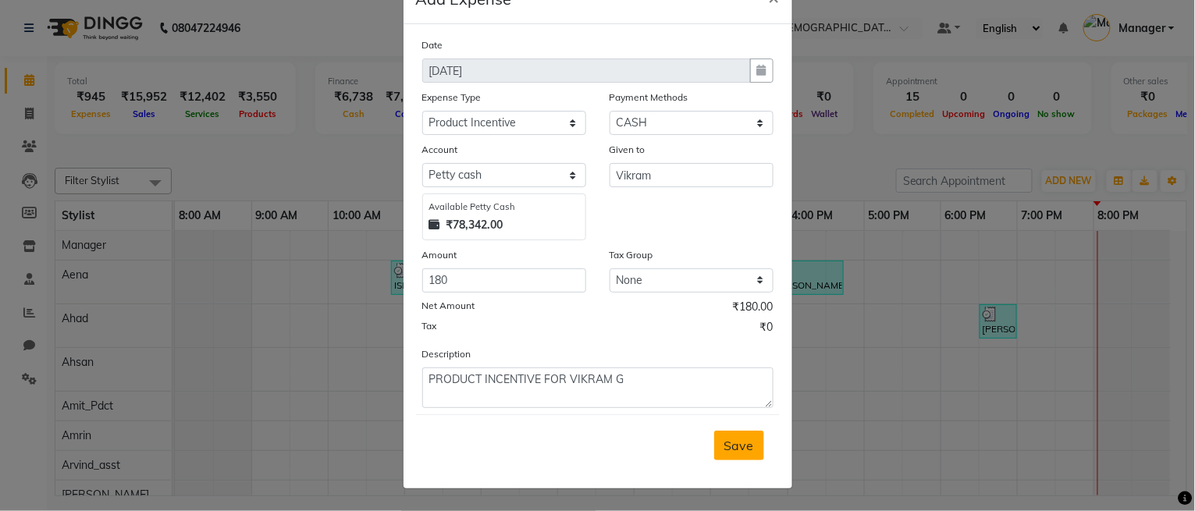
click at [735, 444] on span "Save" at bounding box center [740, 446] width 30 height 16
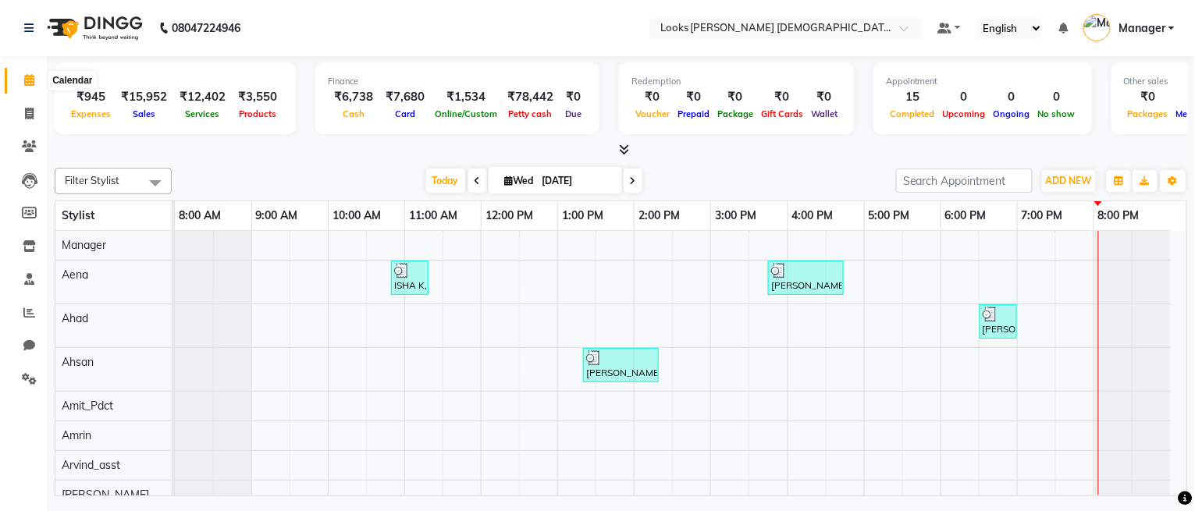
click at [22, 84] on span at bounding box center [29, 81] width 27 height 18
click at [22, 88] on span at bounding box center [29, 81] width 27 height 18
